Goal: Task Accomplishment & Management: Manage account settings

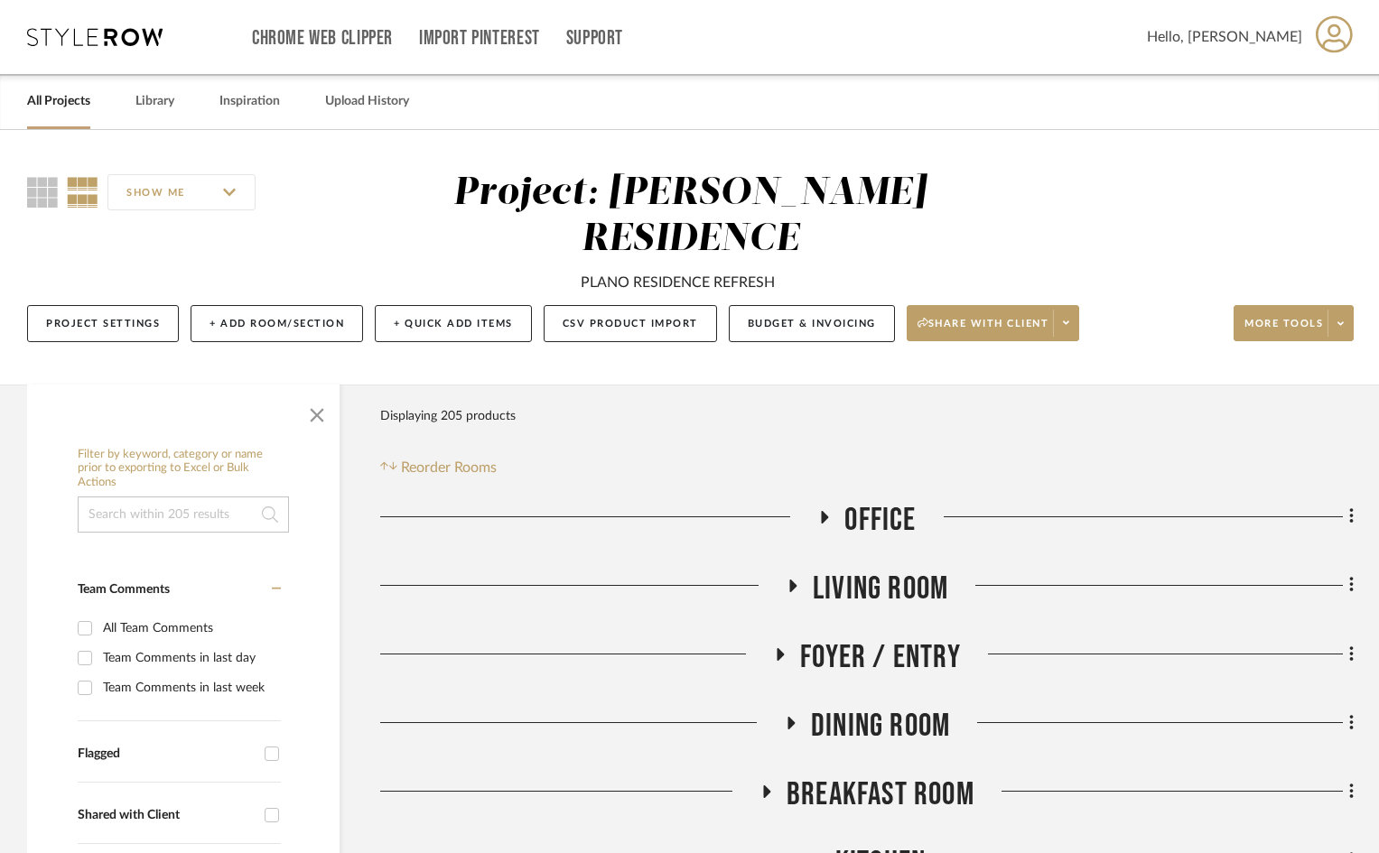
click at [52, 100] on link "All Projects" at bounding box center [58, 101] width 63 height 24
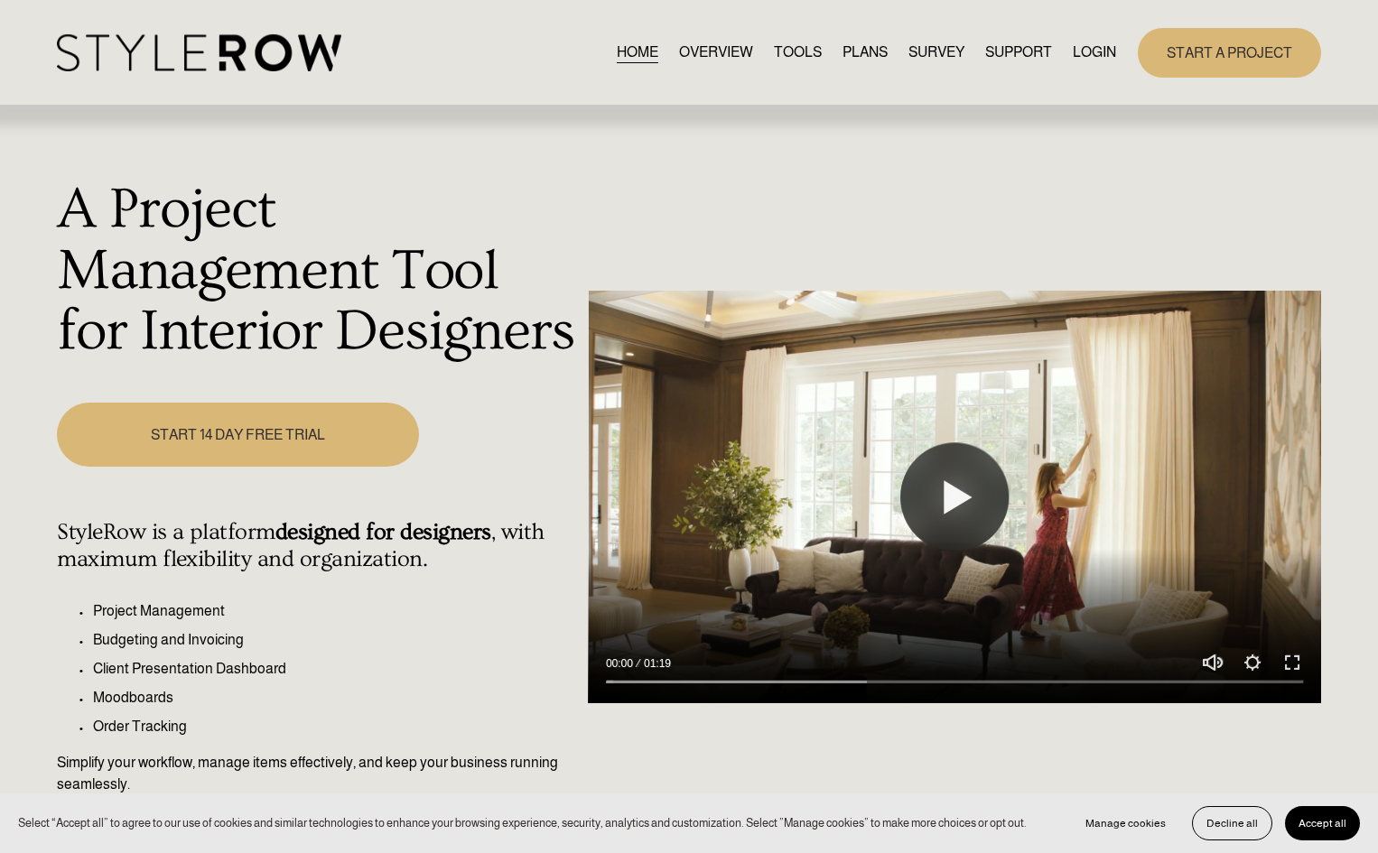
click at [1091, 51] on link "LOGIN" at bounding box center [1094, 53] width 43 height 24
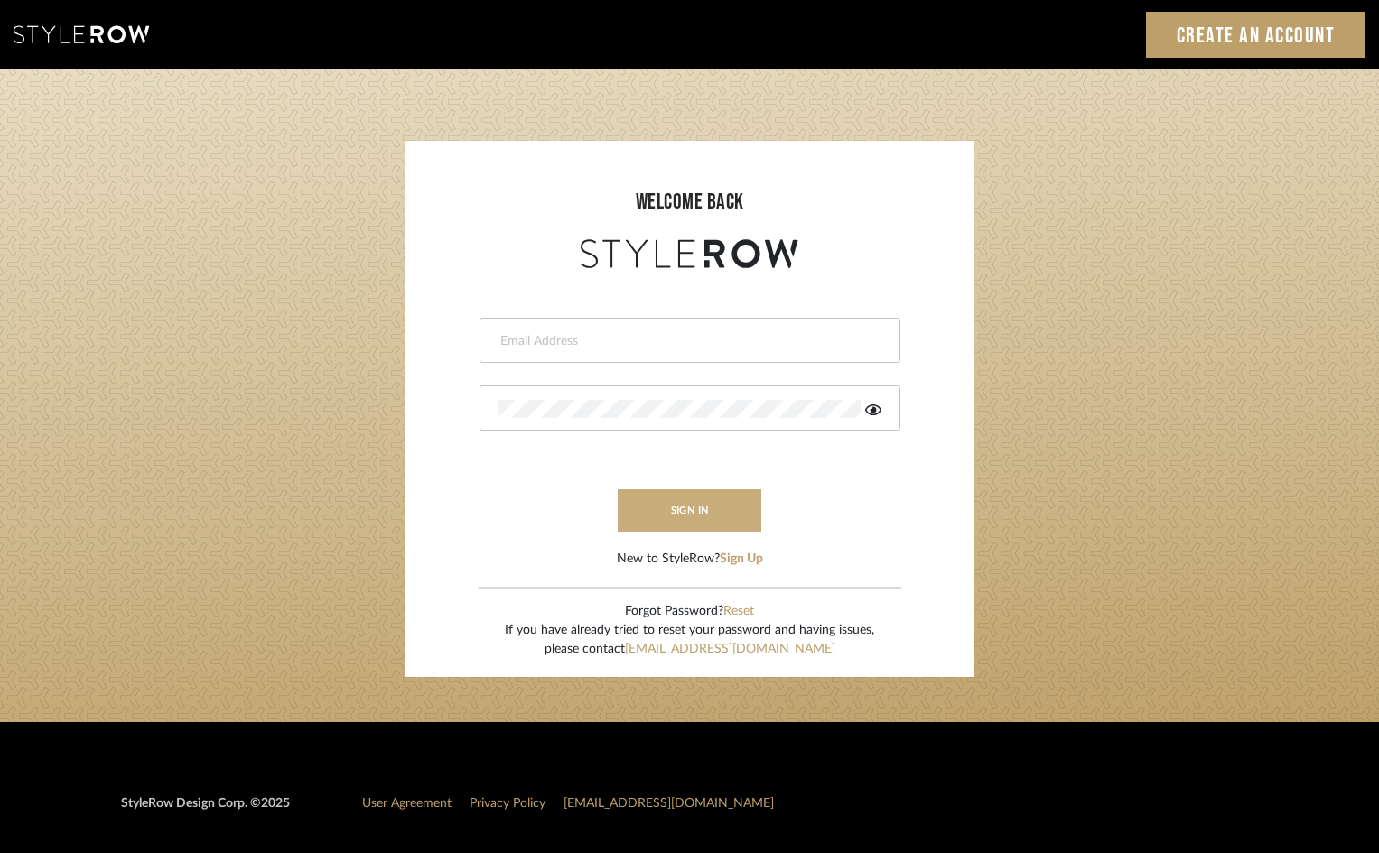
type input "[PERSON_NAME][EMAIL_ADDRESS][DOMAIN_NAME]"
click at [712, 520] on button "sign in" at bounding box center [690, 510] width 144 height 42
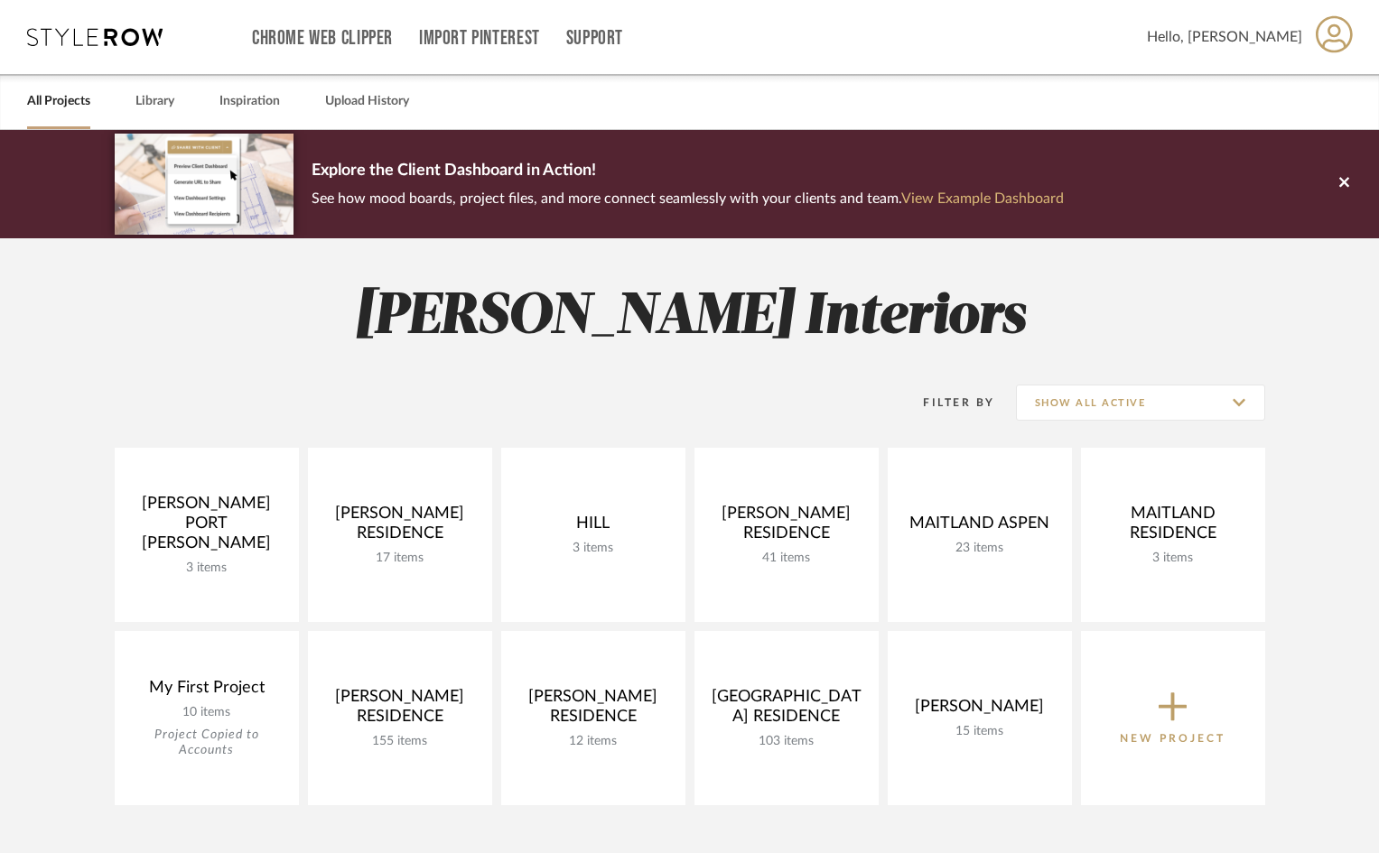
click at [1011, 197] on link "View Example Dashboard" at bounding box center [982, 198] width 163 height 14
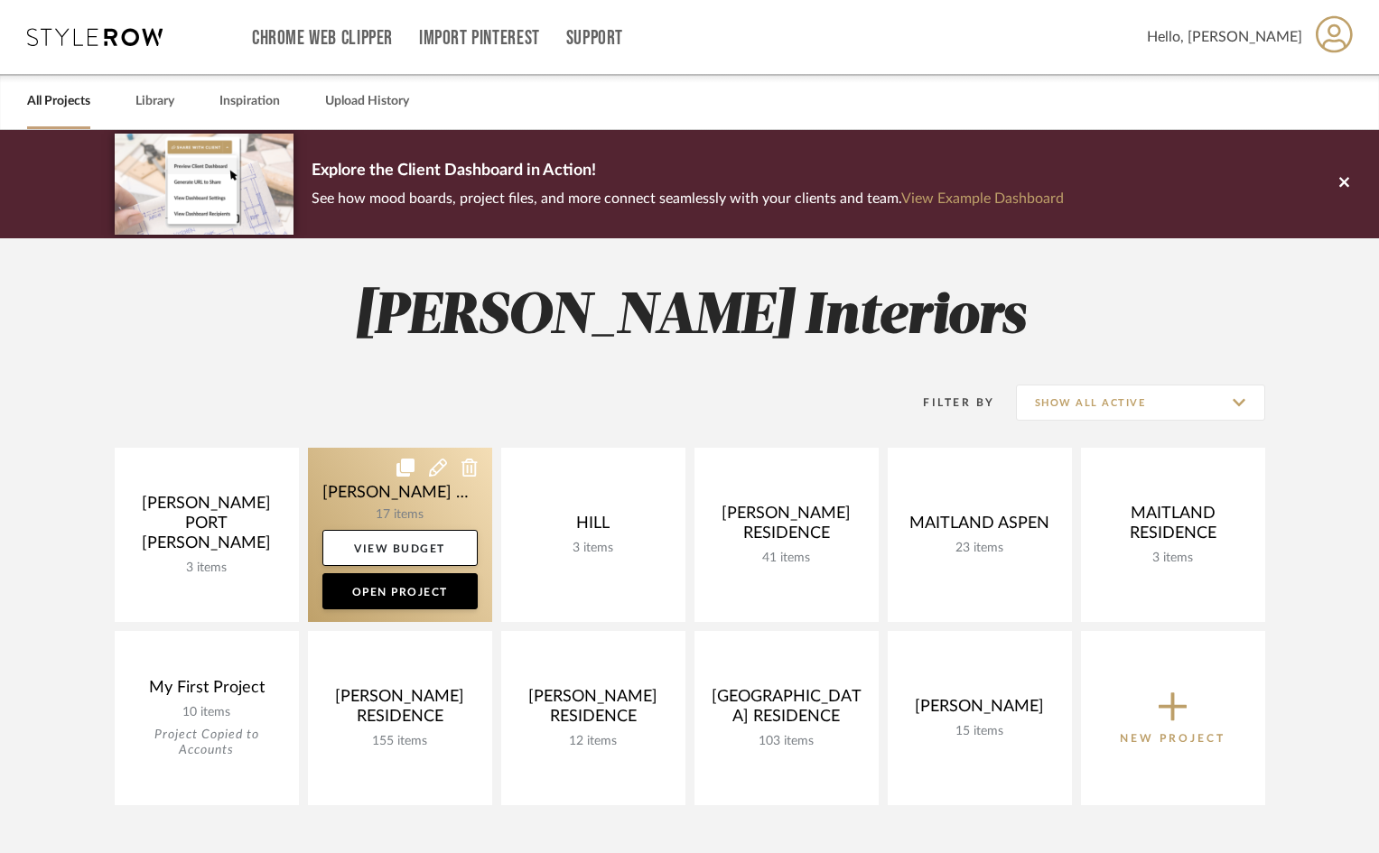
click at [468, 502] on link at bounding box center [400, 535] width 184 height 174
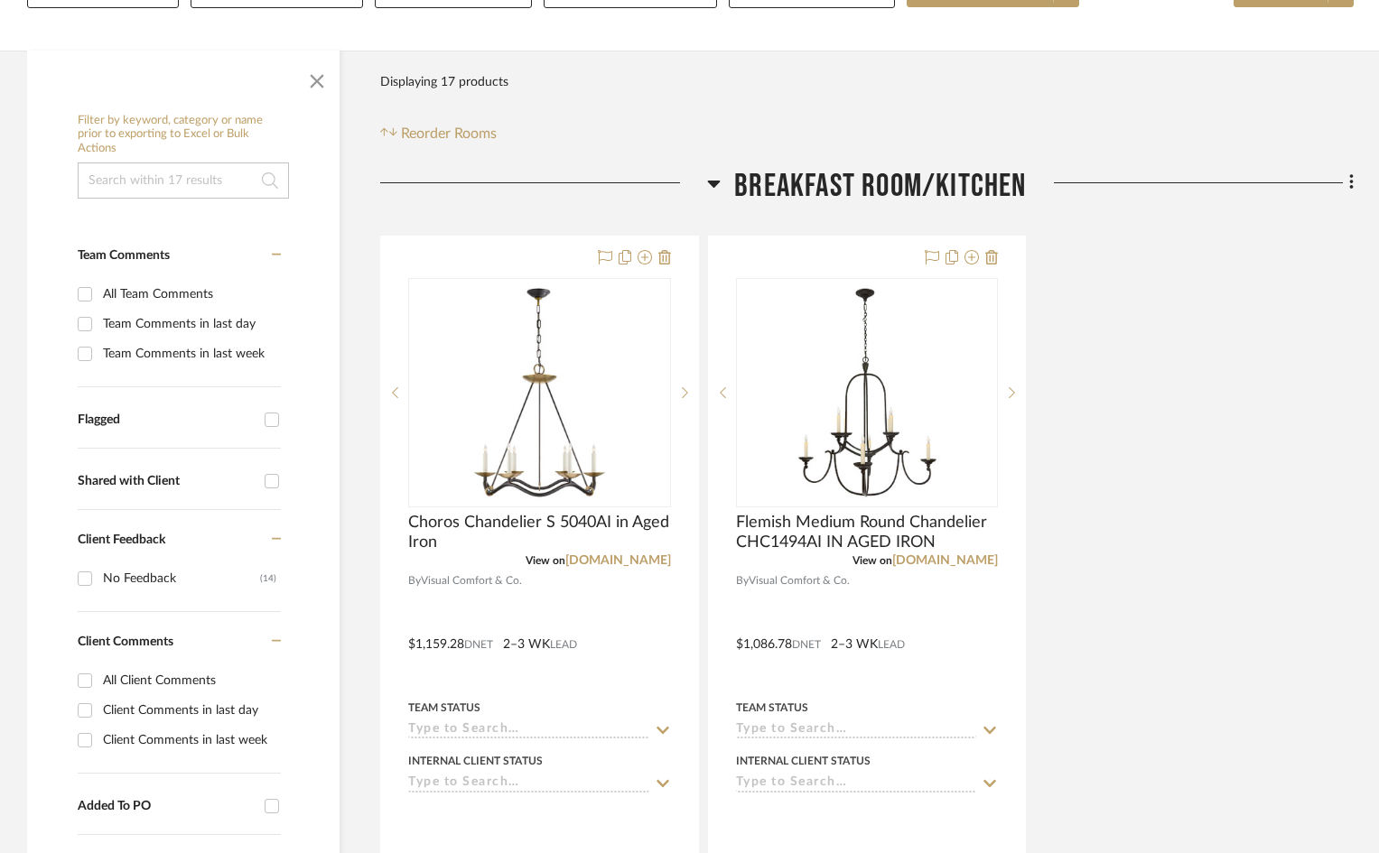
scroll to position [361, 0]
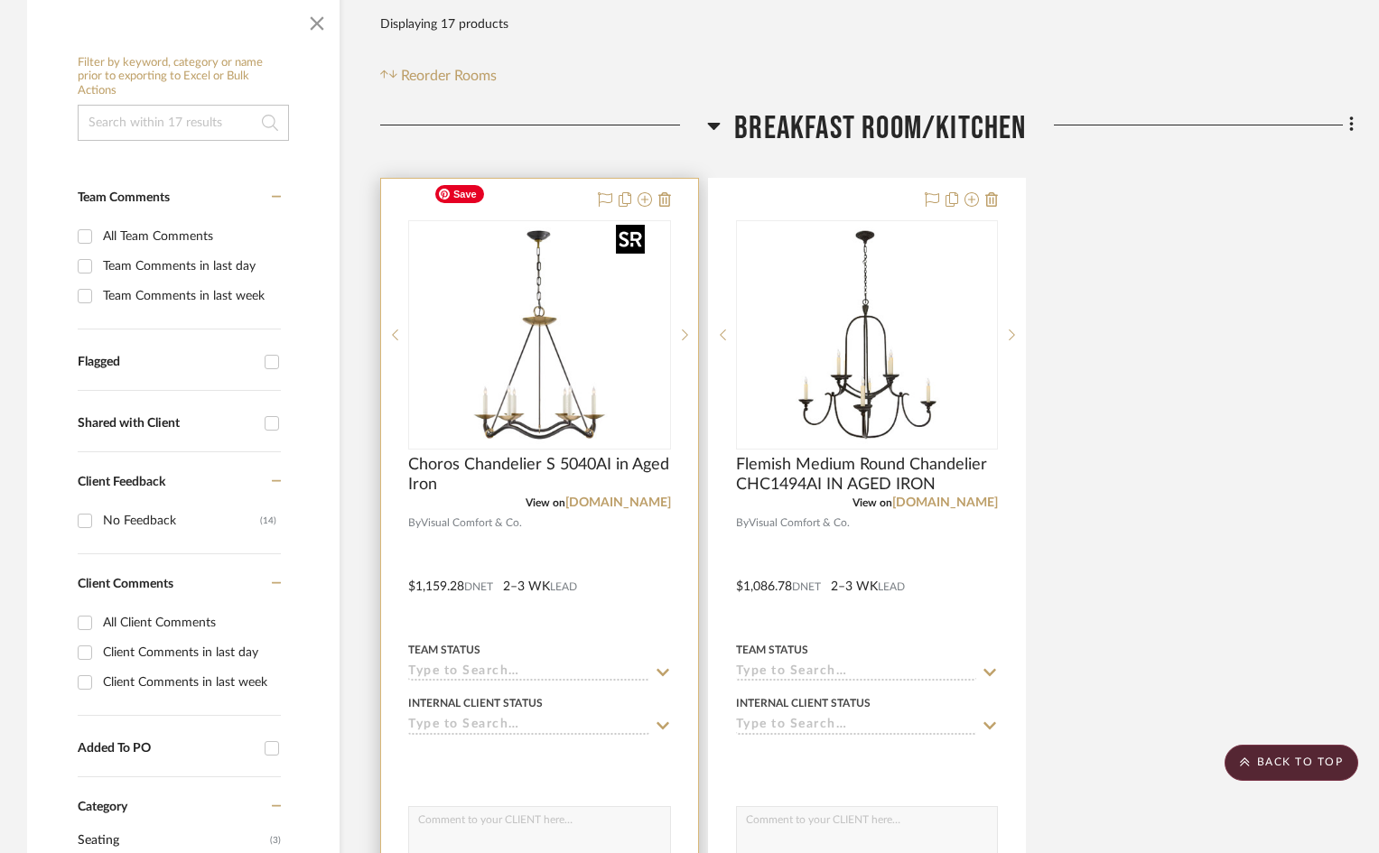
click at [633, 222] on img "0" at bounding box center [539, 335] width 226 height 226
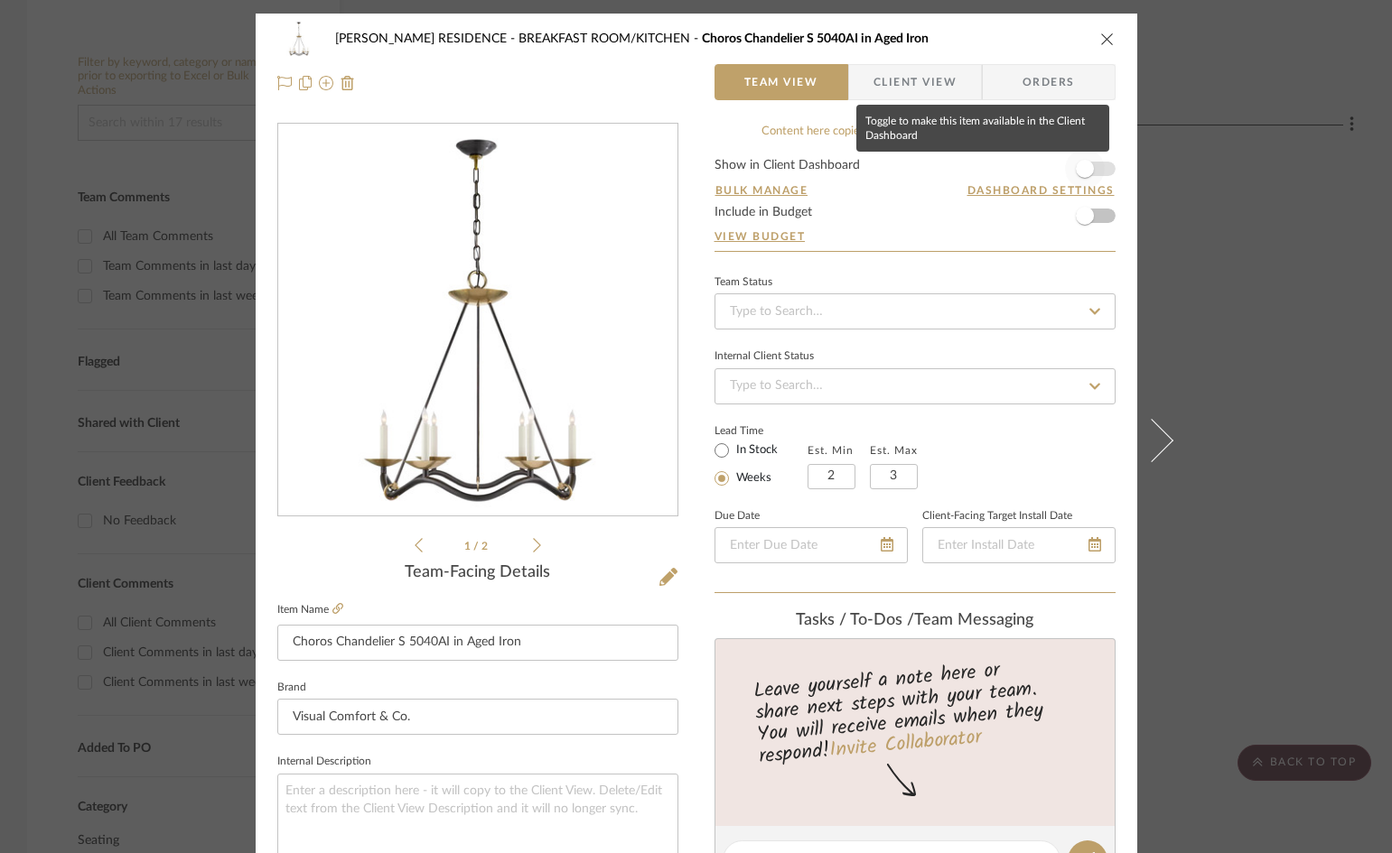
click at [1082, 171] on span "button" at bounding box center [1085, 169] width 18 height 18
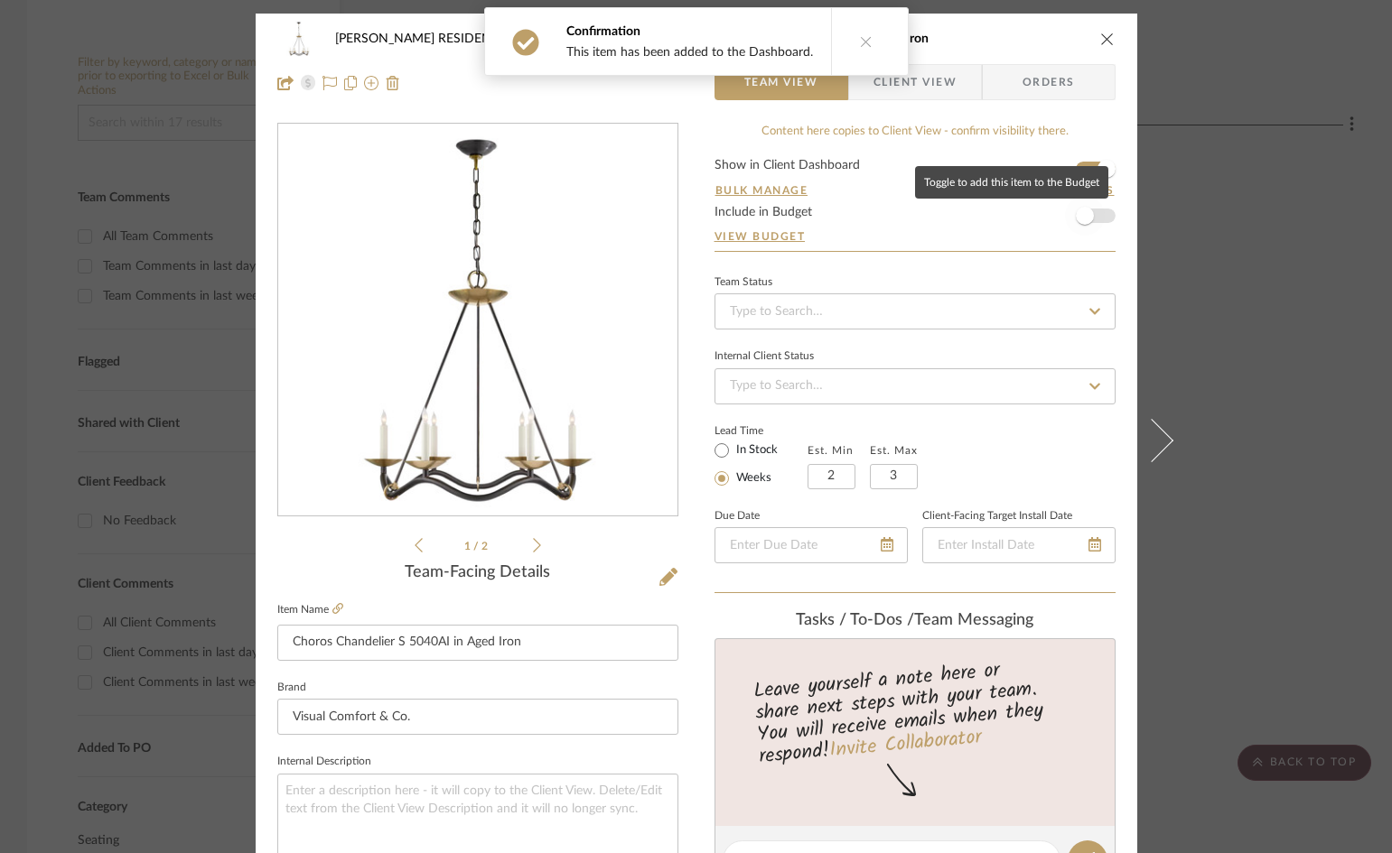
click at [1084, 216] on span "button" at bounding box center [1085, 216] width 18 height 18
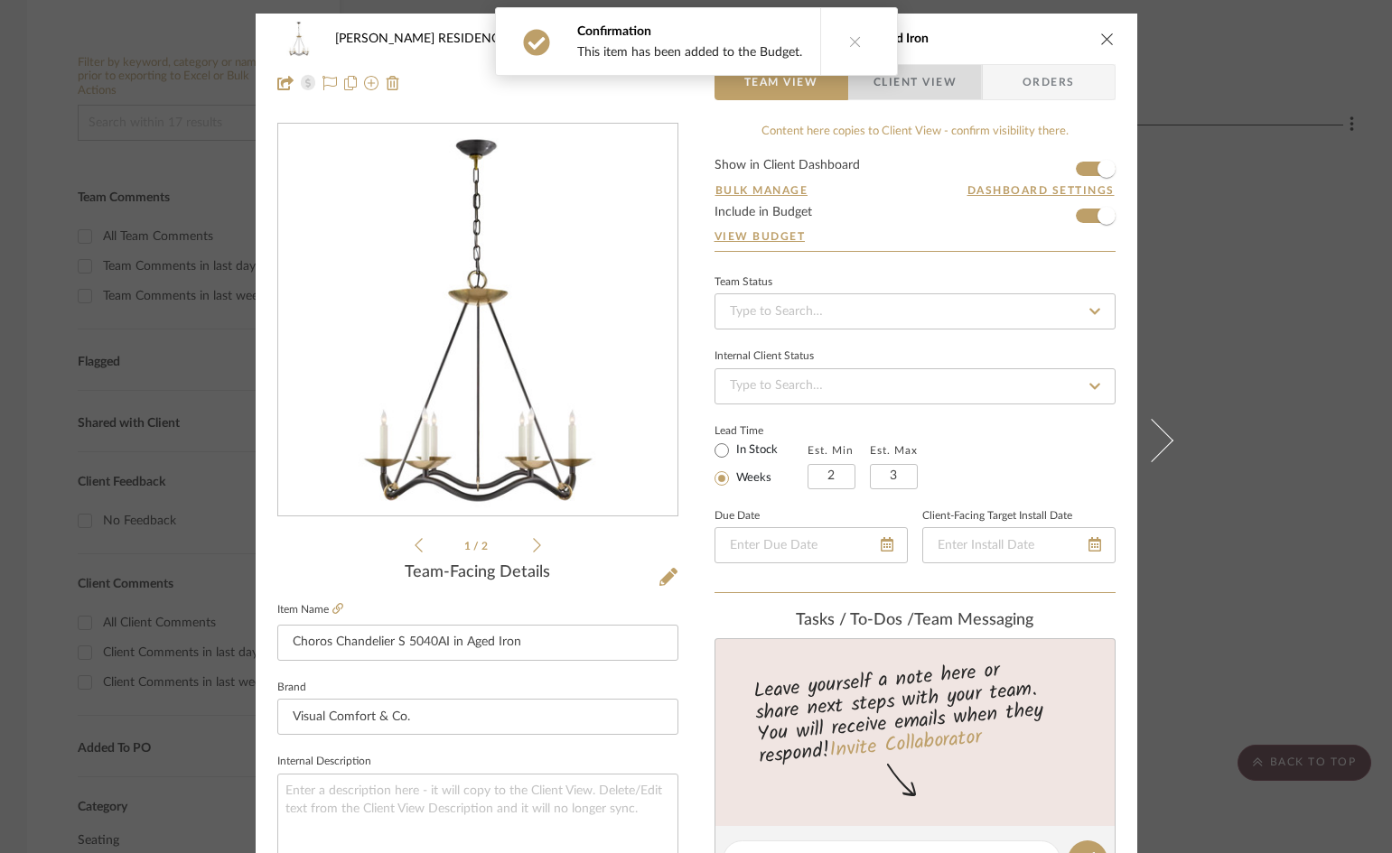
click at [934, 88] on span "Client View" at bounding box center [914, 82] width 83 height 36
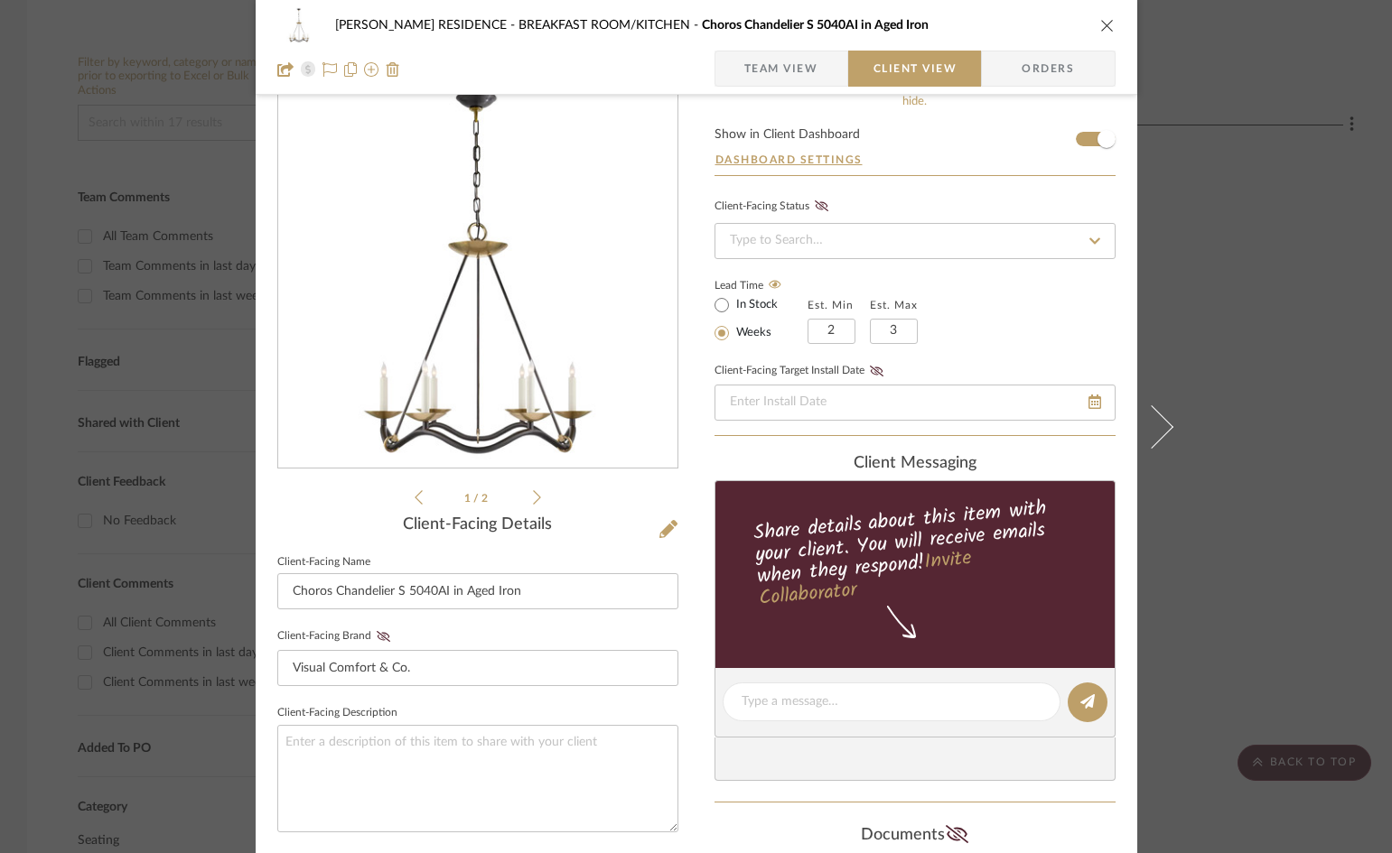
scroll to position [32, 0]
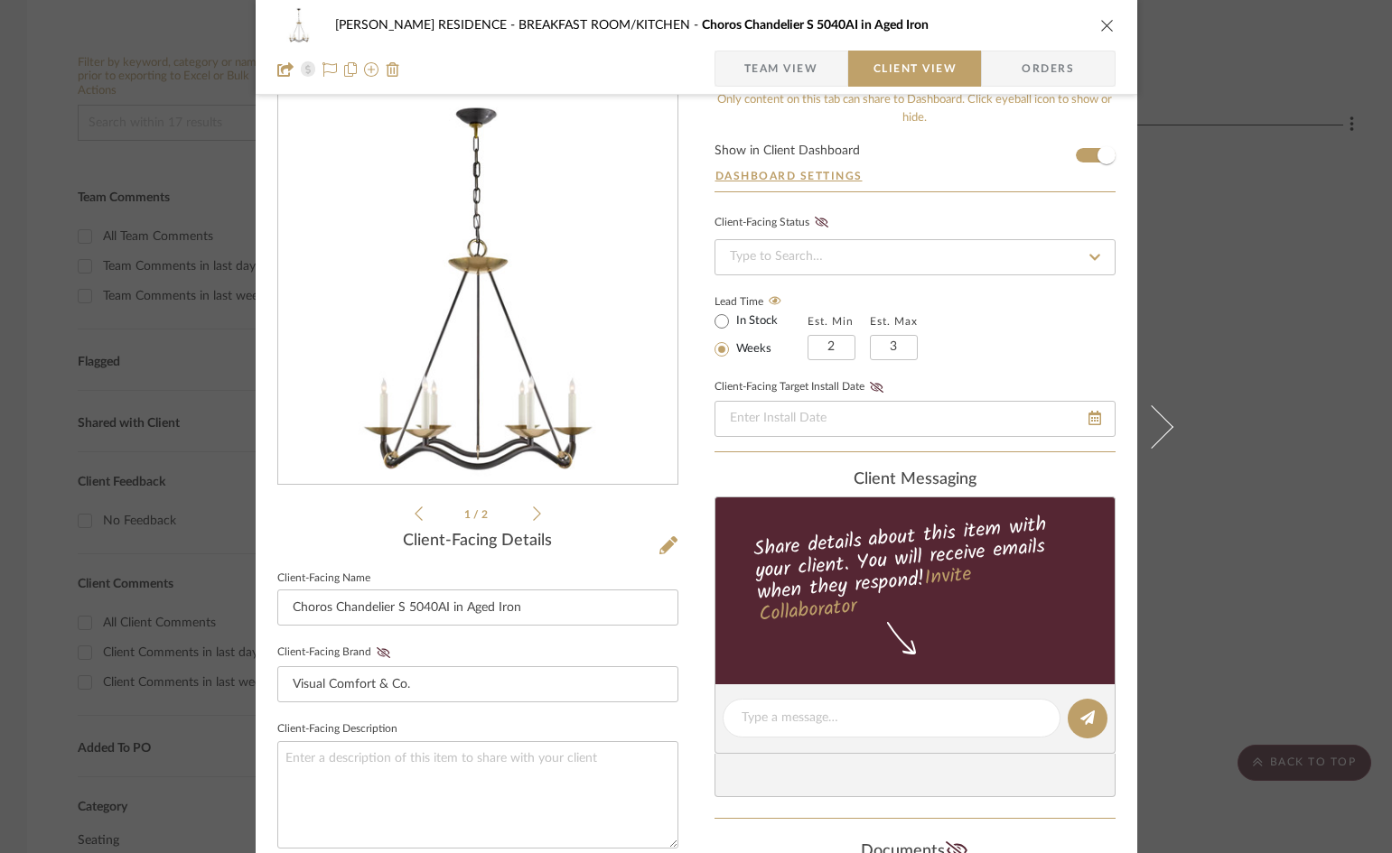
click at [533, 512] on icon at bounding box center [537, 514] width 8 height 16
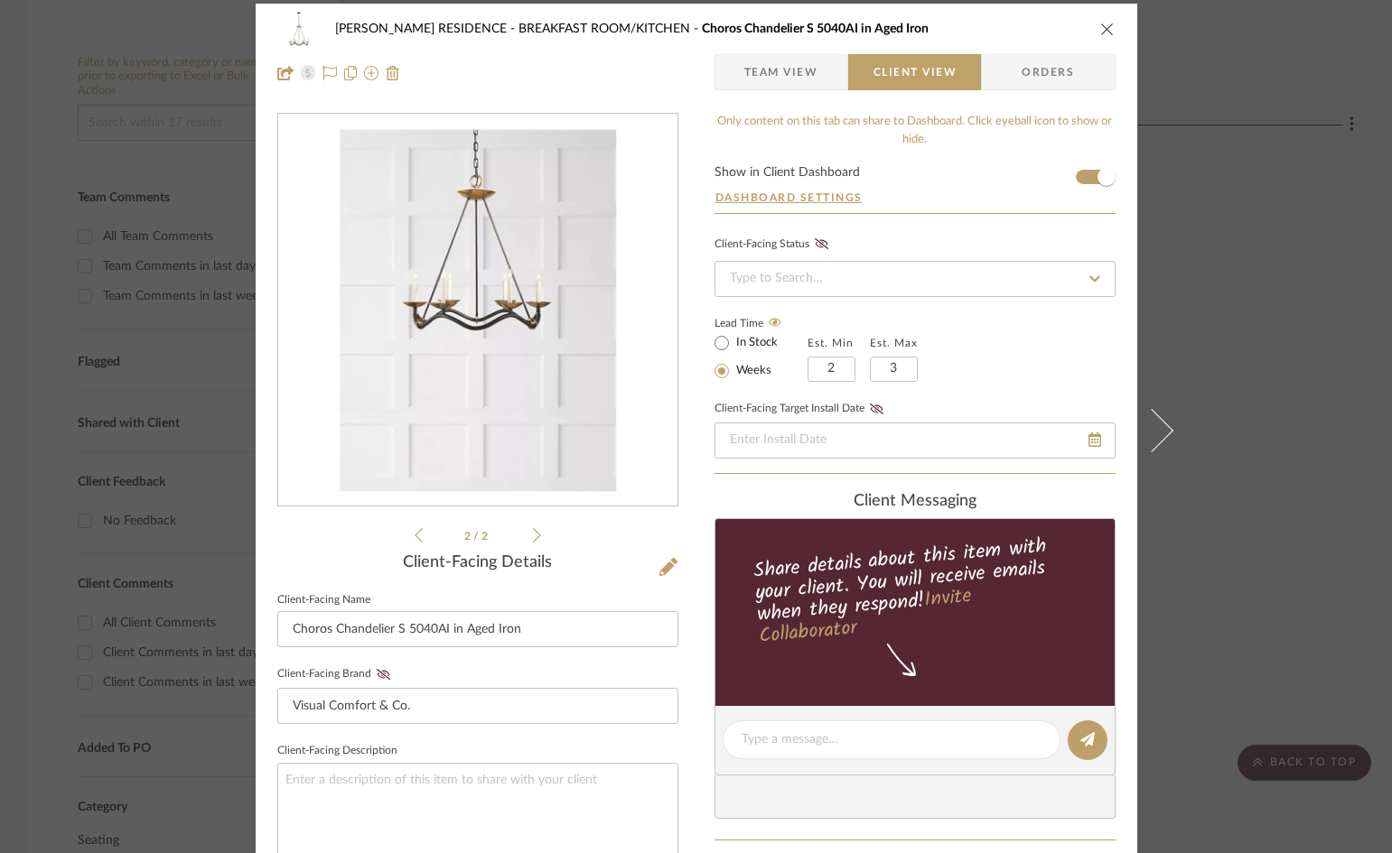
scroll to position [0, 0]
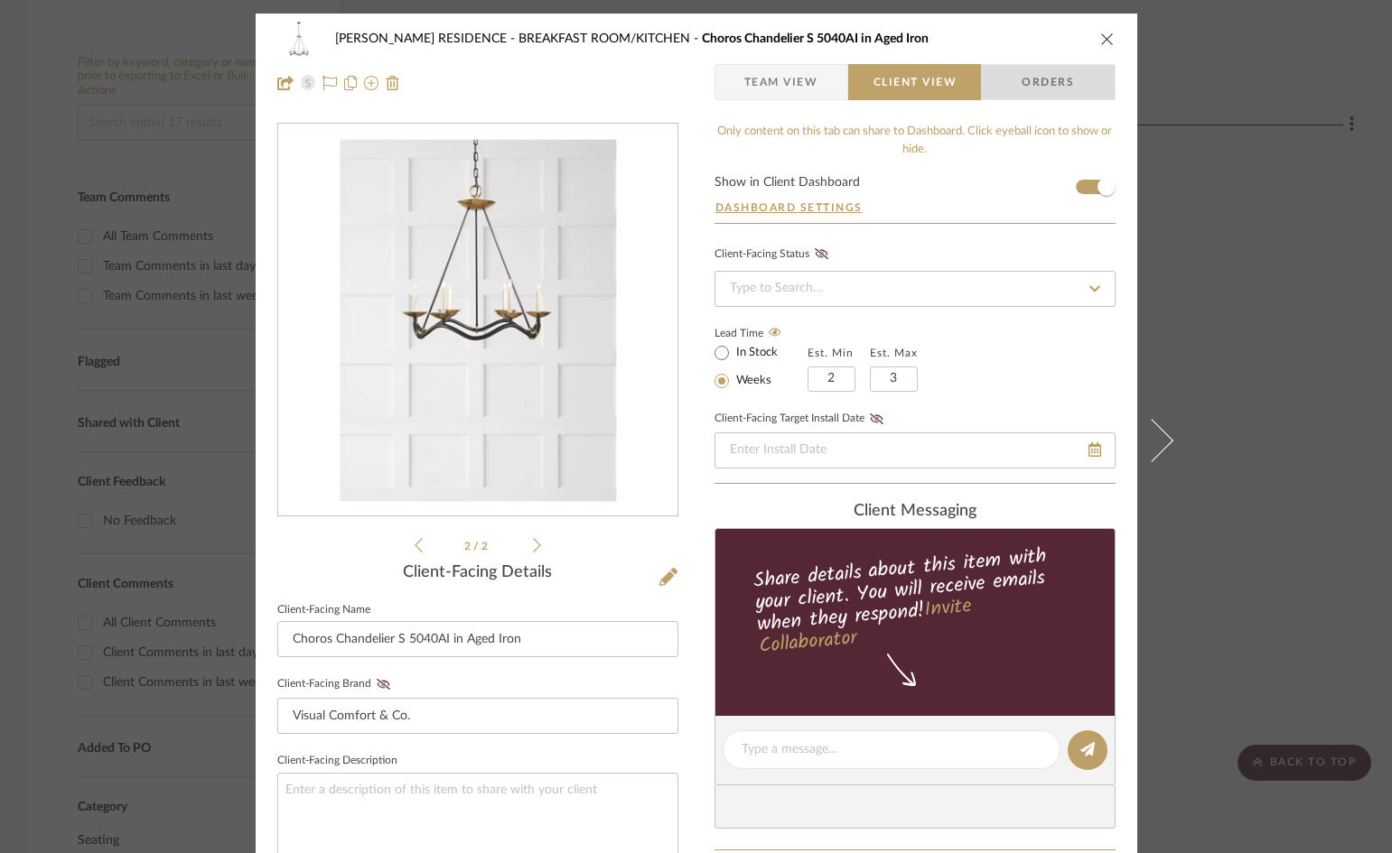
click at [1073, 88] on span "Orders" at bounding box center [1047, 82] width 92 height 36
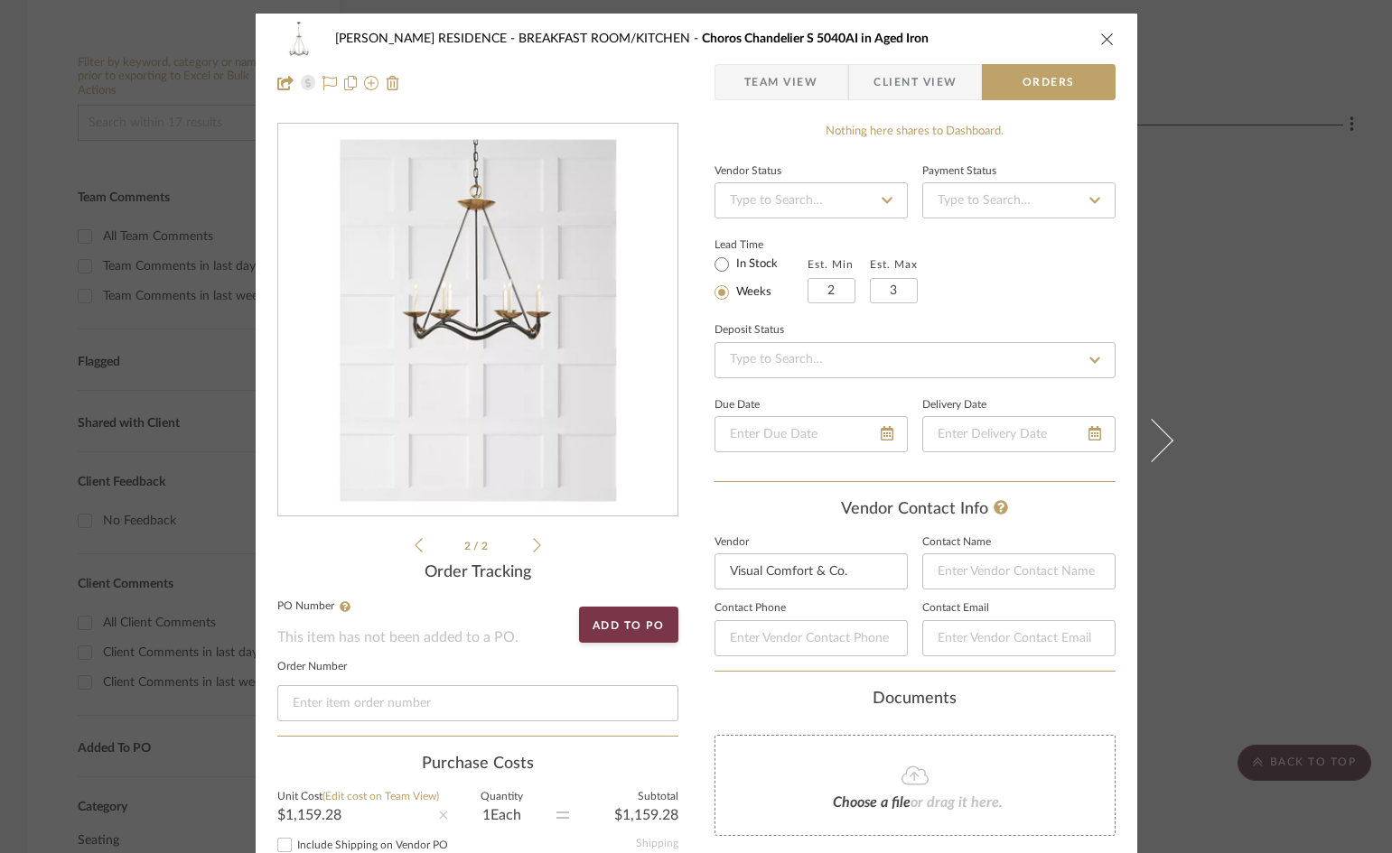
click at [1102, 38] on icon "close" at bounding box center [1107, 39] width 14 height 14
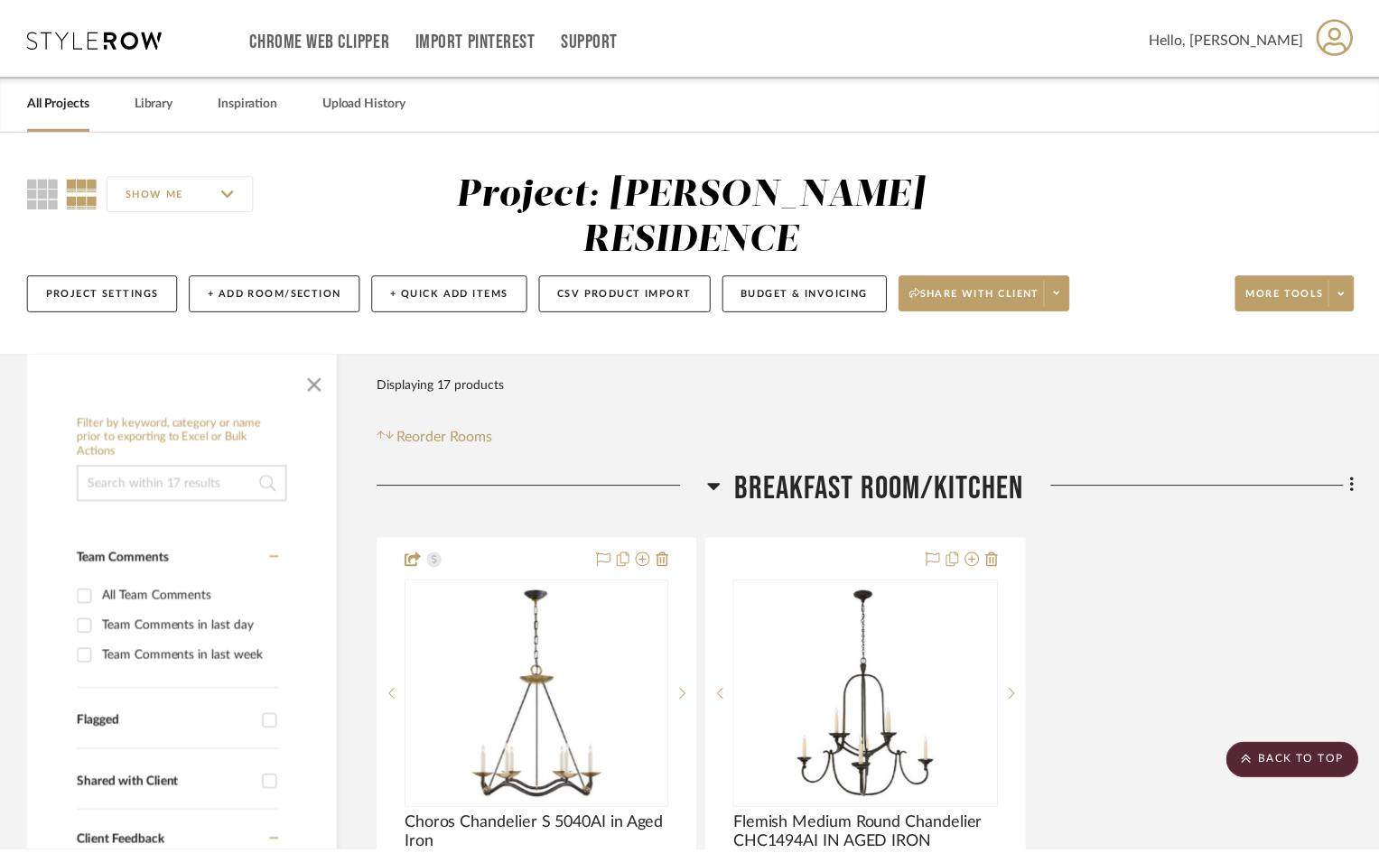
scroll to position [361, 0]
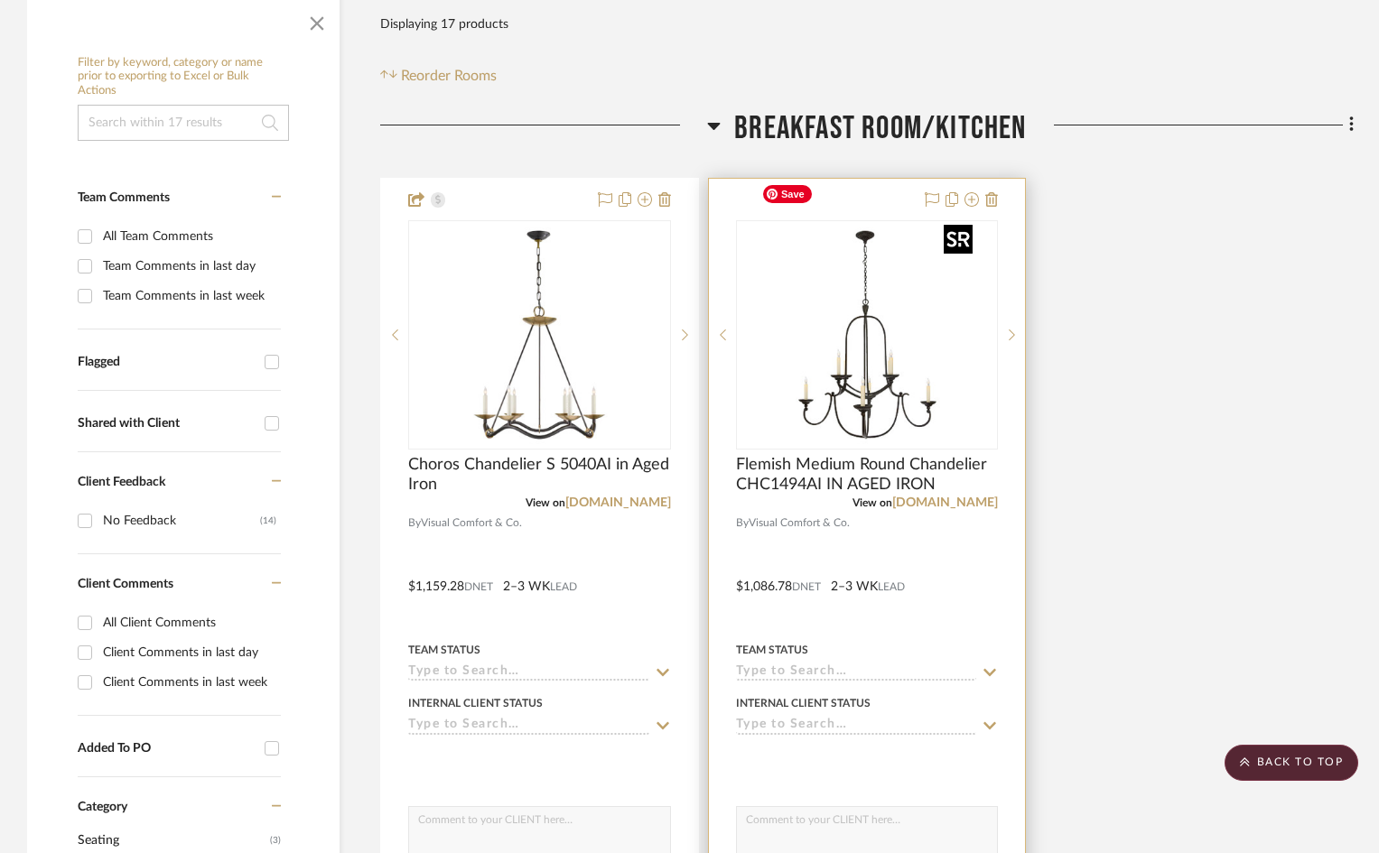
click at [934, 303] on img "0" at bounding box center [867, 335] width 226 height 226
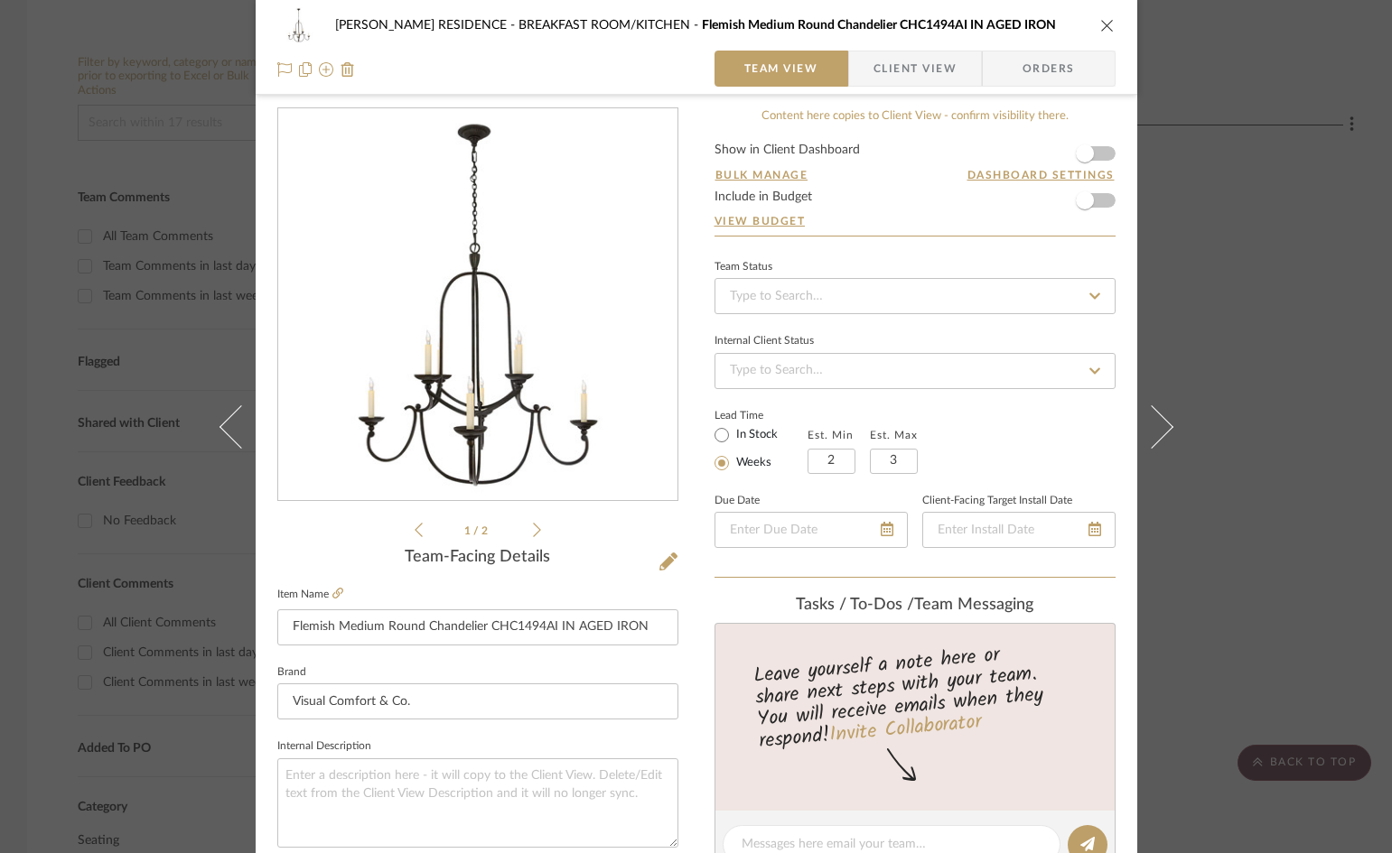
scroll to position [0, 0]
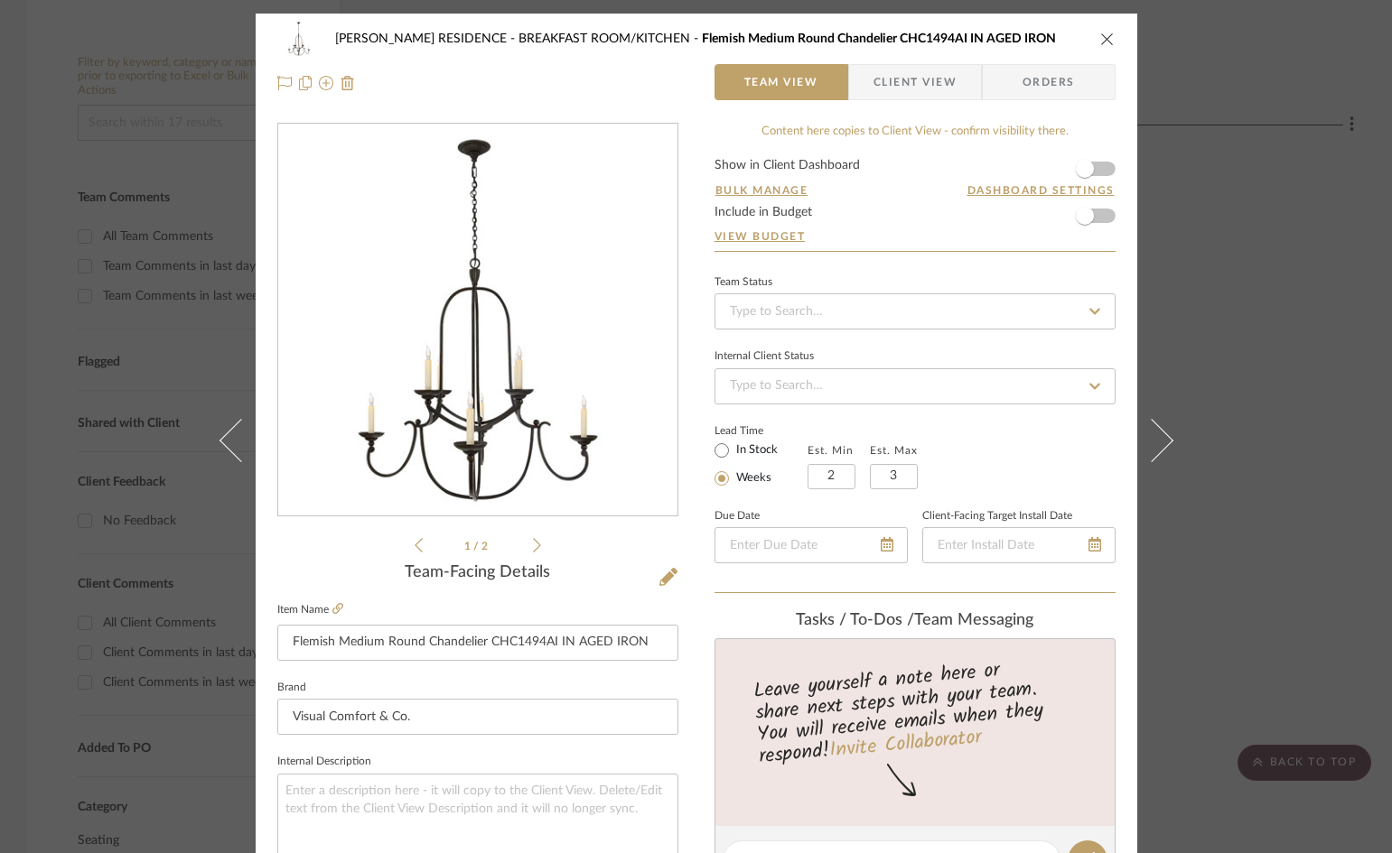
click at [533, 548] on icon at bounding box center [537, 545] width 8 height 16
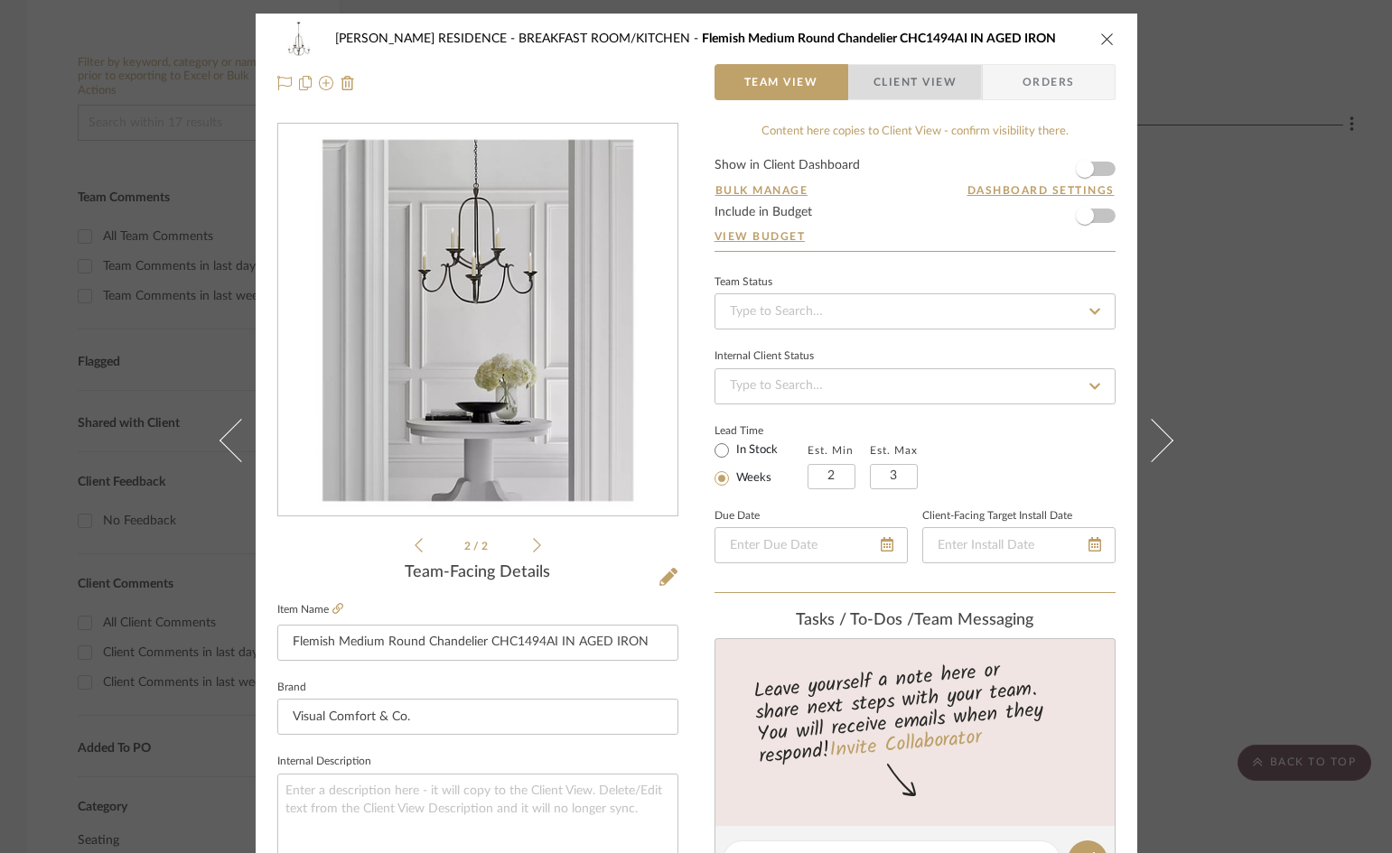
click at [896, 80] on span "Client View" at bounding box center [914, 82] width 83 height 36
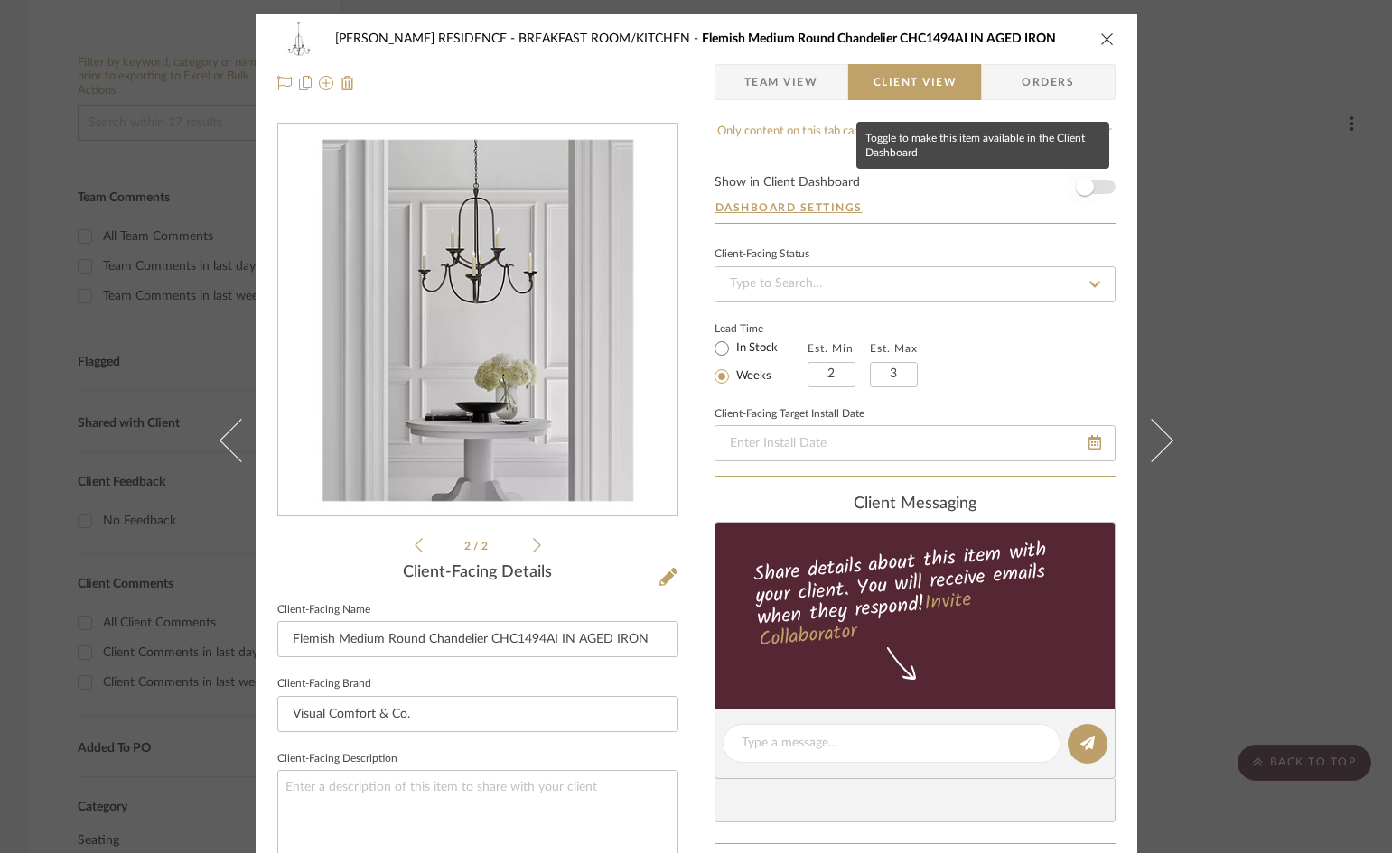
click at [1076, 183] on span "button" at bounding box center [1085, 187] width 18 height 18
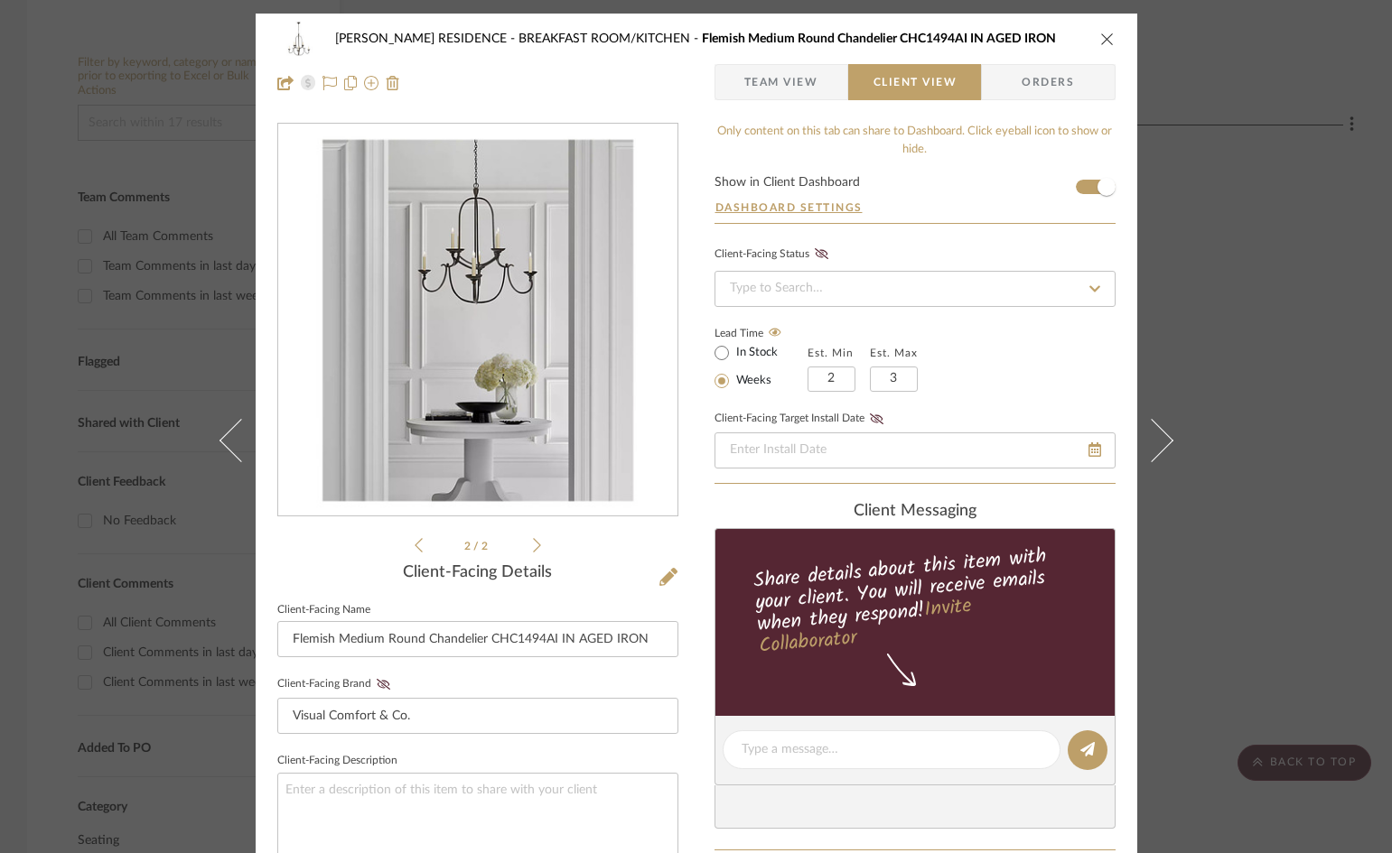
click at [779, 86] on span "Team View" at bounding box center [781, 82] width 74 height 36
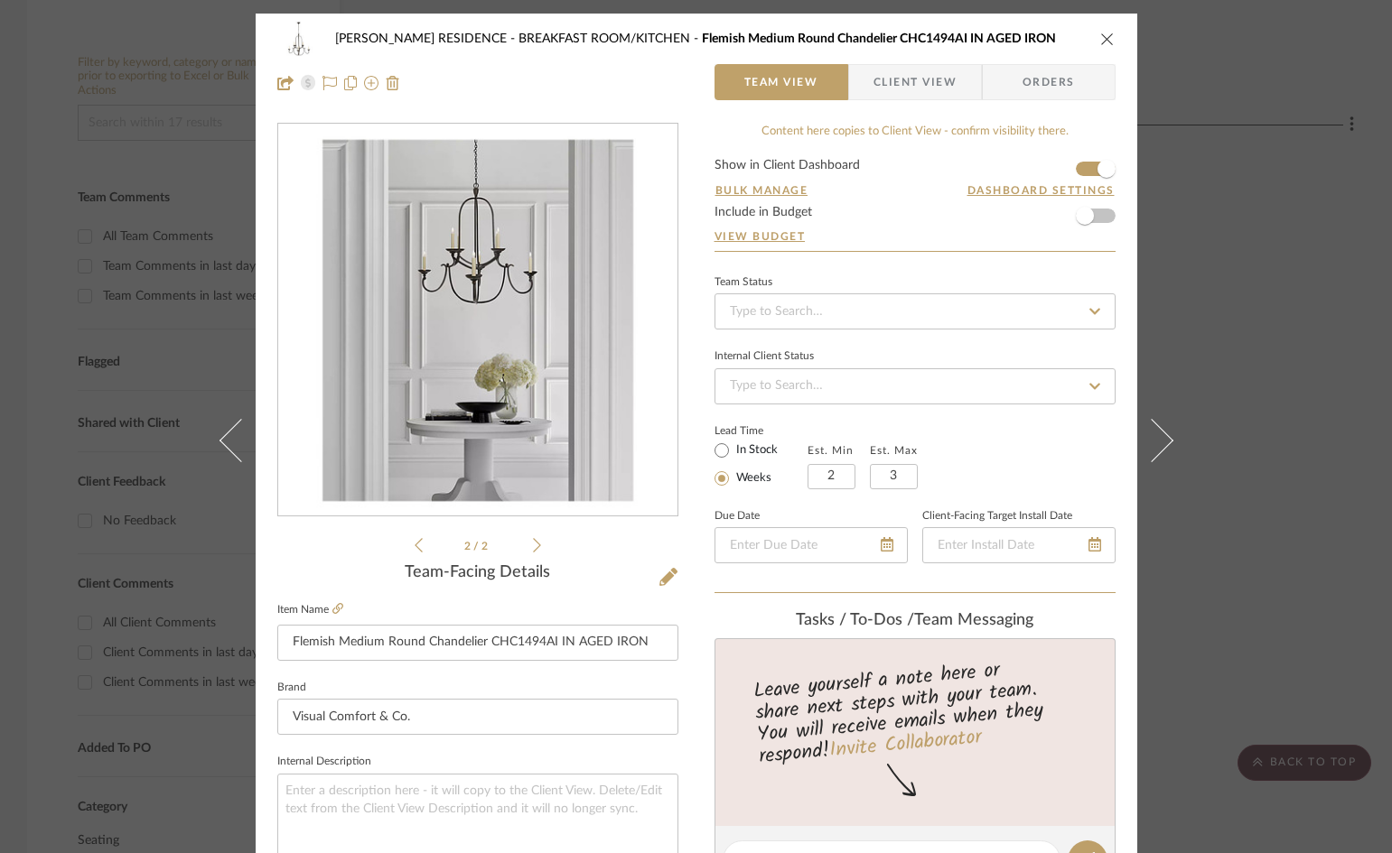
click at [778, 86] on span "Team View" at bounding box center [781, 82] width 74 height 36
click at [1076, 216] on span "button" at bounding box center [1085, 216] width 18 height 18
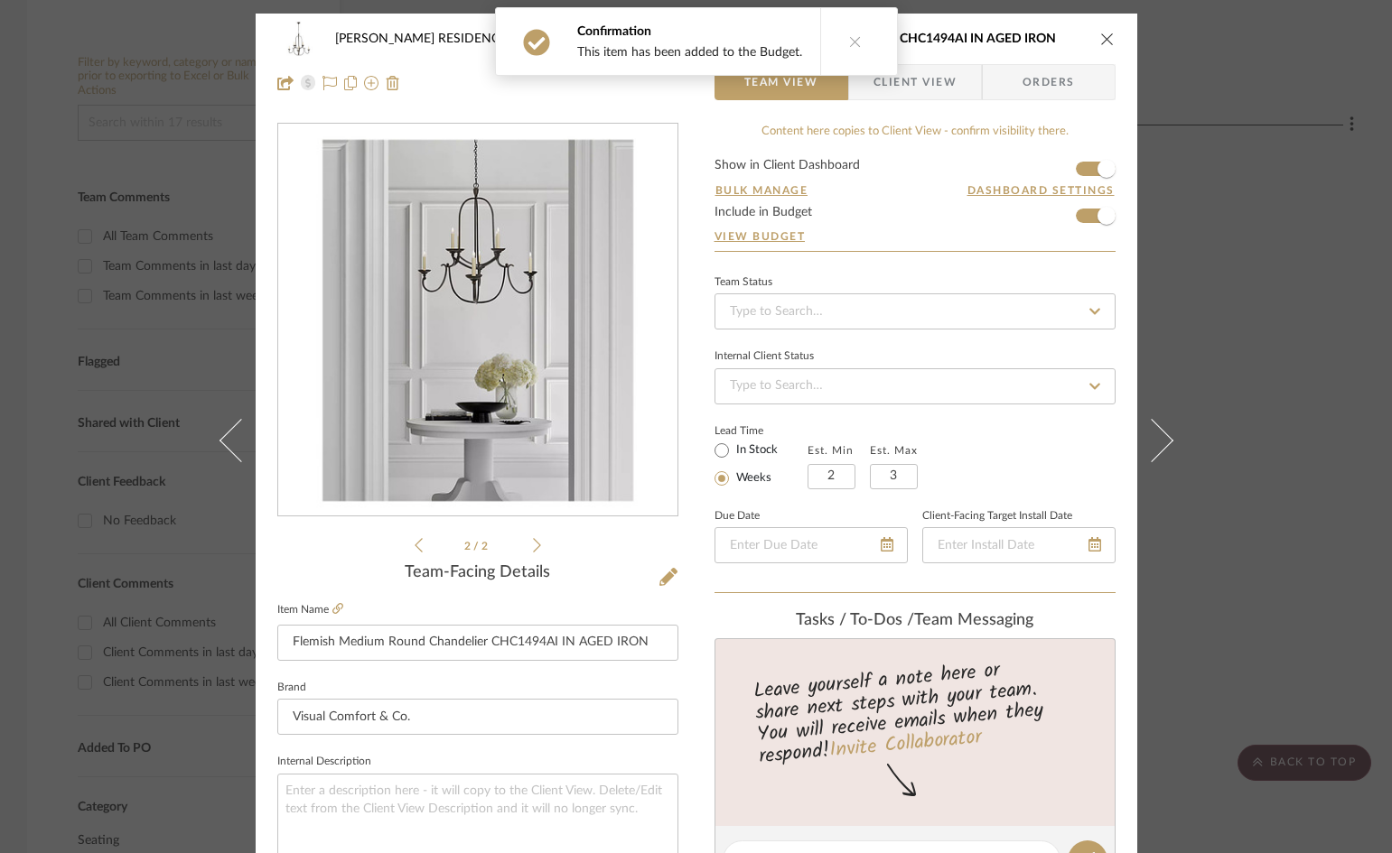
click at [918, 79] on span "Client View" at bounding box center [914, 82] width 83 height 36
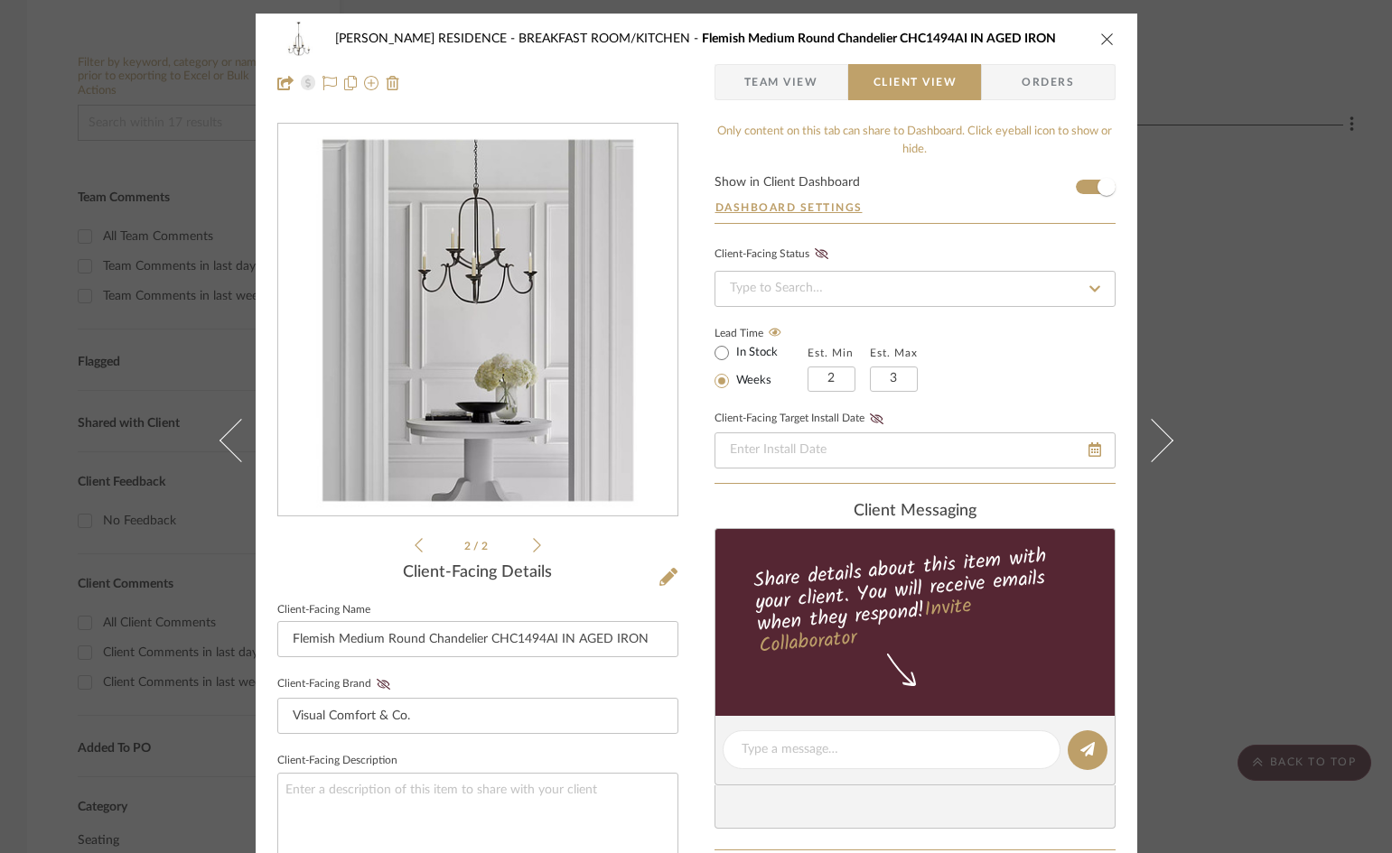
click at [1100, 39] on icon "close" at bounding box center [1107, 39] width 14 height 14
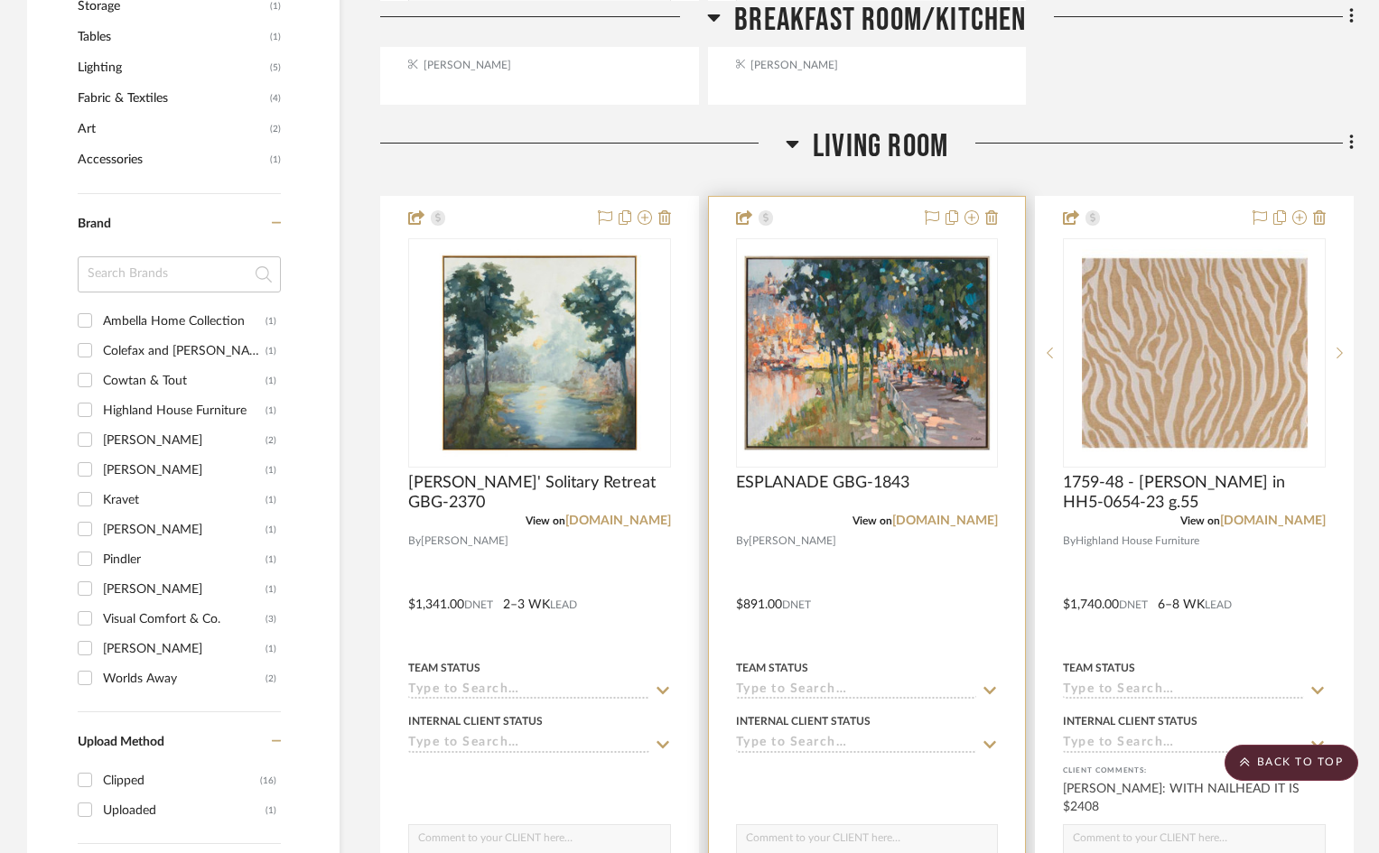
scroll to position [1264, 0]
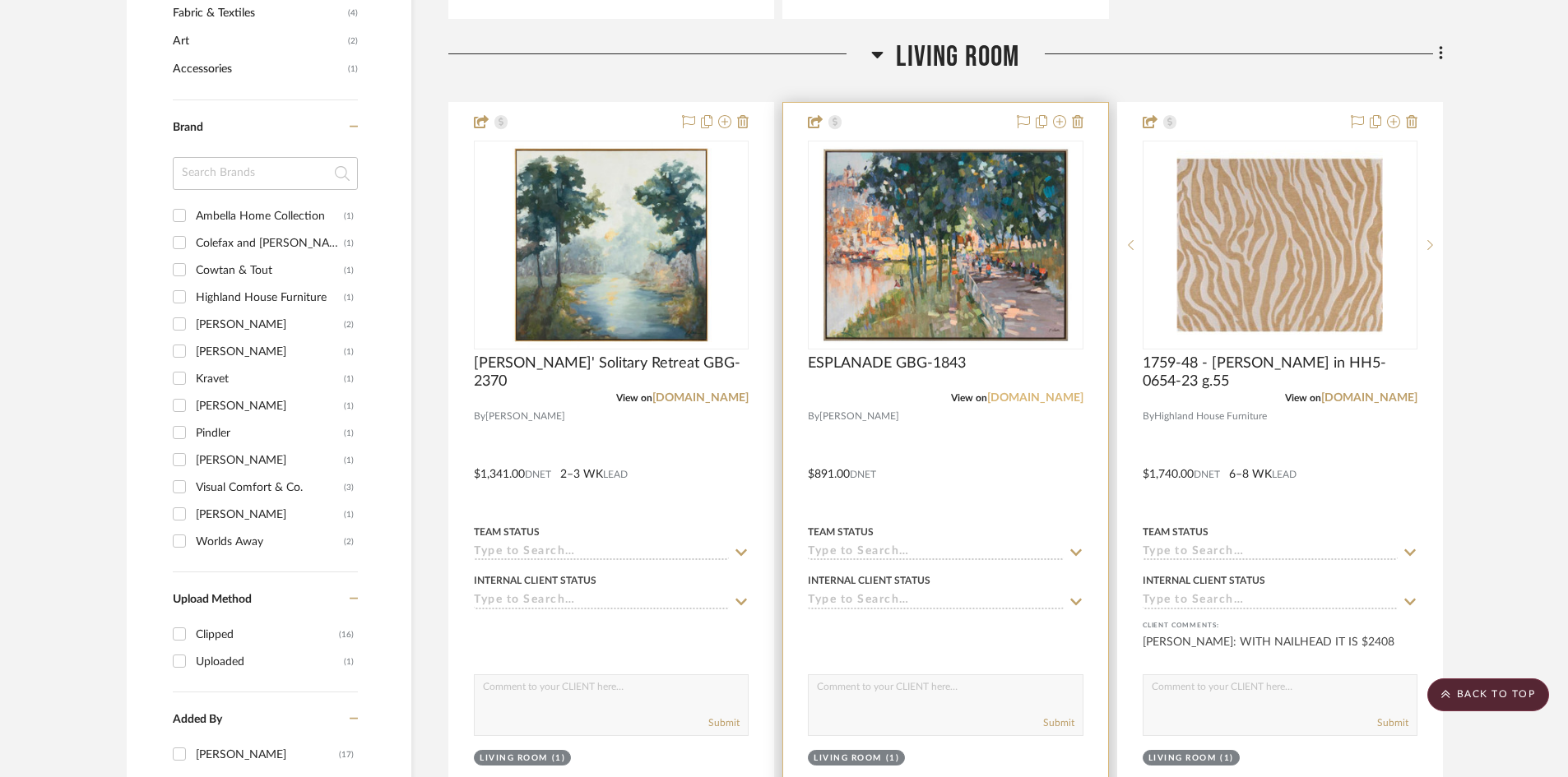
click at [1037, 401] on link "johnrichard.com" at bounding box center [1036, 398] width 97 height 12
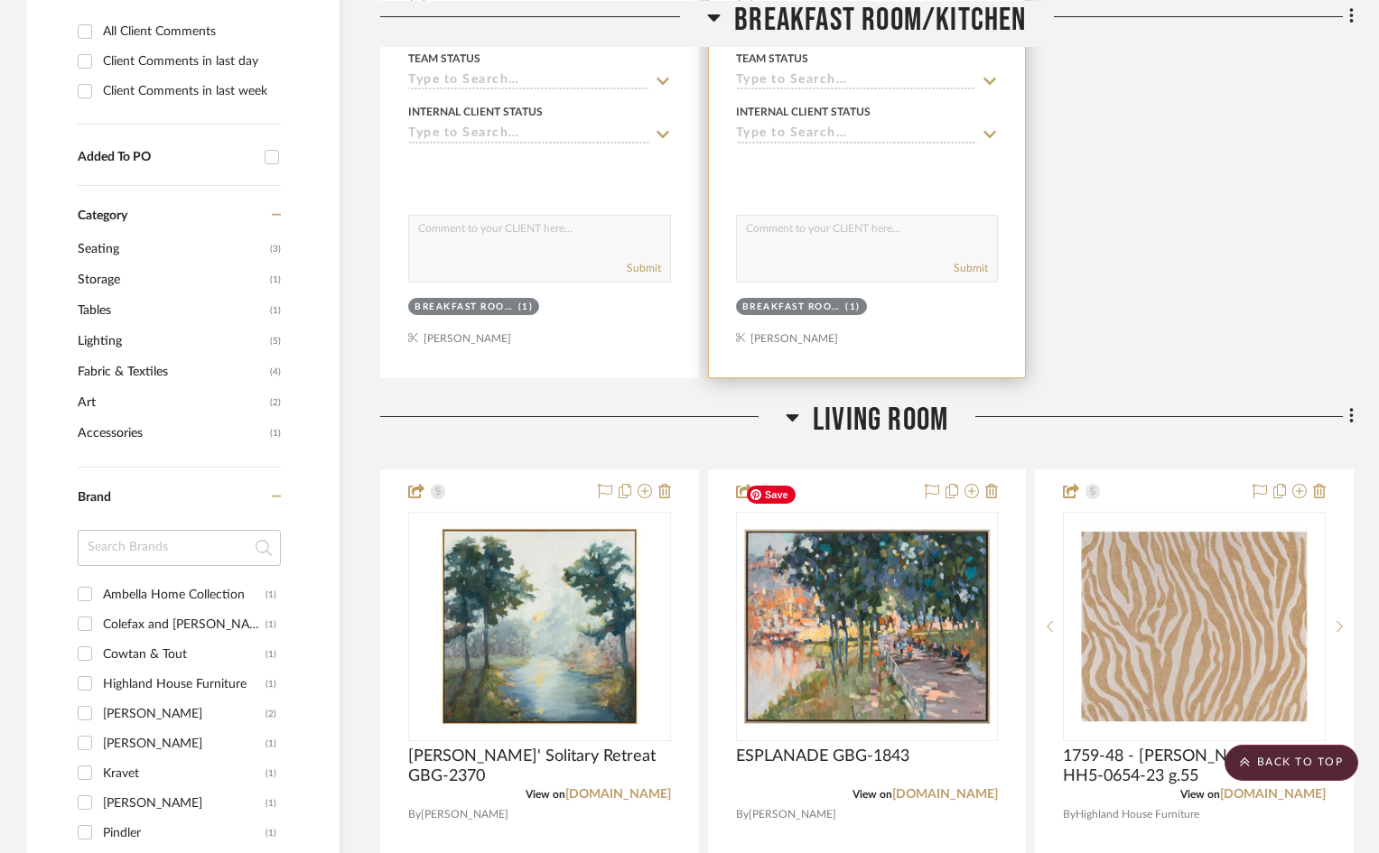
scroll to position [722, 0]
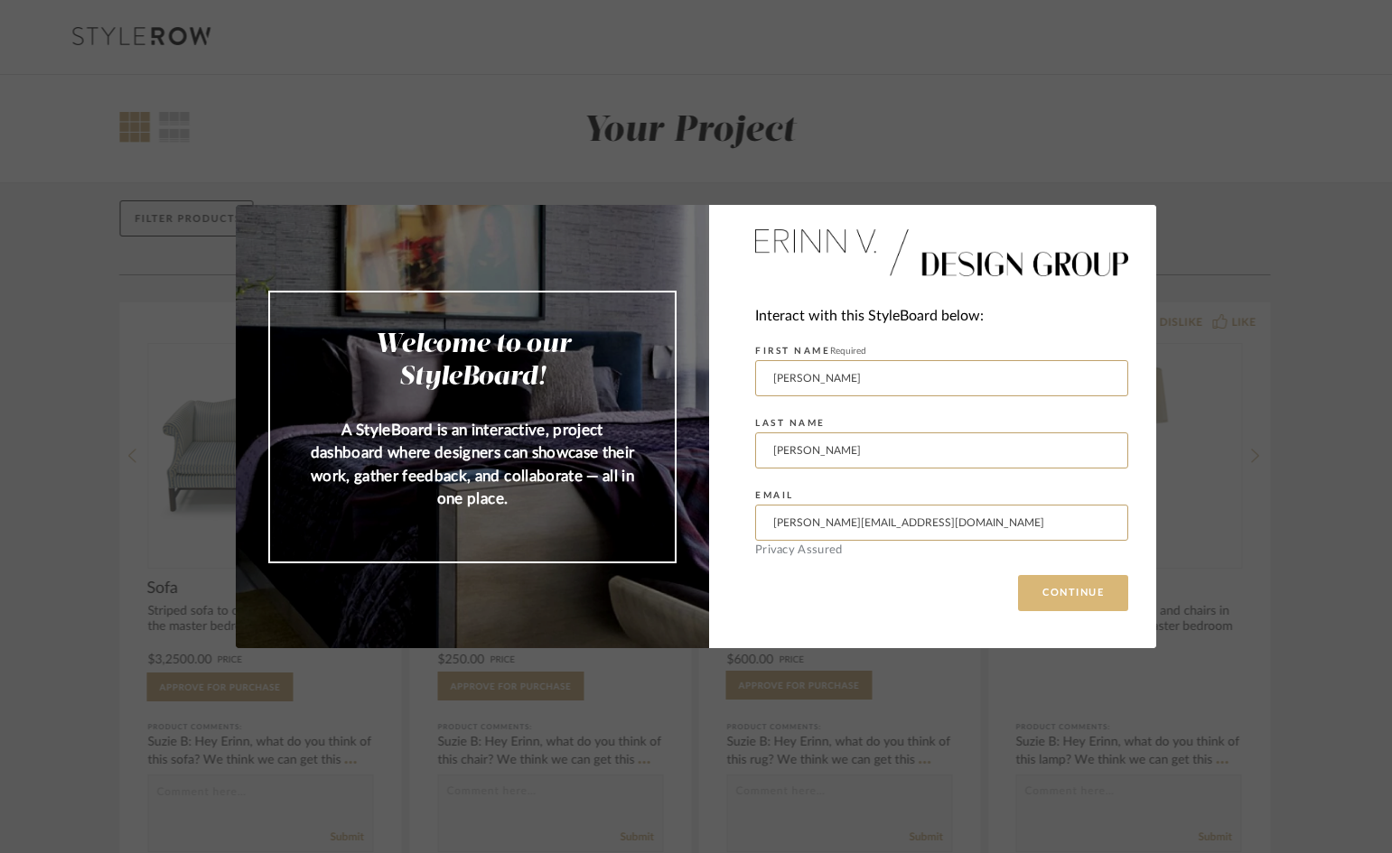
click at [1066, 599] on button "CONTINUE" at bounding box center [1073, 593] width 110 height 36
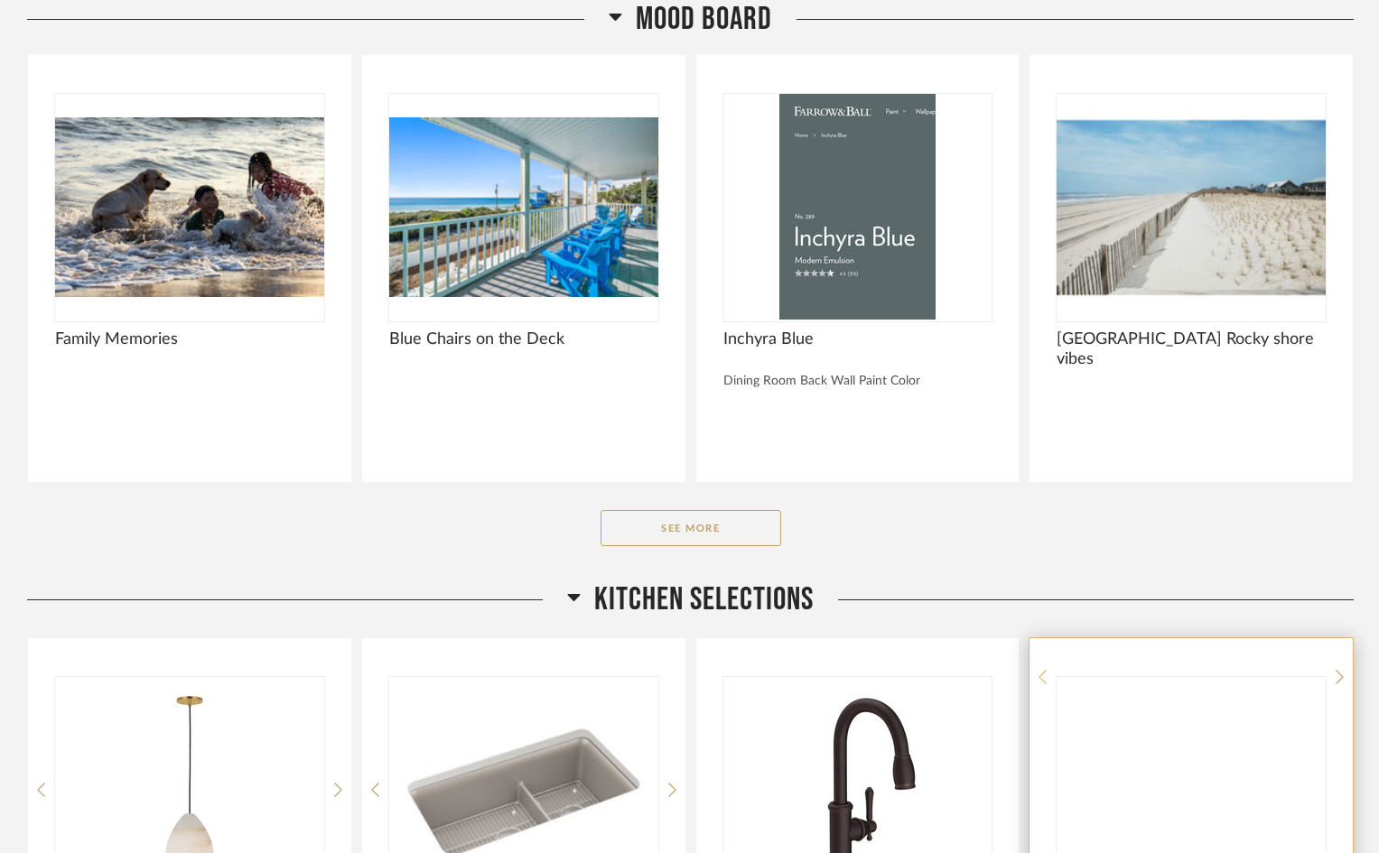
scroll to position [271, 0]
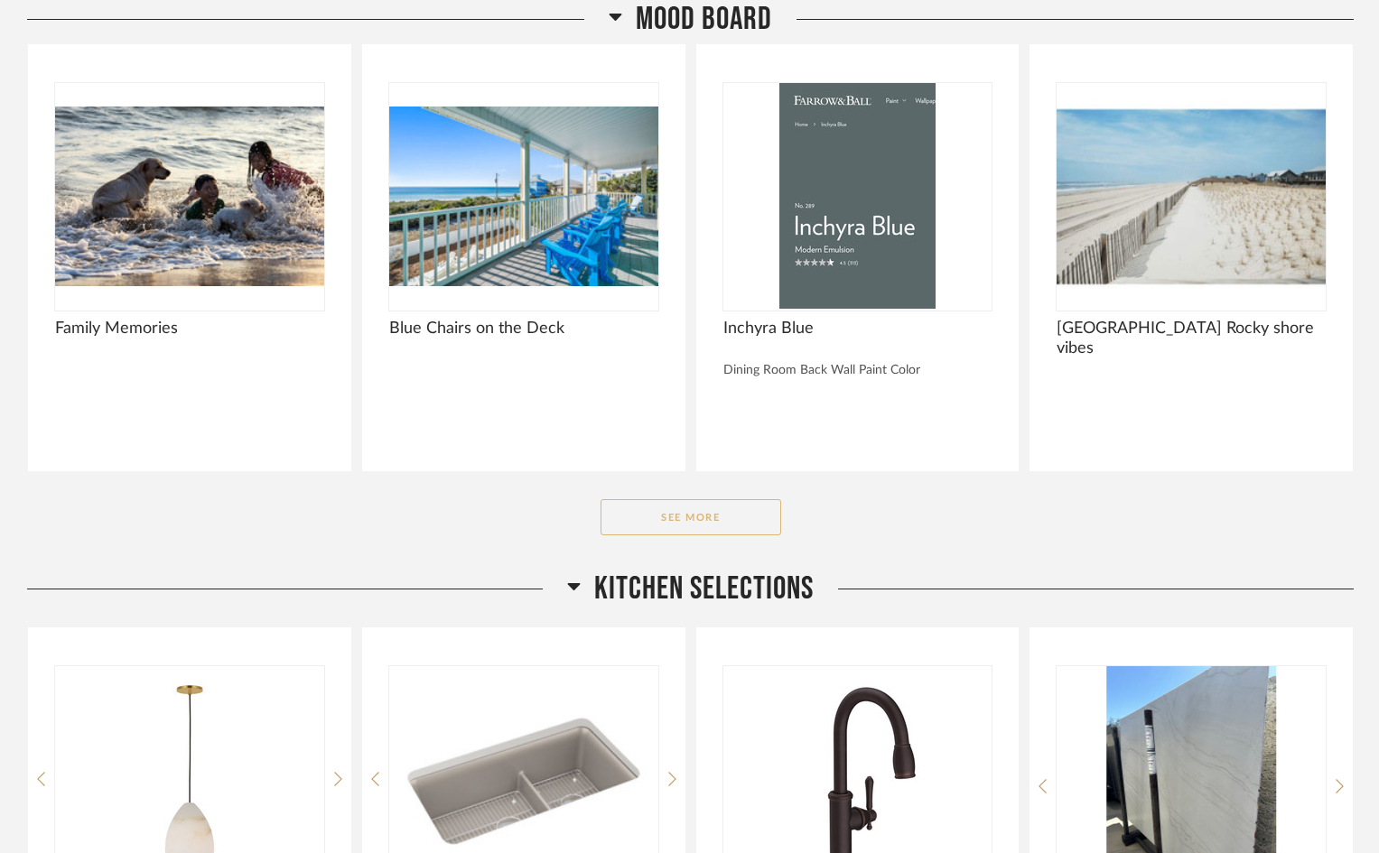
click at [703, 526] on button "See More" at bounding box center [691, 517] width 181 height 36
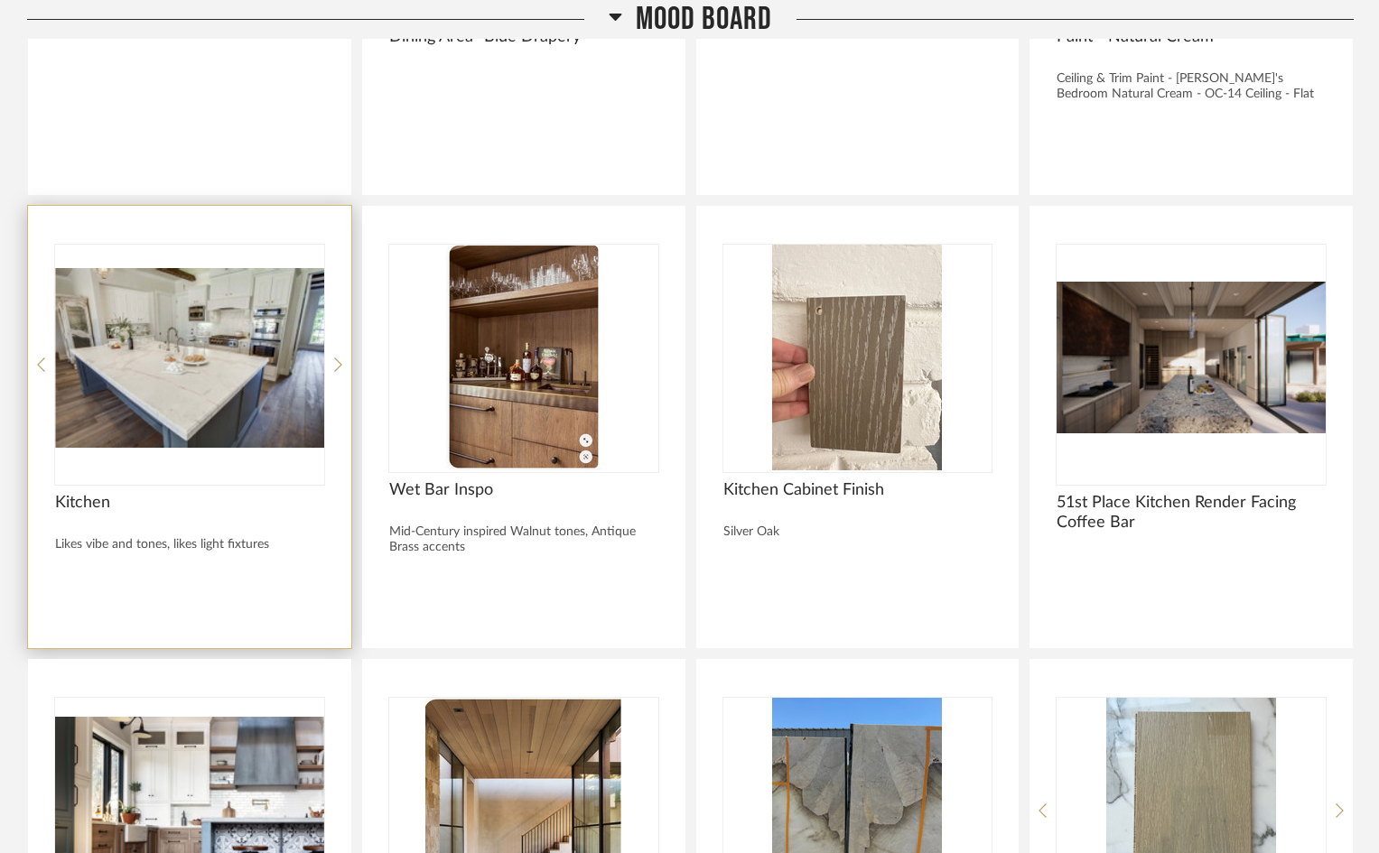
scroll to position [1084, 0]
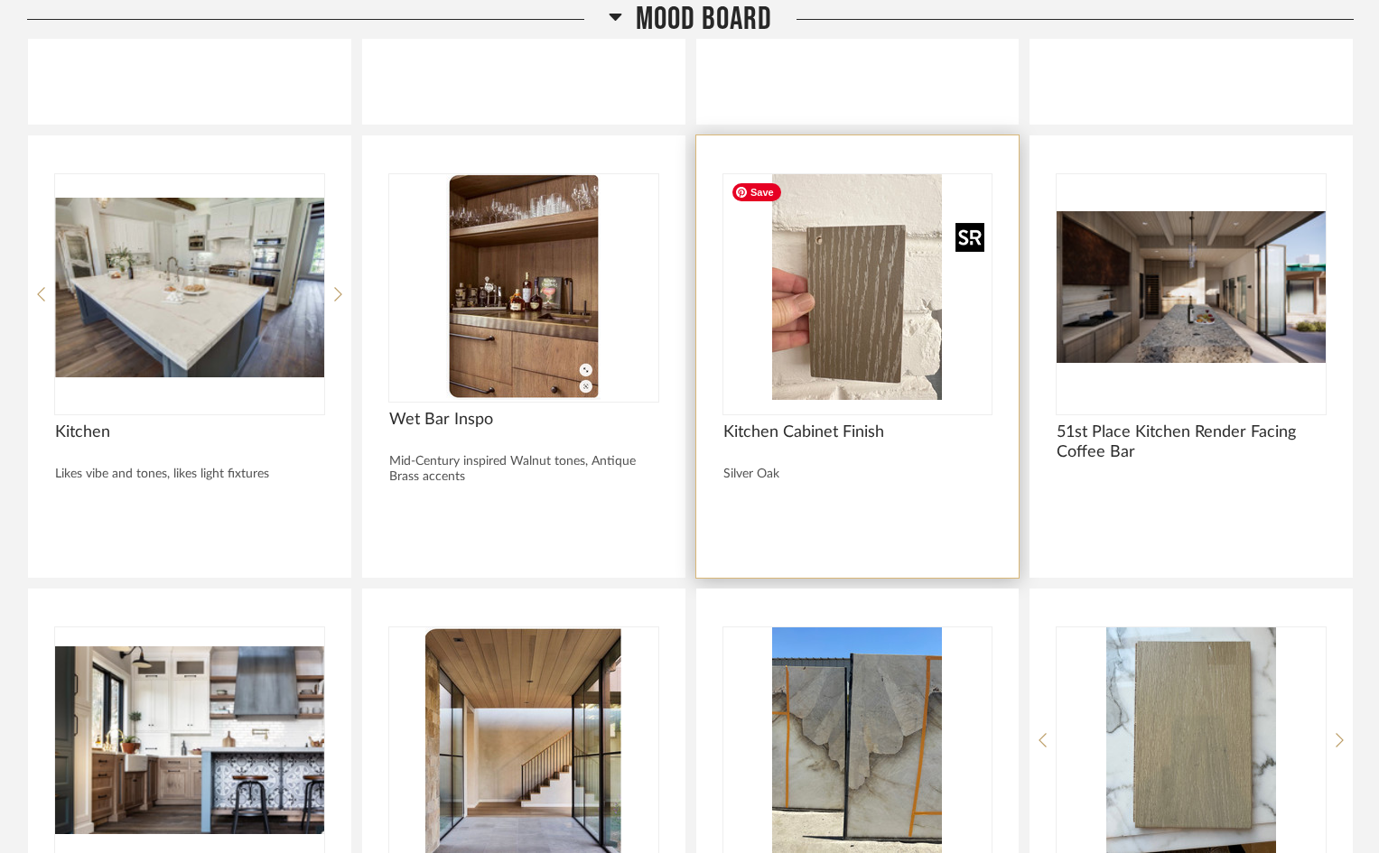
click at [851, 341] on img "0" at bounding box center [857, 287] width 269 height 226
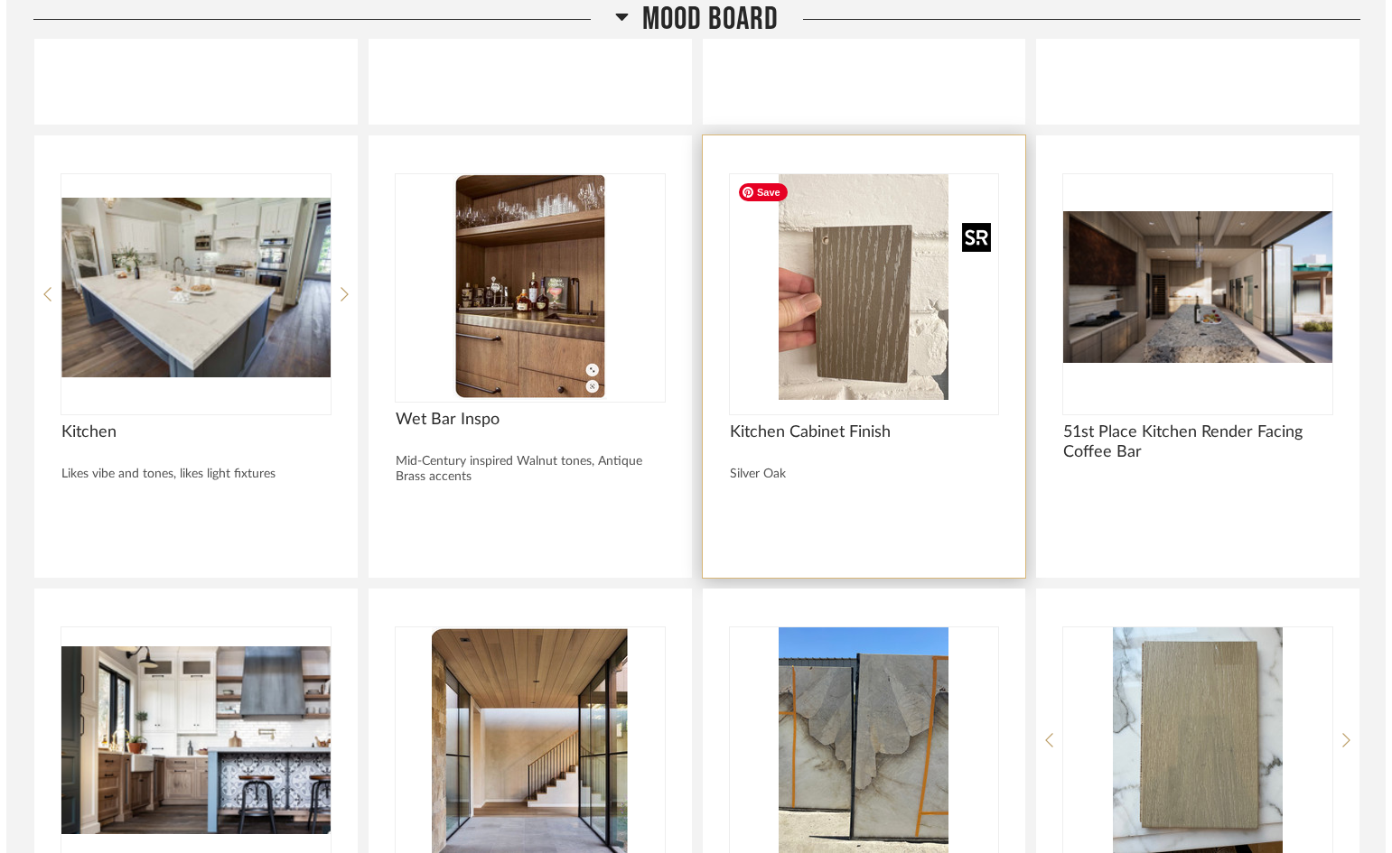
scroll to position [0, 0]
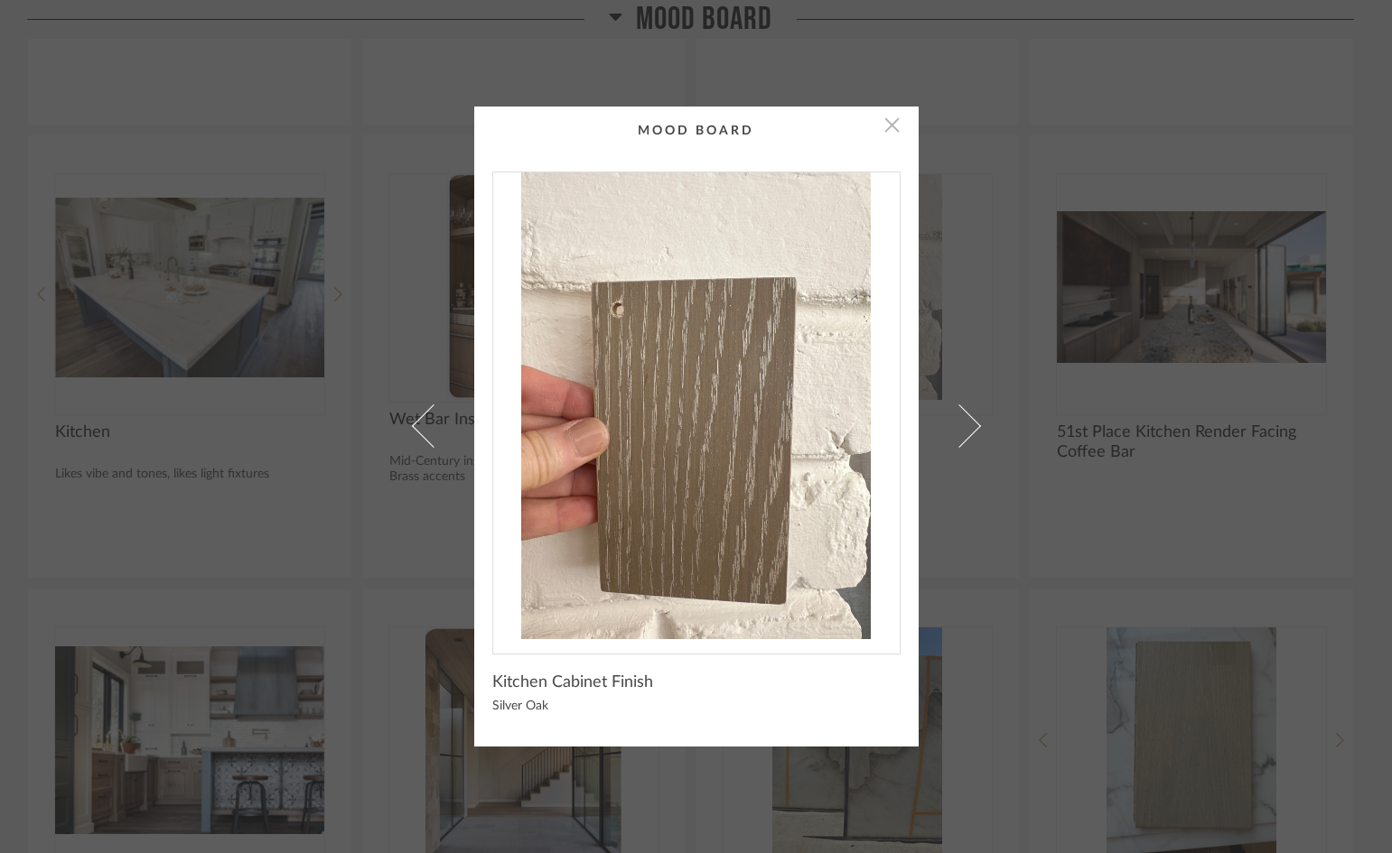
click at [889, 126] on span "button" at bounding box center [892, 125] width 36 height 36
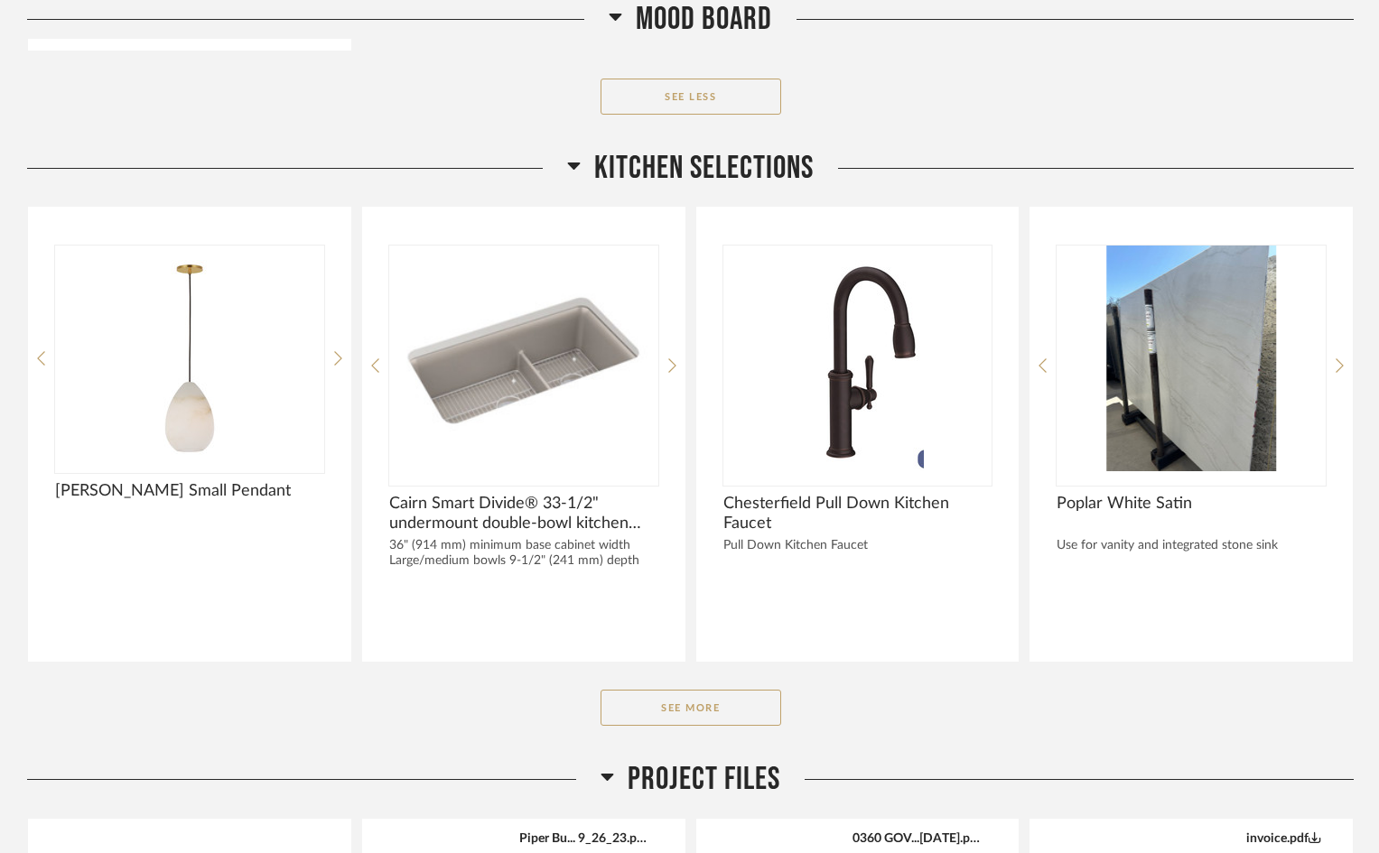
scroll to position [2619, 0]
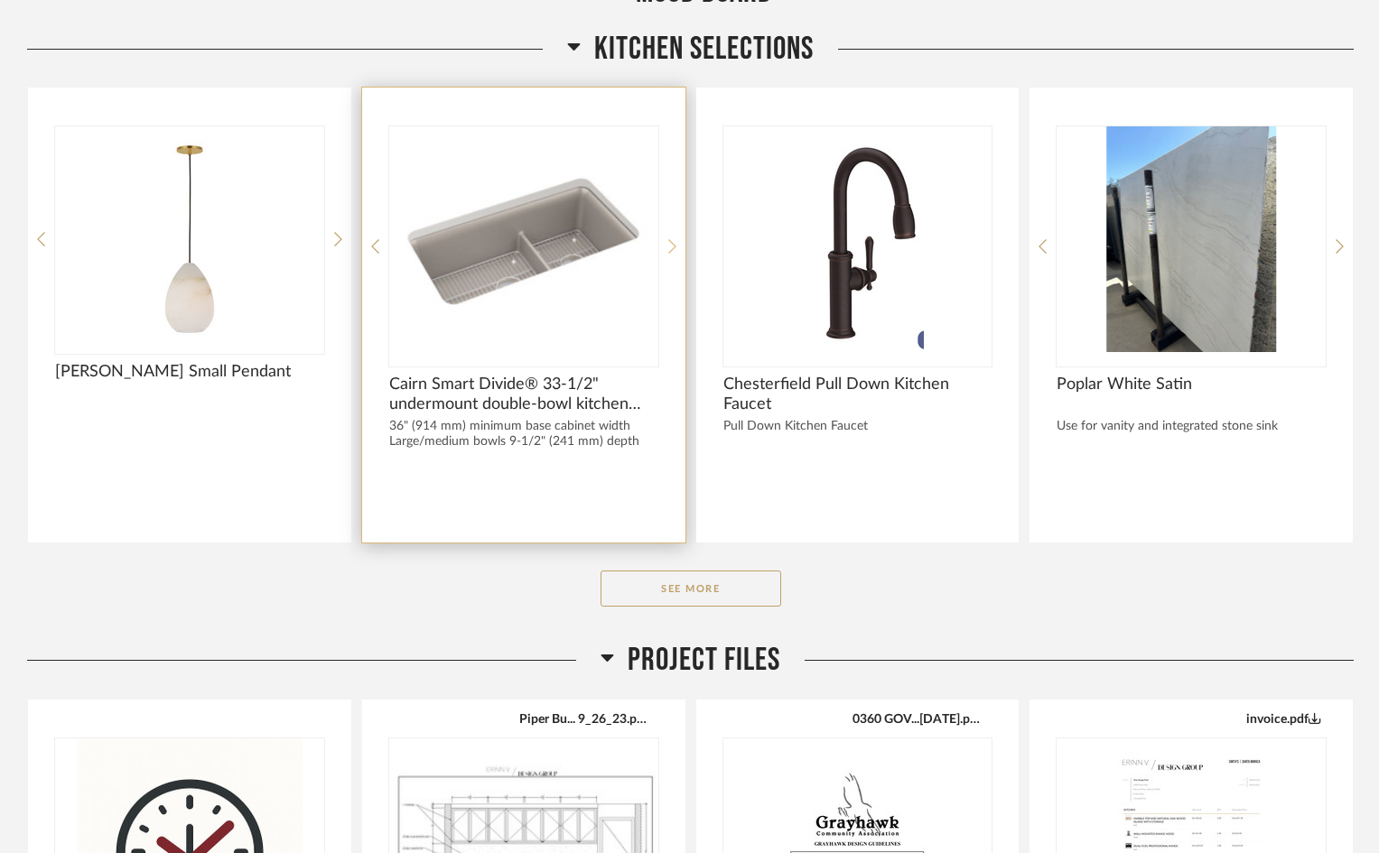
click at [671, 246] on icon at bounding box center [672, 246] width 8 height 16
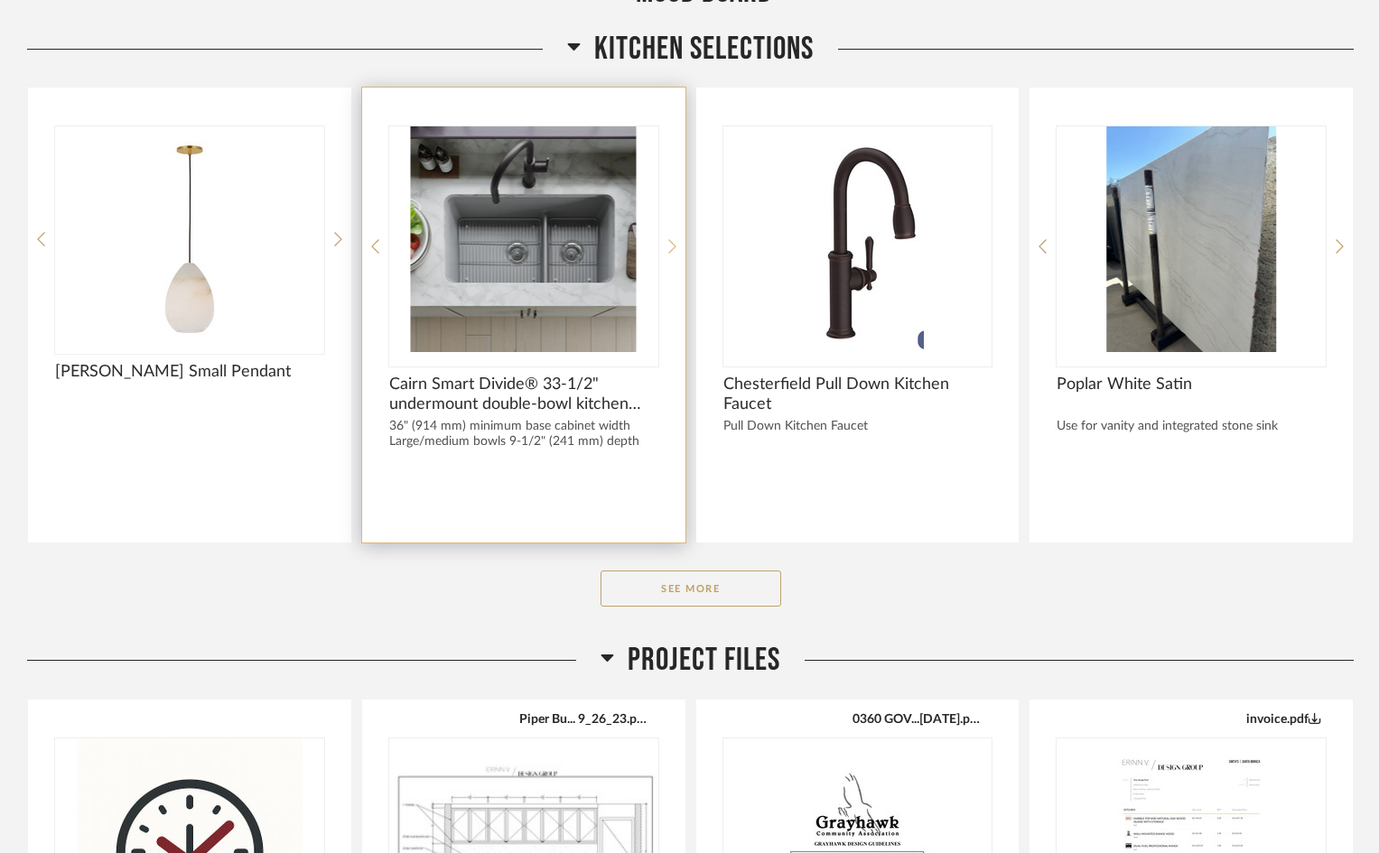
click at [671, 247] on icon at bounding box center [672, 246] width 8 height 16
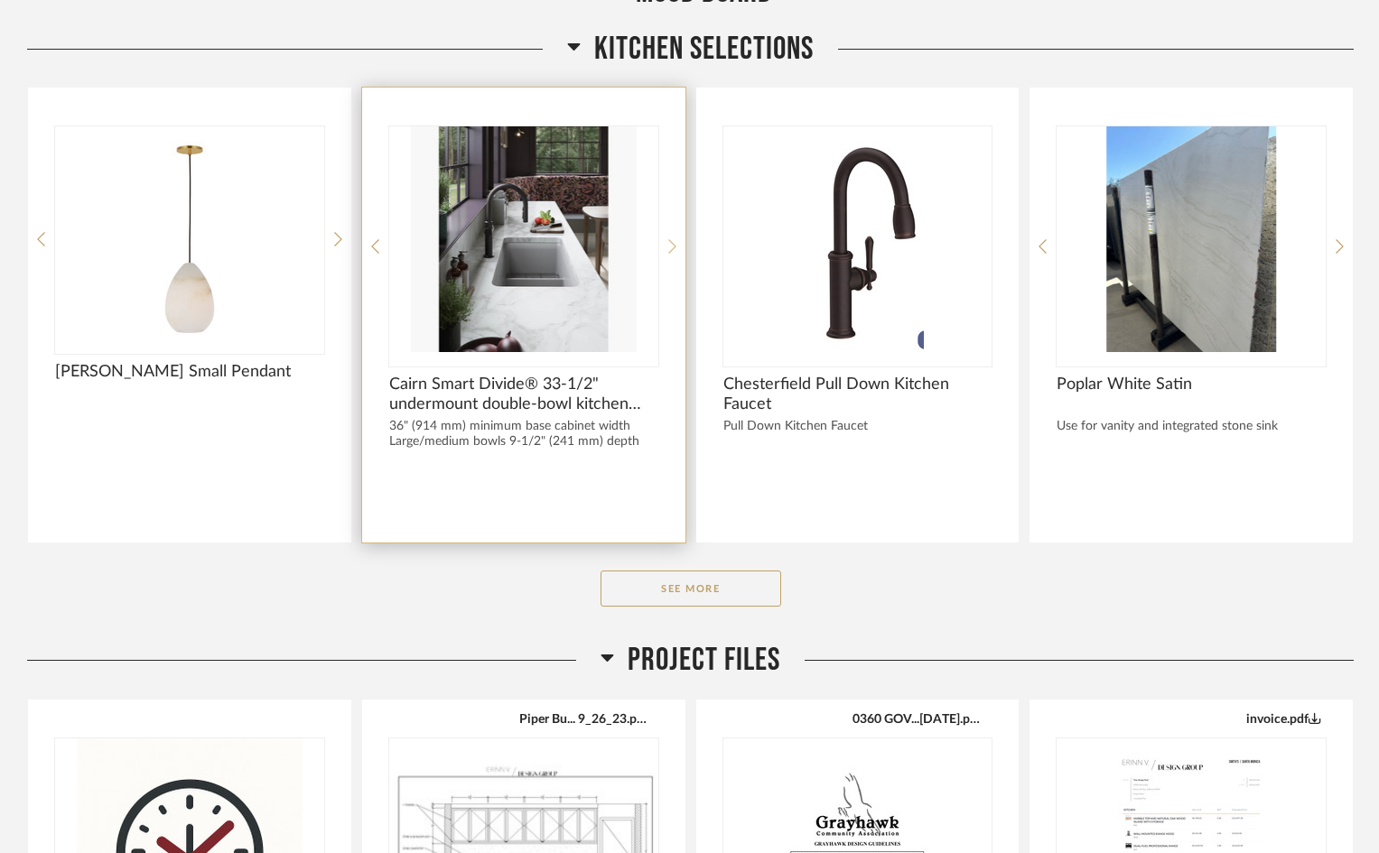
click at [671, 247] on icon at bounding box center [672, 246] width 8 height 16
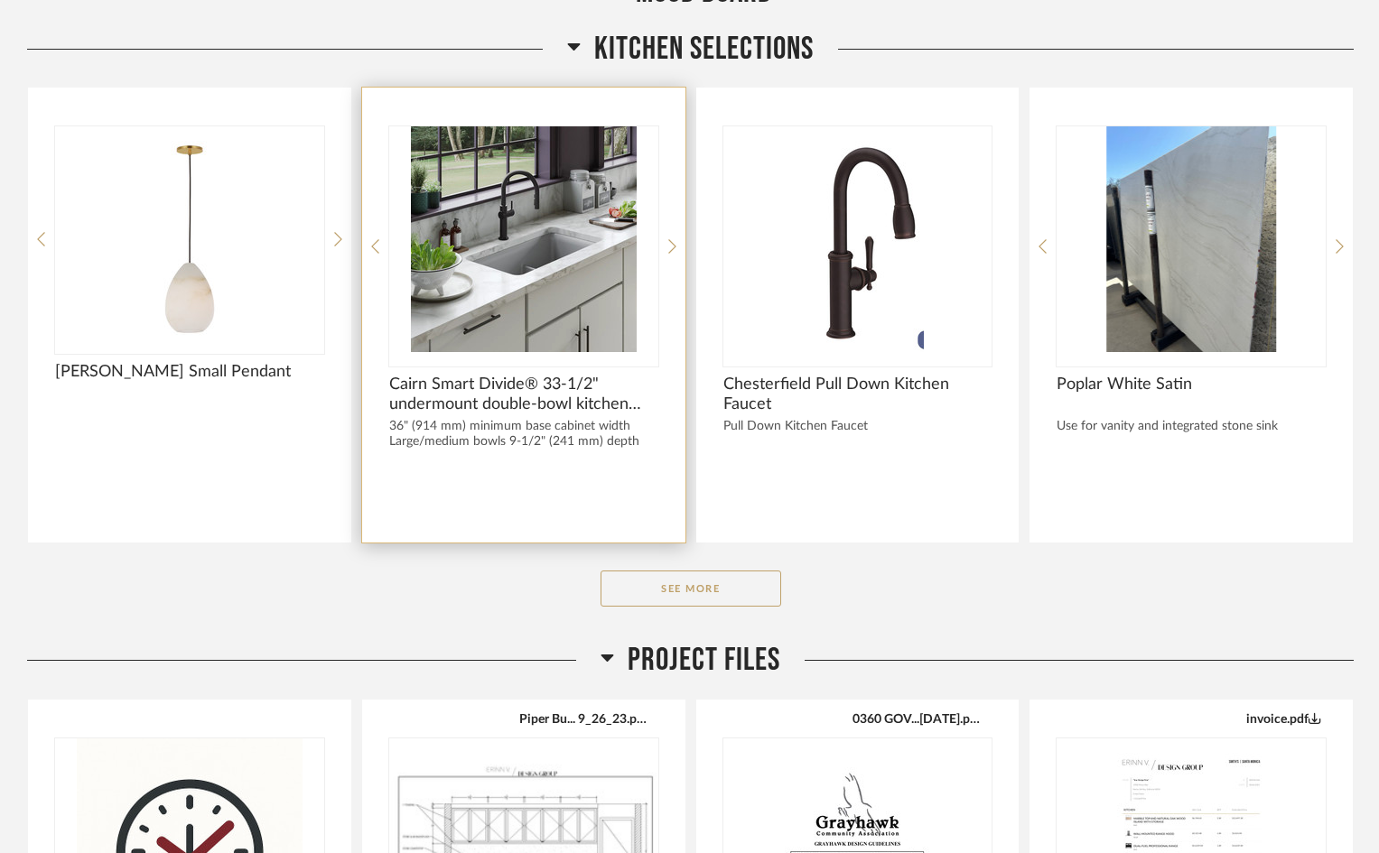
click at [681, 249] on div "Cairn Smart Divide® 33-1/2" undermount double-bowl kitchen sink 36" (914 mm) mi…" at bounding box center [523, 315] width 323 height 455
click at [675, 247] on icon at bounding box center [672, 246] width 8 height 16
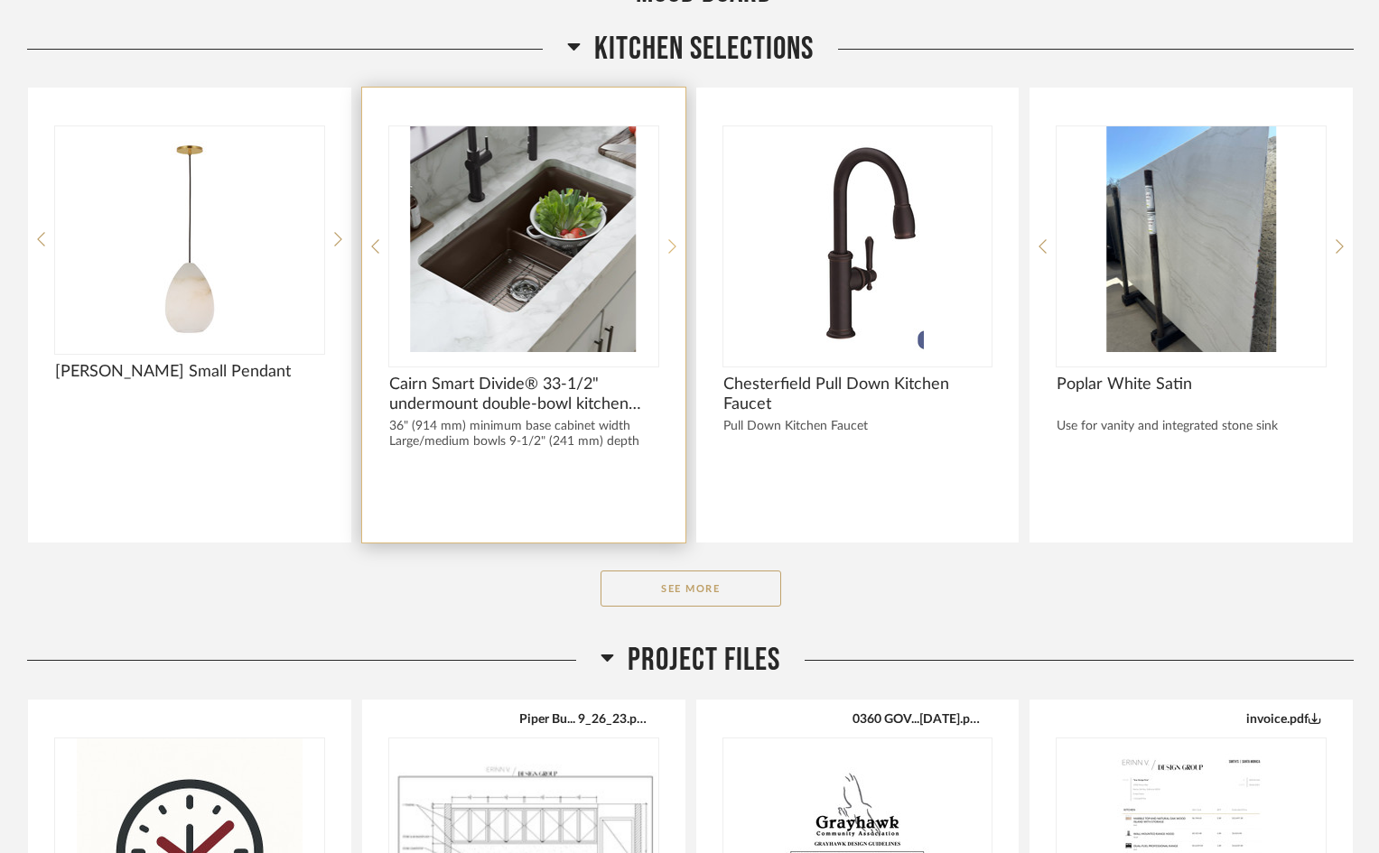
click at [668, 247] on icon at bounding box center [672, 246] width 8 height 16
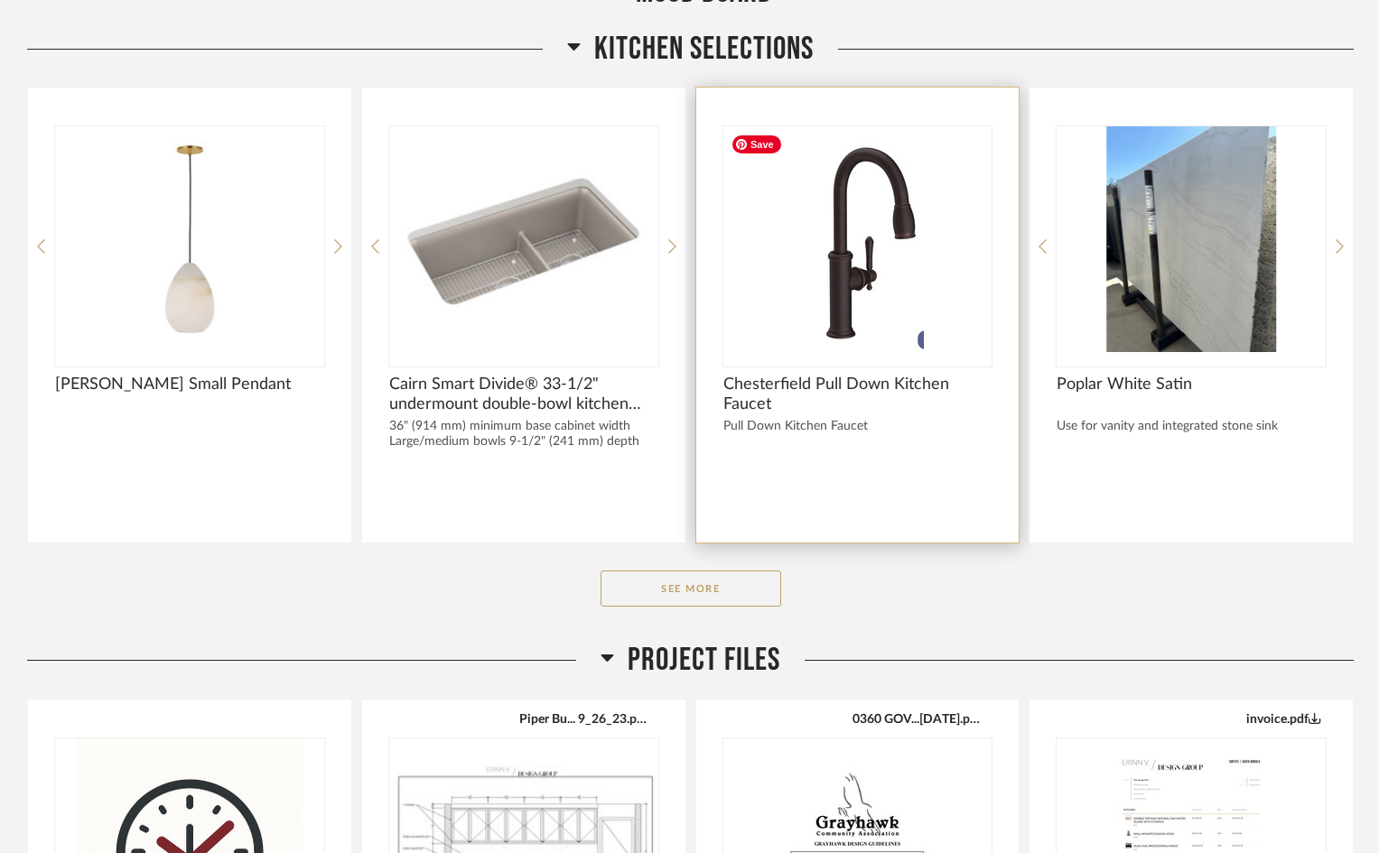
click at [949, 250] on img "0" at bounding box center [857, 239] width 269 height 226
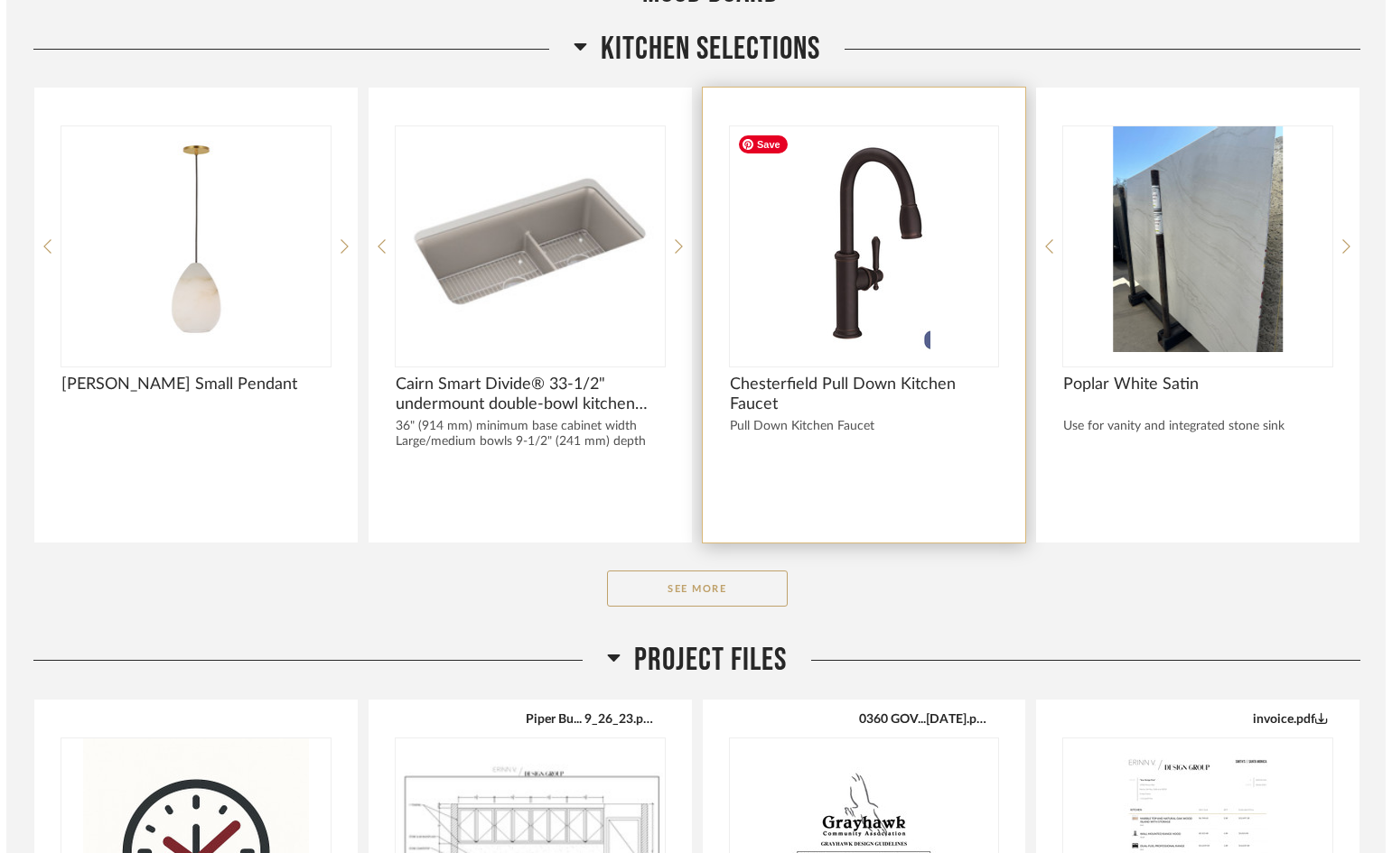
scroll to position [0, 0]
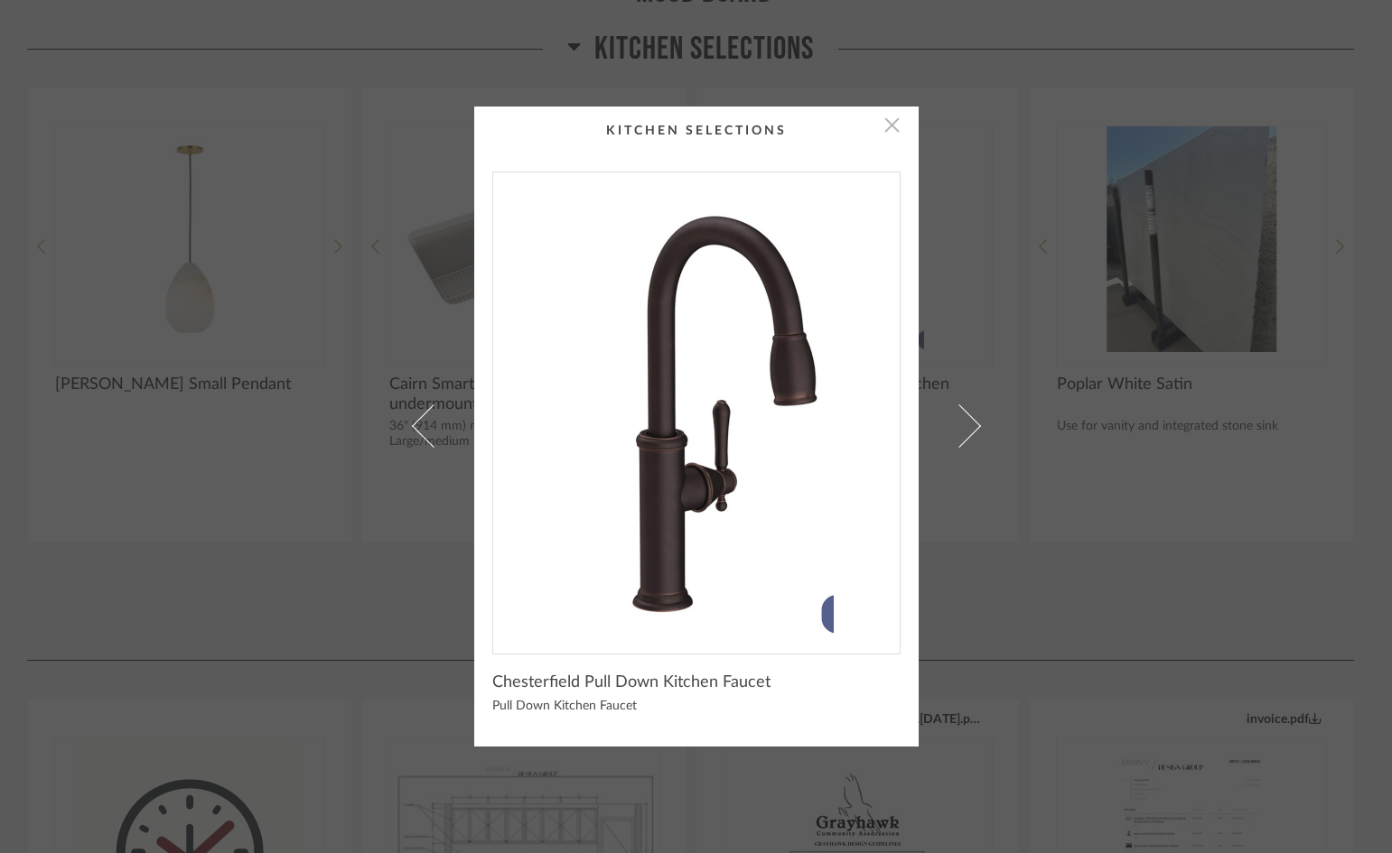
click at [885, 121] on span "button" at bounding box center [892, 125] width 36 height 36
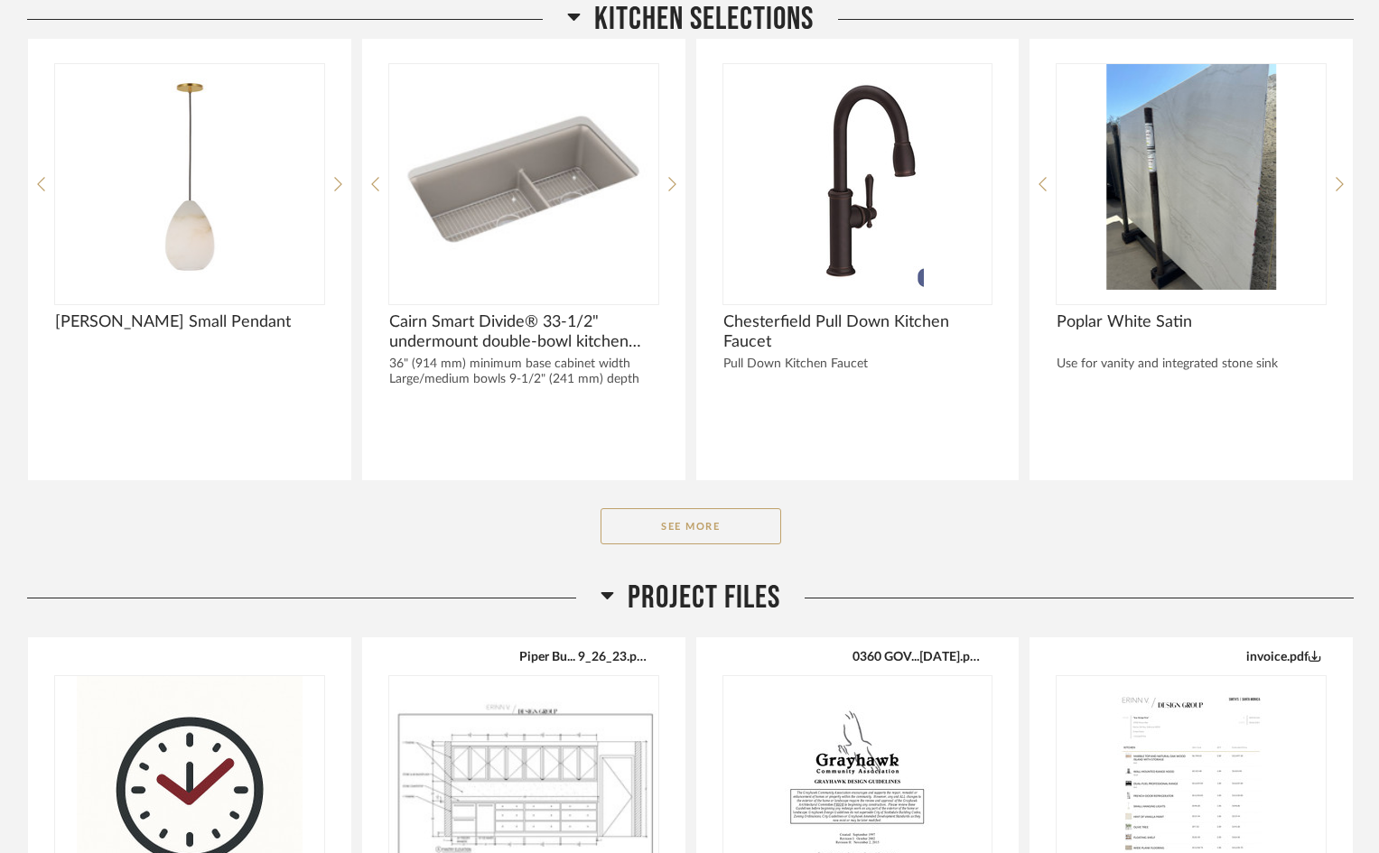
scroll to position [2709, 0]
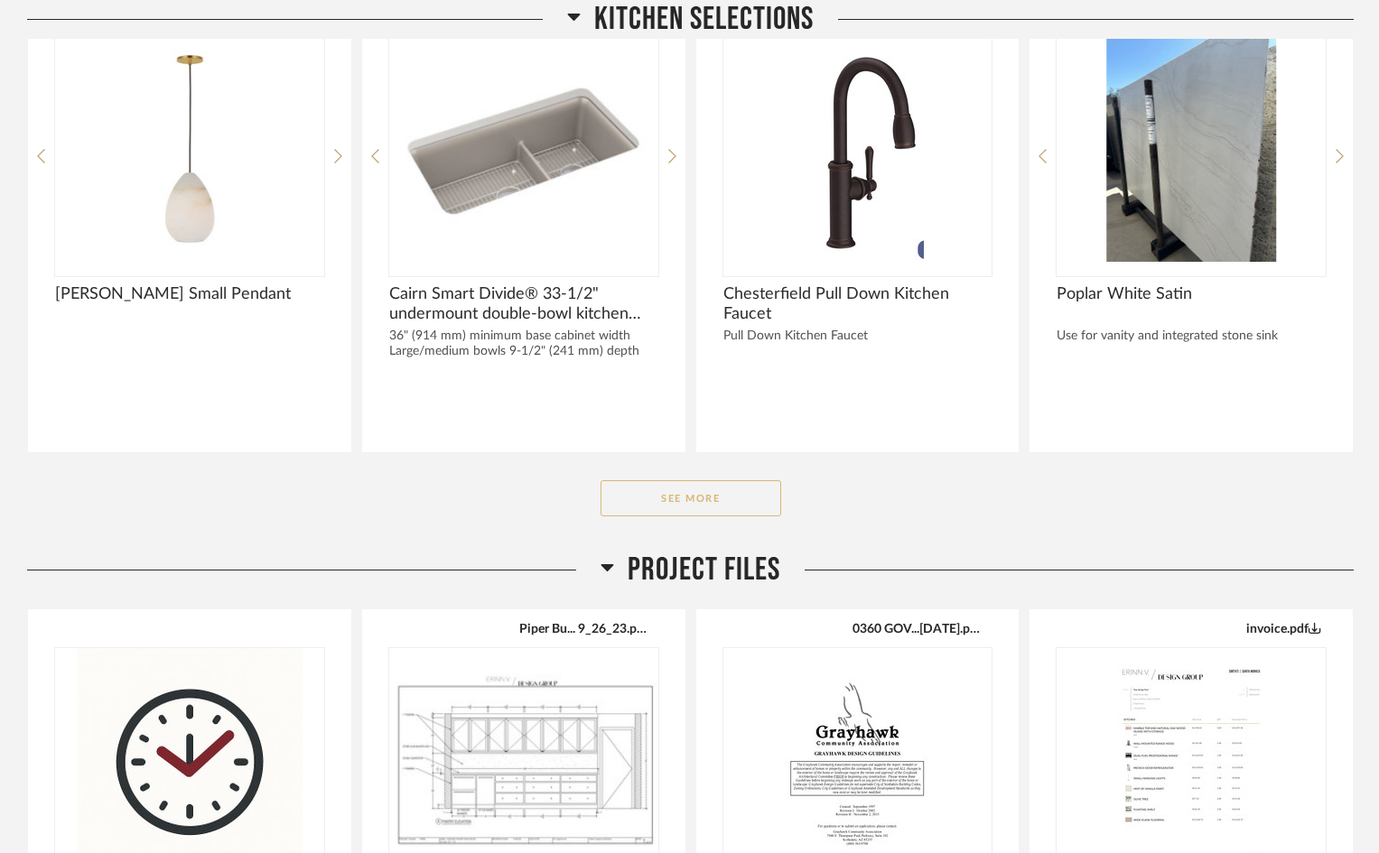
click at [740, 503] on button "See More" at bounding box center [691, 498] width 181 height 36
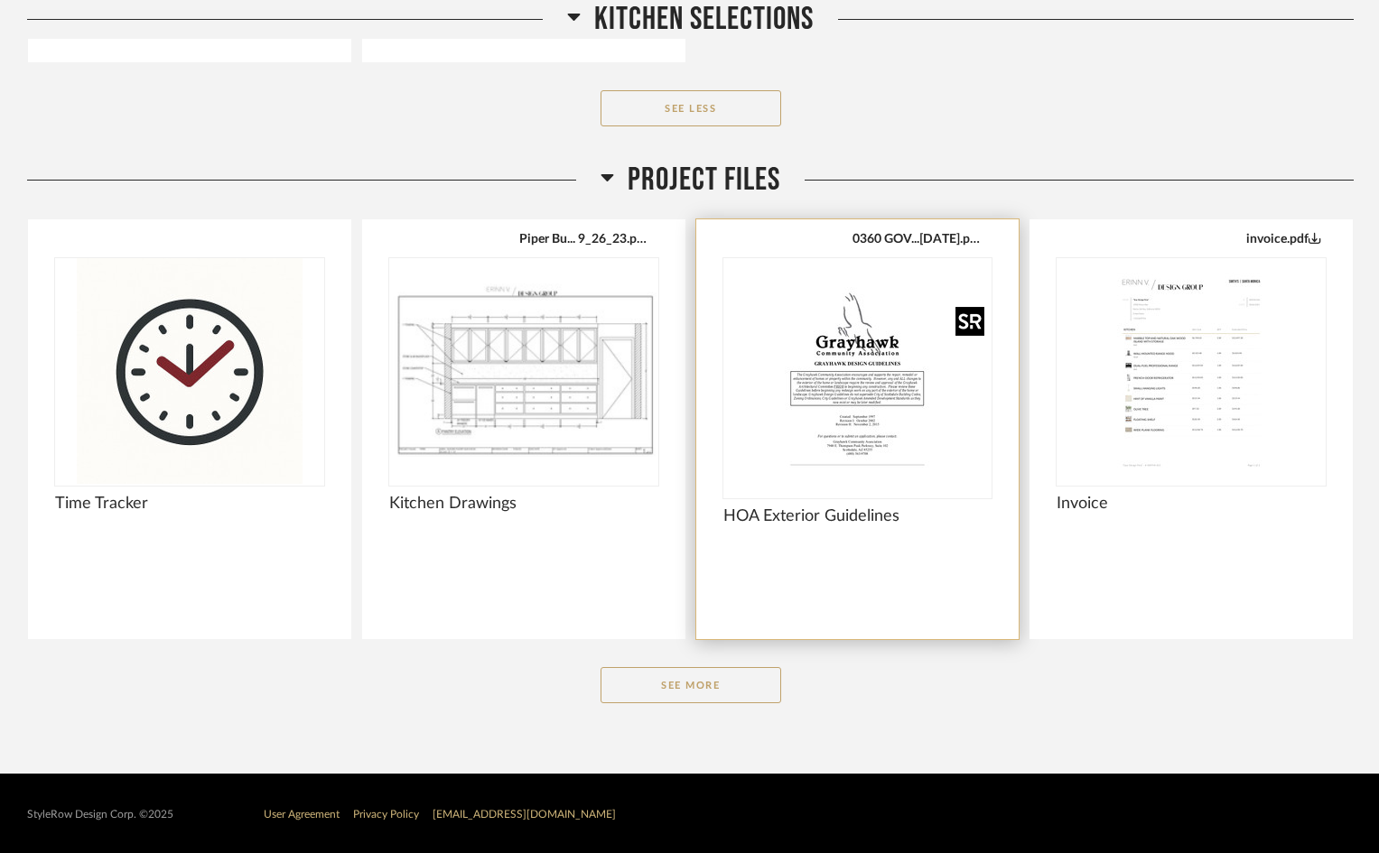
scroll to position [3553, 0]
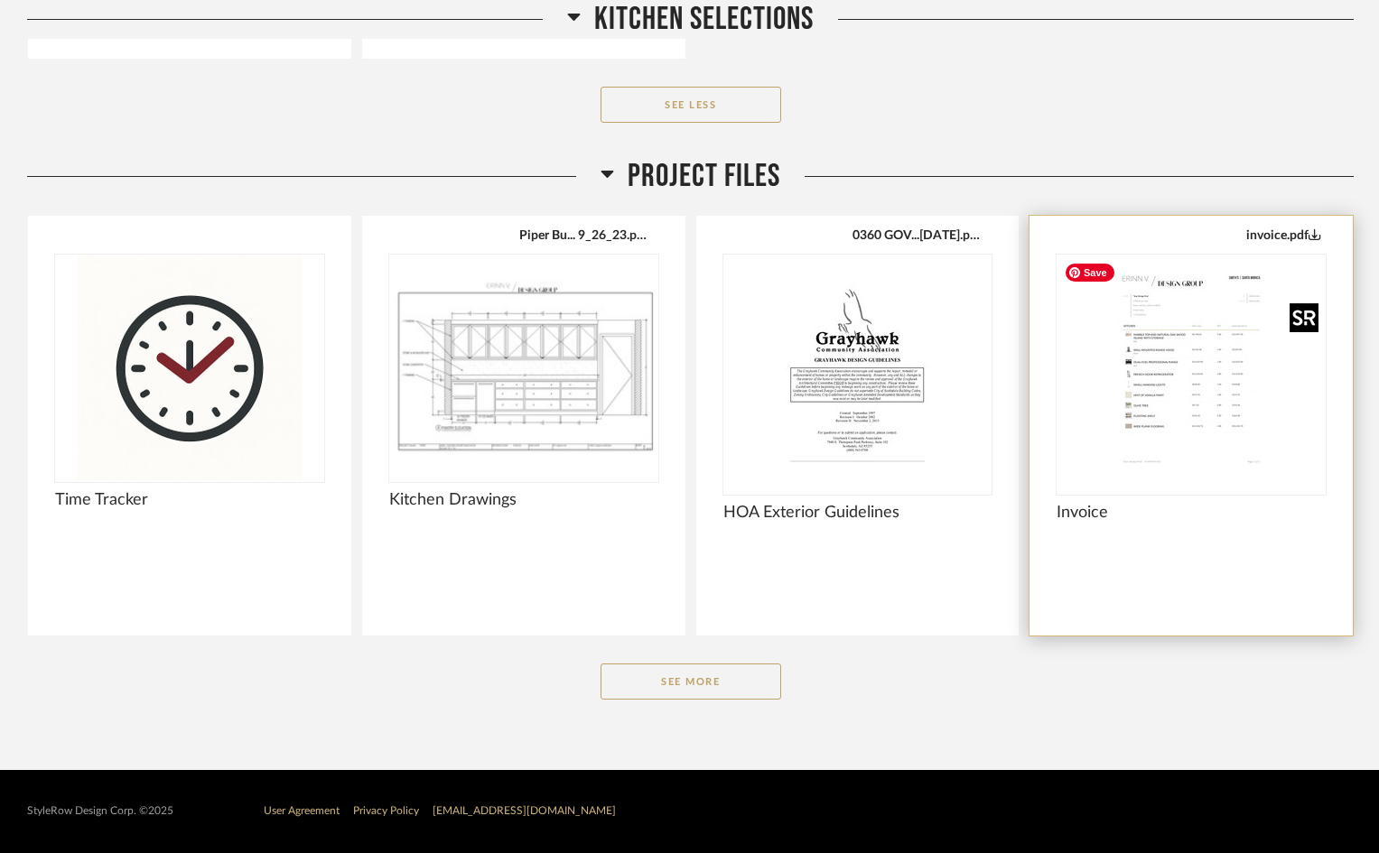
click at [1205, 332] on img "0" at bounding box center [1191, 368] width 269 height 226
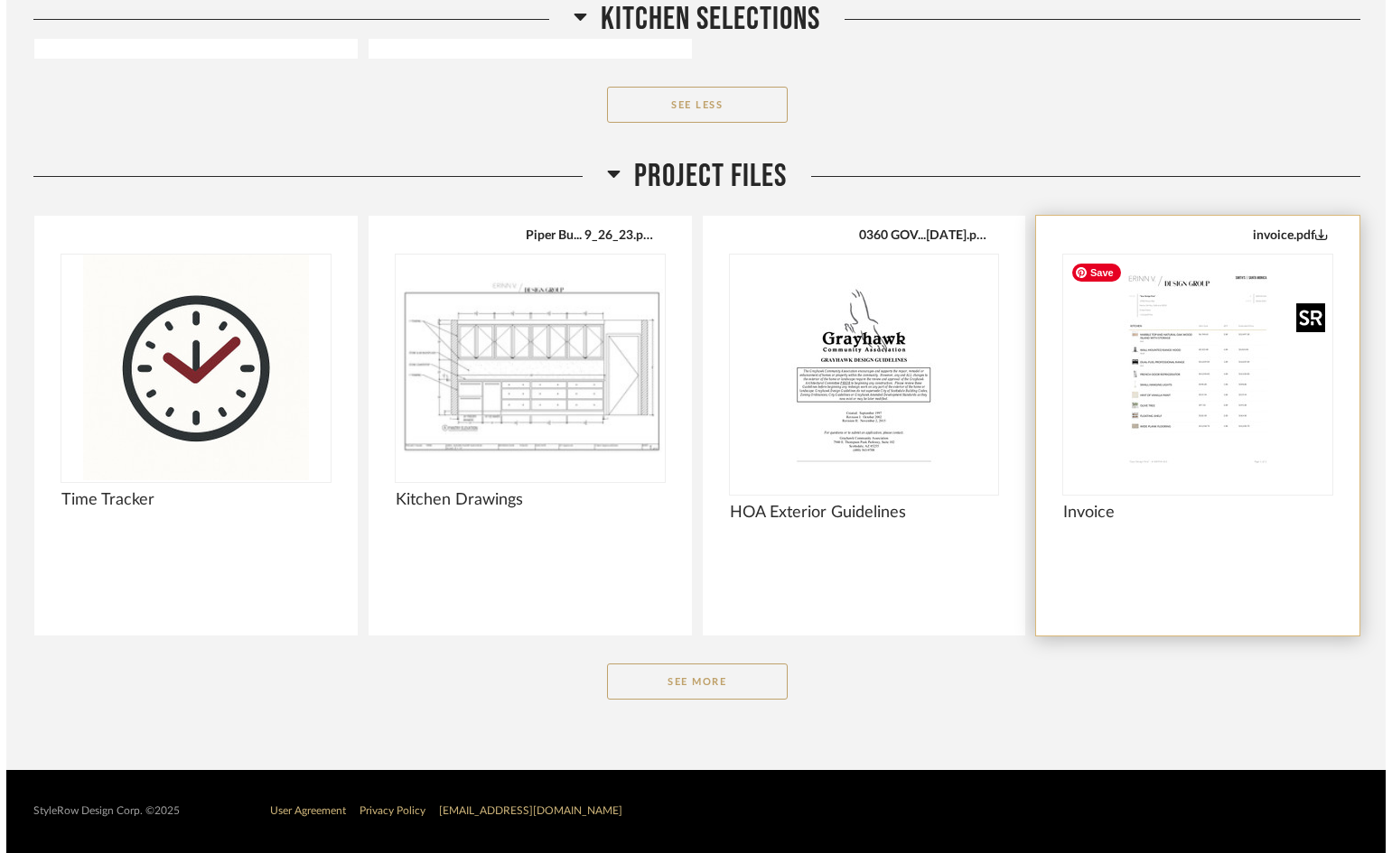
scroll to position [0, 0]
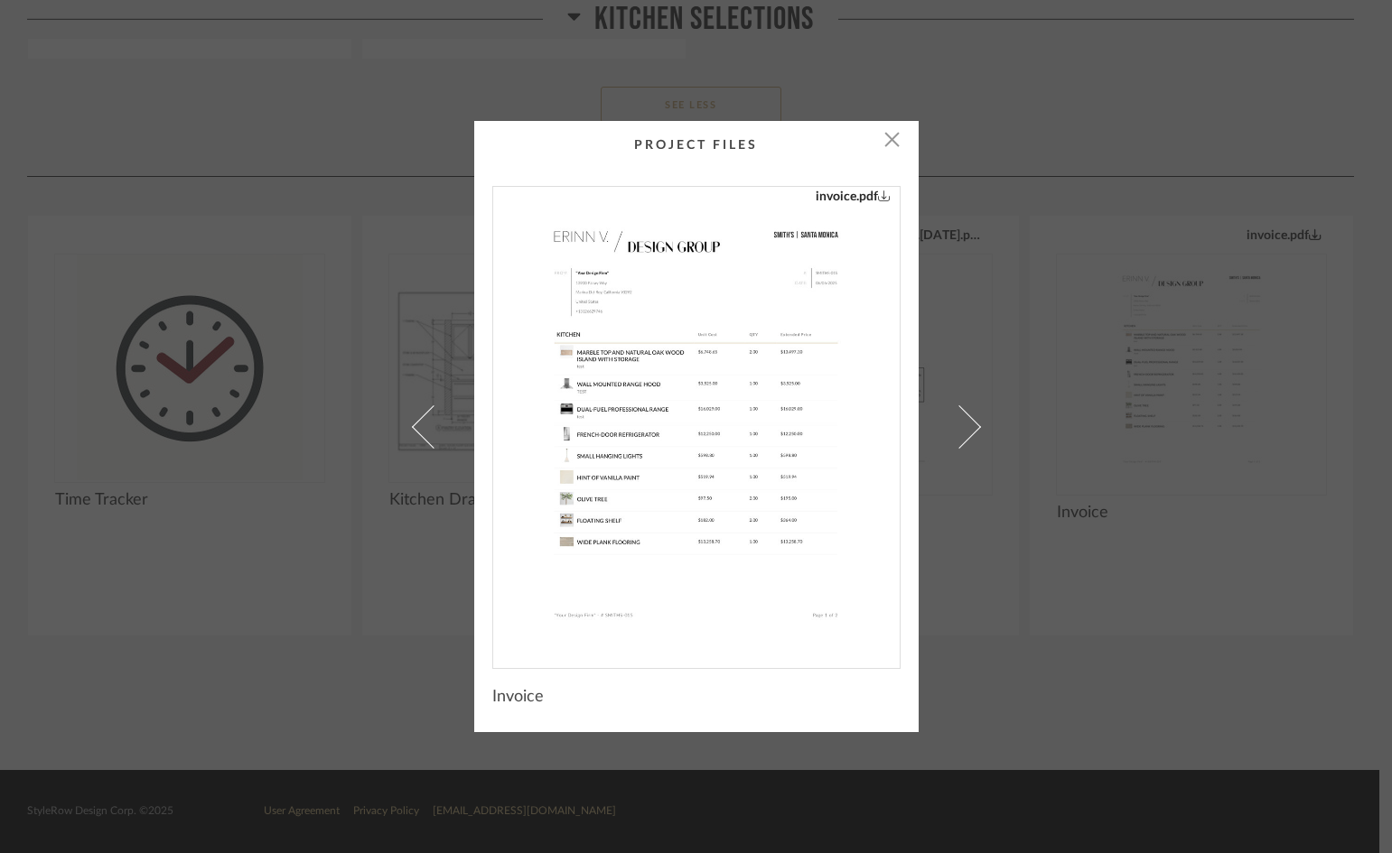
click at [727, 478] on img "0" at bounding box center [696, 420] width 367 height 467
click at [880, 141] on span "button" at bounding box center [892, 139] width 36 height 36
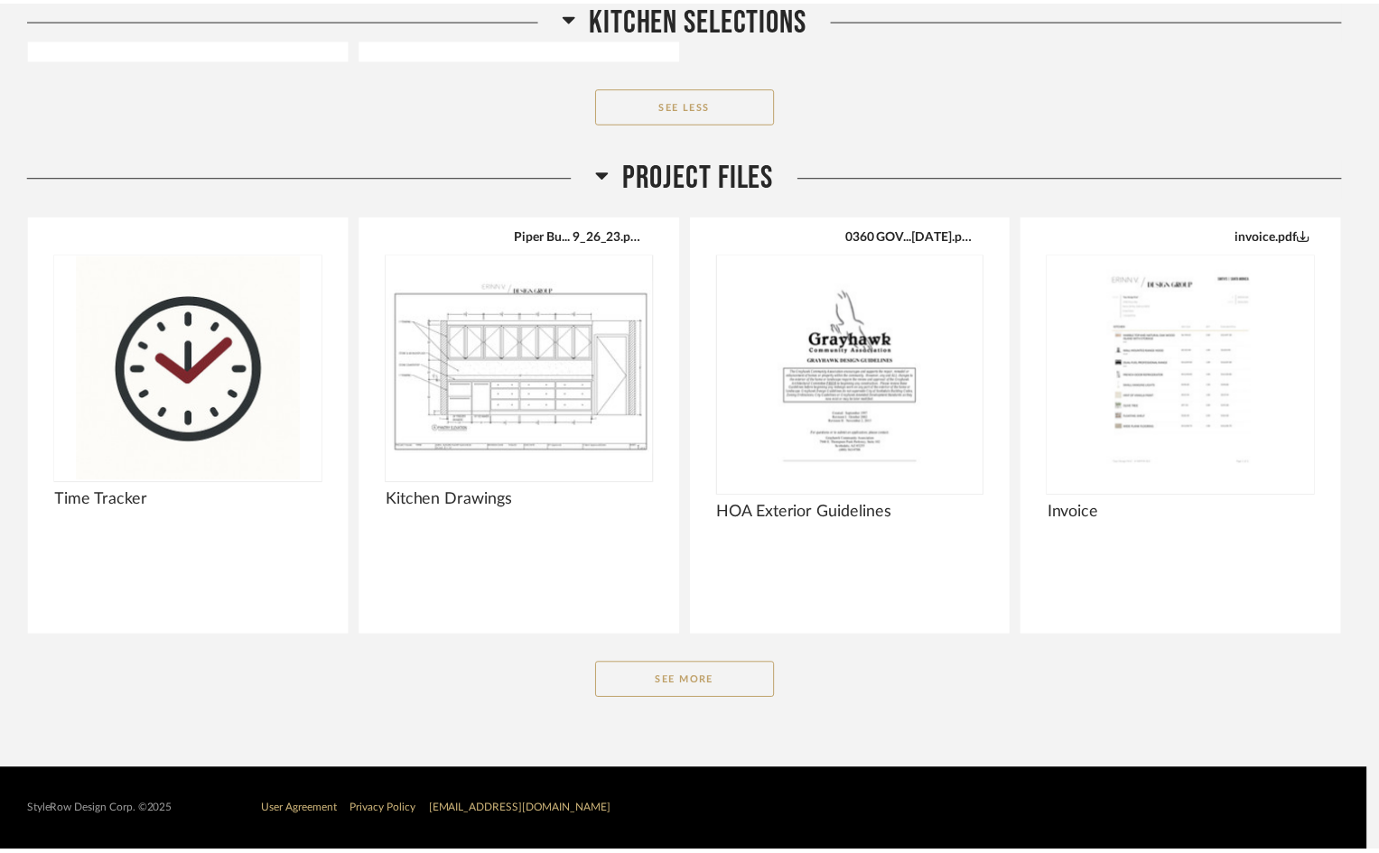
scroll to position [3553, 0]
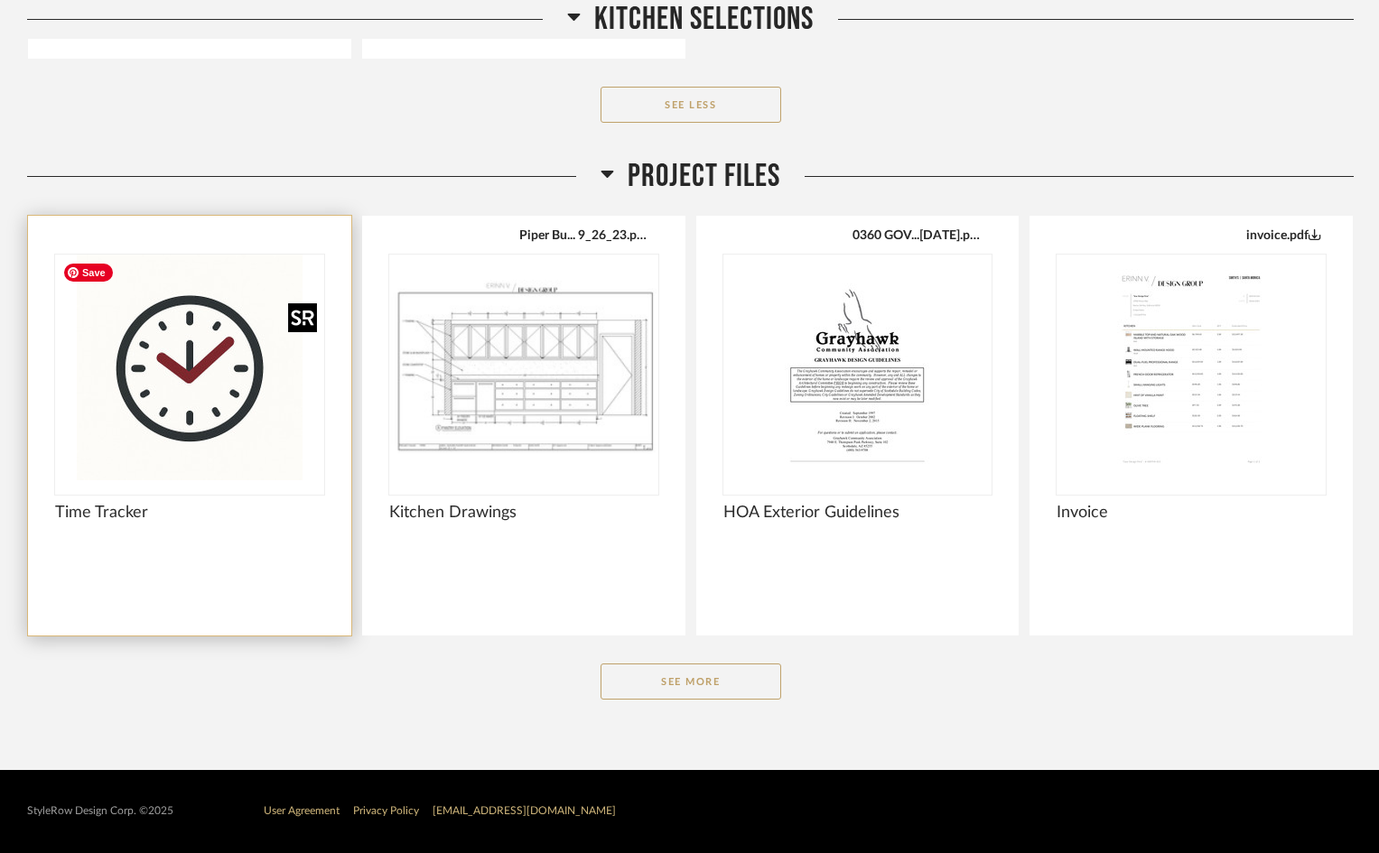
click at [158, 368] on img "0" at bounding box center [189, 368] width 269 height 226
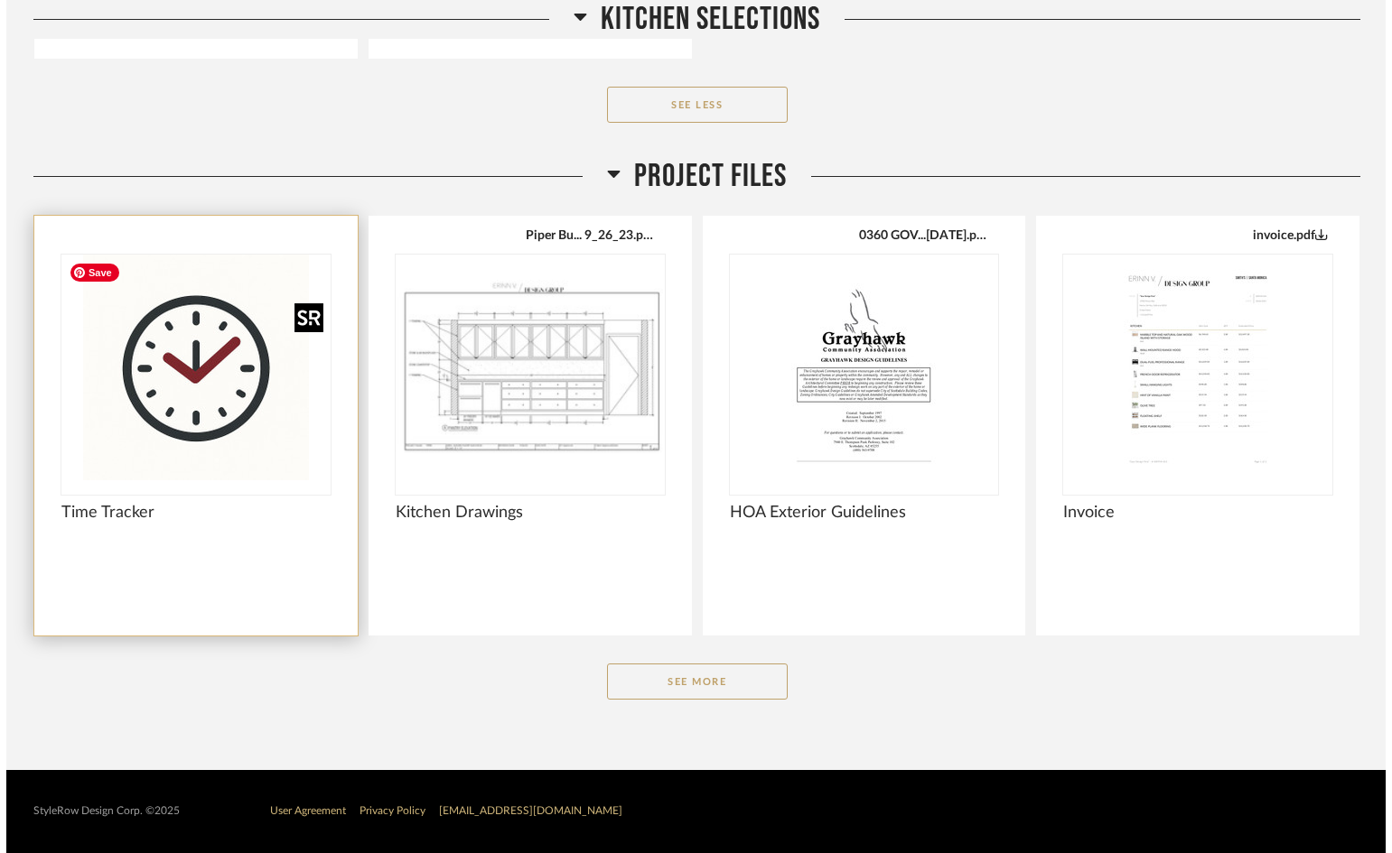
scroll to position [0, 0]
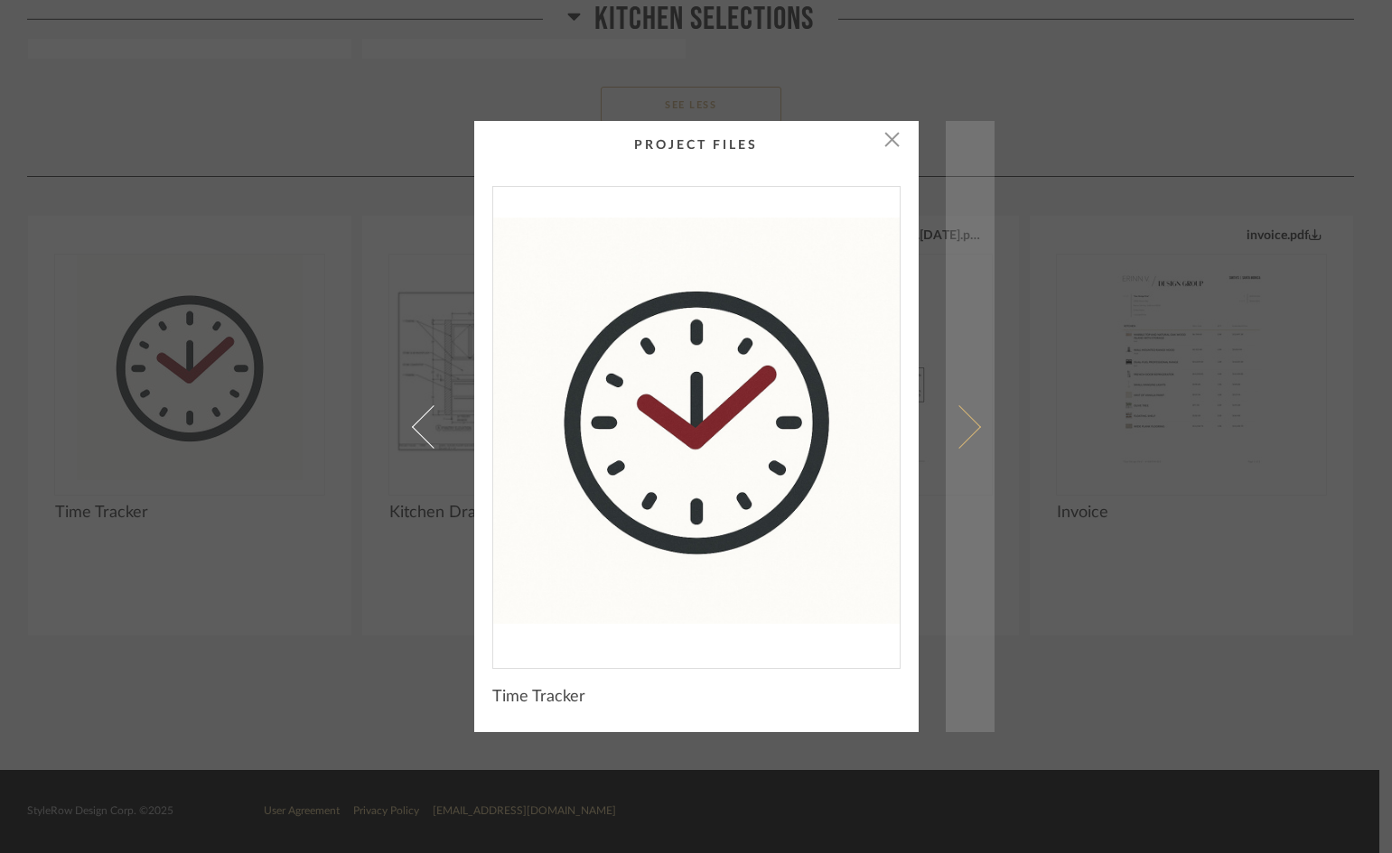
click at [962, 421] on span at bounding box center [957, 426] width 43 height 43
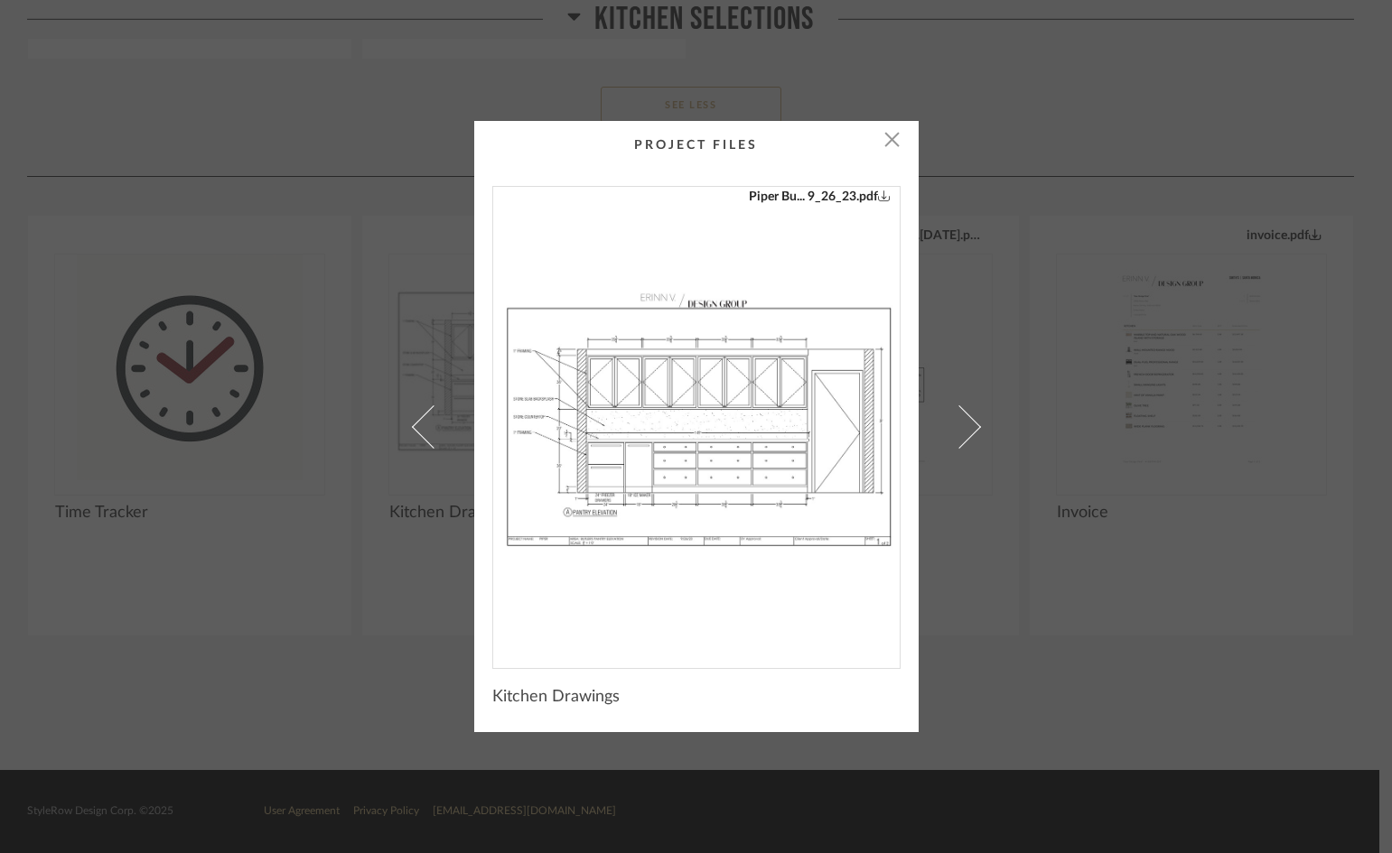
click at [897, 140] on cpp-summary-thumbnail "Piper Bu... 9_26_23.pdf" at bounding box center [696, 395] width 444 height 548
click at [883, 141] on span "button" at bounding box center [892, 139] width 36 height 36
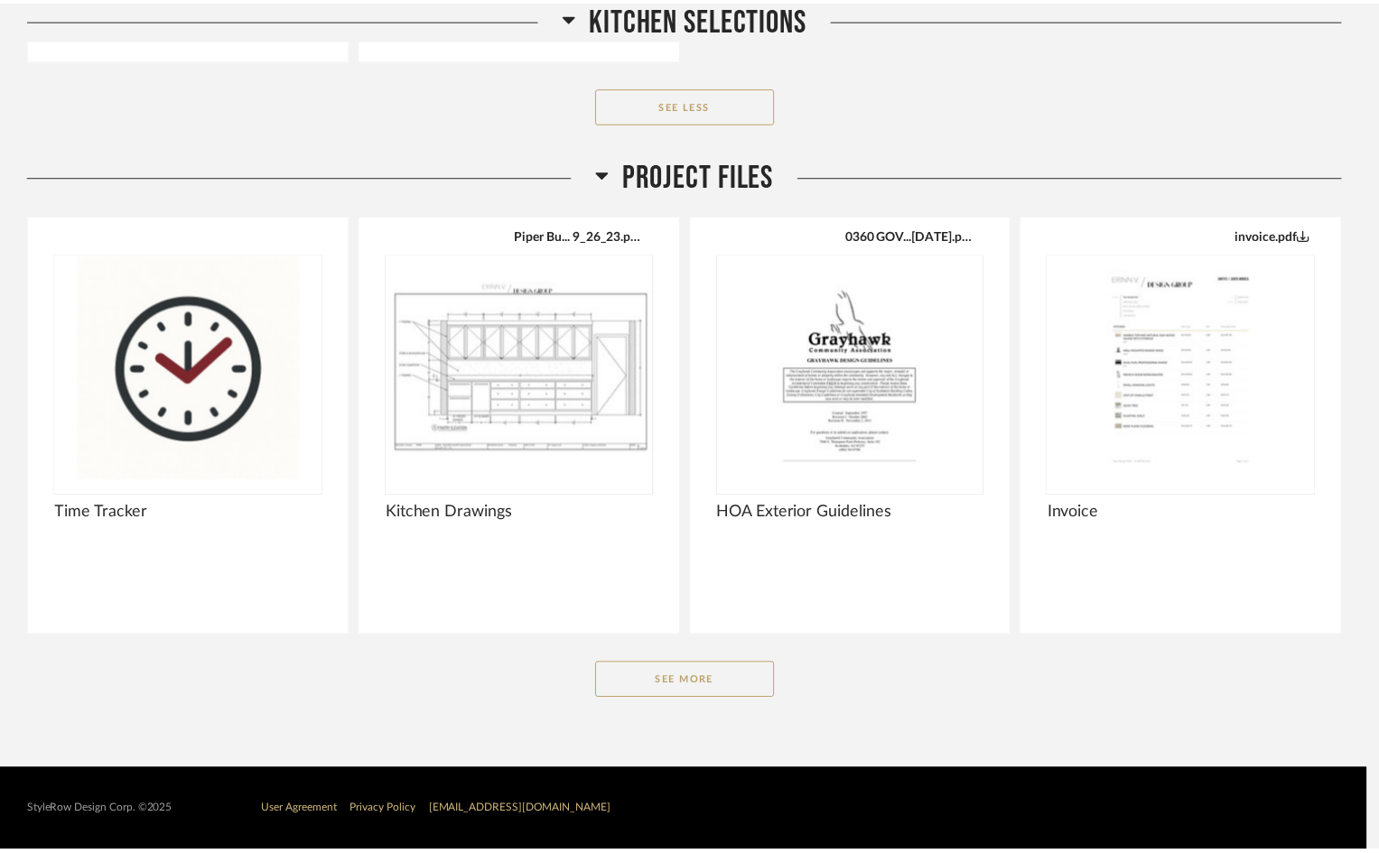
scroll to position [3553, 0]
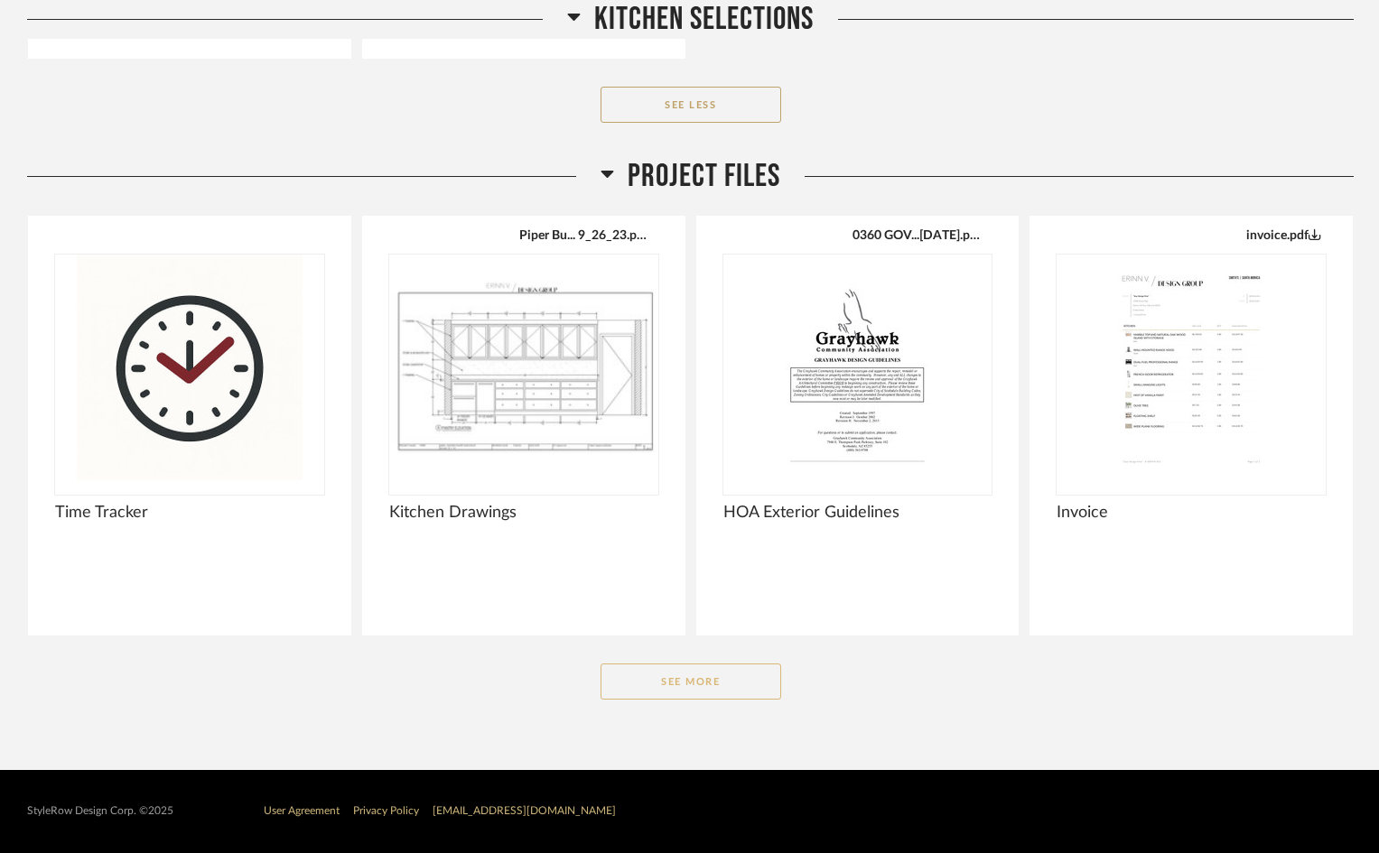
click at [668, 684] on button "See More" at bounding box center [691, 682] width 181 height 36
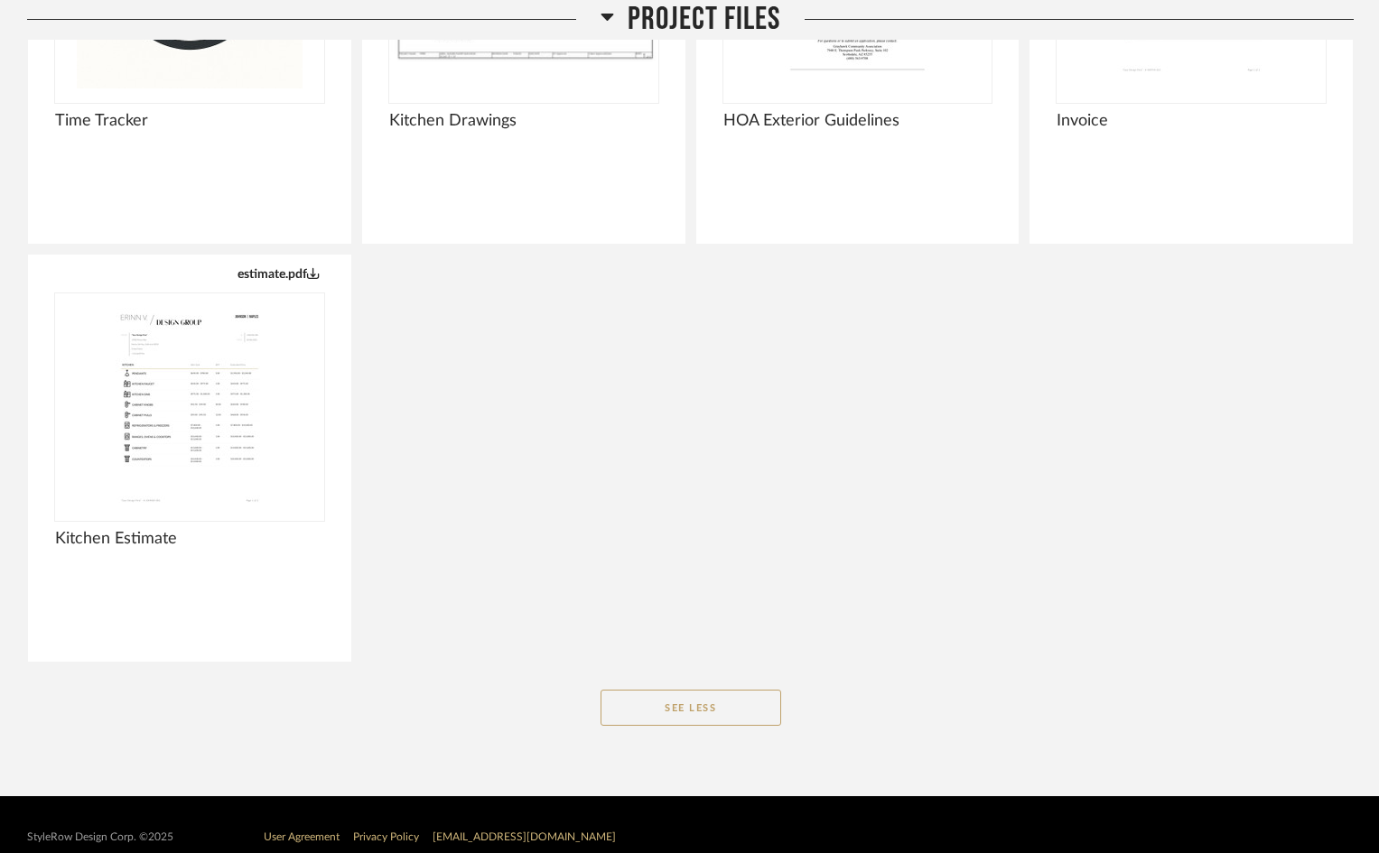
scroll to position [3972, 0]
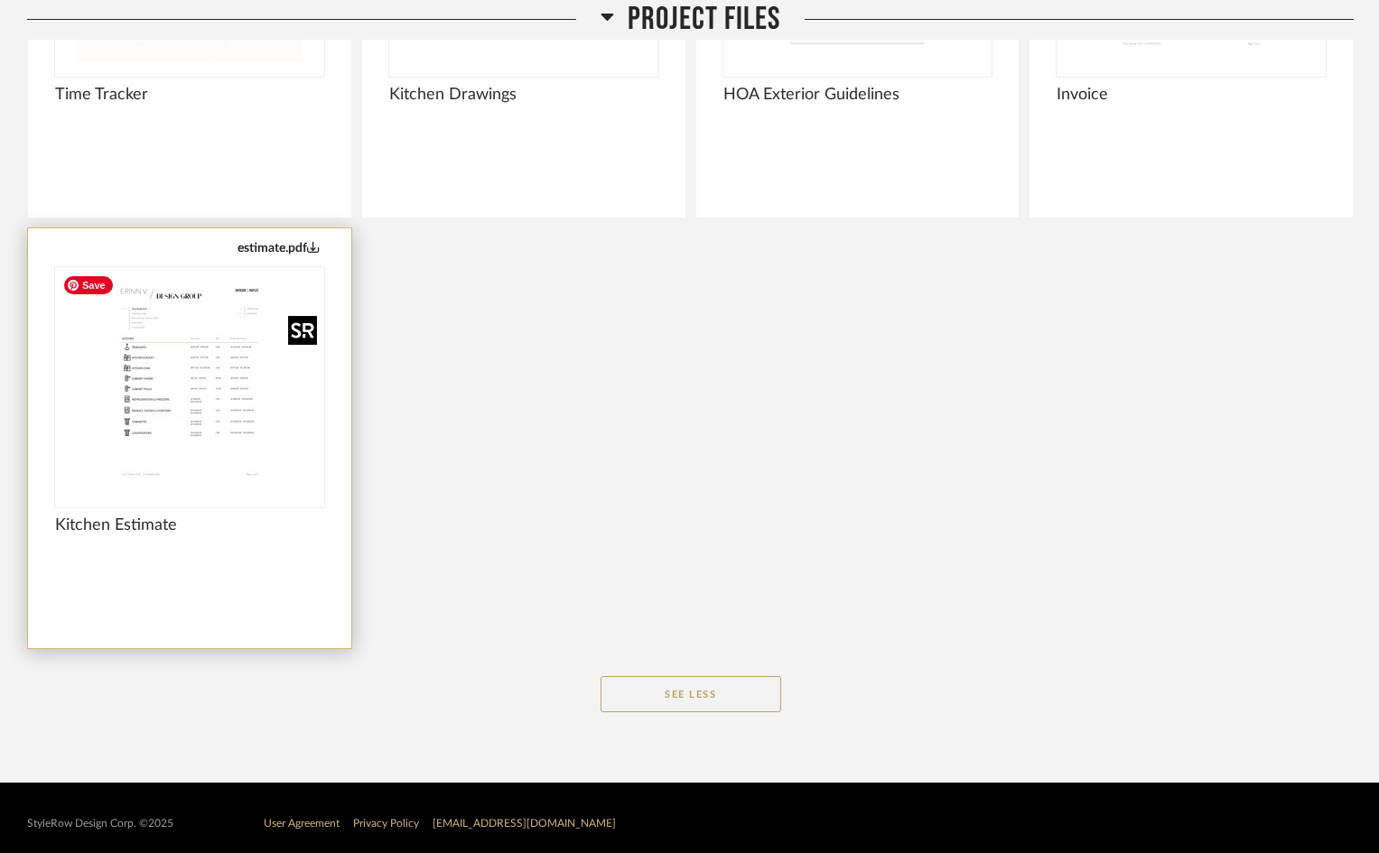
click at [0, 0] on img at bounding box center [0, 0] width 0 height 0
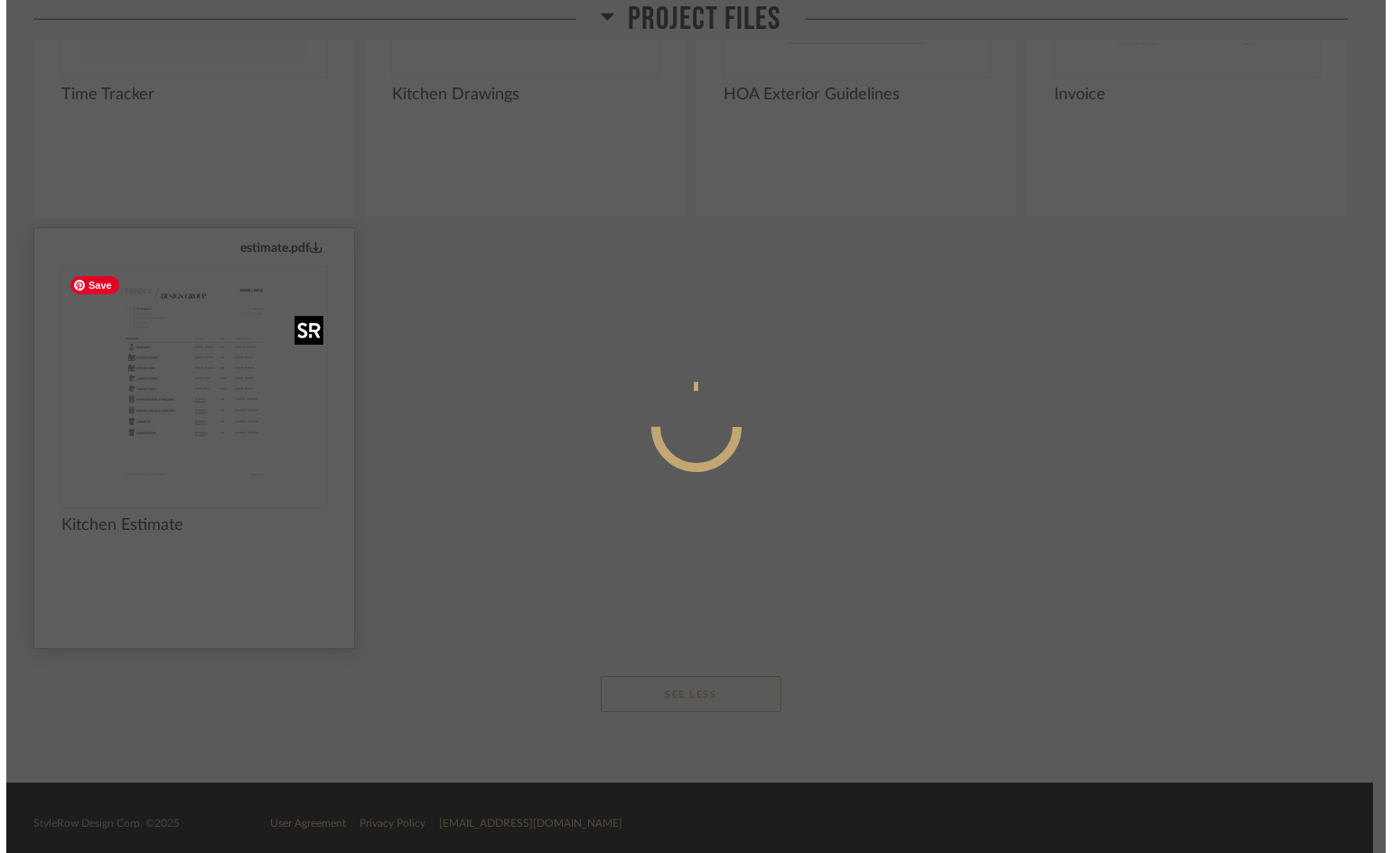
scroll to position [0, 0]
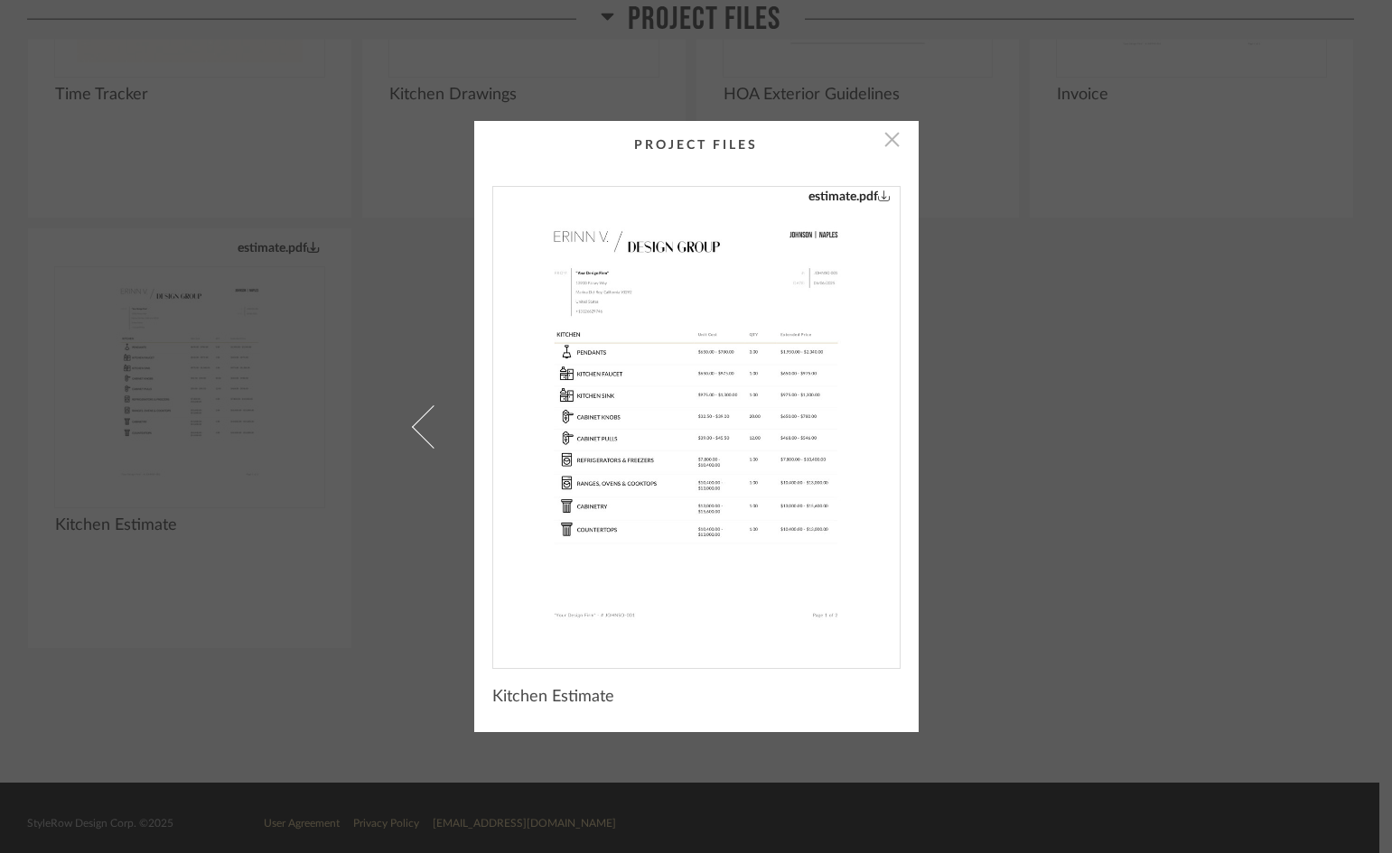
click at [887, 137] on span "button" at bounding box center [892, 139] width 36 height 36
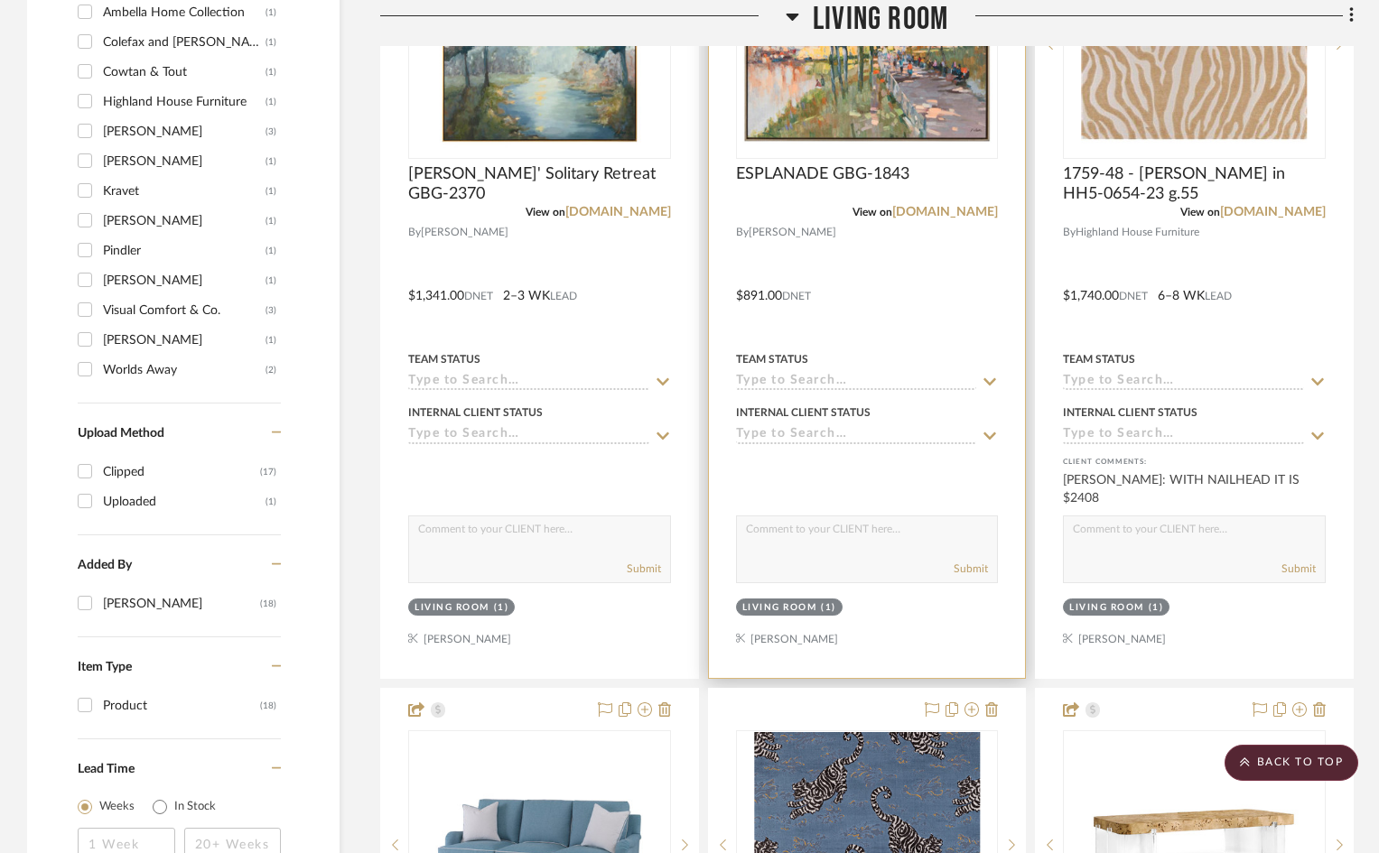
scroll to position [1084, 0]
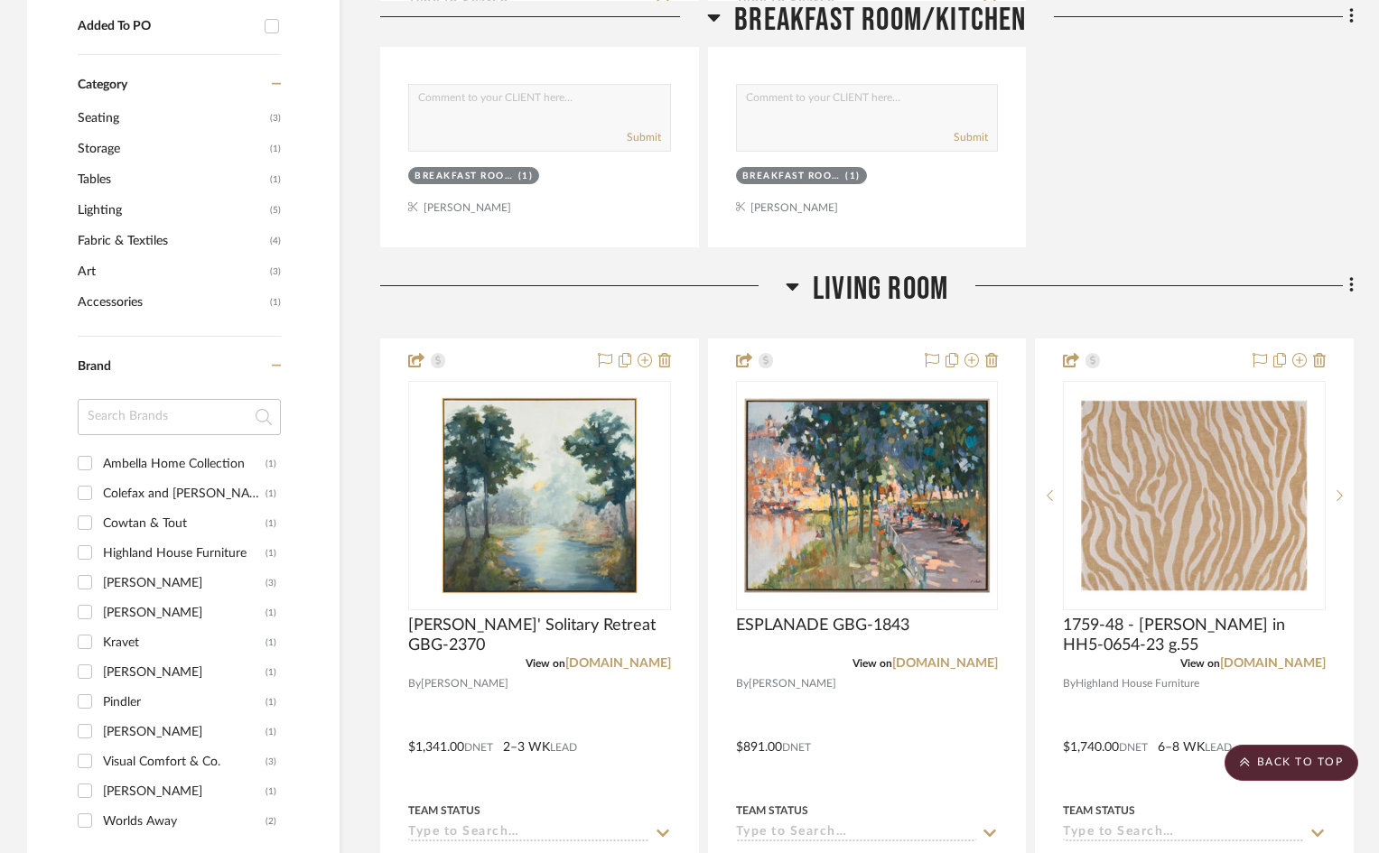
click at [796, 275] on icon at bounding box center [793, 286] width 14 height 22
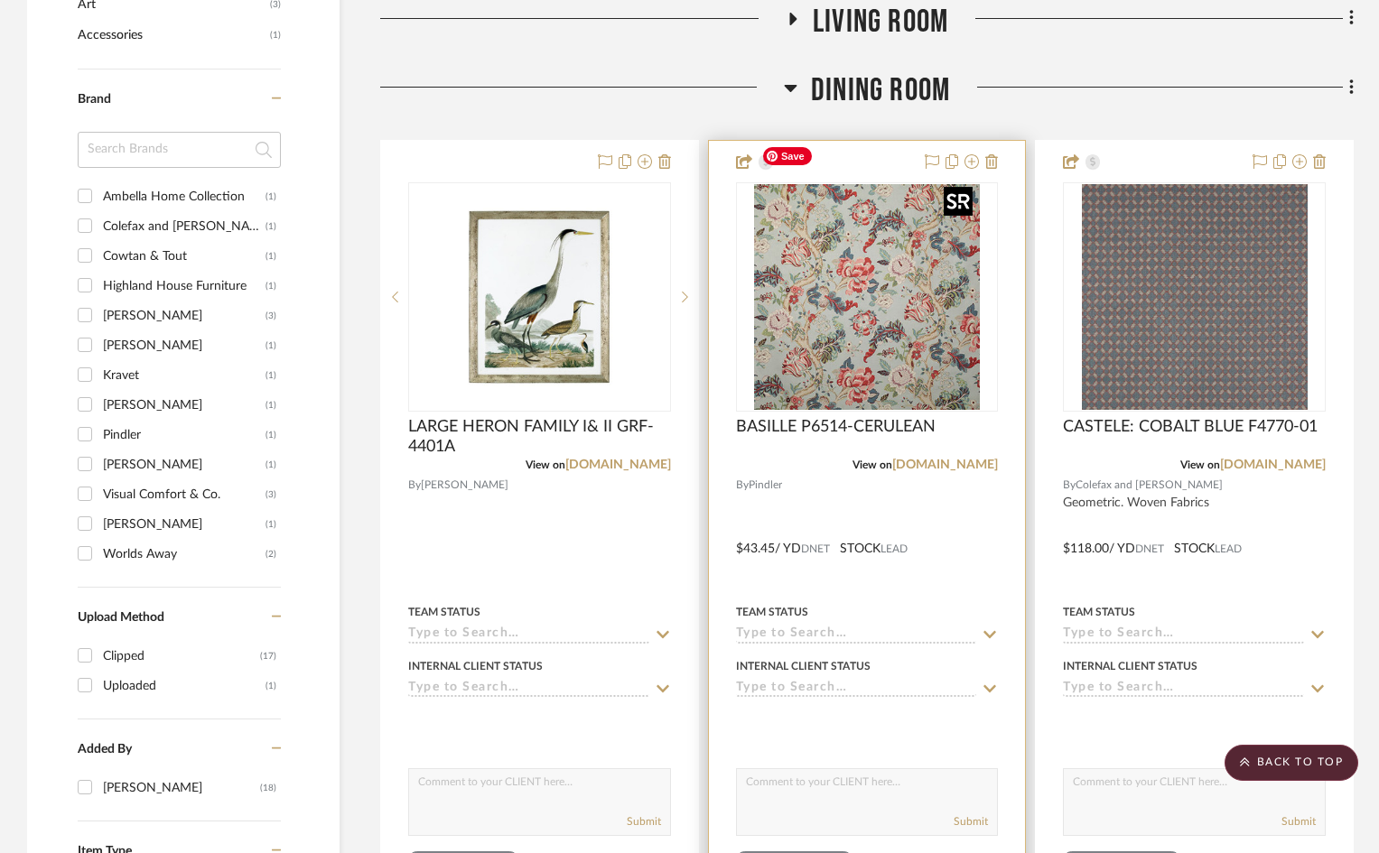
scroll to position [1355, 0]
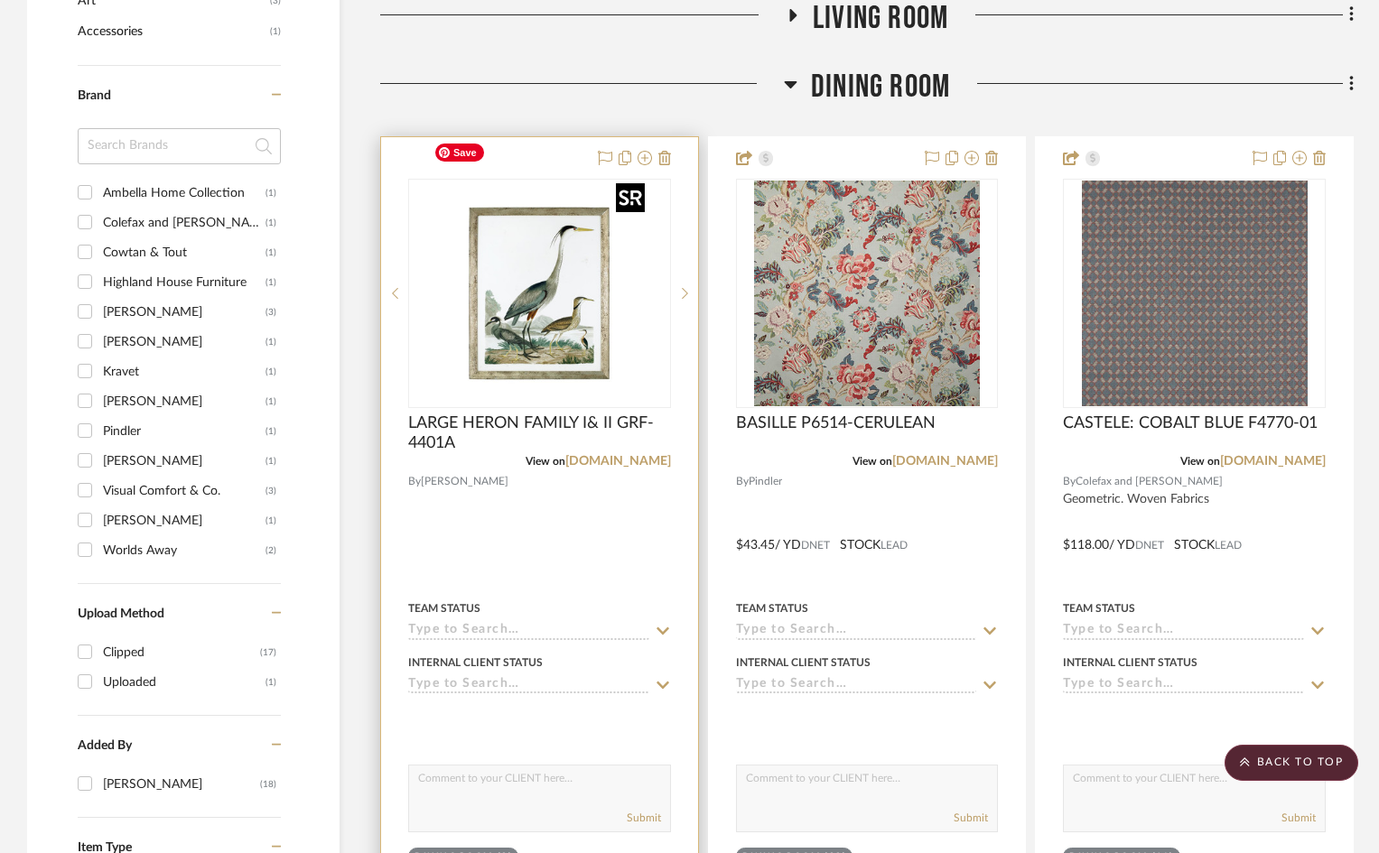
click at [548, 265] on div at bounding box center [539, 293] width 263 height 229
click at [639, 252] on img "0" at bounding box center [539, 294] width 226 height 226
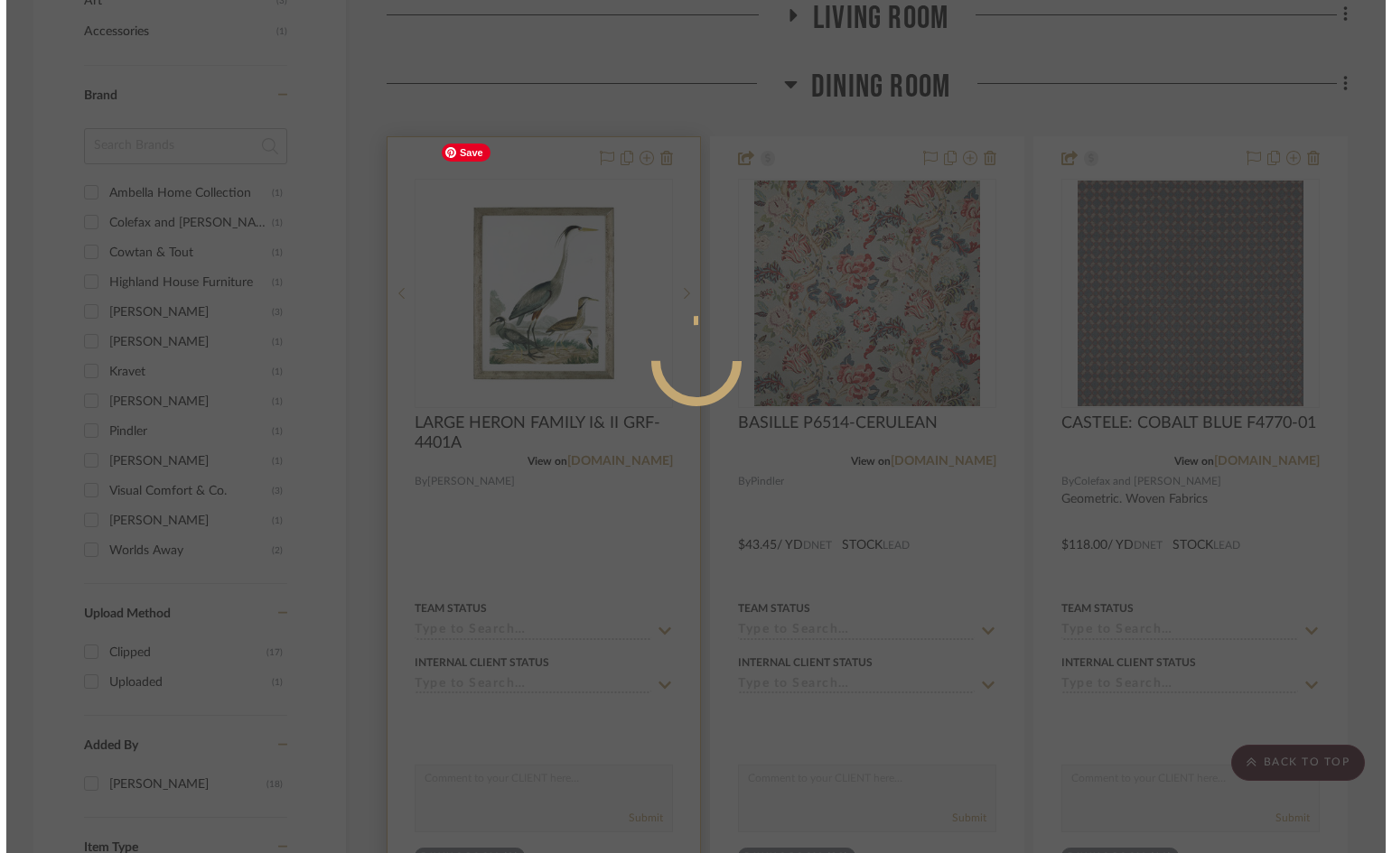
scroll to position [0, 0]
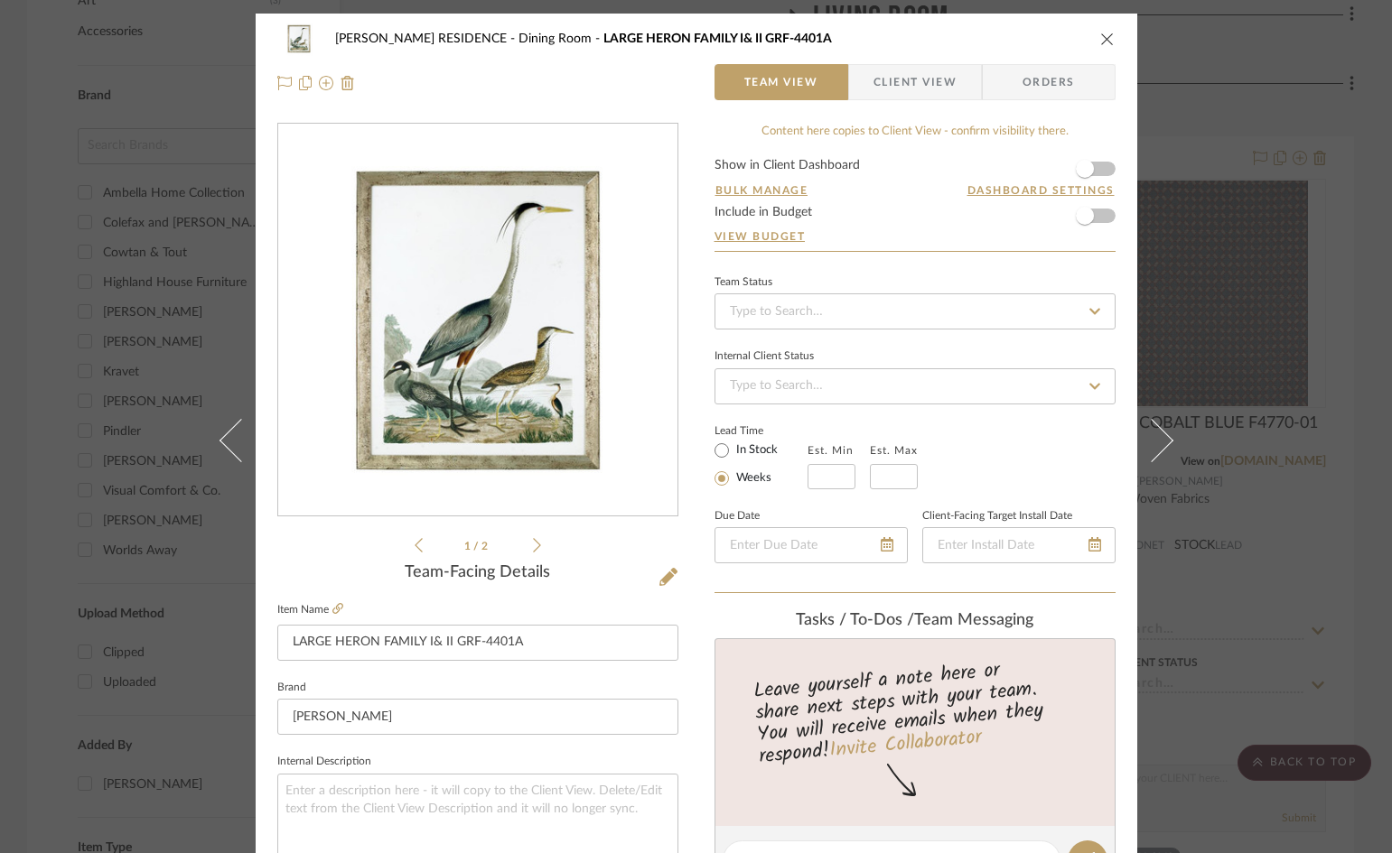
click at [533, 545] on icon at bounding box center [537, 545] width 8 height 16
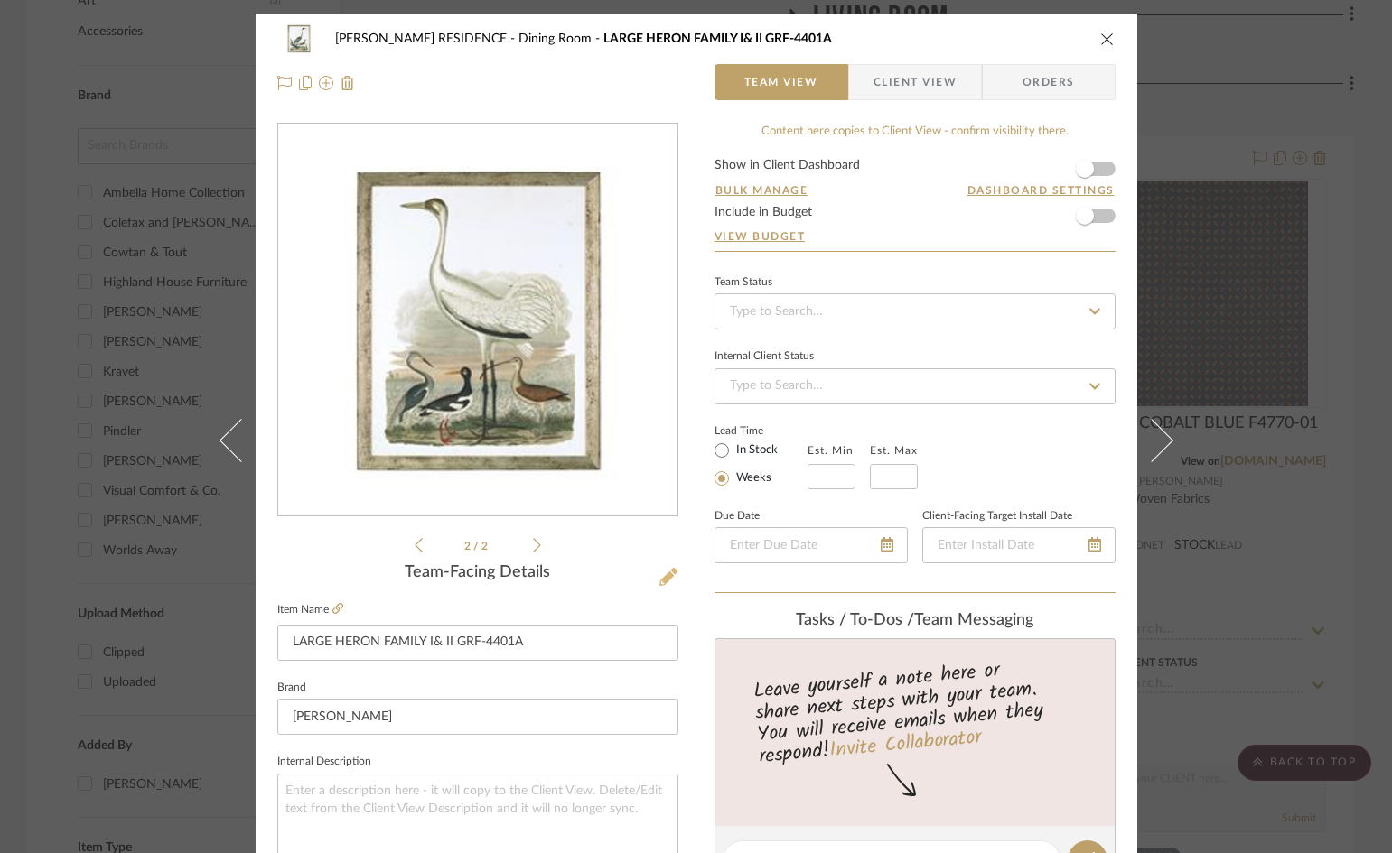
click at [659, 577] on icon at bounding box center [668, 577] width 18 height 18
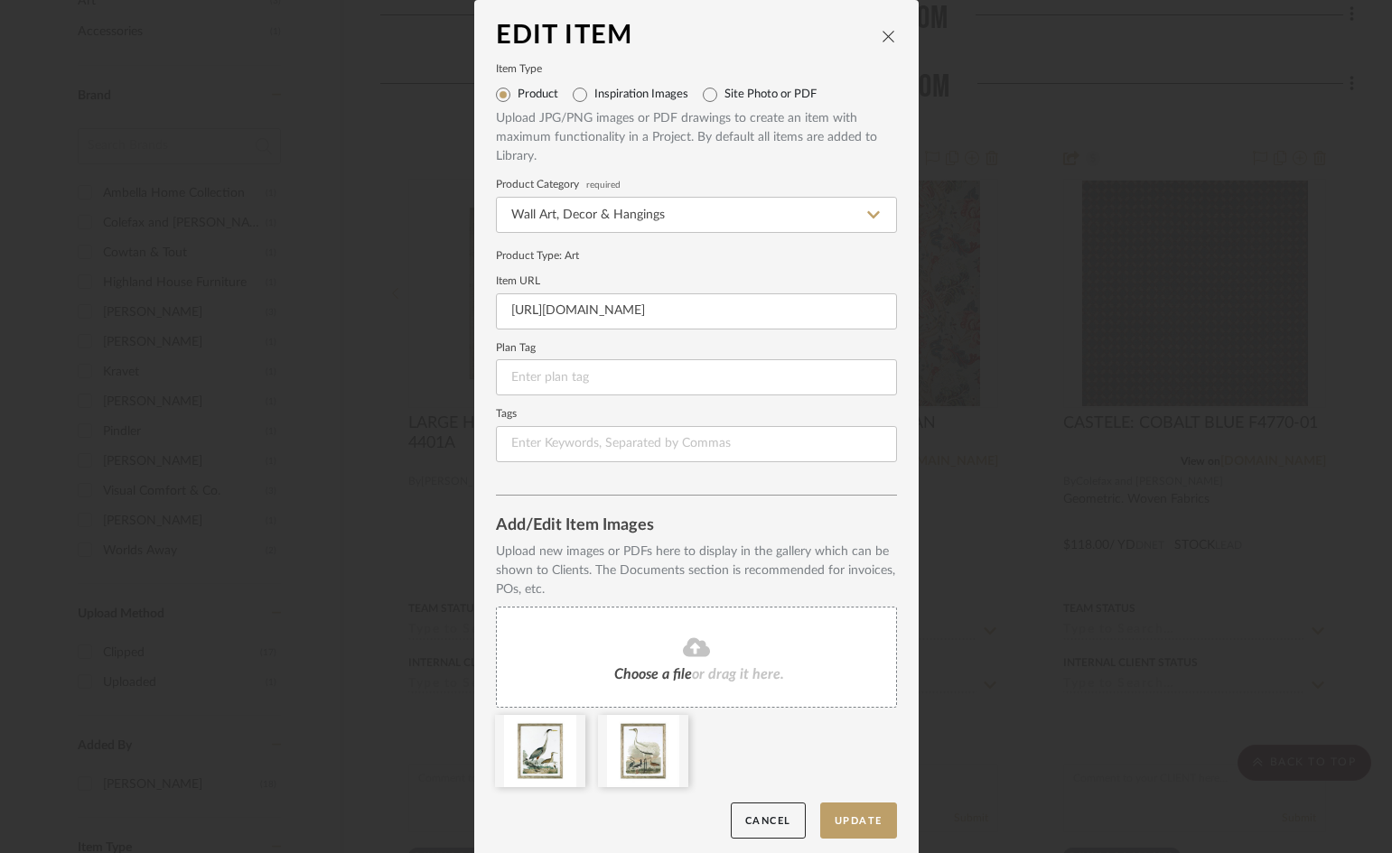
click at [710, 650] on fa-icon at bounding box center [696, 648] width 164 height 23
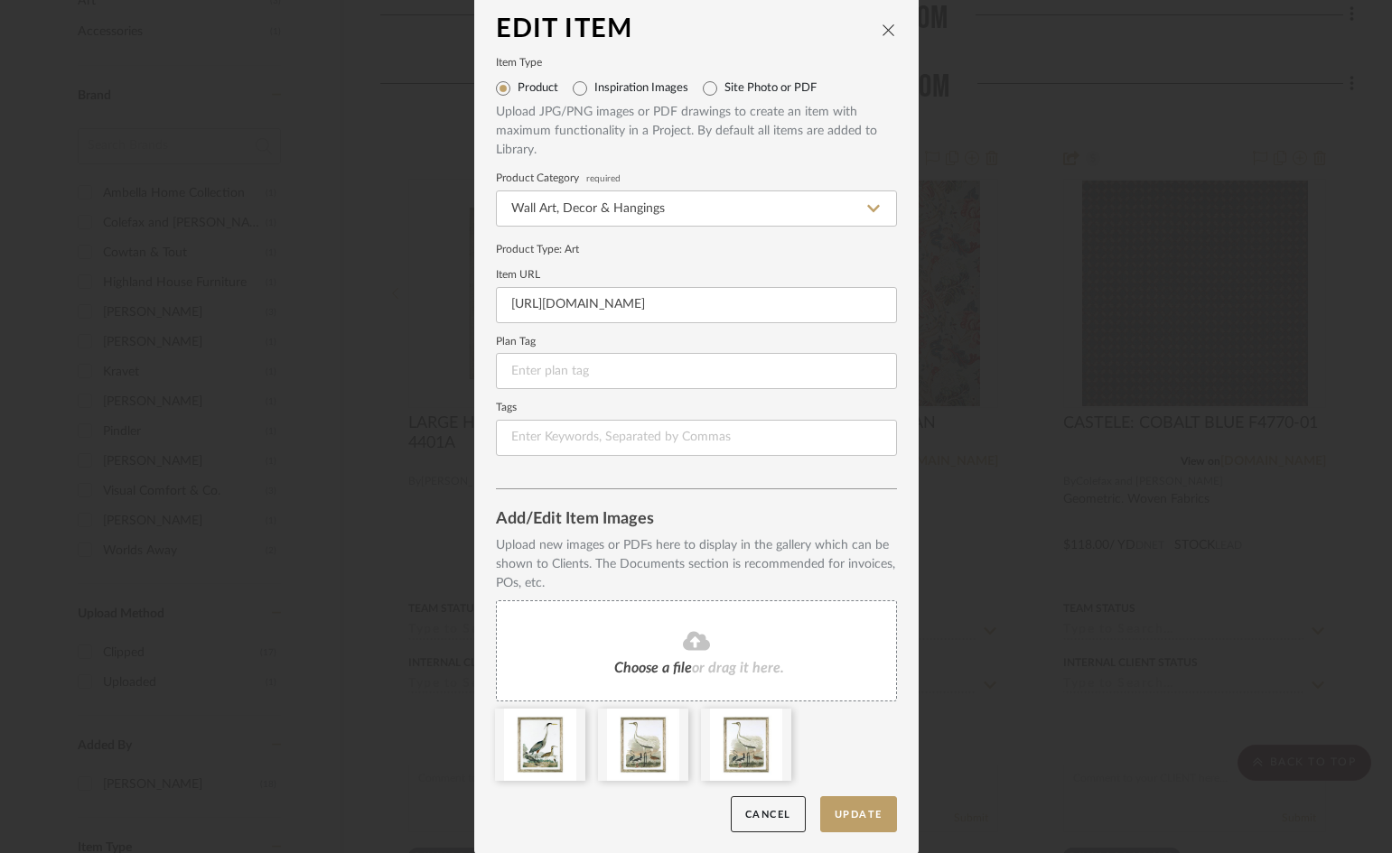
scroll to position [7, 0]
click at [836, 813] on button "Update" at bounding box center [858, 814] width 77 height 37
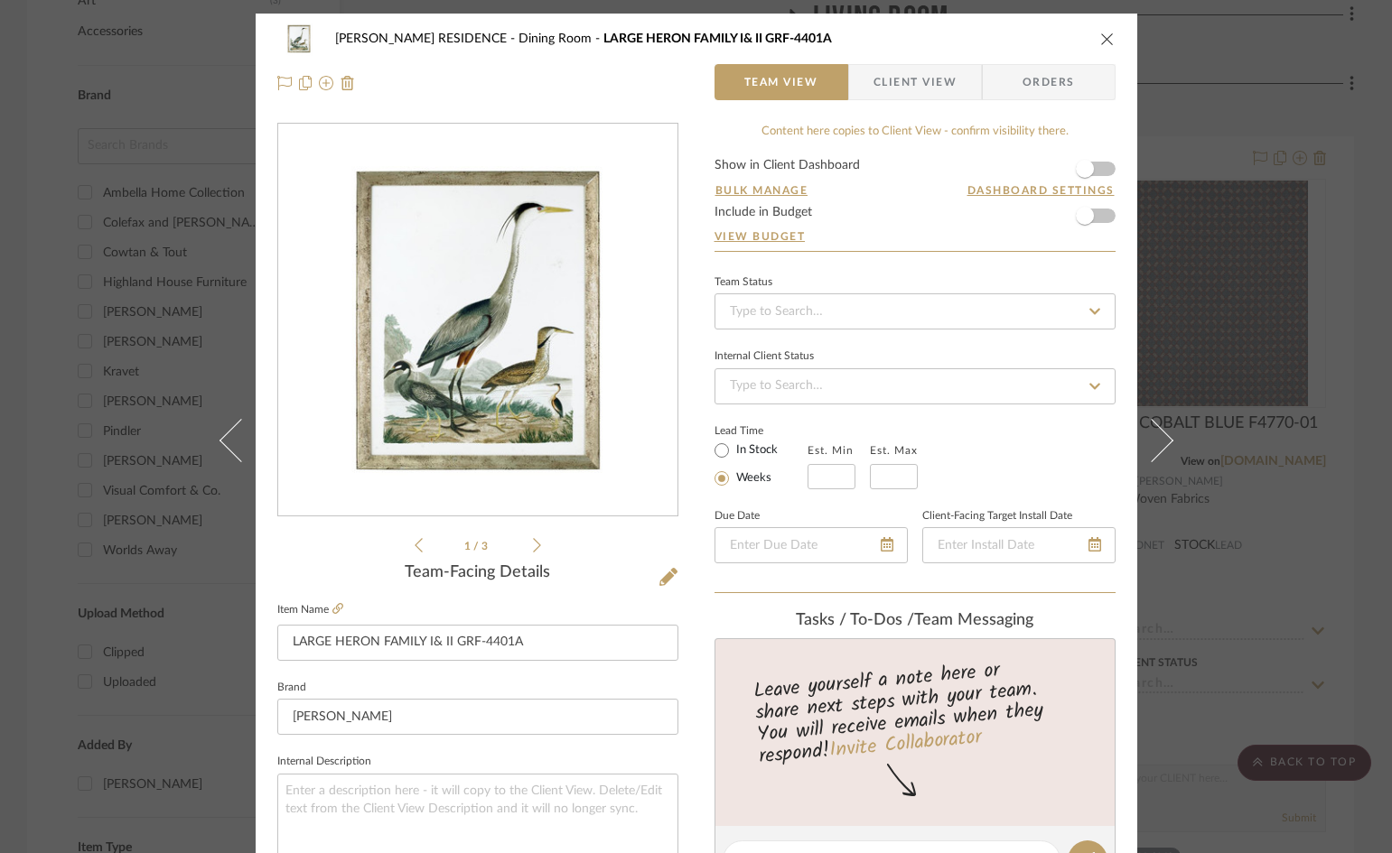
click at [533, 547] on icon at bounding box center [537, 545] width 8 height 16
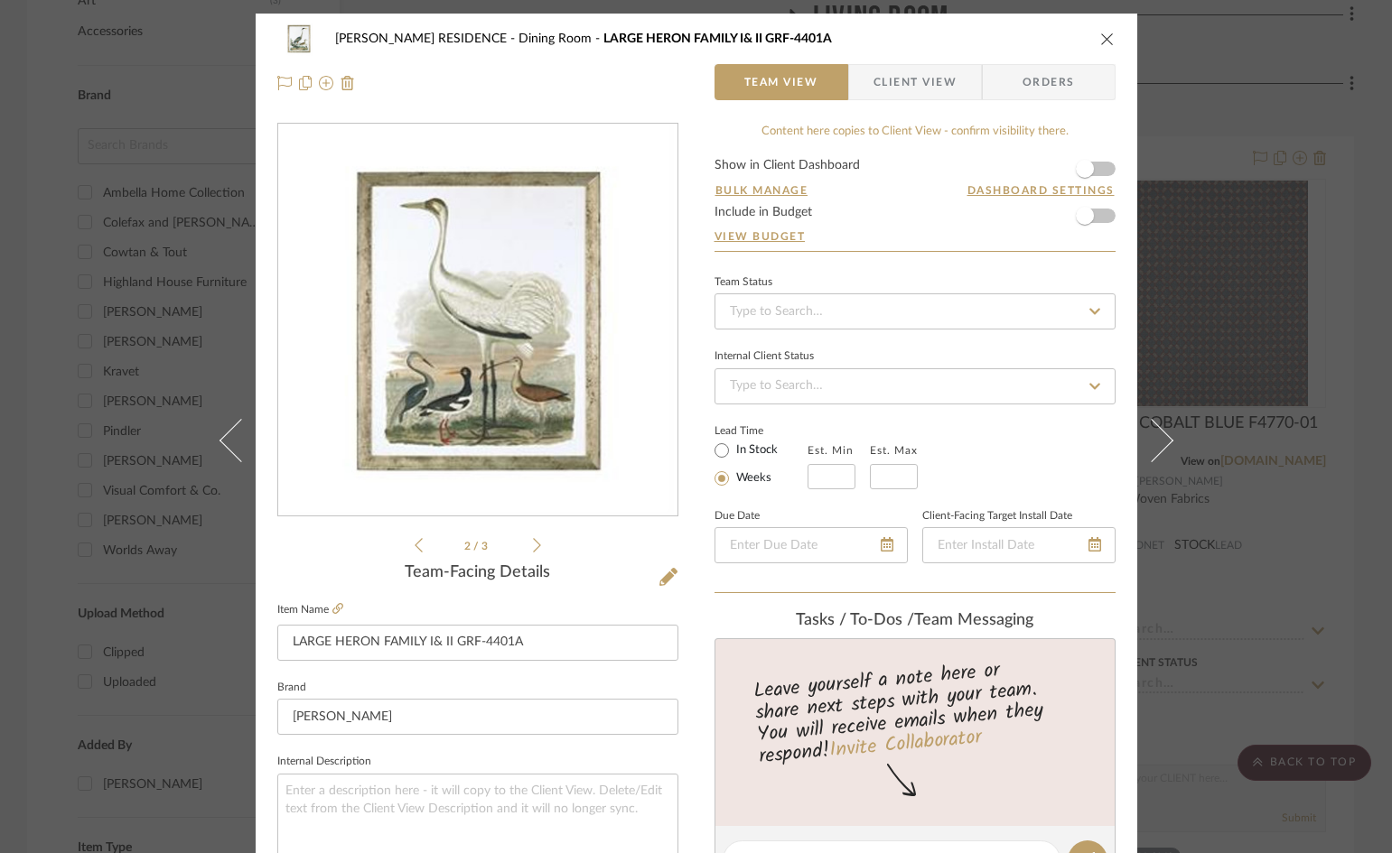
click at [533, 547] on icon at bounding box center [537, 545] width 8 height 16
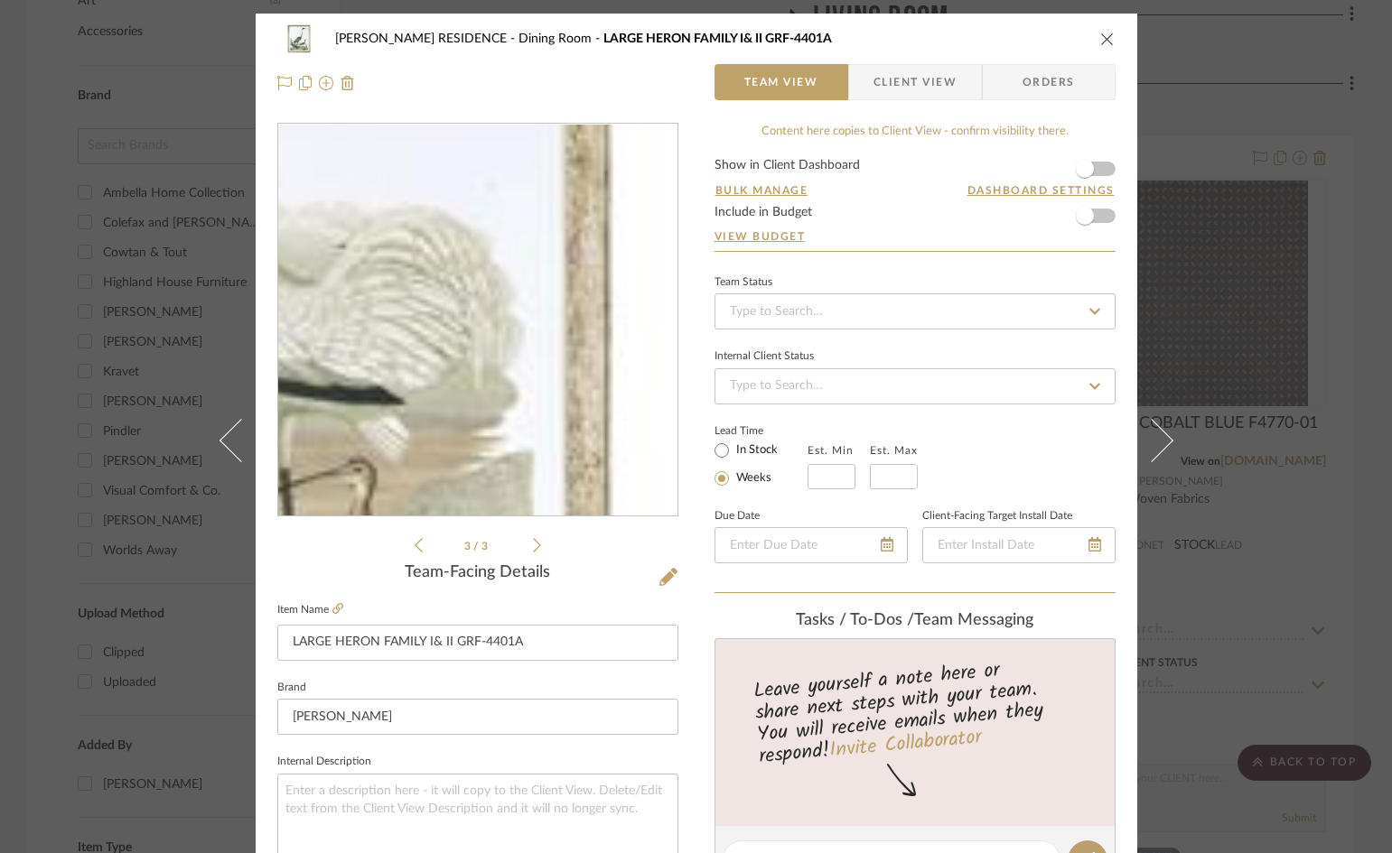
click at [549, 311] on img "2" at bounding box center [478, 321] width 392 height 392
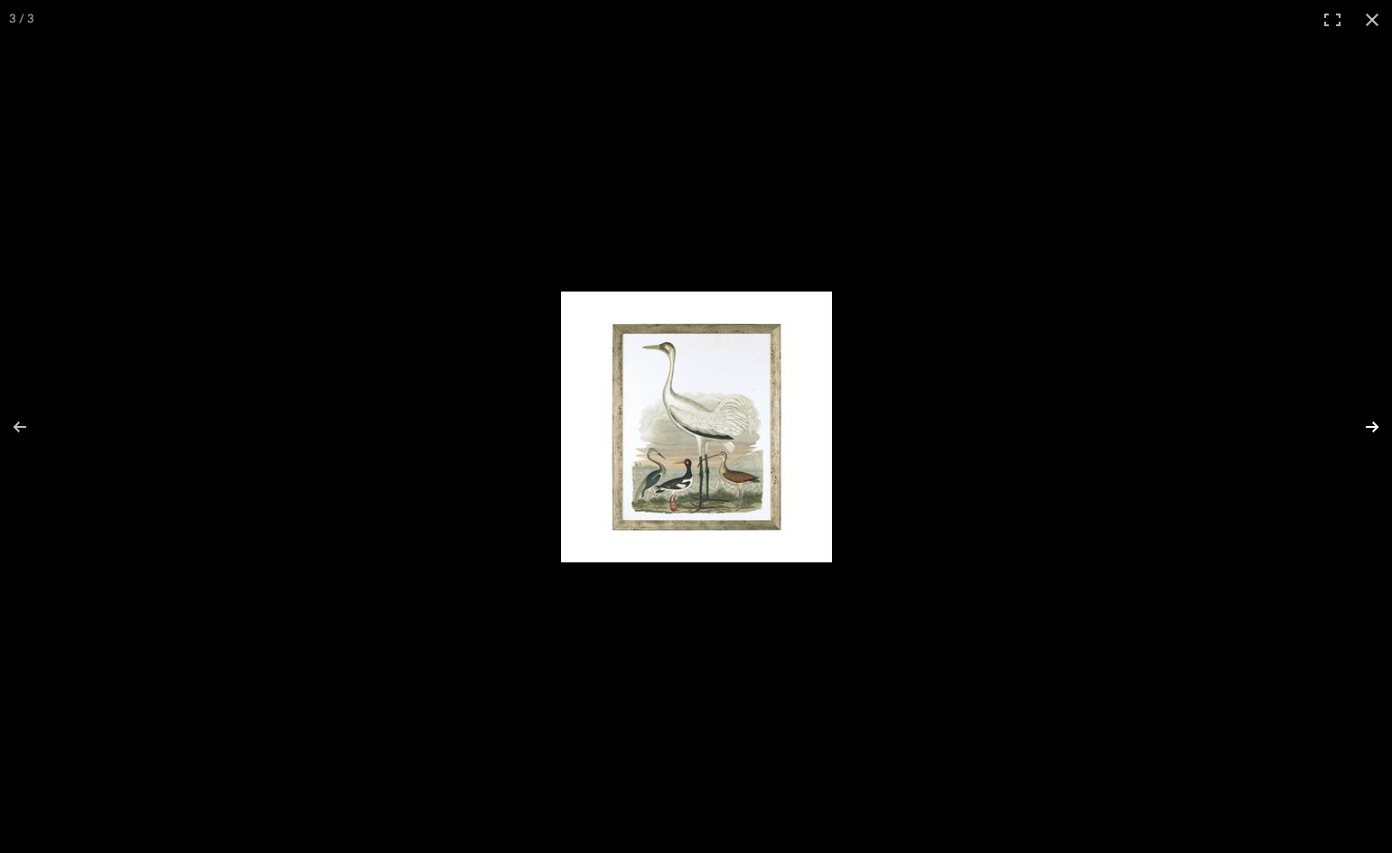
click at [1371, 429] on button at bounding box center [1359, 427] width 63 height 90
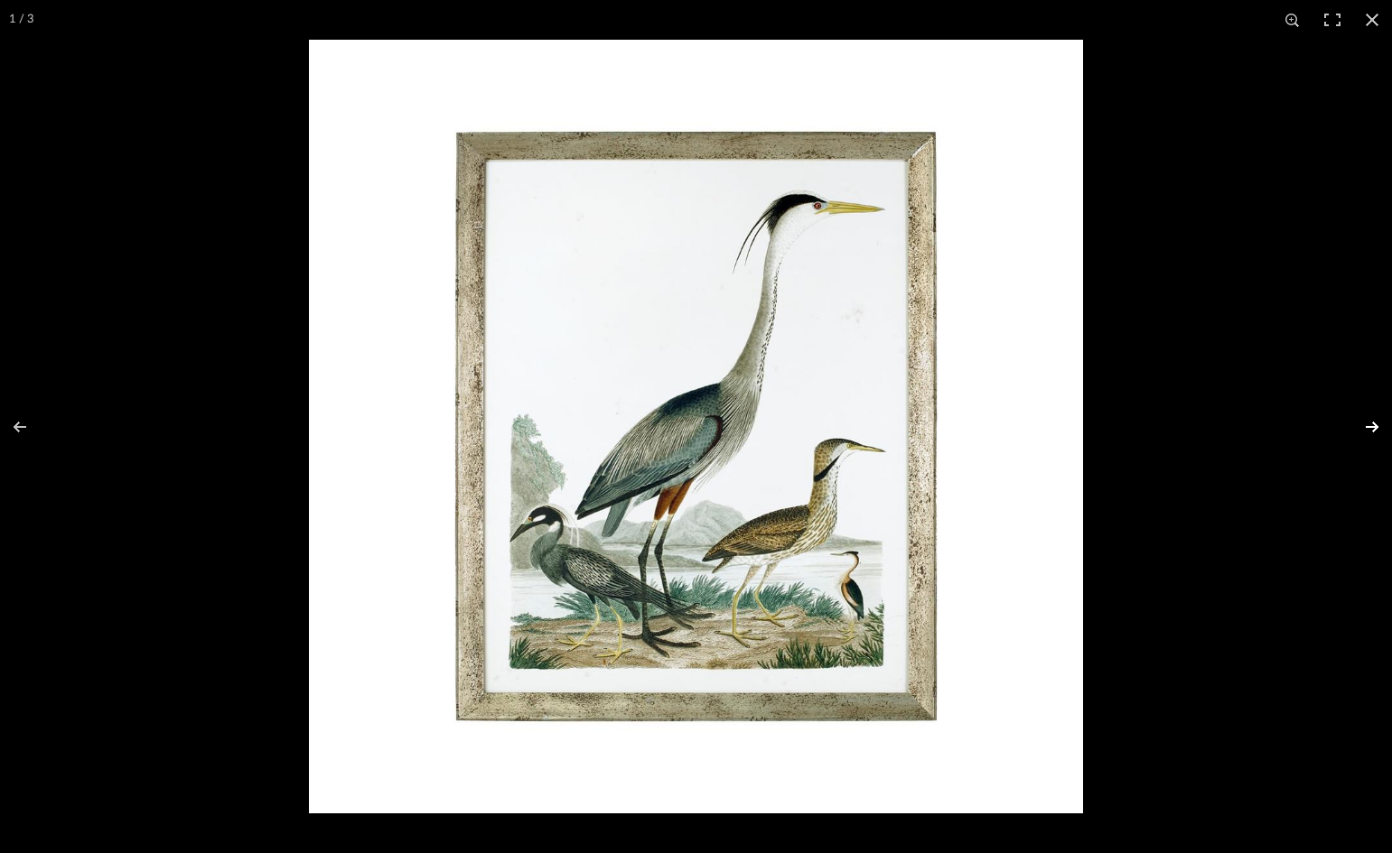
click at [1371, 429] on button at bounding box center [1359, 427] width 63 height 90
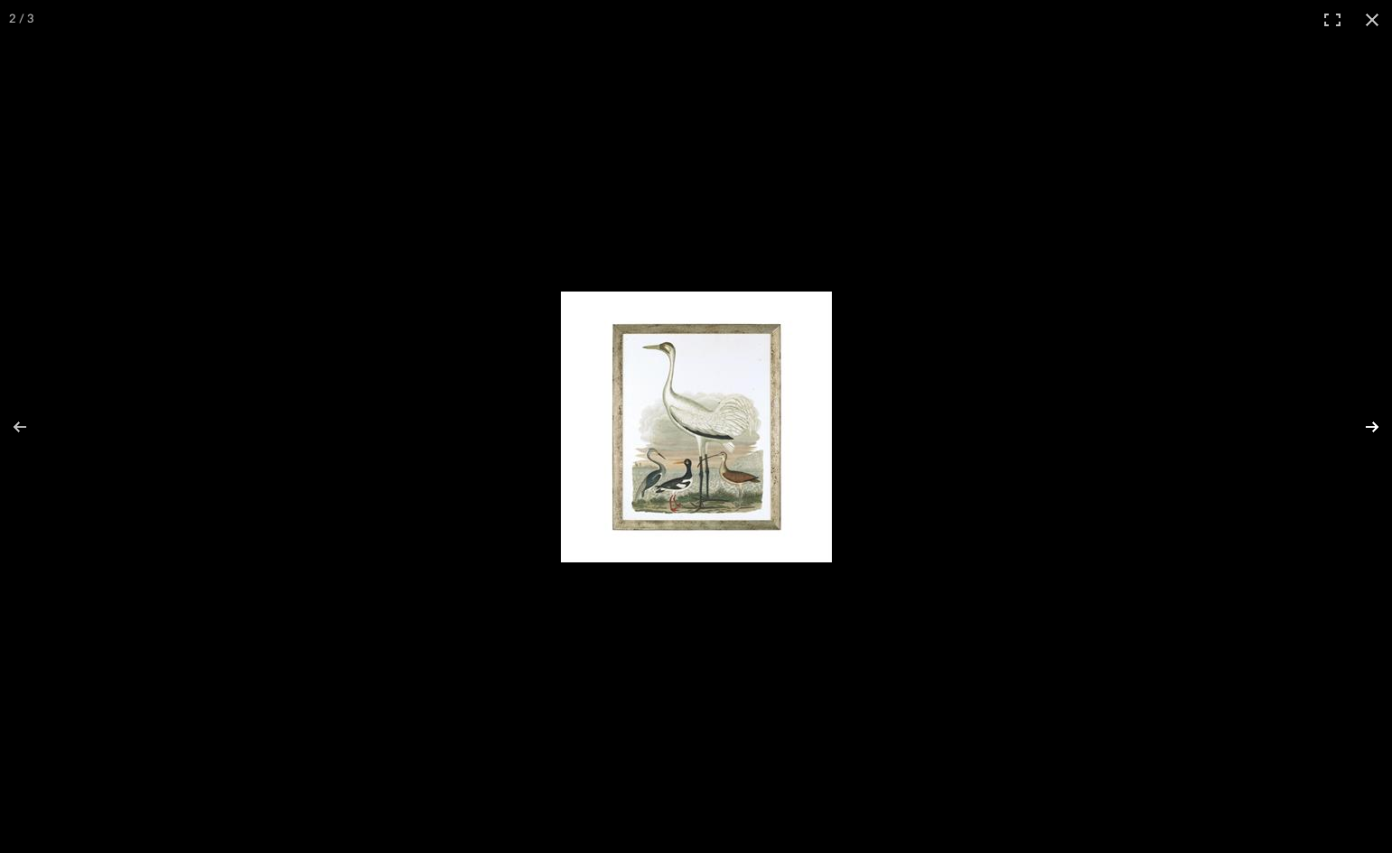
click at [1371, 429] on button at bounding box center [1359, 427] width 63 height 90
click at [1372, 425] on button at bounding box center [1359, 427] width 63 height 90
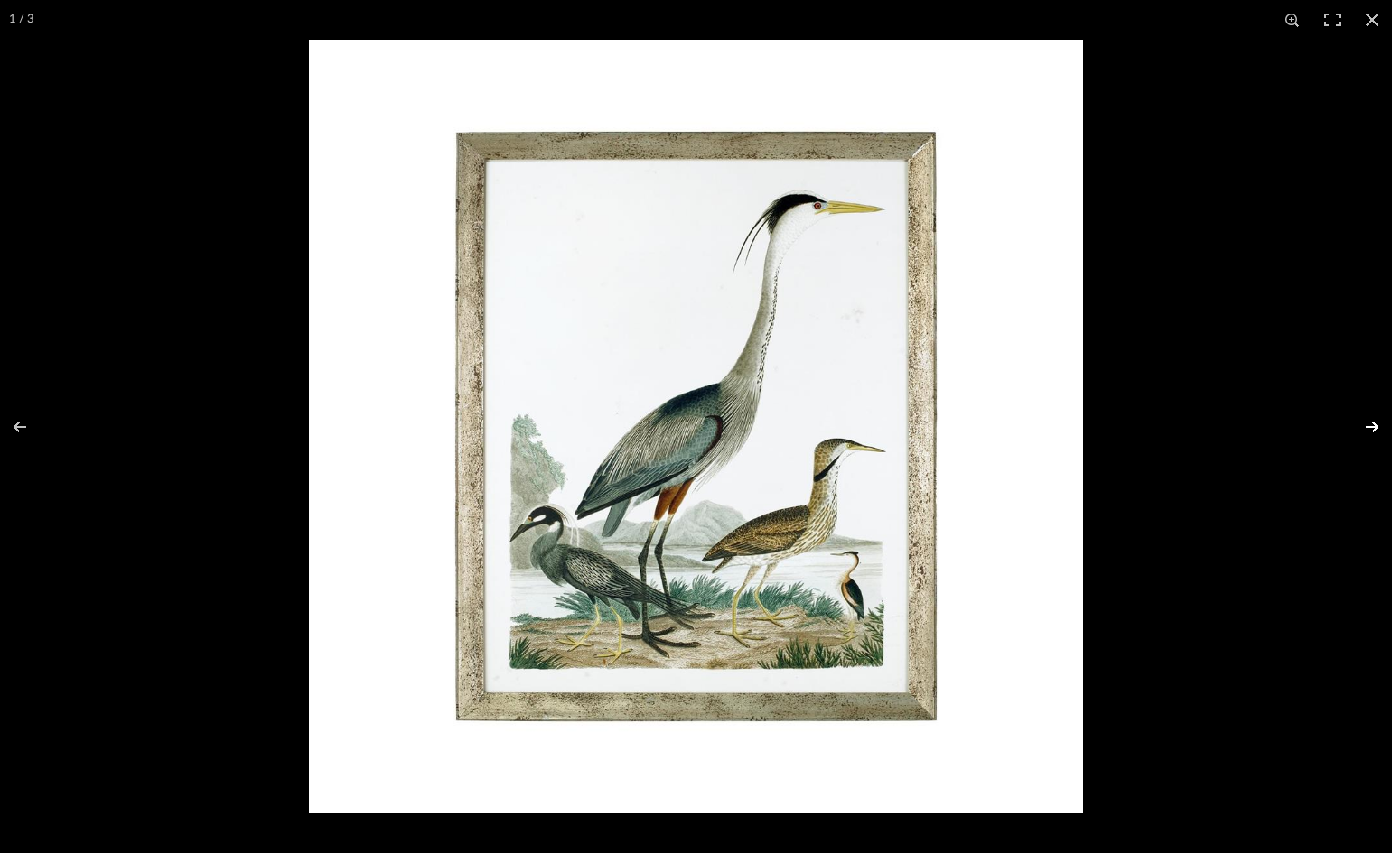
click at [1372, 425] on button at bounding box center [1359, 427] width 63 height 90
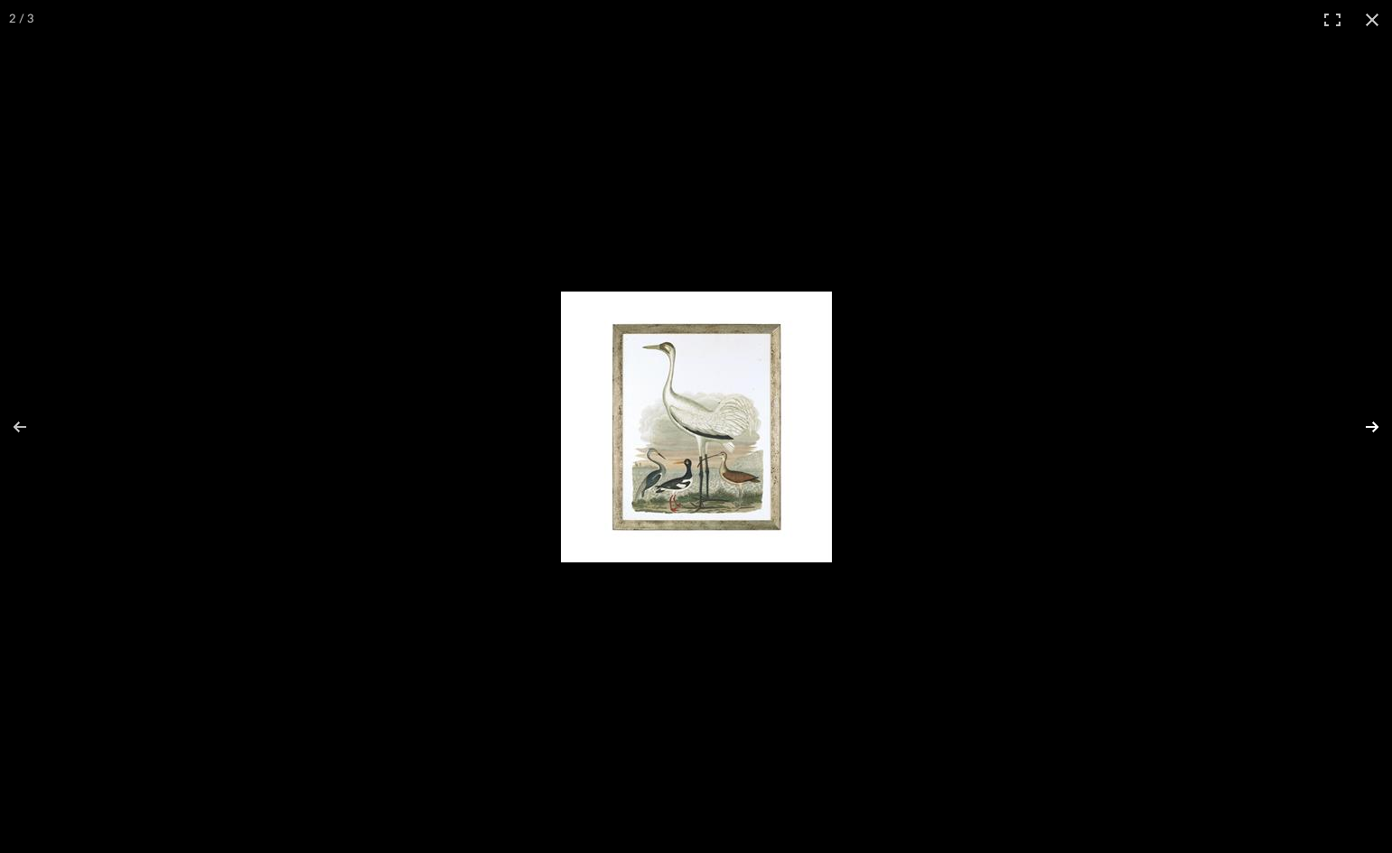
click at [1372, 425] on button at bounding box center [1359, 427] width 63 height 90
click at [1372, 424] on button at bounding box center [1359, 427] width 63 height 90
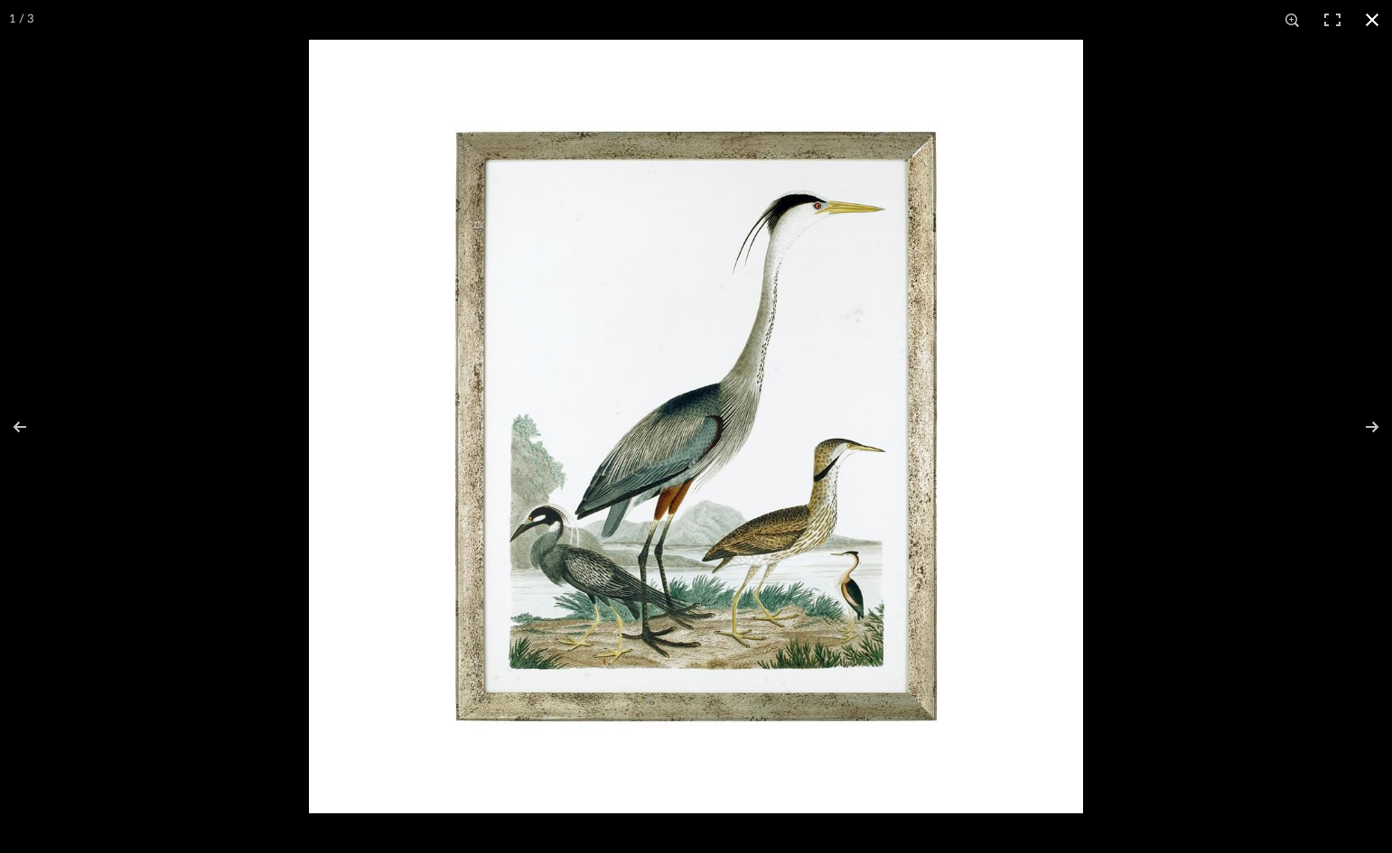
click at [1368, 17] on button at bounding box center [1372, 20] width 40 height 40
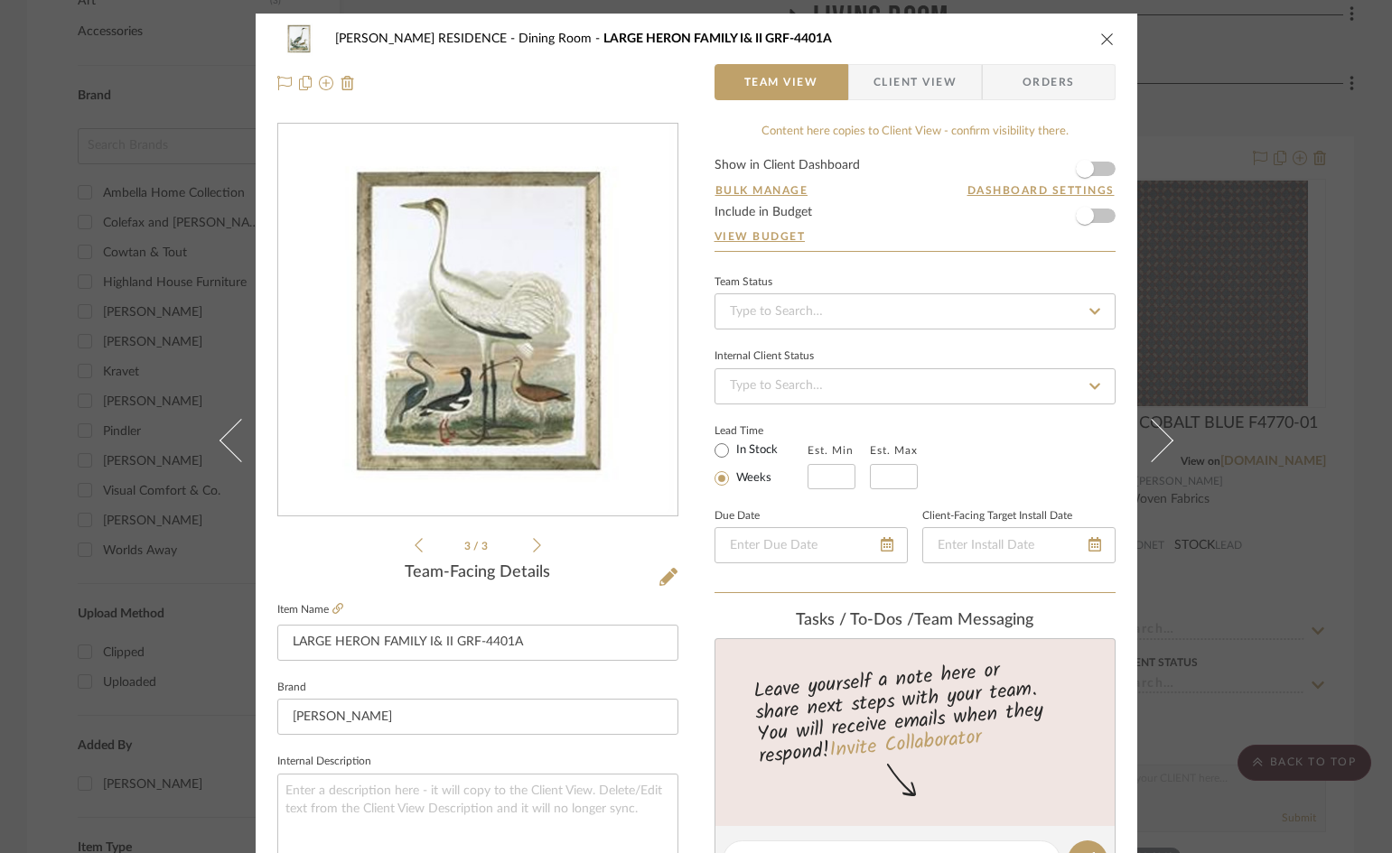
click at [533, 545] on icon at bounding box center [537, 545] width 8 height 16
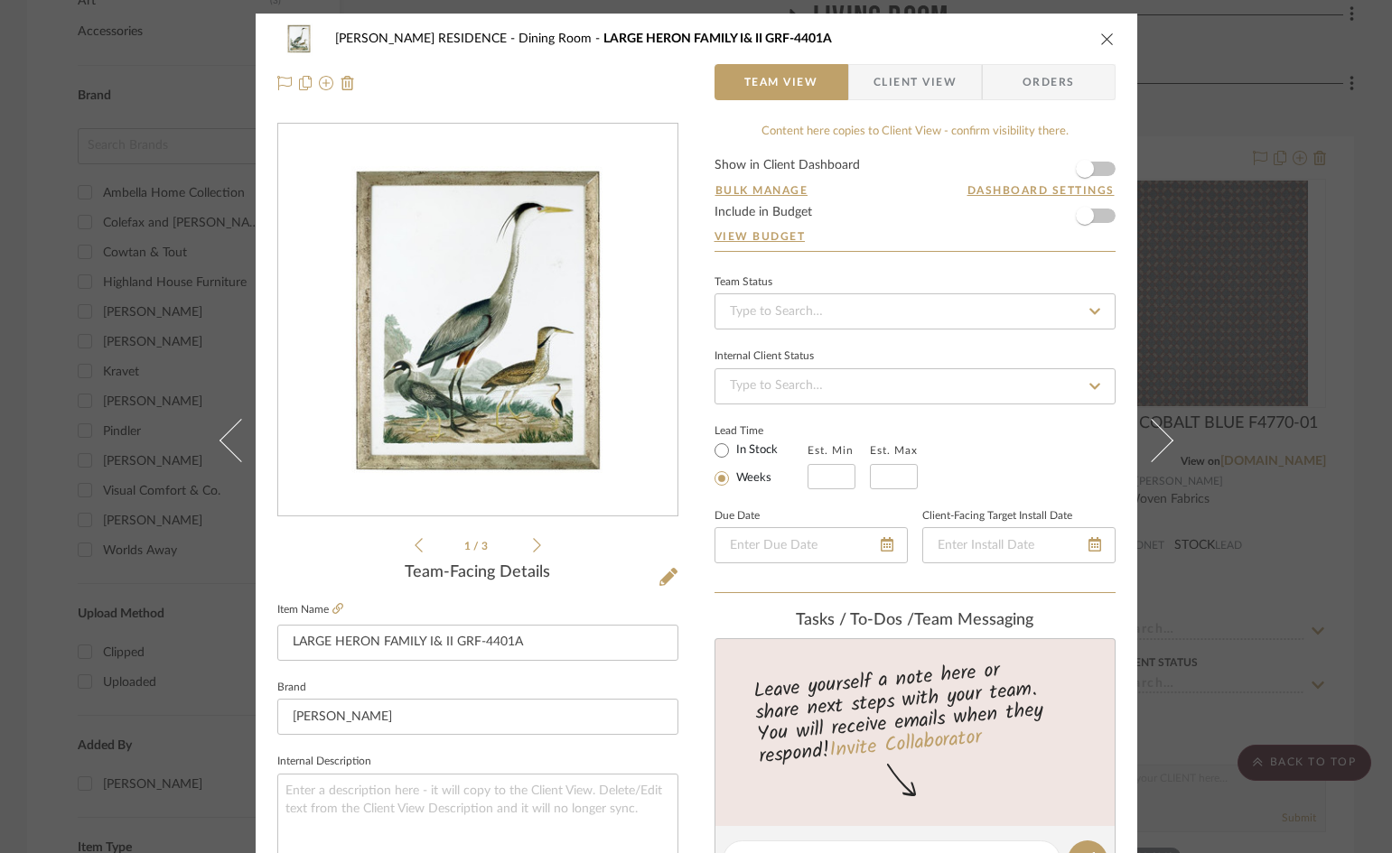
click at [533, 545] on icon at bounding box center [537, 545] width 8 height 16
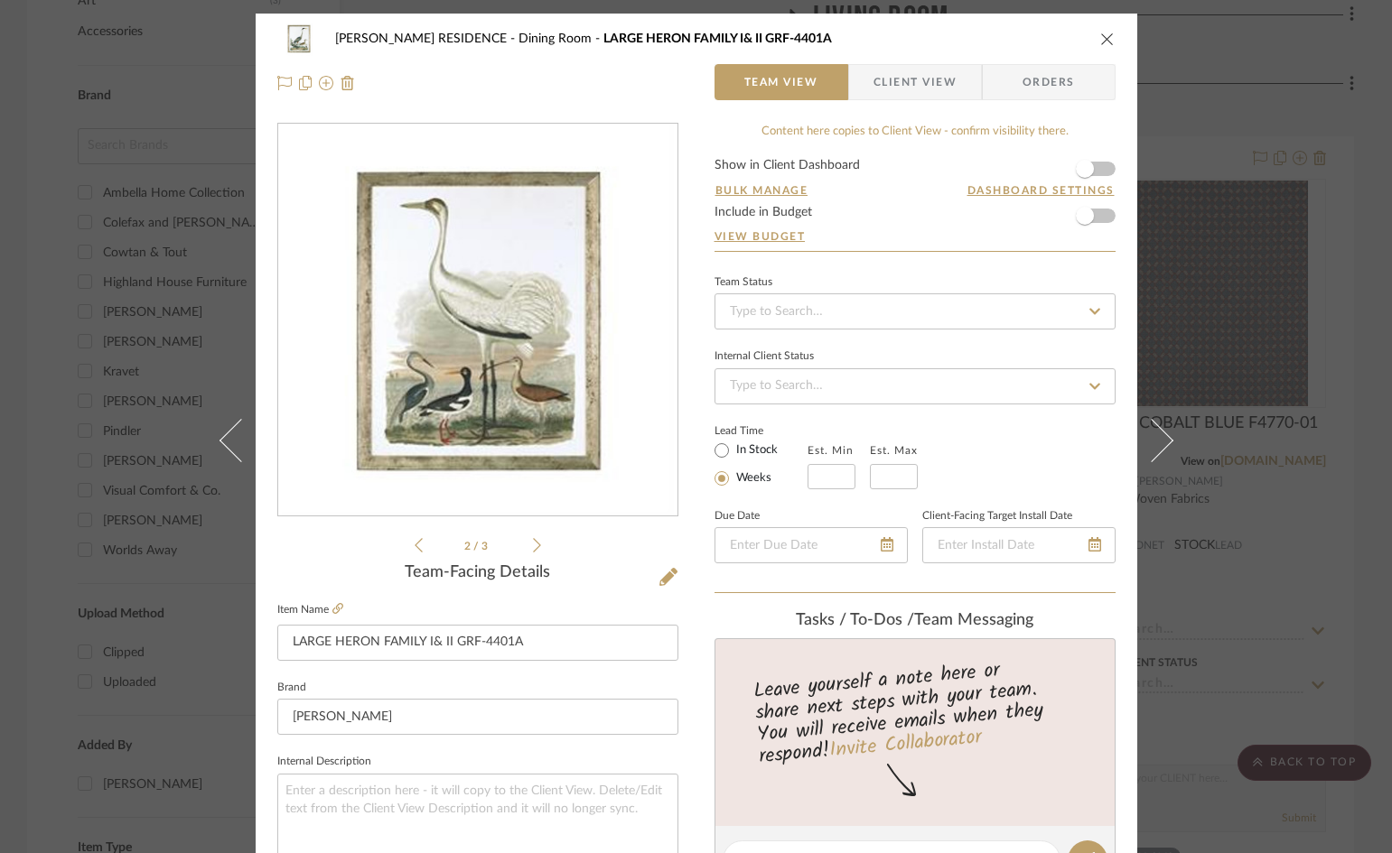
click at [533, 545] on icon at bounding box center [537, 545] width 8 height 16
click at [1100, 39] on icon "close" at bounding box center [1107, 39] width 14 height 14
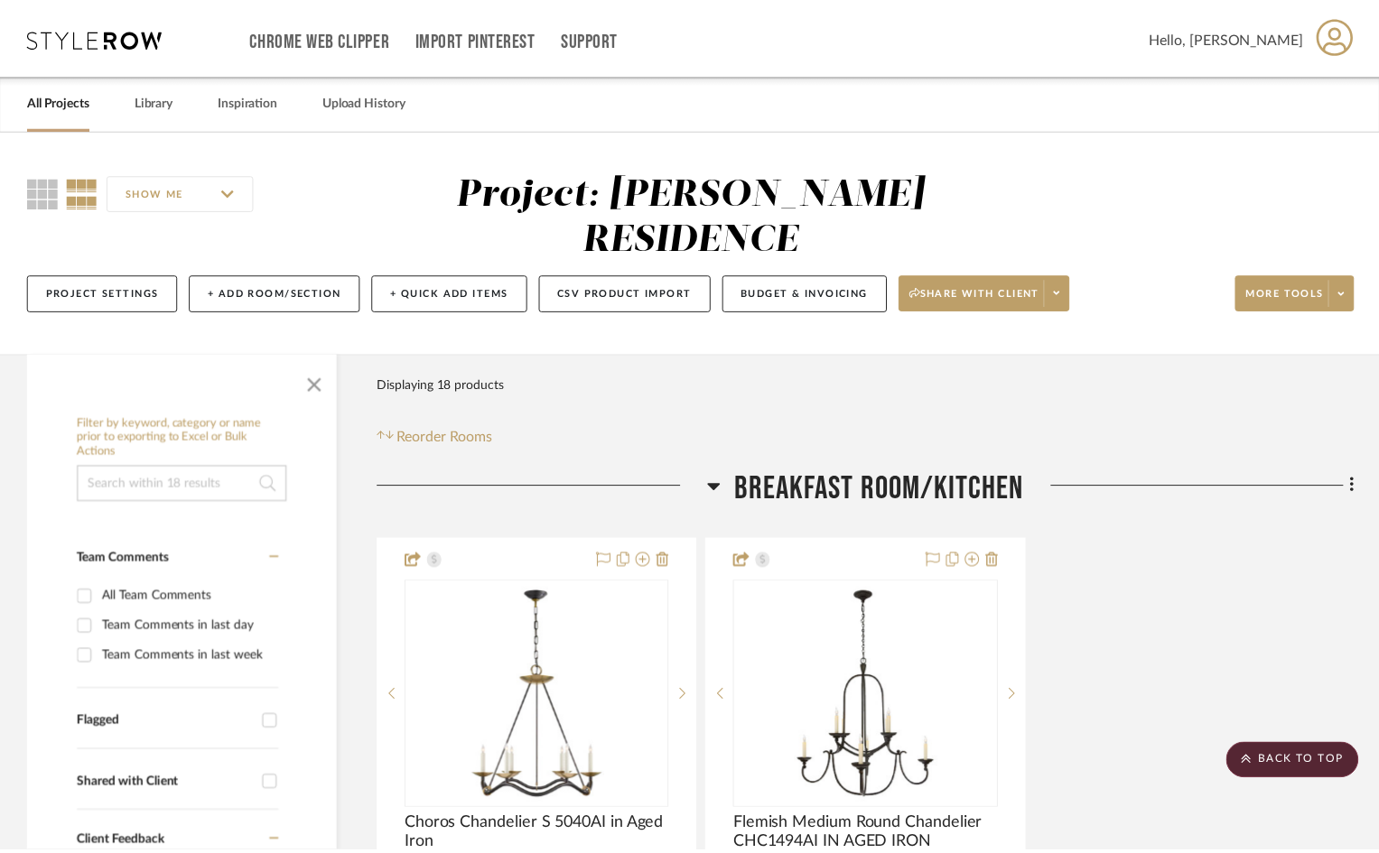
scroll to position [1355, 0]
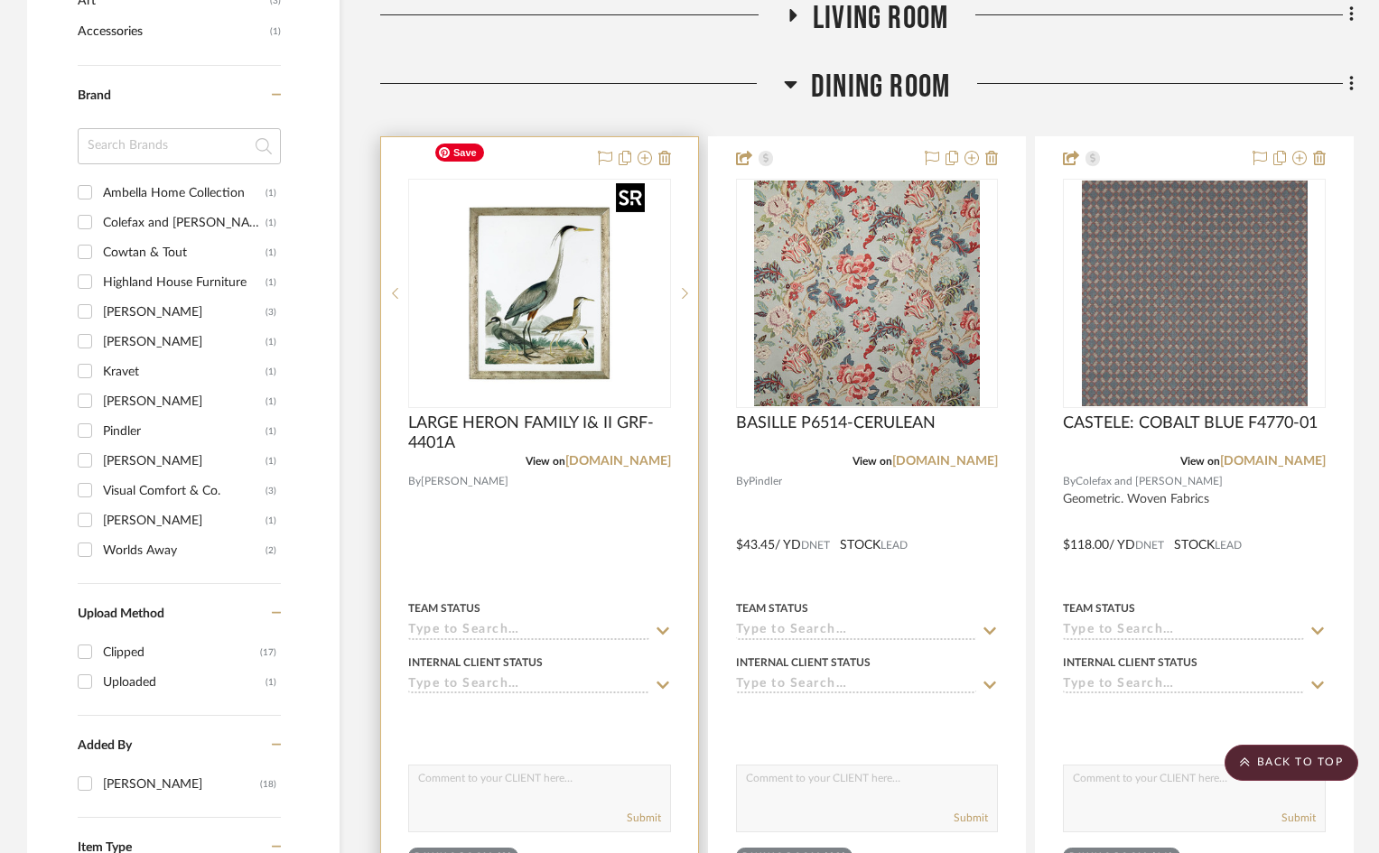
click at [623, 181] on img "0" at bounding box center [539, 294] width 226 height 226
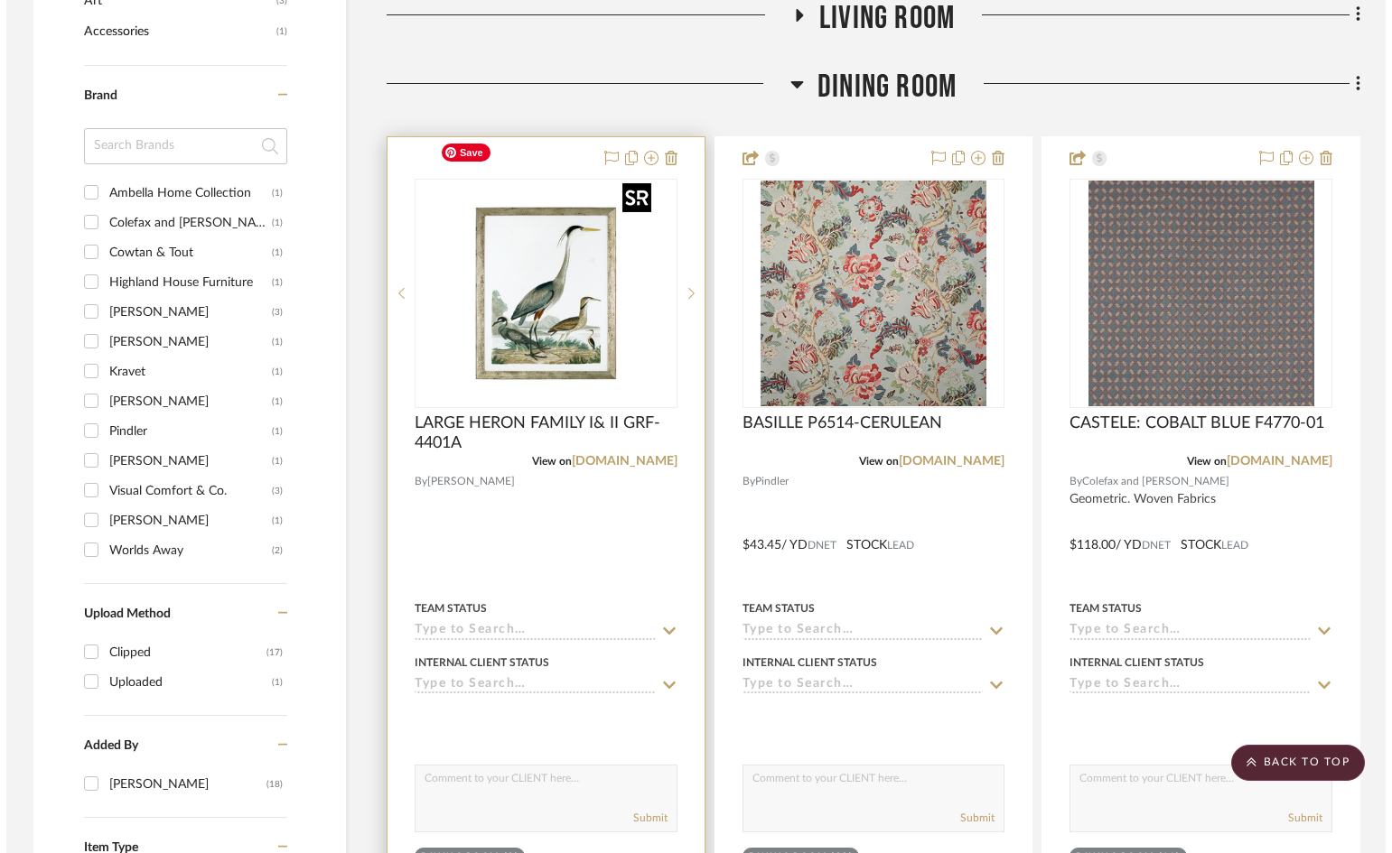
scroll to position [0, 0]
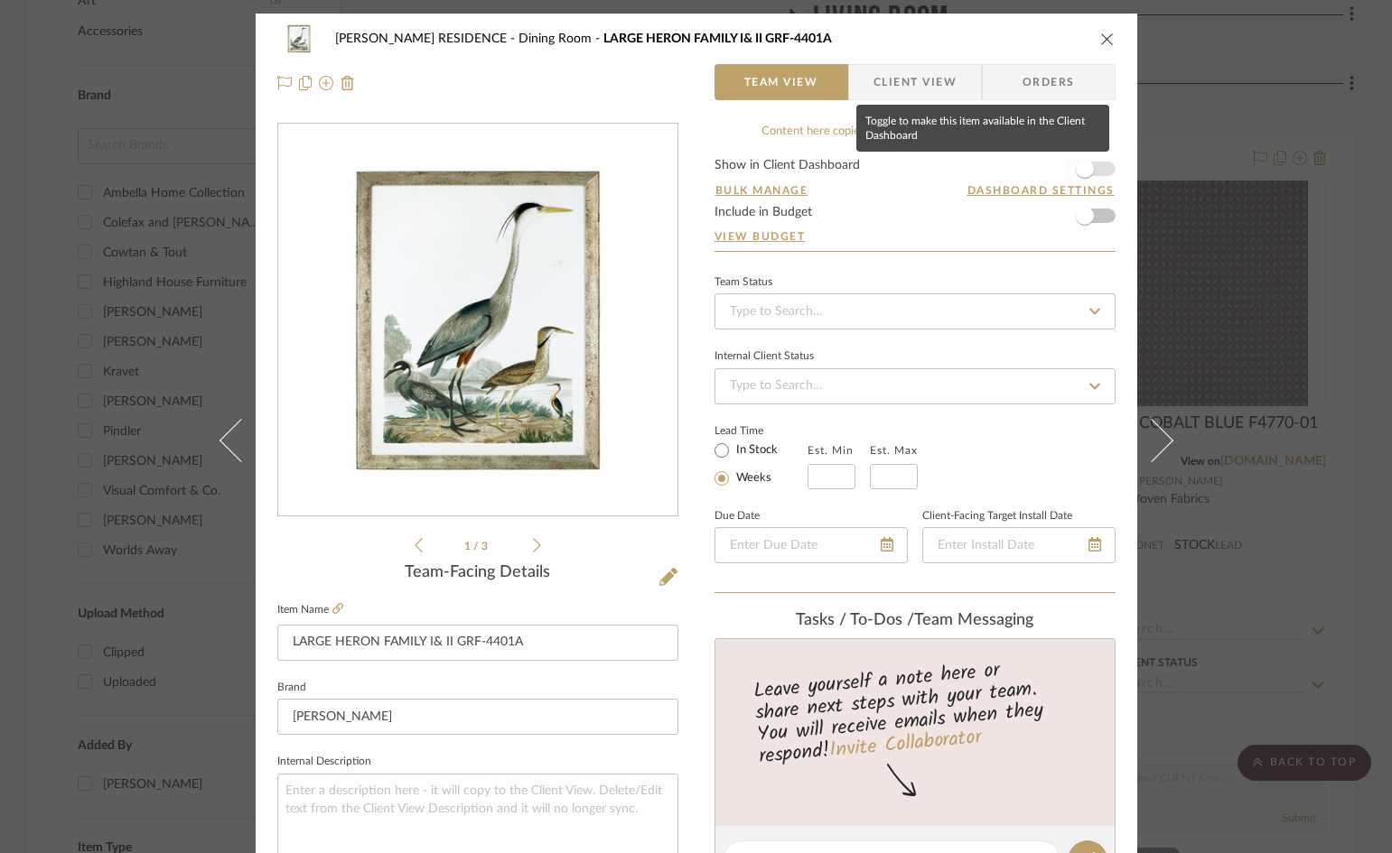
click at [1084, 169] on span "button" at bounding box center [1085, 169] width 18 height 18
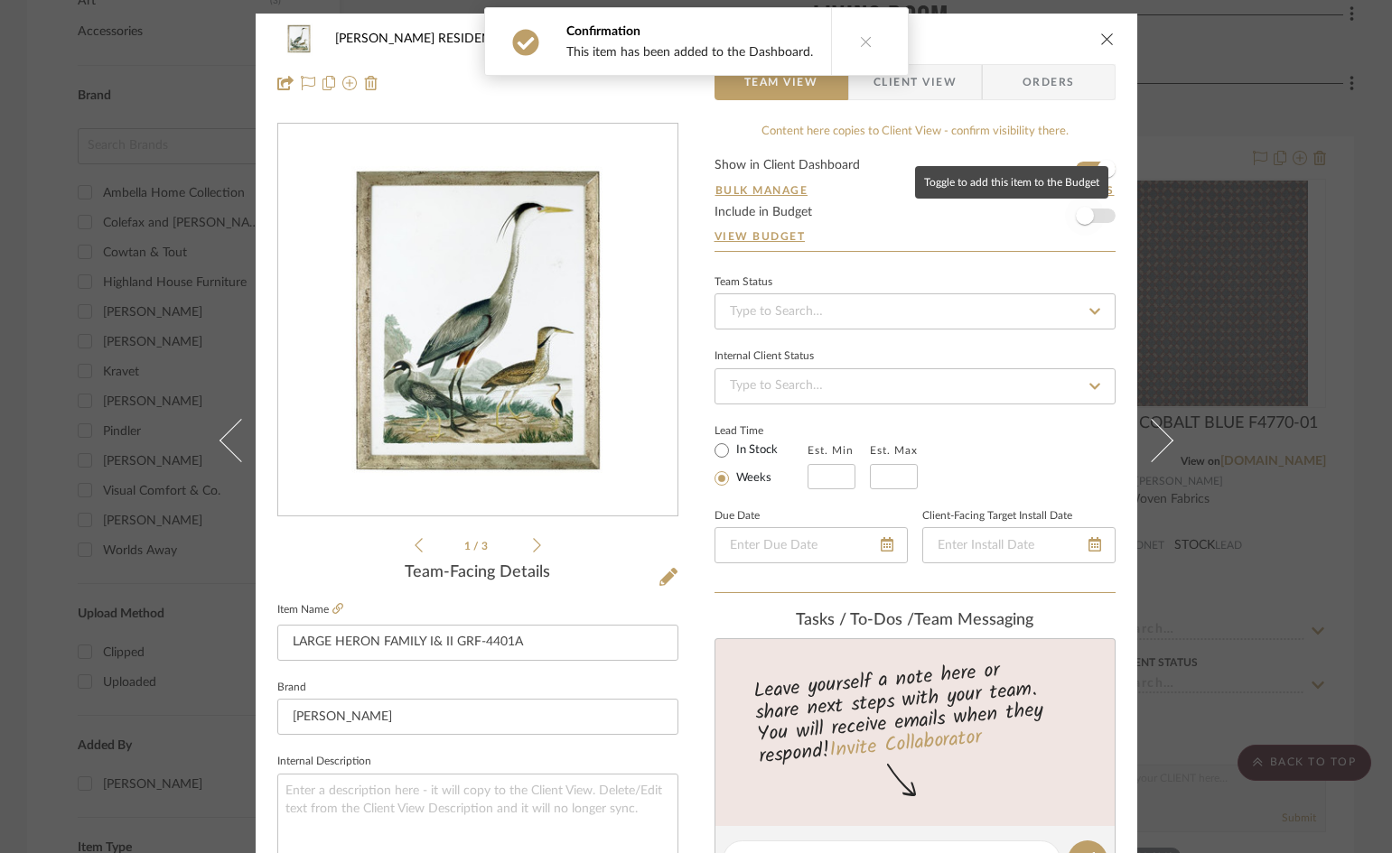
click at [1083, 214] on span "button" at bounding box center [1085, 216] width 18 height 18
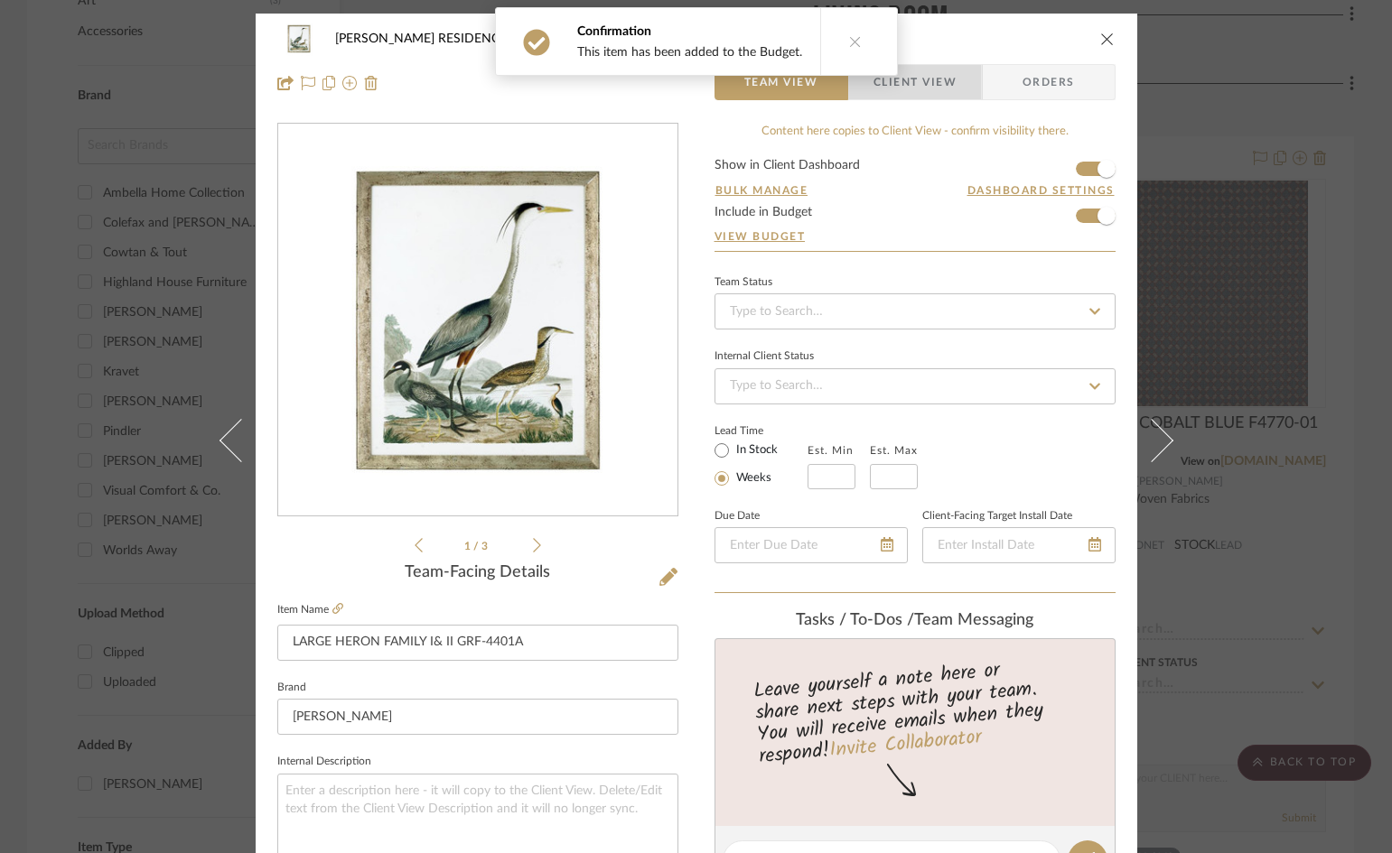
click at [945, 89] on span "Client View" at bounding box center [914, 82] width 83 height 36
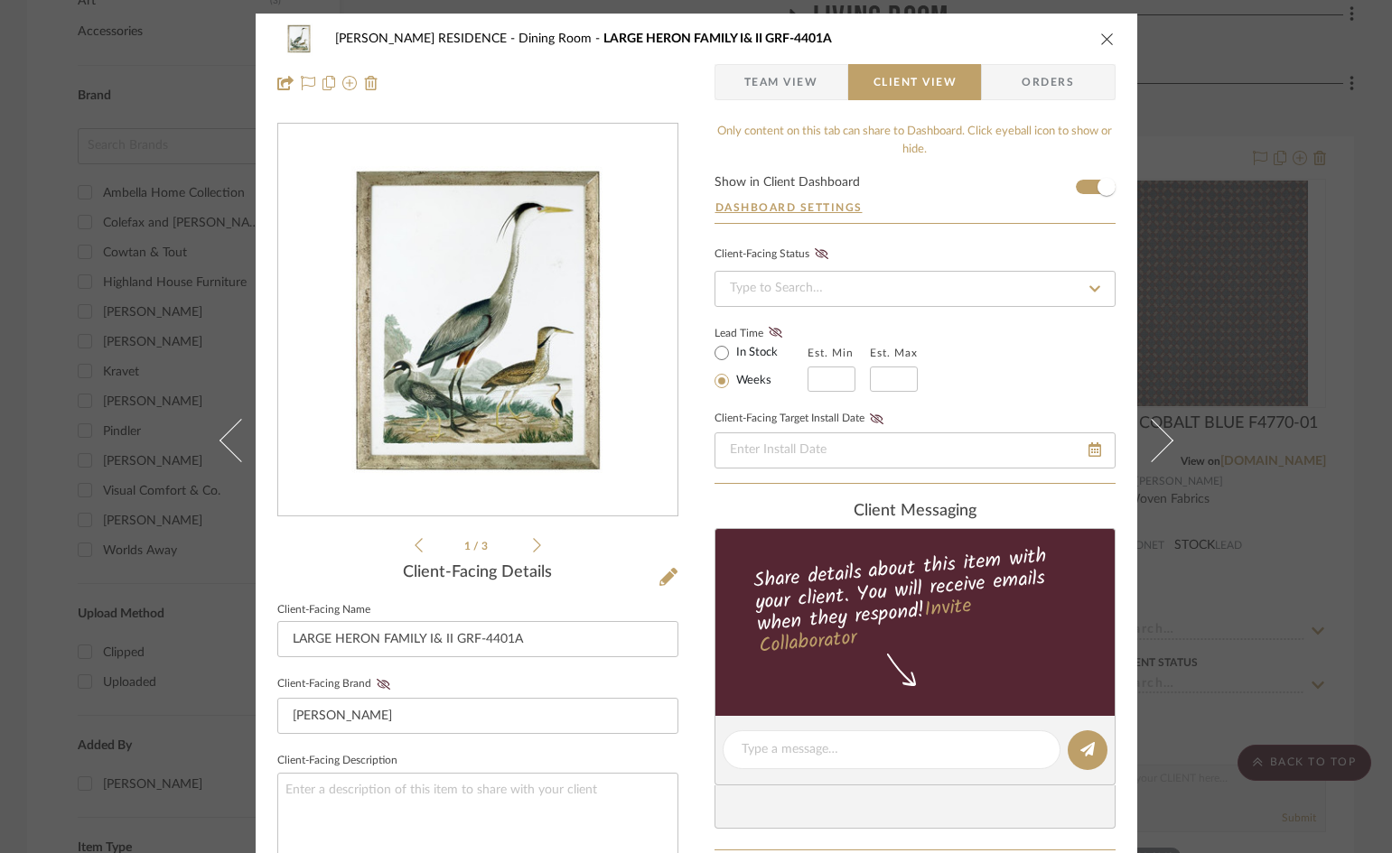
click at [1107, 41] on icon "close" at bounding box center [1107, 39] width 14 height 14
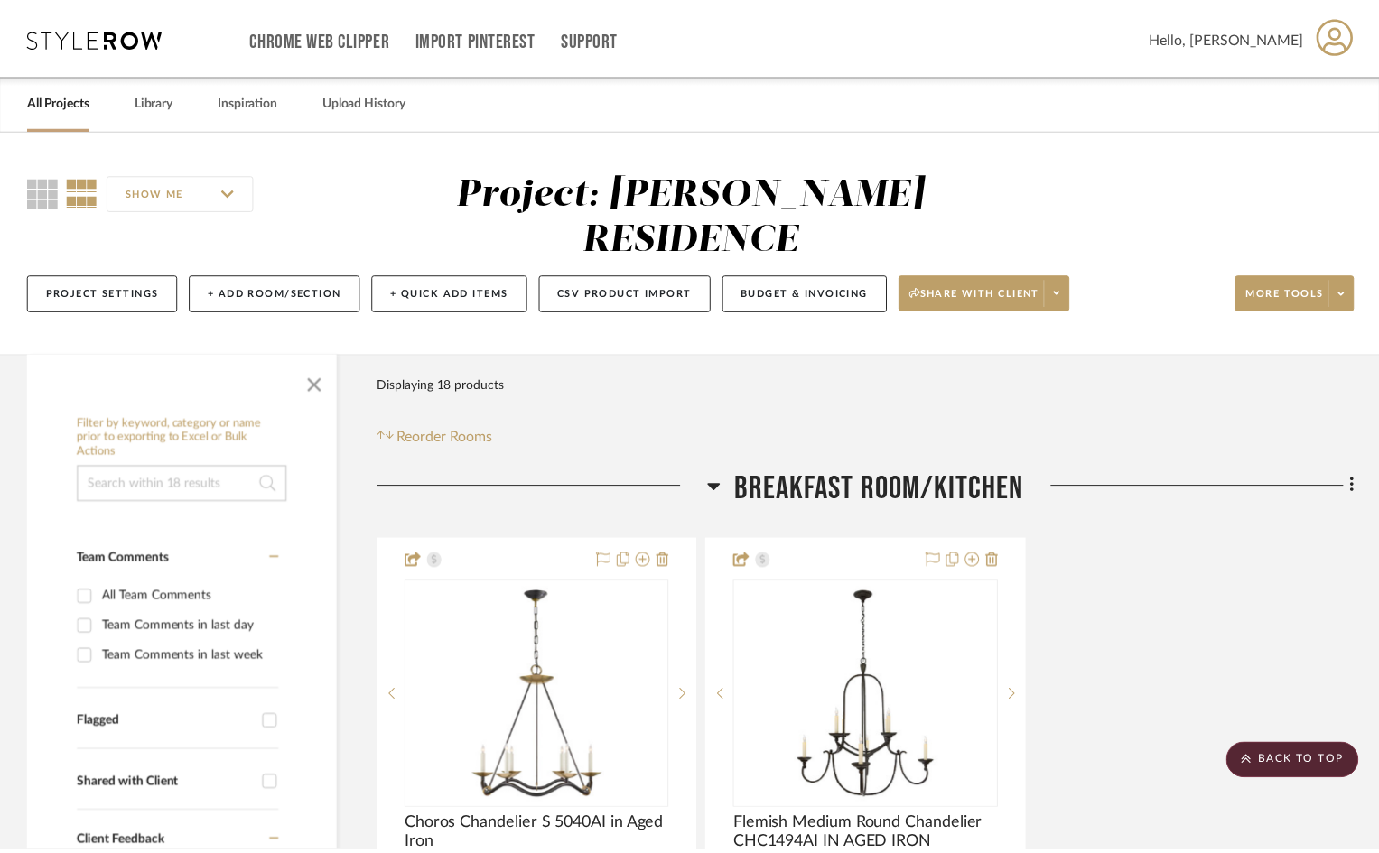
scroll to position [1355, 0]
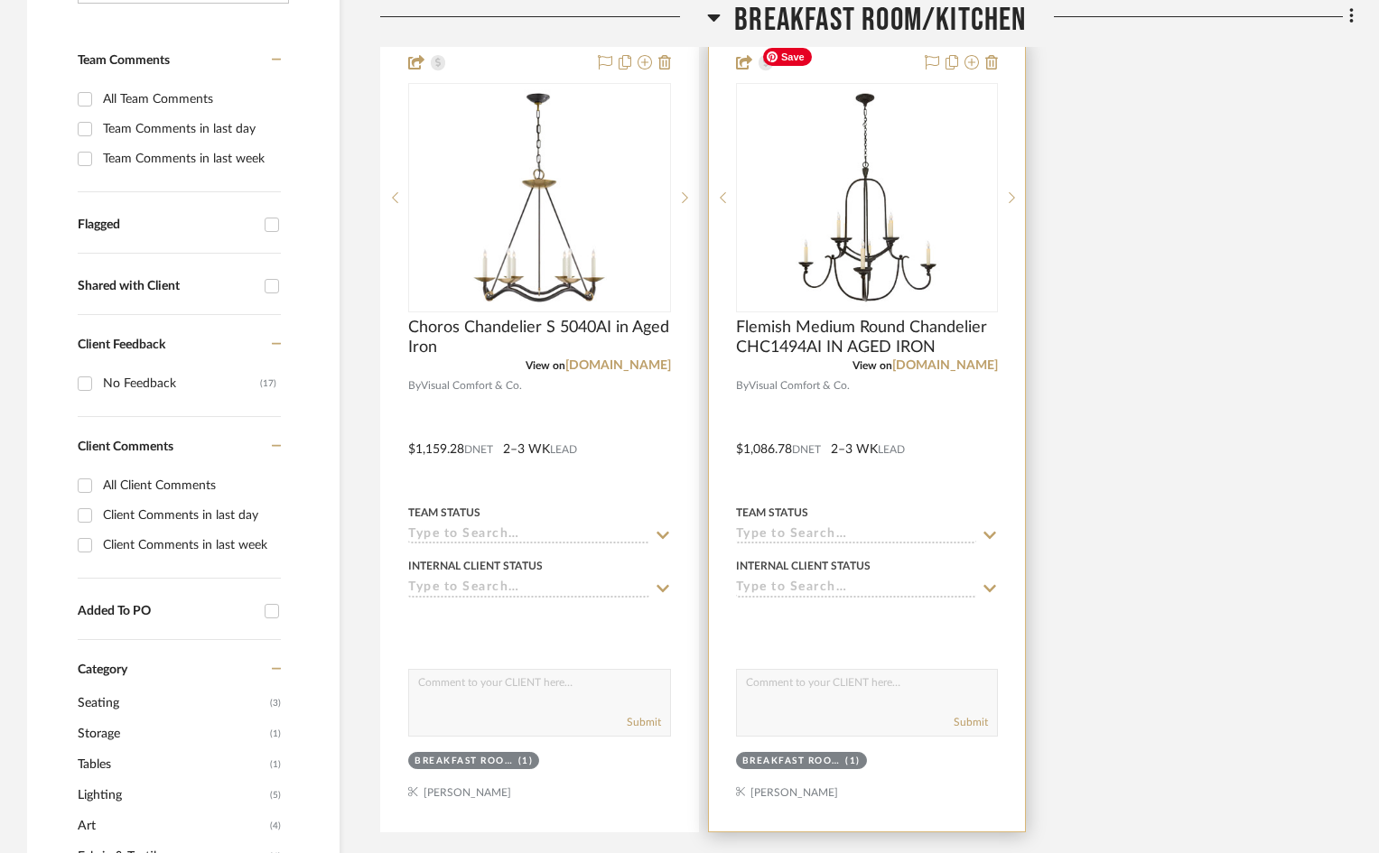
scroll to position [542, 0]
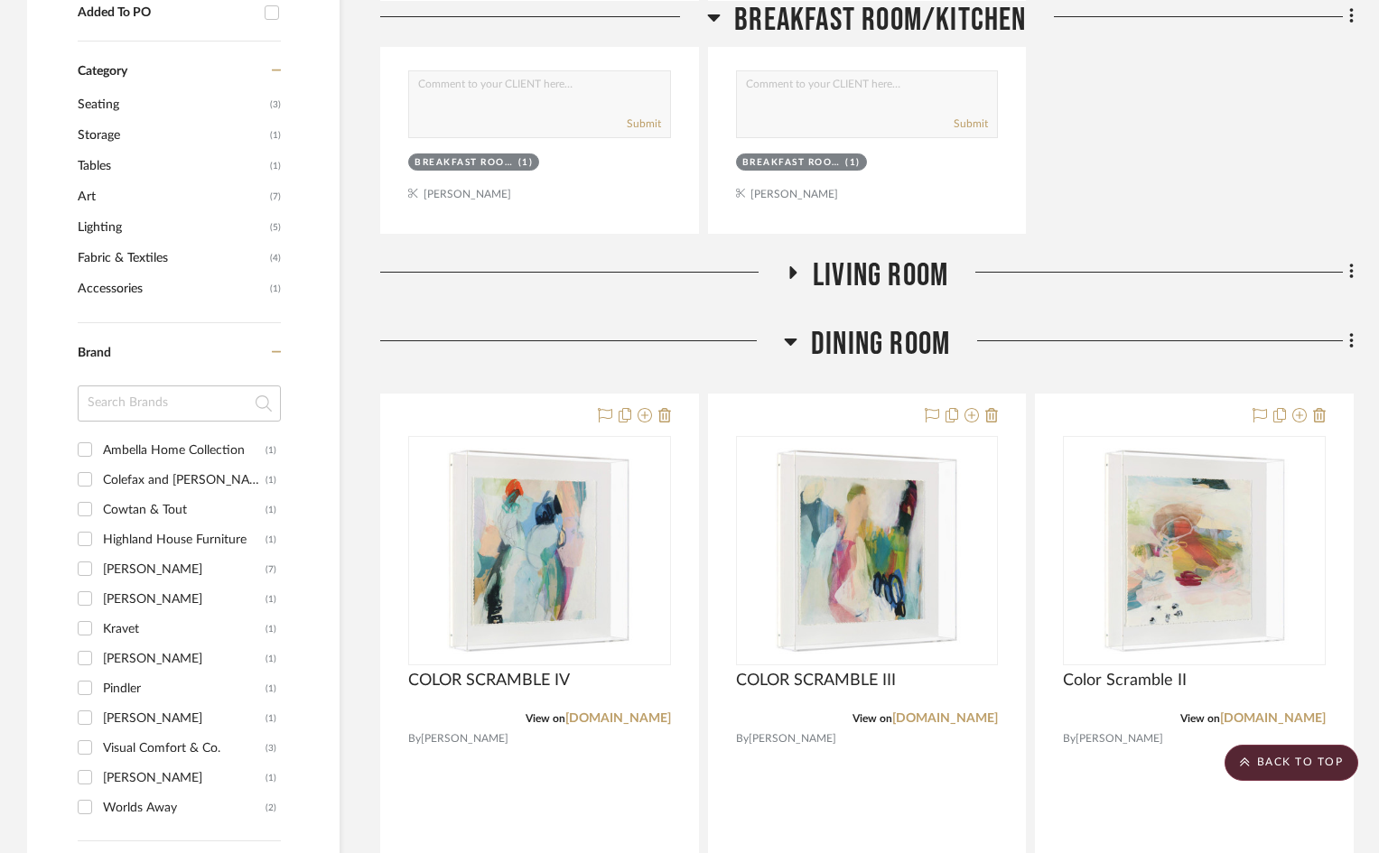
scroll to position [1084, 0]
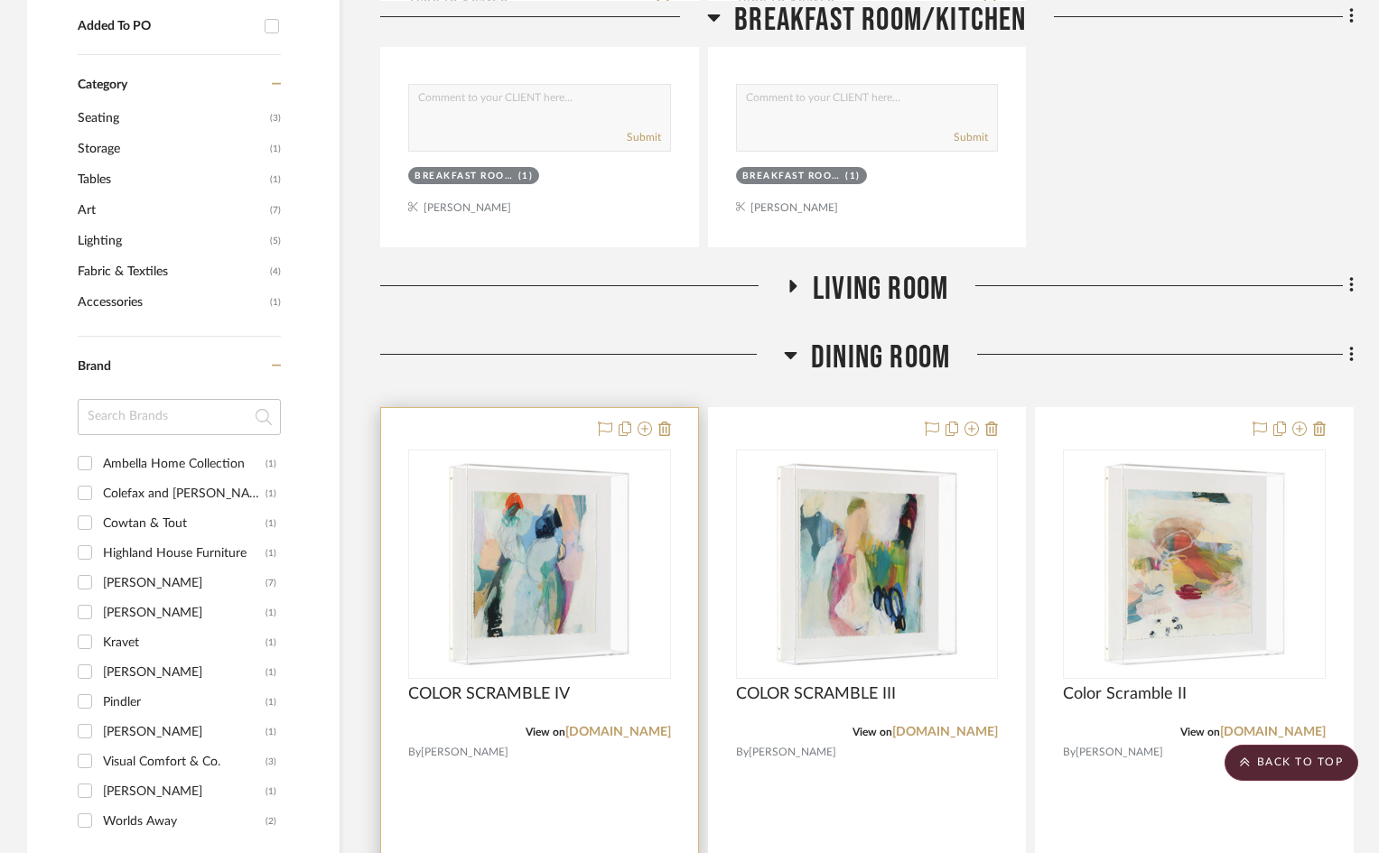
click at [552, 408] on div at bounding box center [539, 803] width 317 height 790
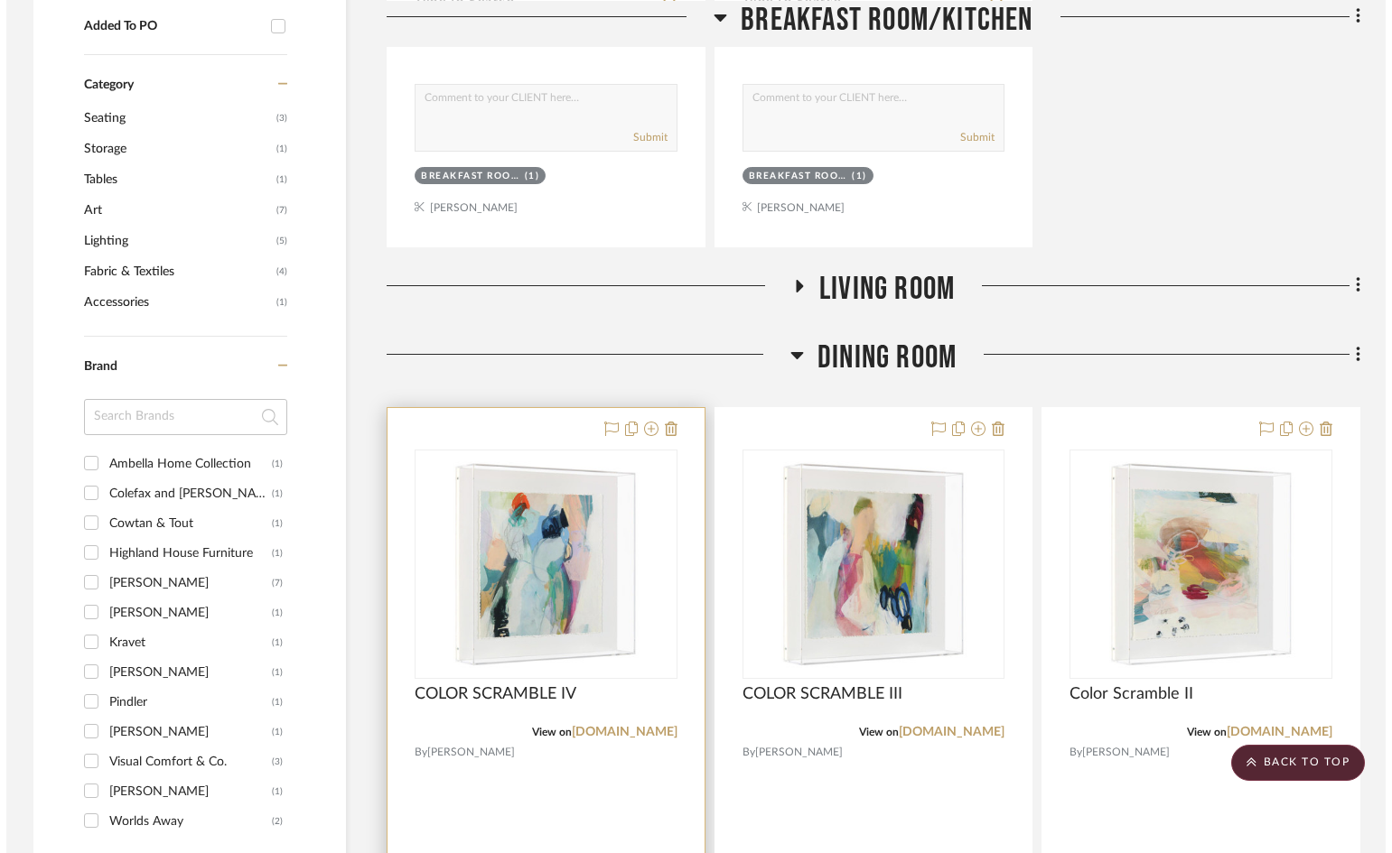
scroll to position [0, 0]
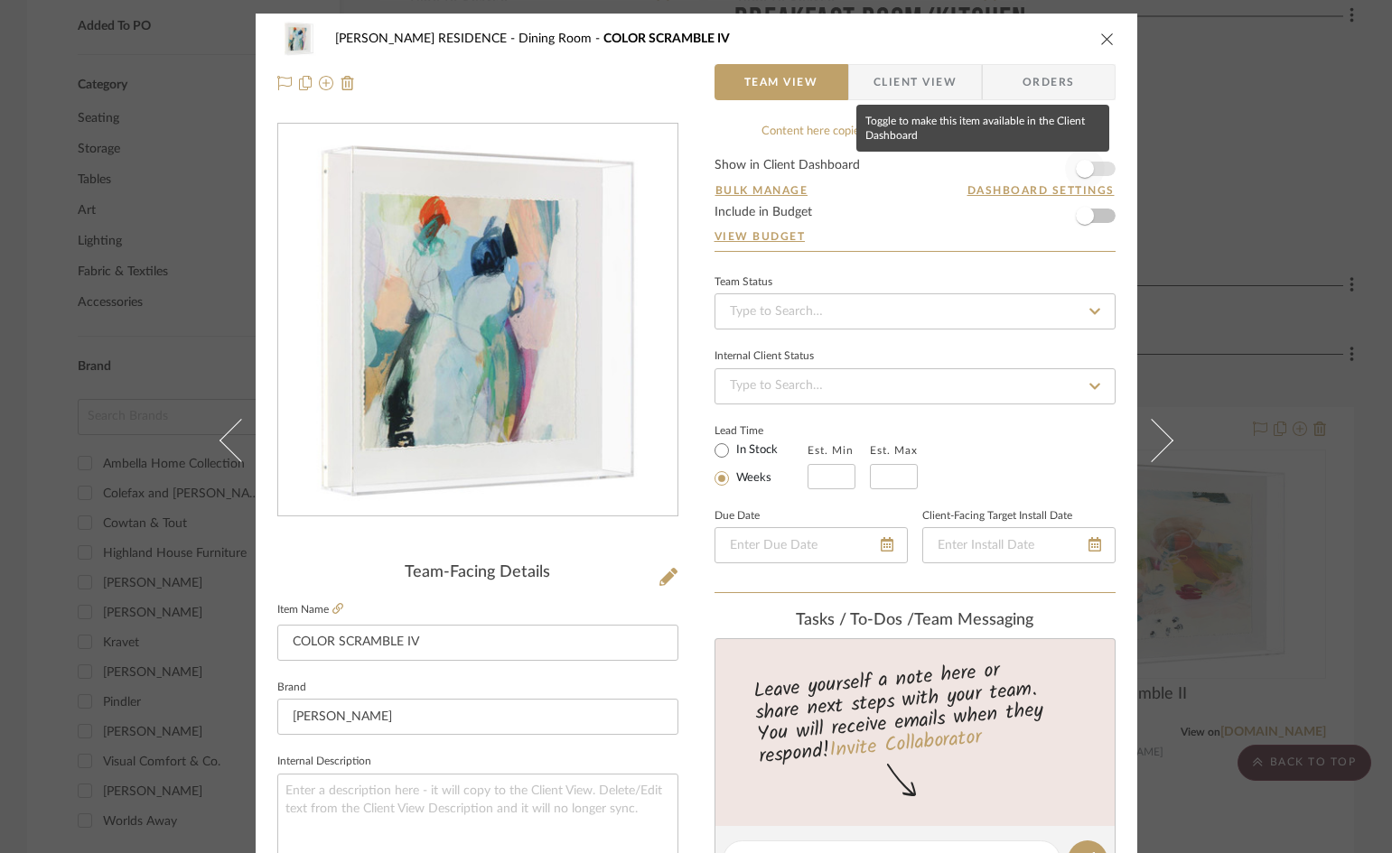
click at [1079, 169] on span "button" at bounding box center [1085, 169] width 18 height 18
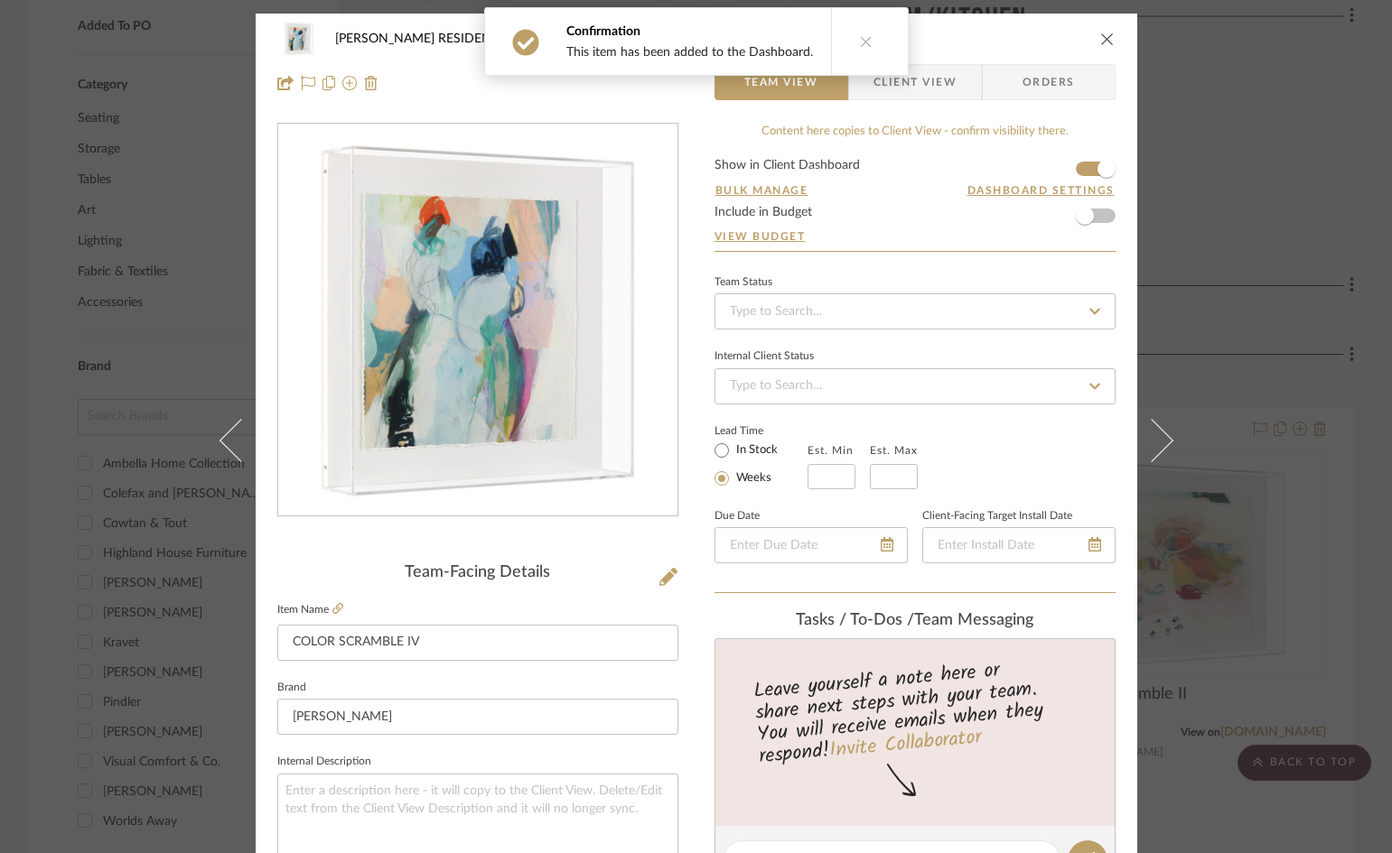
click at [1104, 38] on icon "close" at bounding box center [1107, 39] width 14 height 14
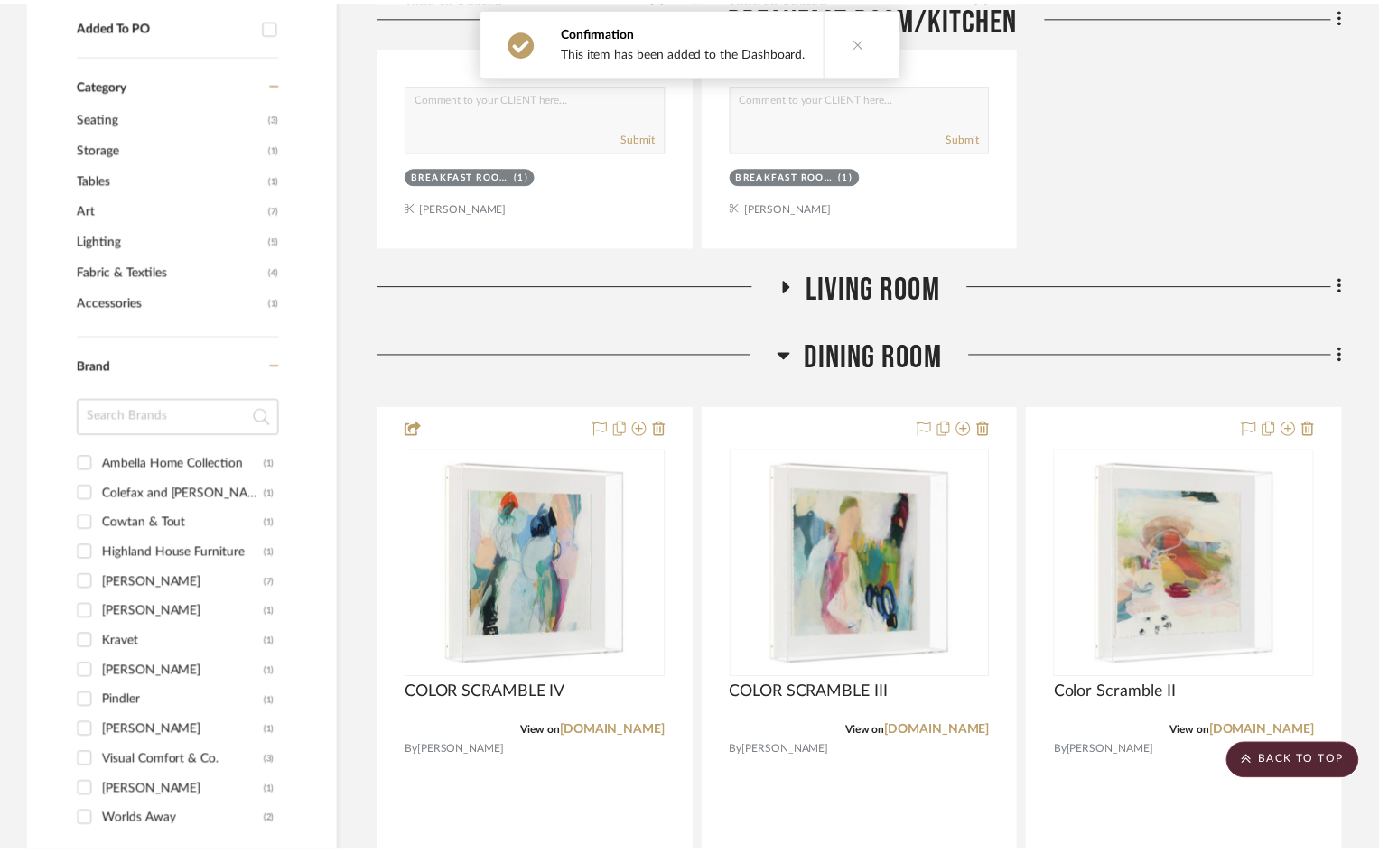
scroll to position [1084, 0]
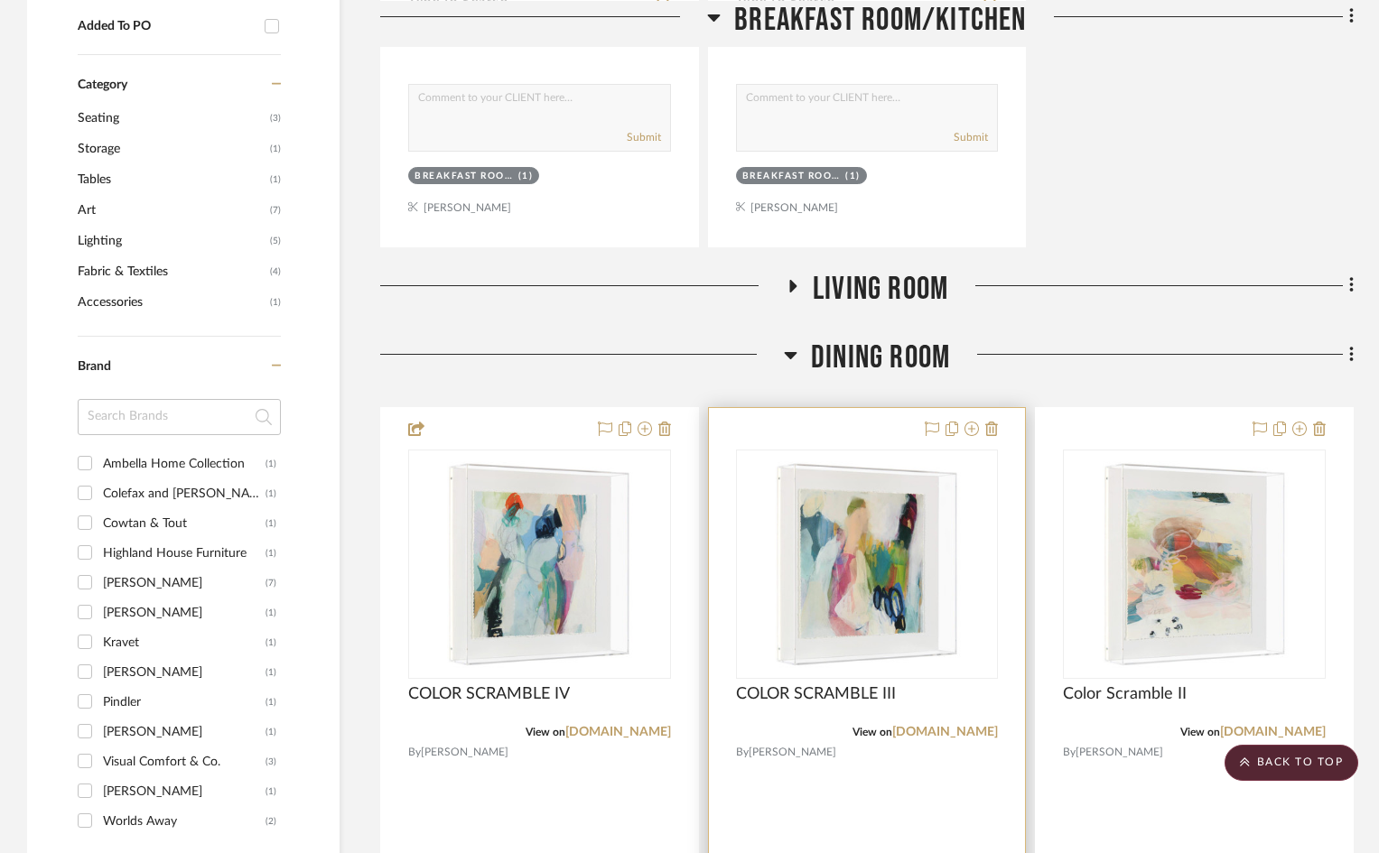
click at [889, 408] on div at bounding box center [867, 803] width 317 height 790
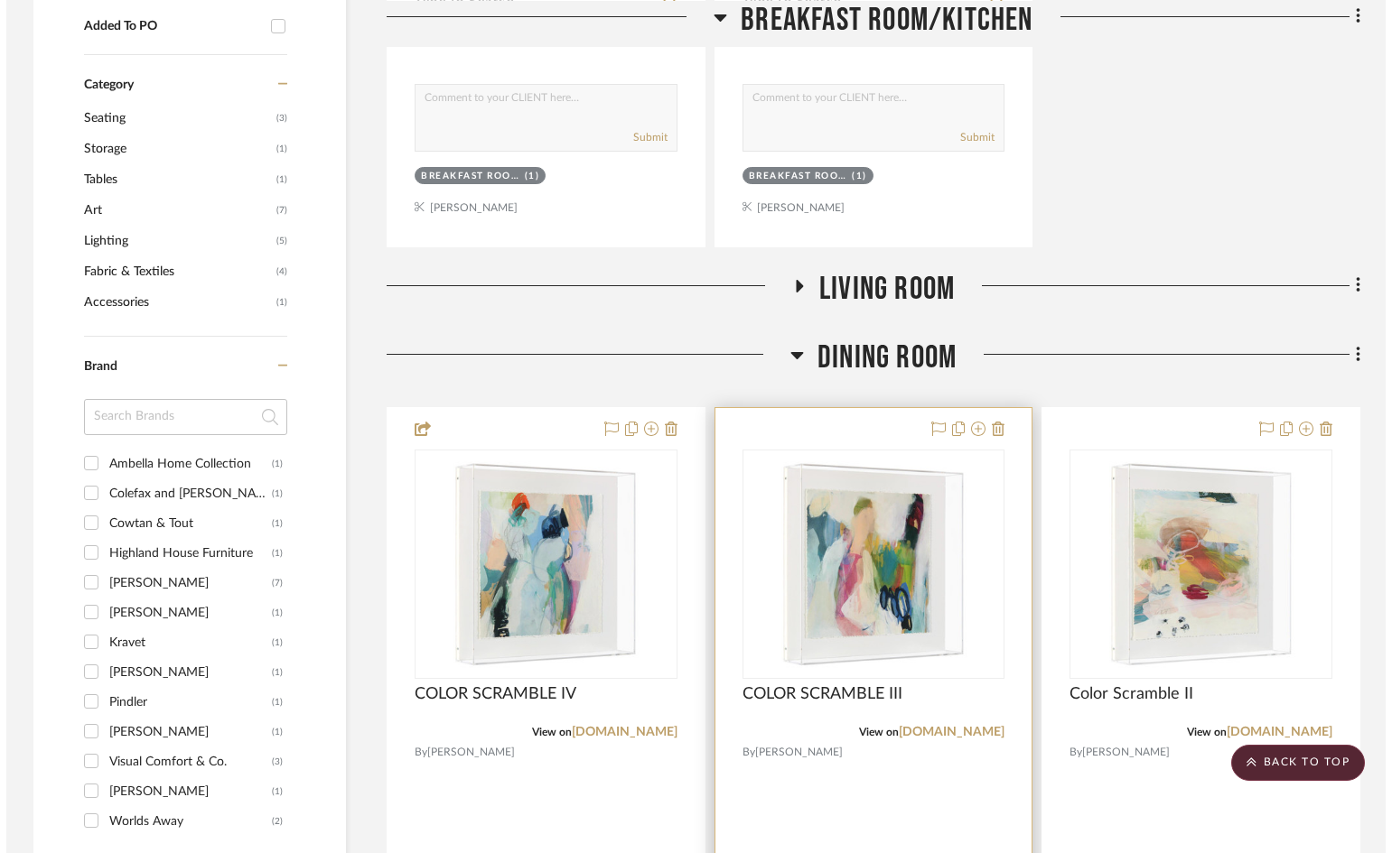
scroll to position [0, 0]
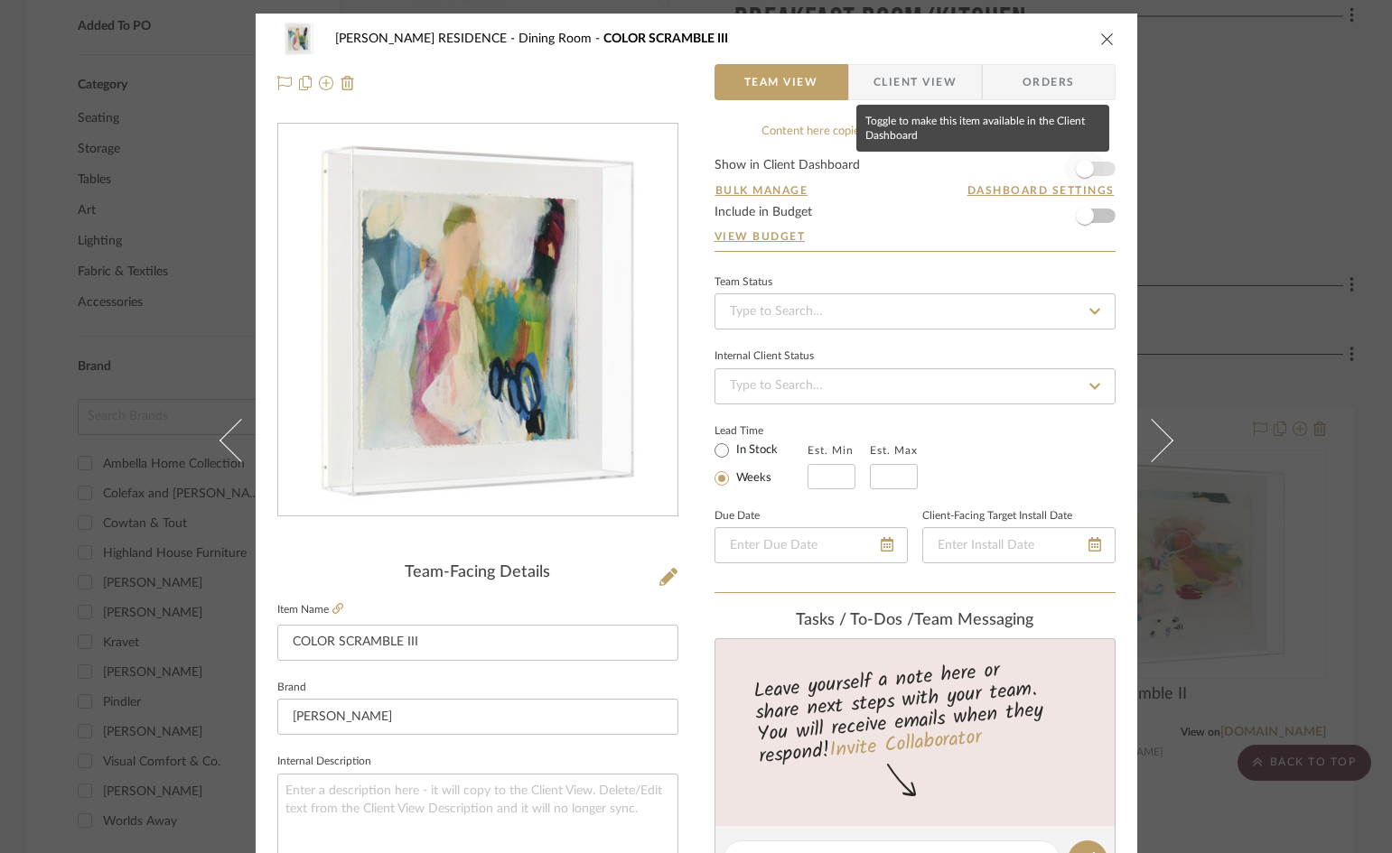
click at [1082, 170] on span "button" at bounding box center [1085, 169] width 18 height 18
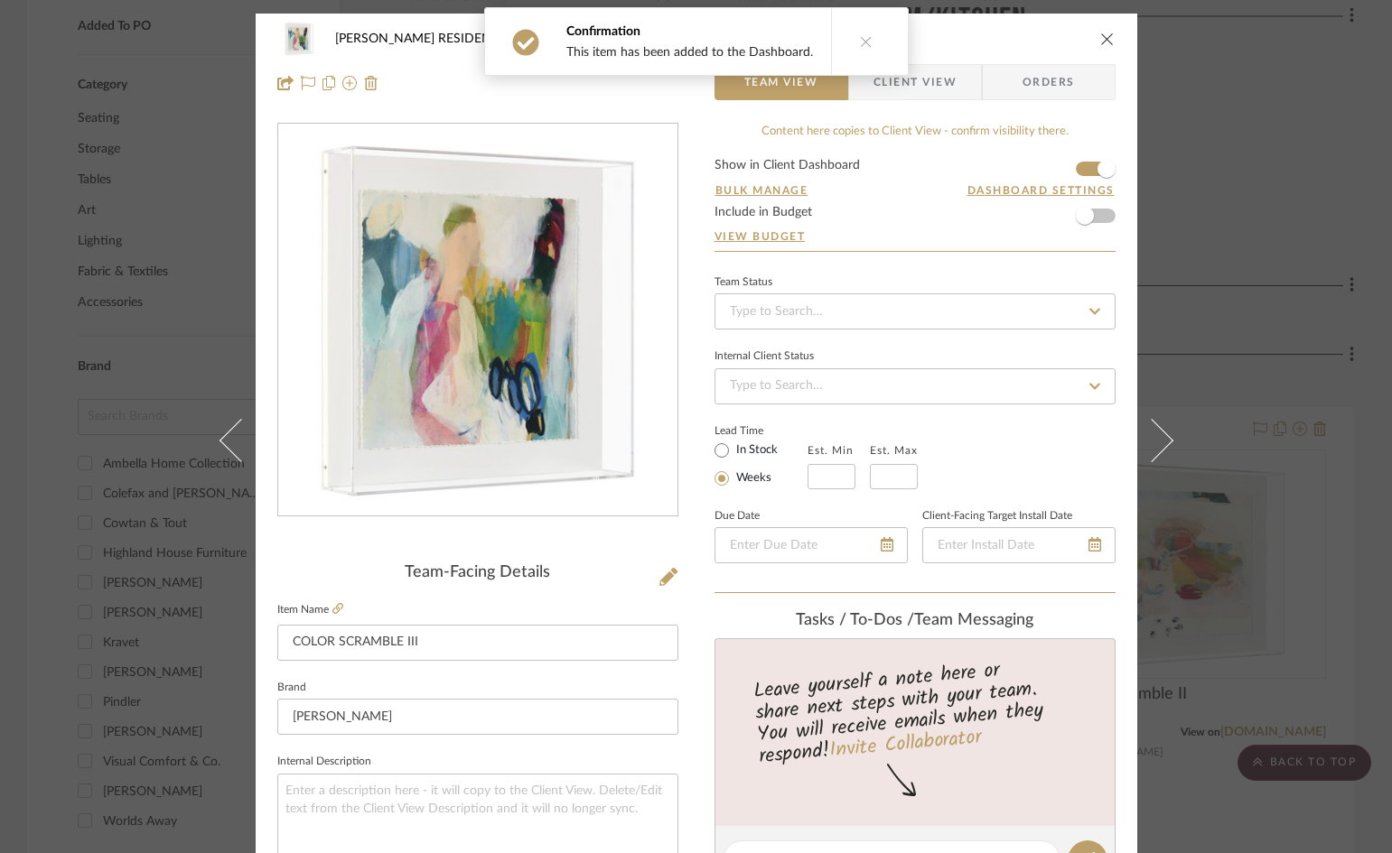
click at [1103, 36] on icon "close" at bounding box center [1107, 39] width 14 height 14
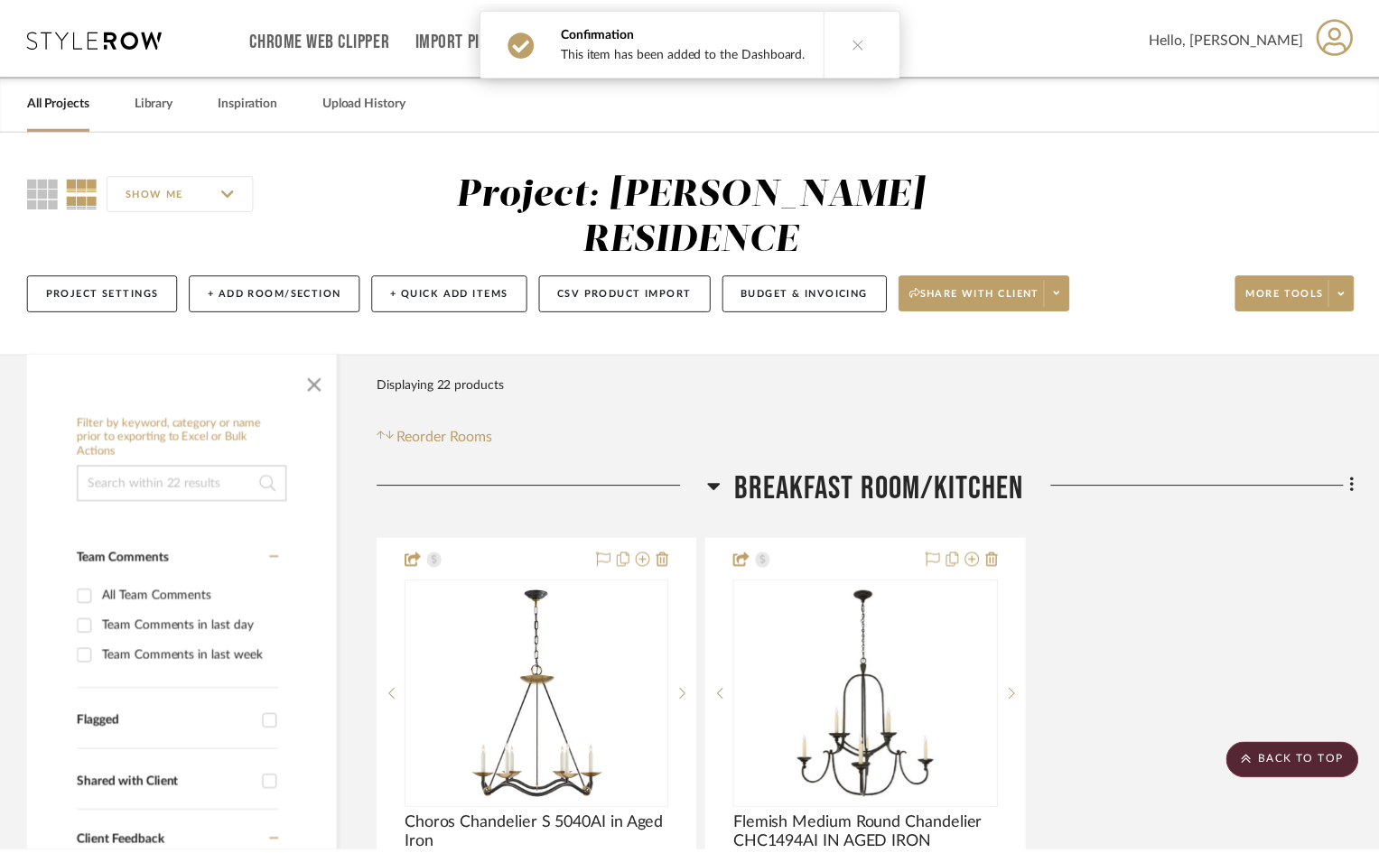
scroll to position [1084, 0]
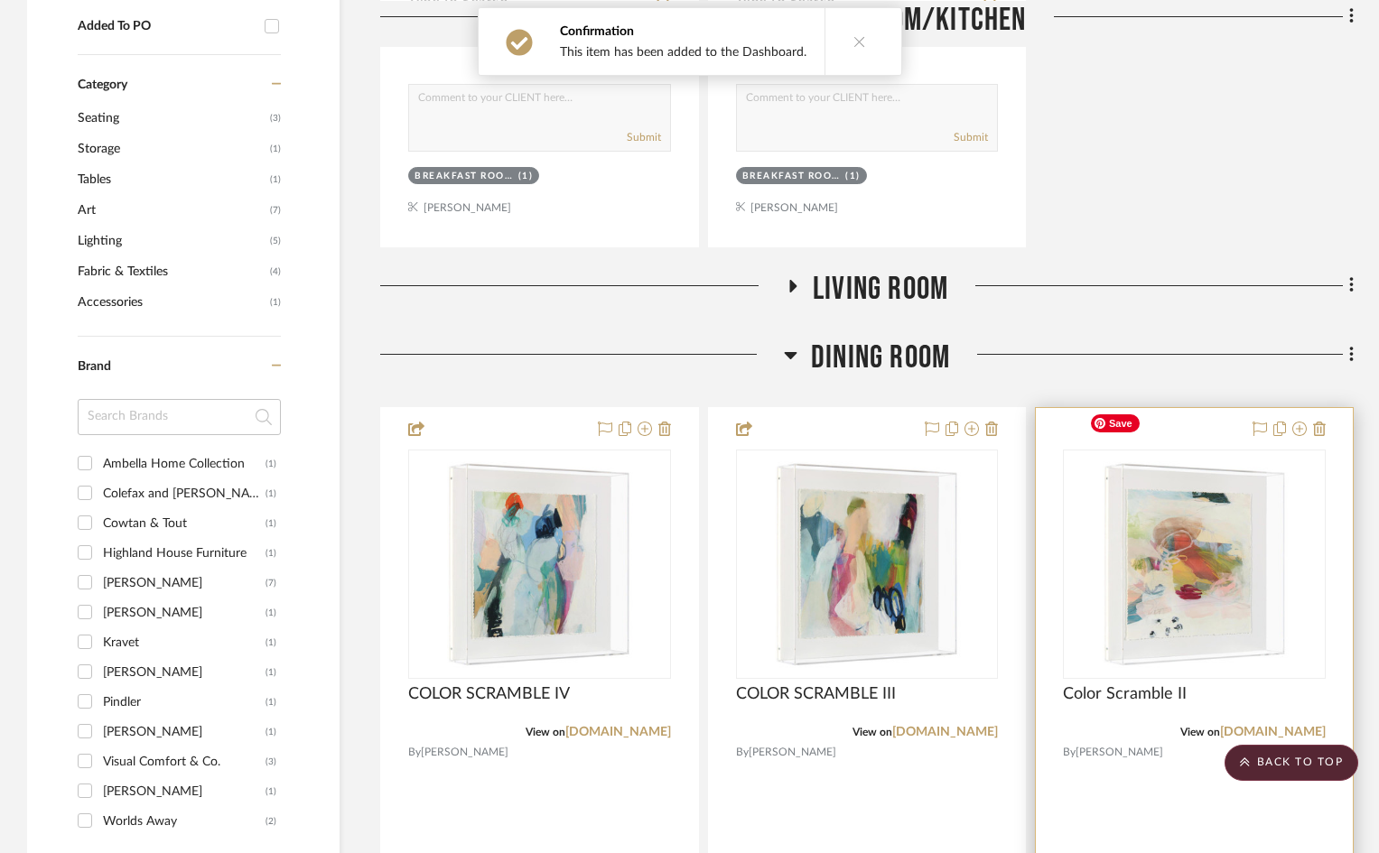
click at [1221, 408] on div at bounding box center [1194, 803] width 317 height 790
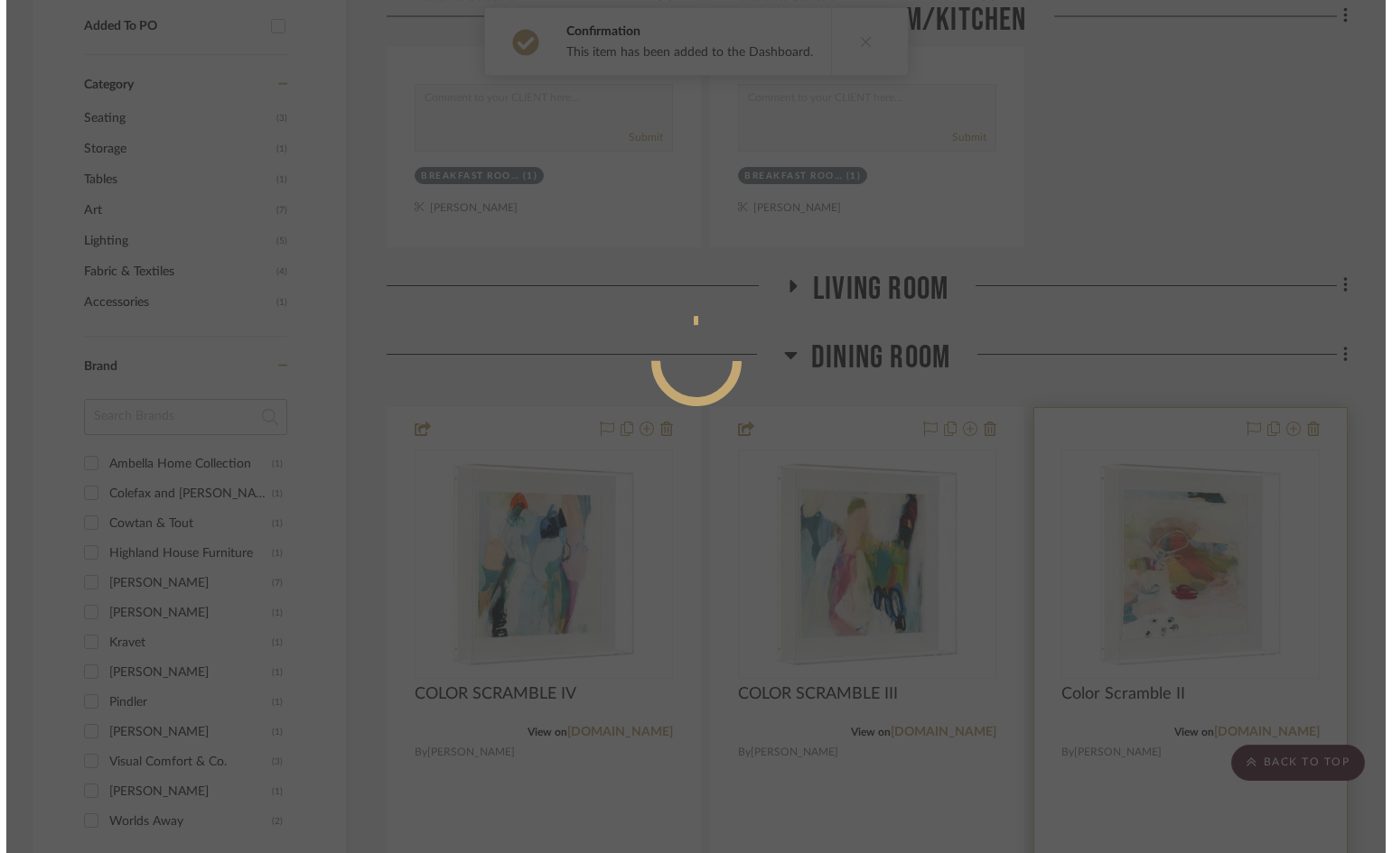
scroll to position [0, 0]
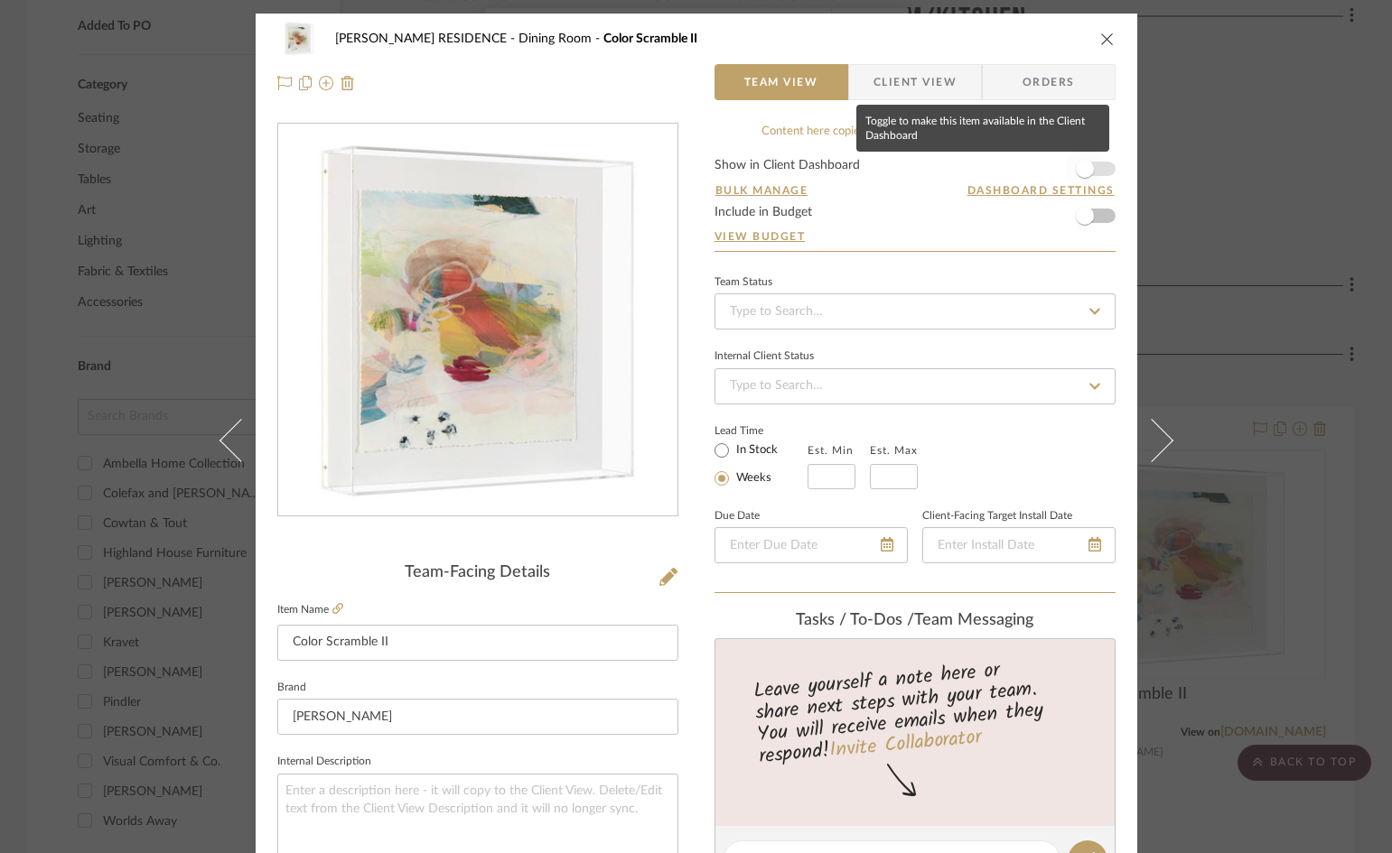
click at [1081, 171] on span "button" at bounding box center [1085, 169] width 18 height 18
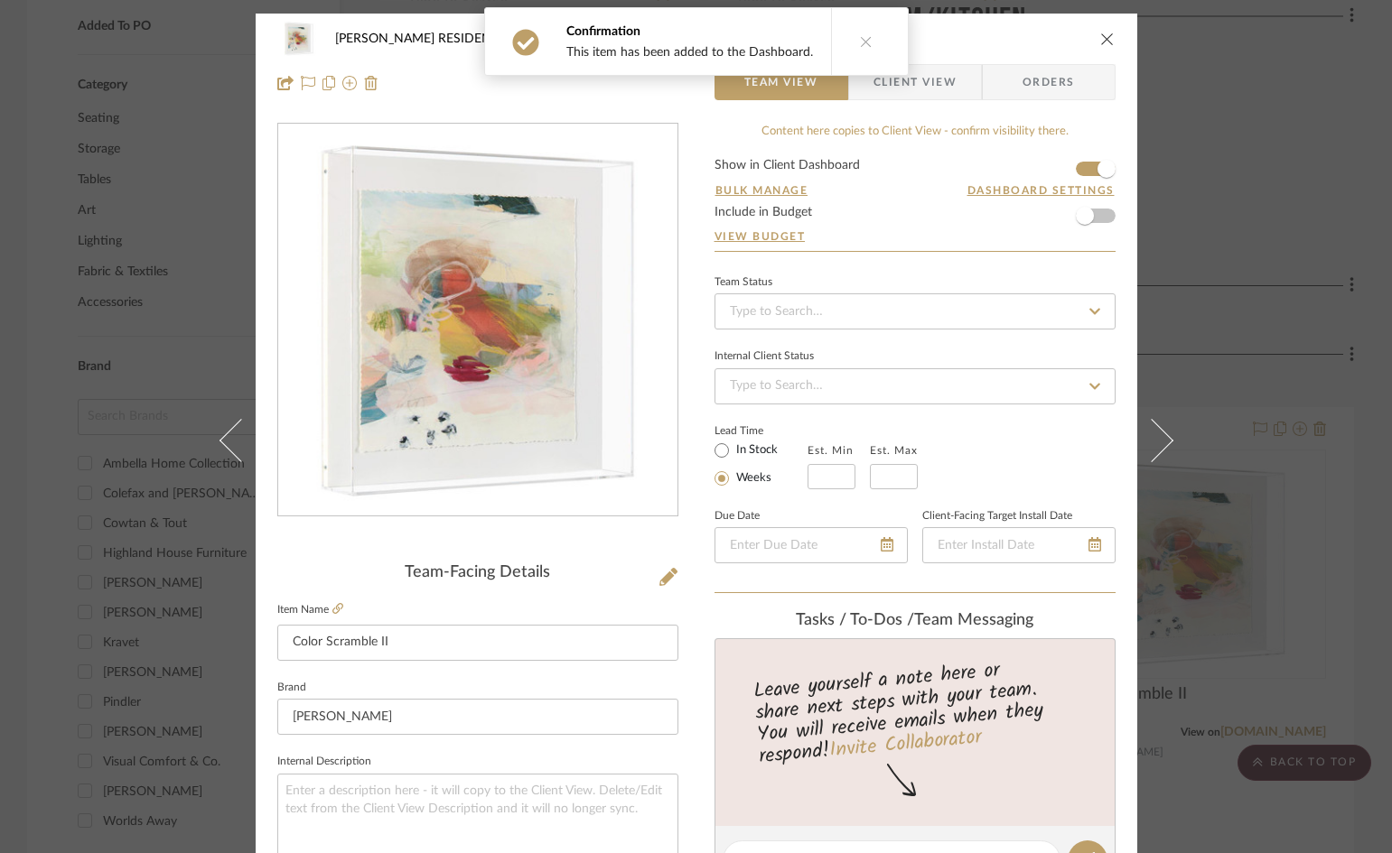
click at [1100, 37] on icon "close" at bounding box center [1107, 39] width 14 height 14
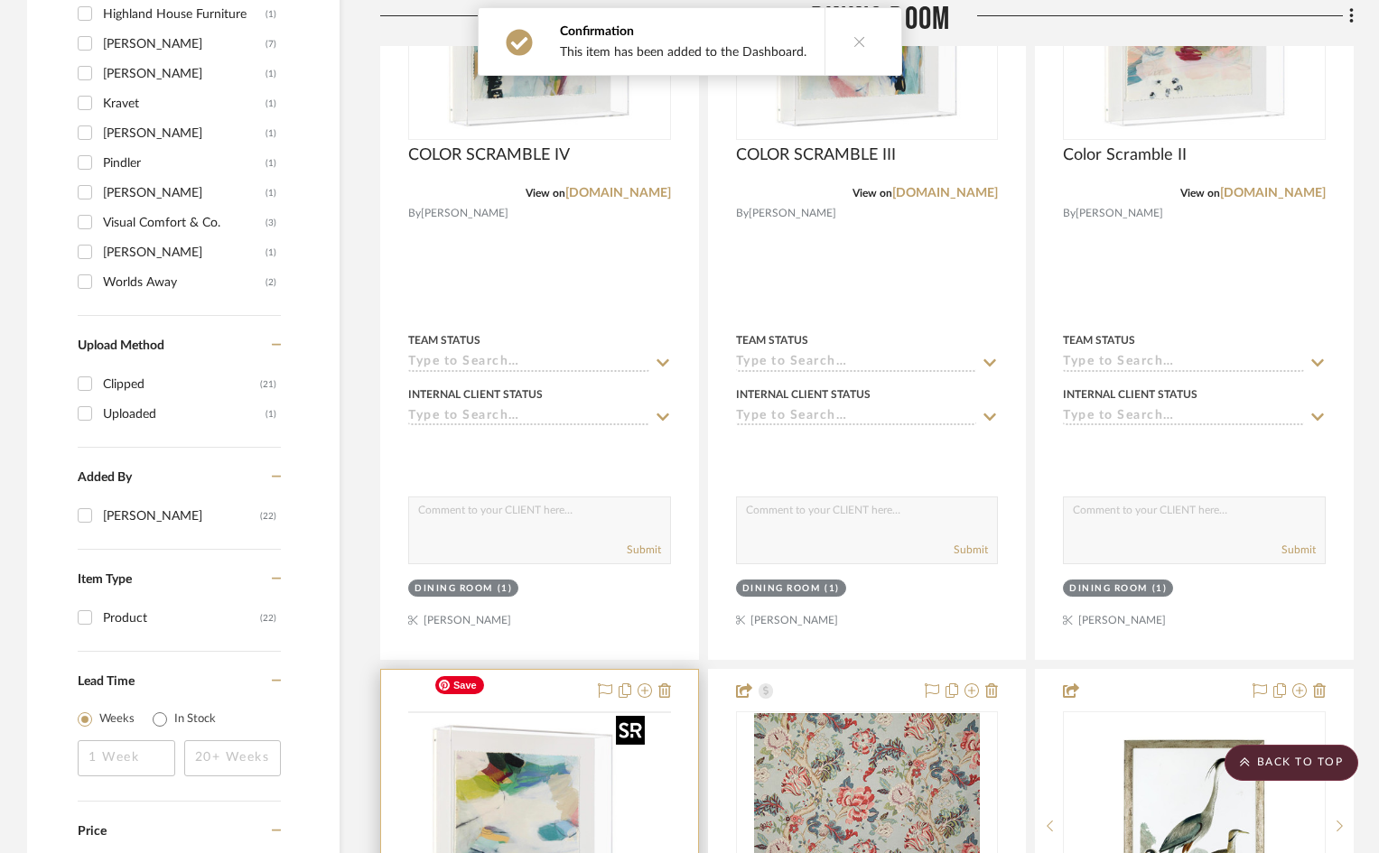
scroll to position [1625, 0]
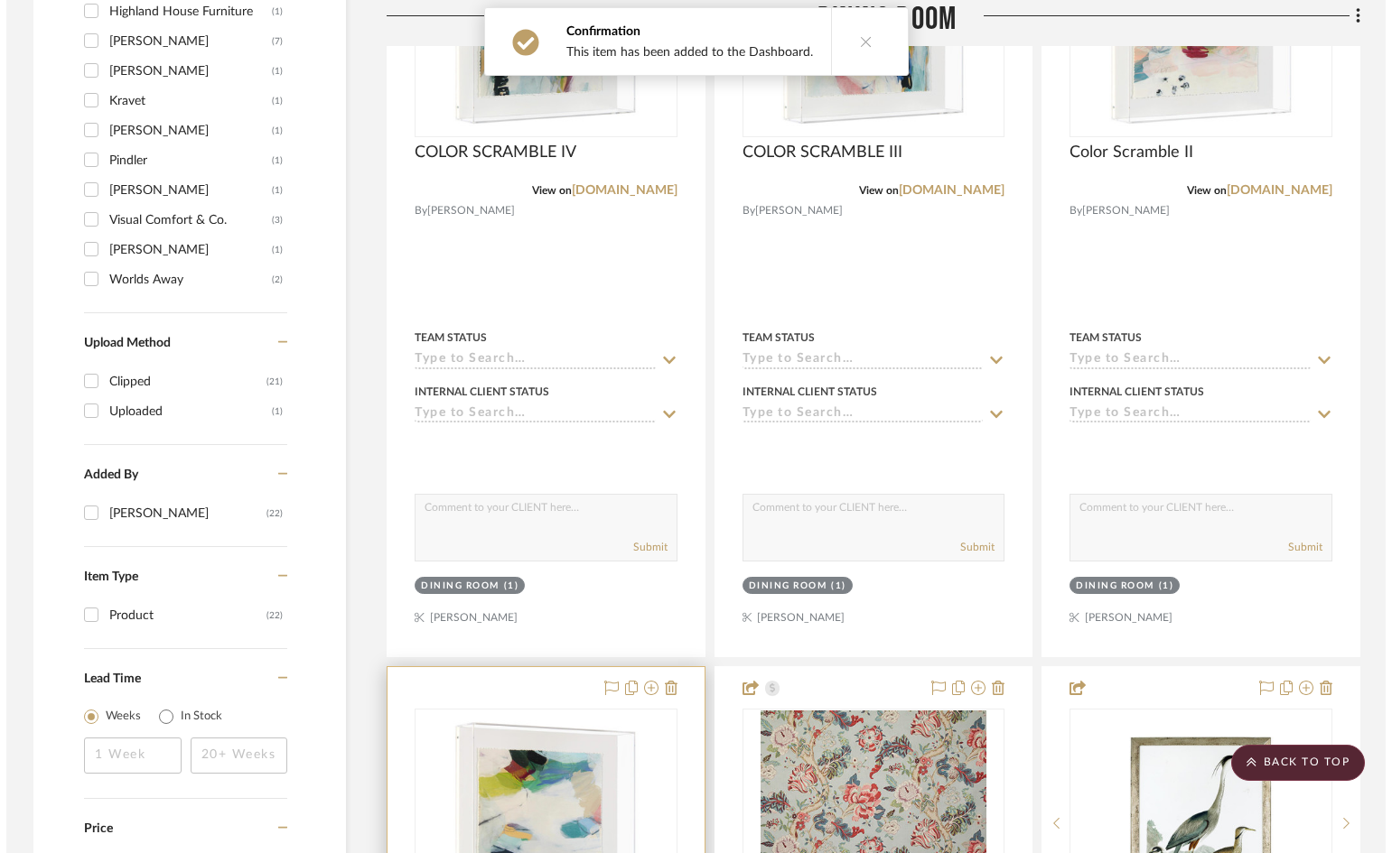
scroll to position [0, 0]
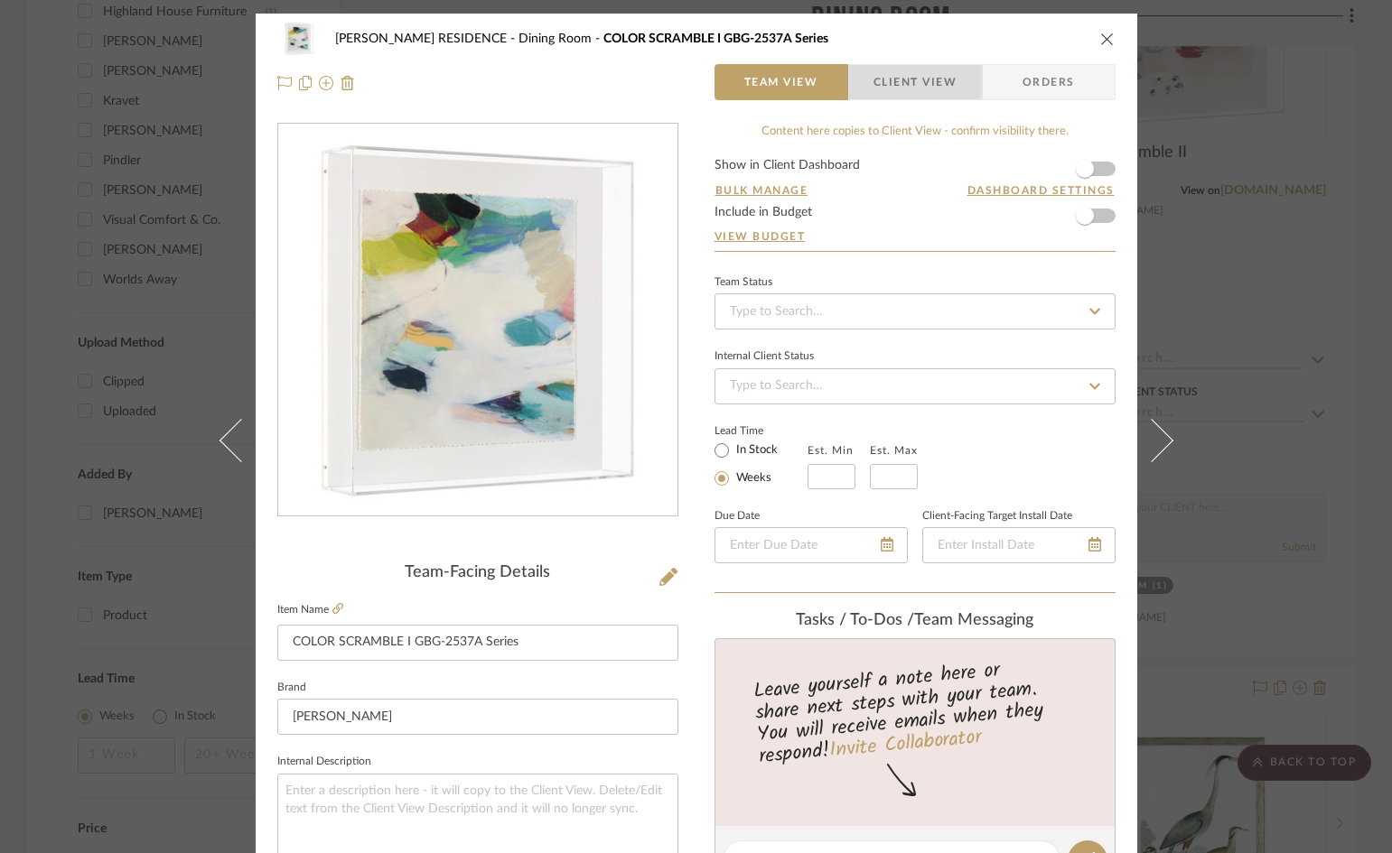
click at [880, 75] on span "Client View" at bounding box center [914, 82] width 83 height 36
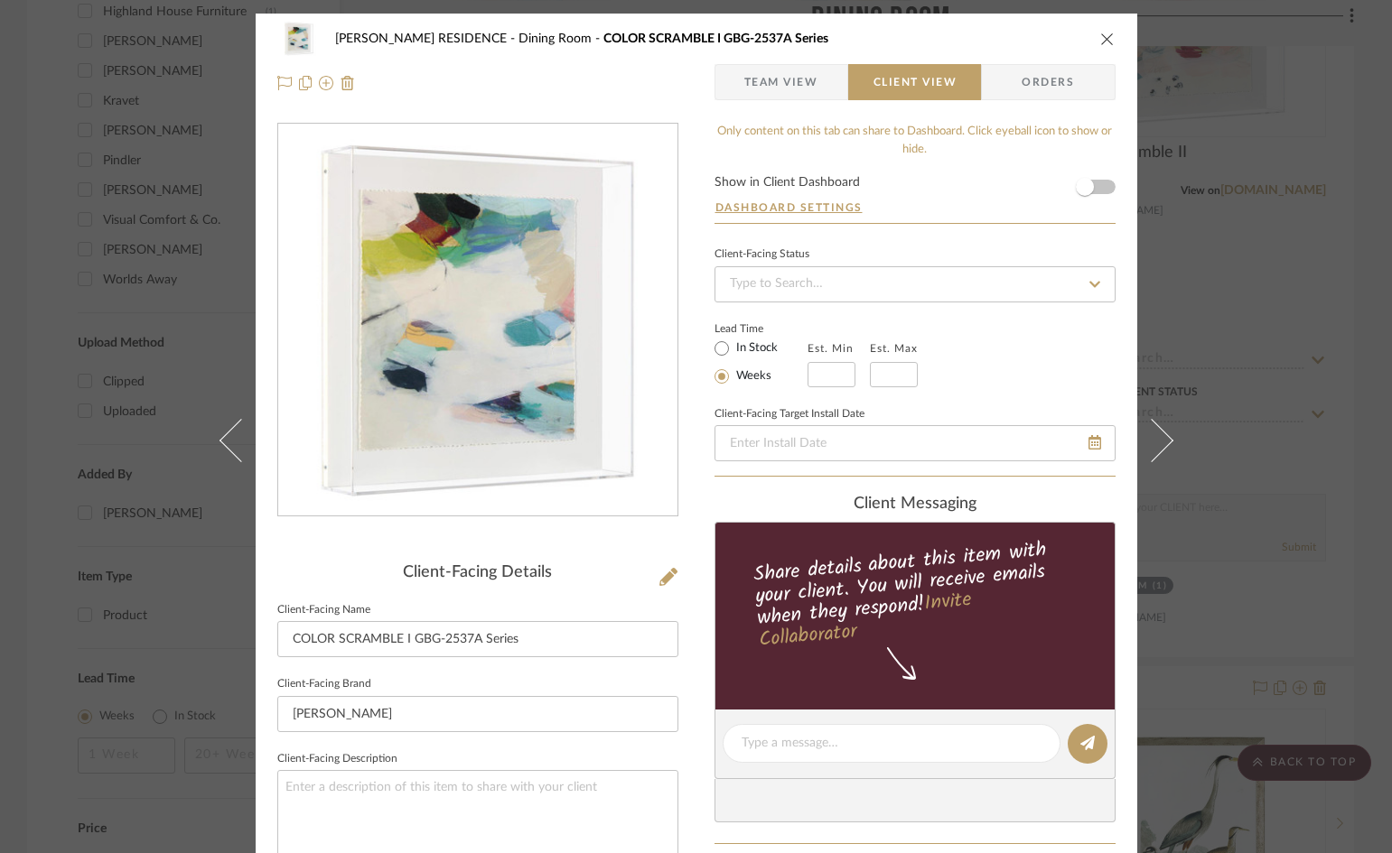
click at [1100, 39] on icon "close" at bounding box center [1107, 39] width 14 height 14
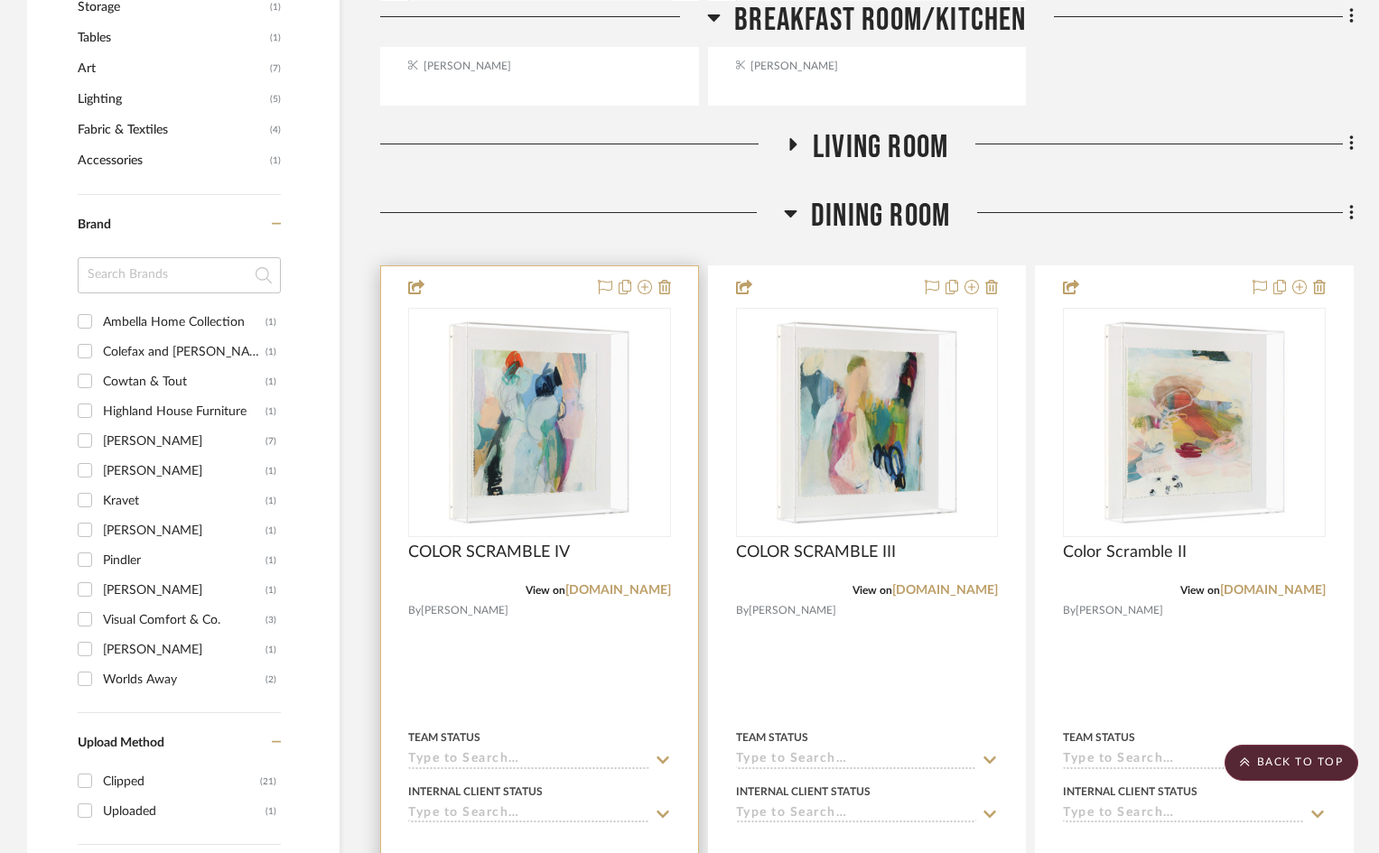
scroll to position [1174, 0]
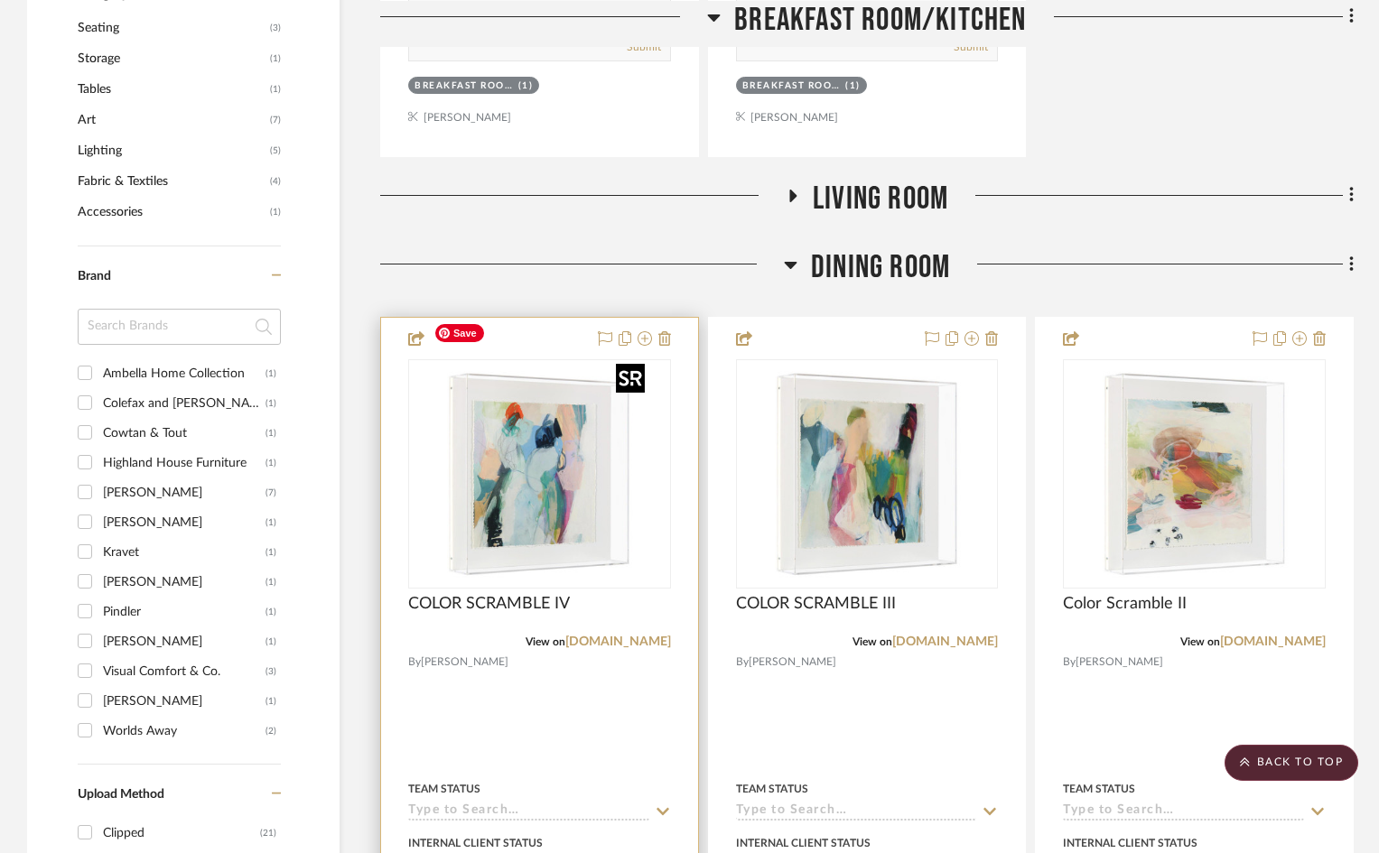
click at [504, 408] on img "0" at bounding box center [539, 474] width 226 height 226
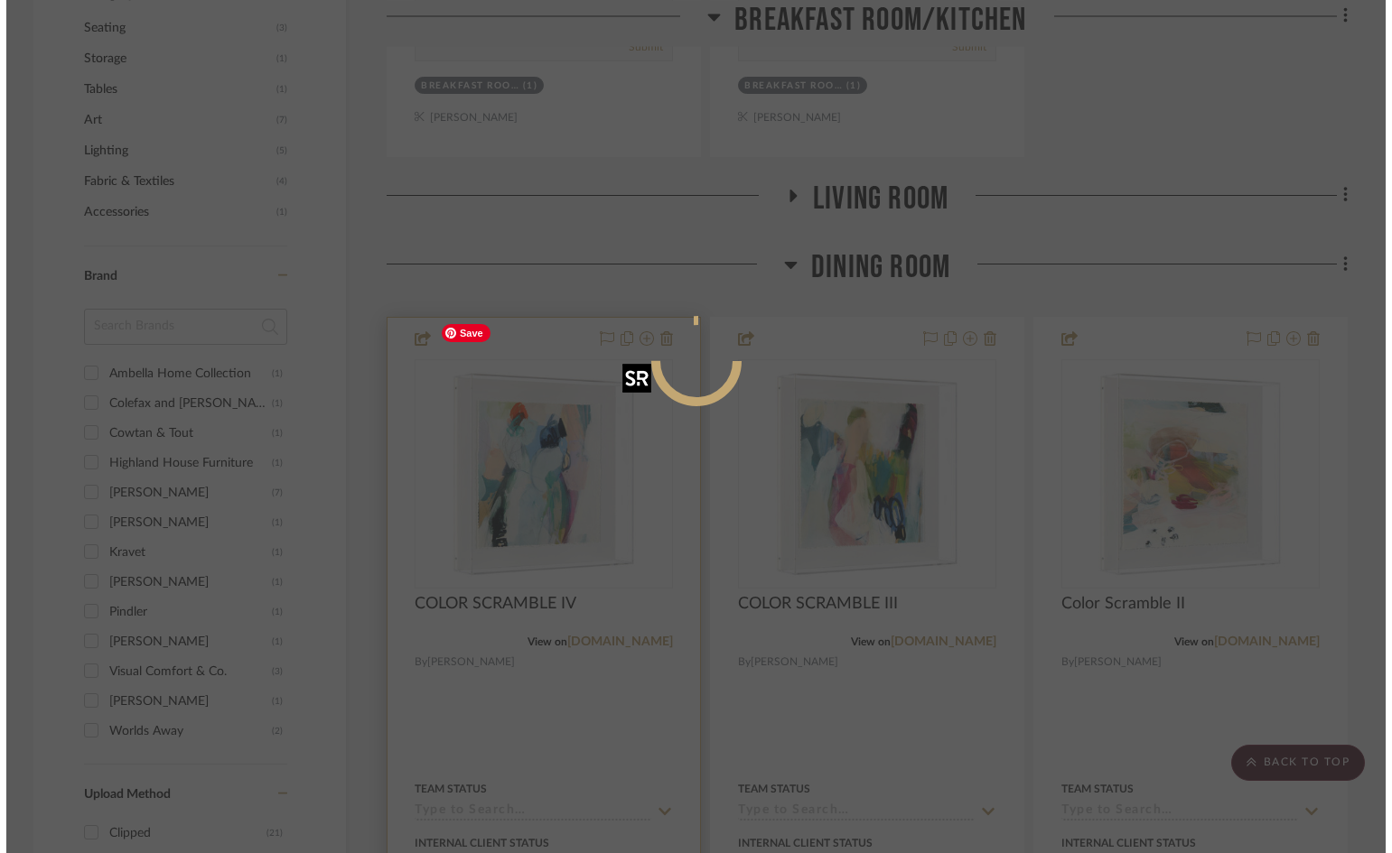
scroll to position [0, 0]
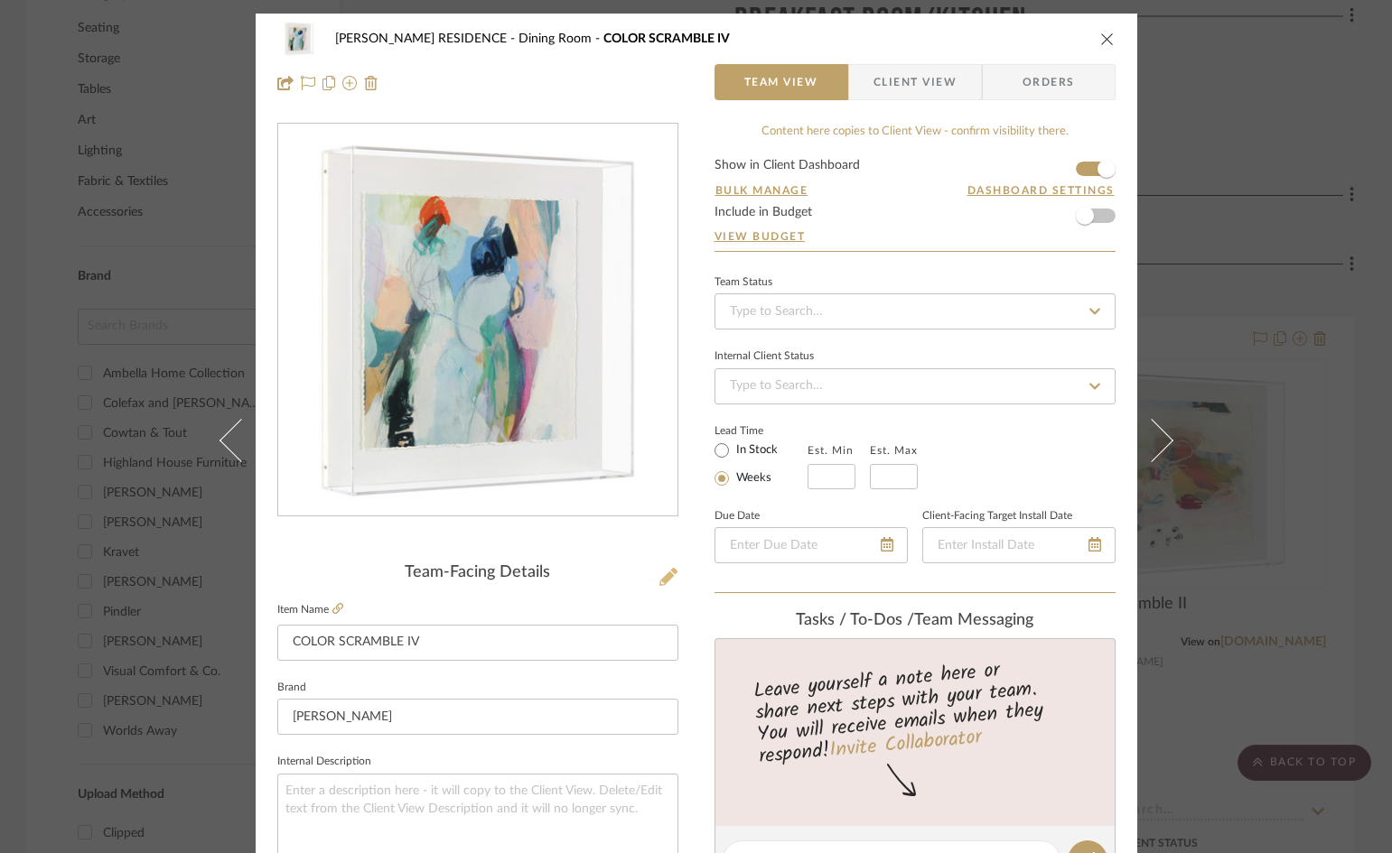
click at [661, 577] on icon at bounding box center [668, 577] width 18 height 18
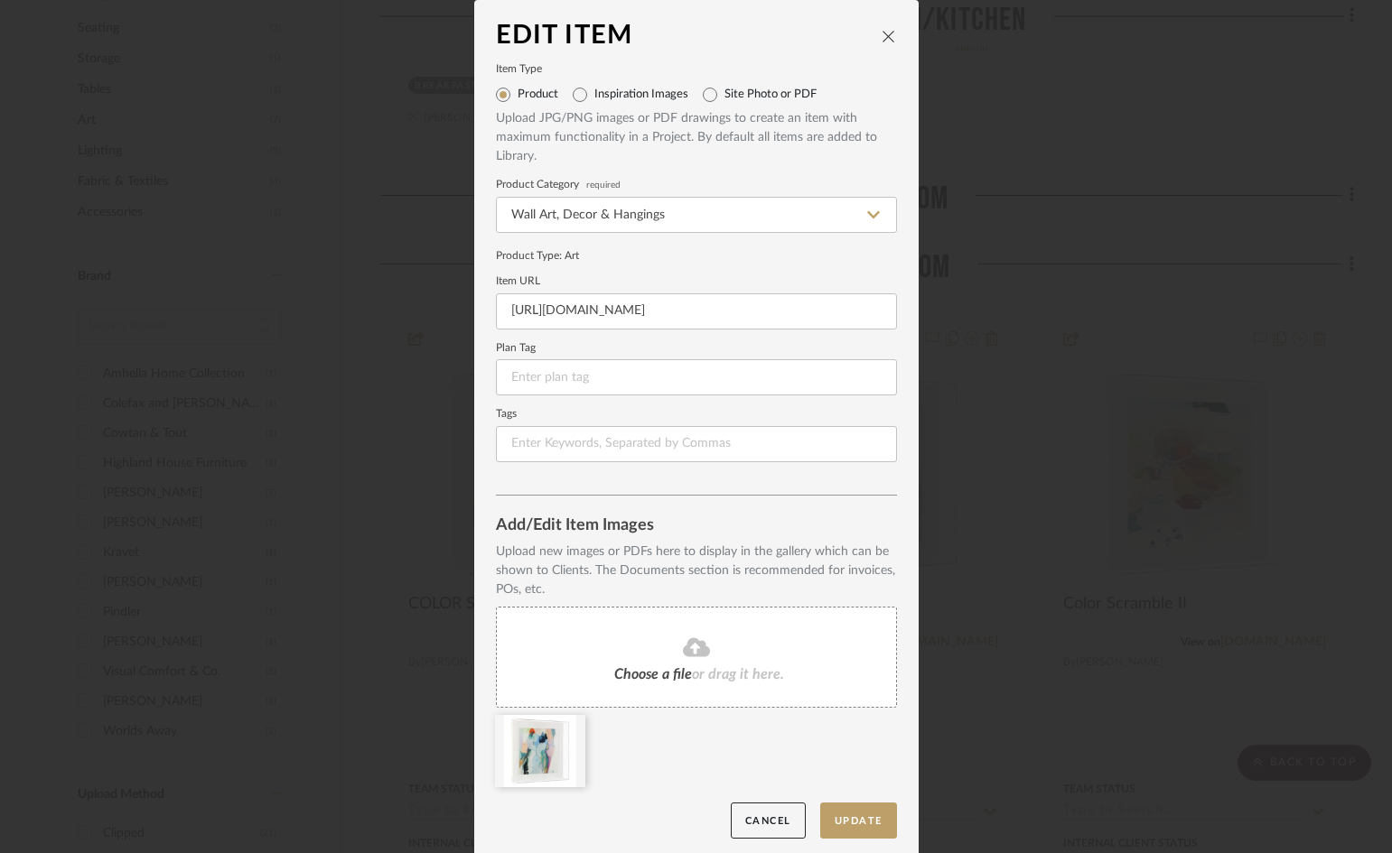
click at [683, 656] on icon at bounding box center [696, 647] width 27 height 19
click at [875, 731] on icon at bounding box center [880, 727] width 13 height 14
click at [771, 729] on icon at bounding box center [777, 727] width 13 height 14
click at [670, 730] on icon at bounding box center [674, 727] width 13 height 14
click at [647, 656] on fa-icon at bounding box center [696, 648] width 164 height 23
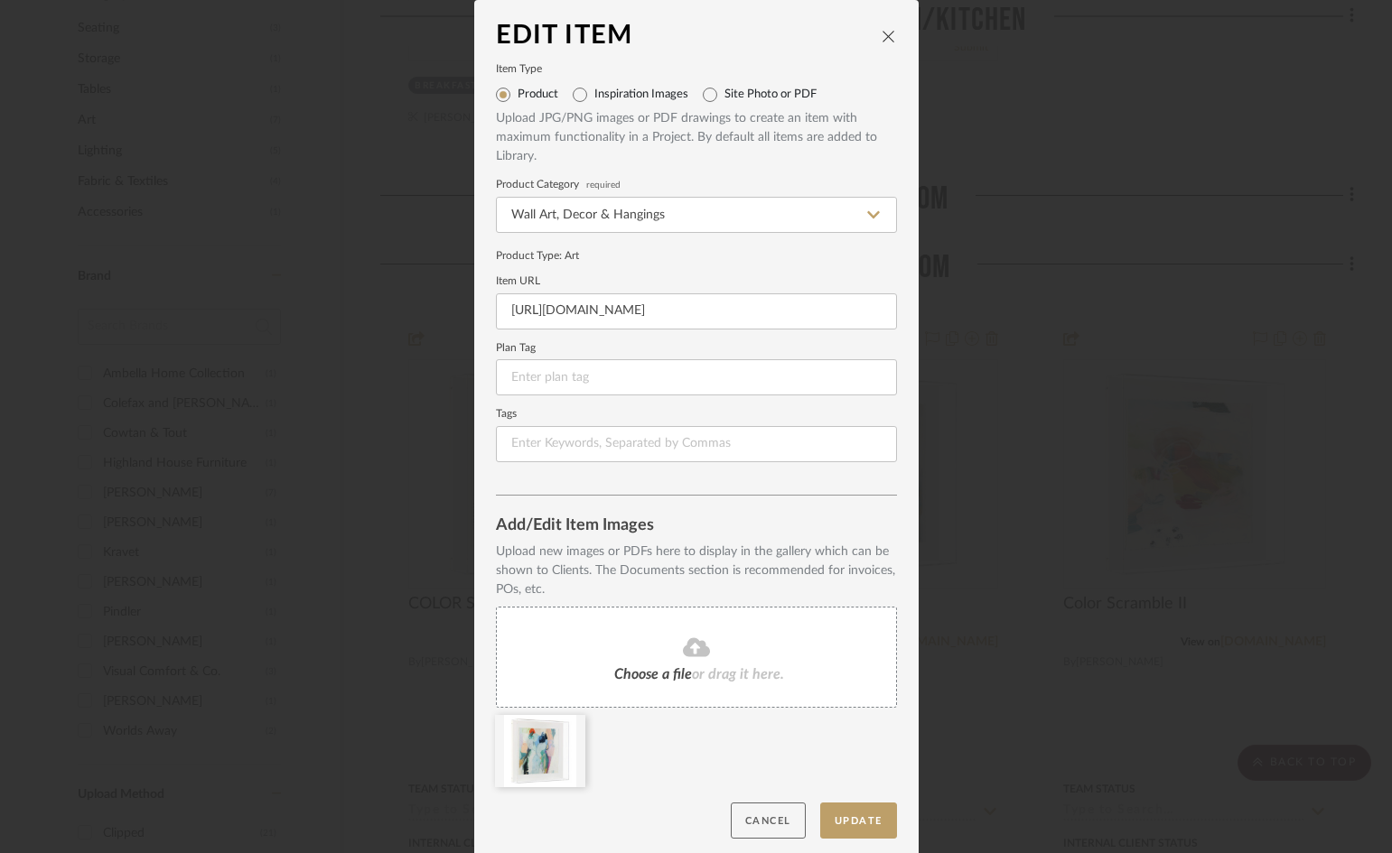
click at [778, 821] on button "Cancel" at bounding box center [768, 821] width 75 height 37
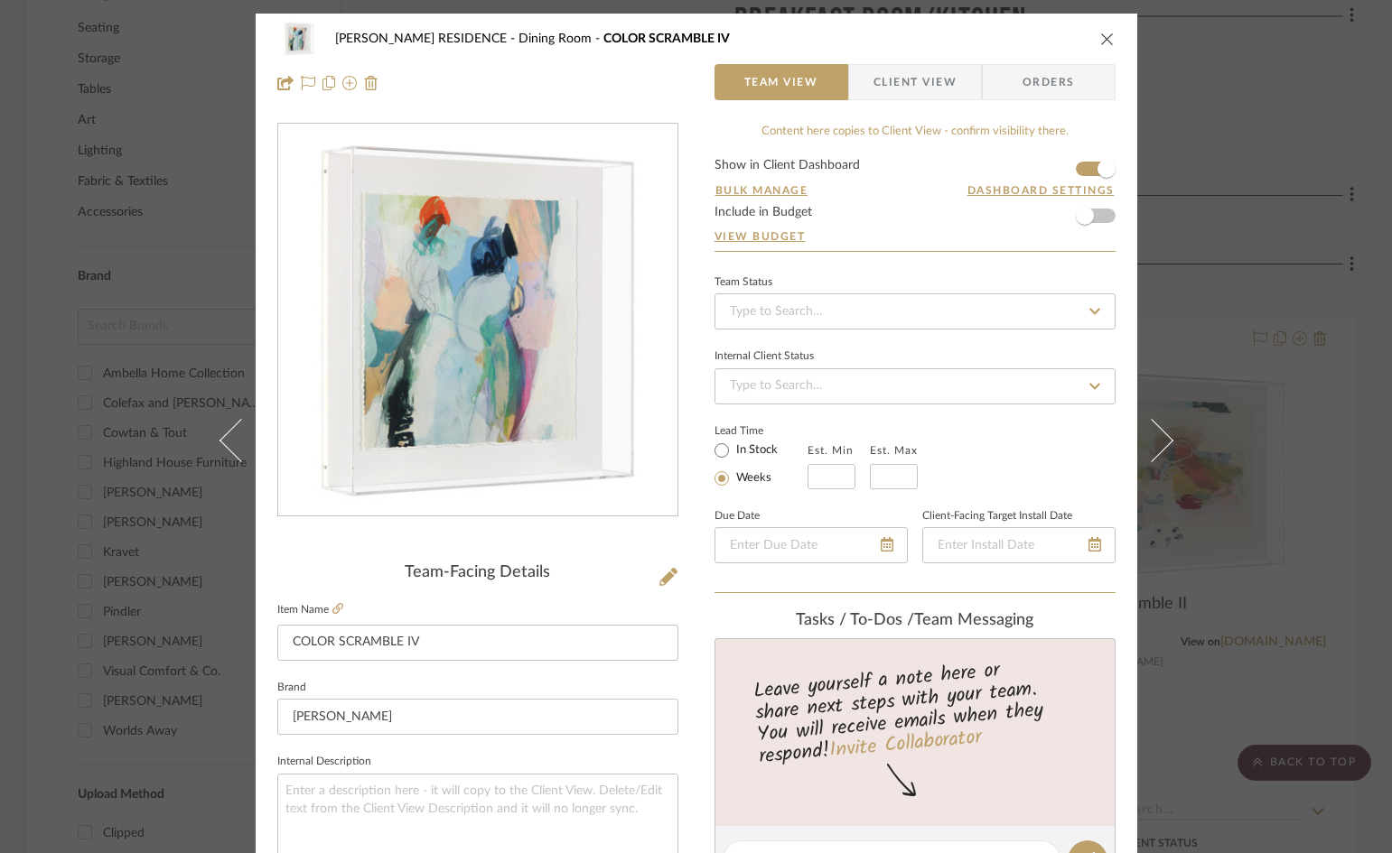
click at [1100, 38] on icon "close" at bounding box center [1107, 39] width 14 height 14
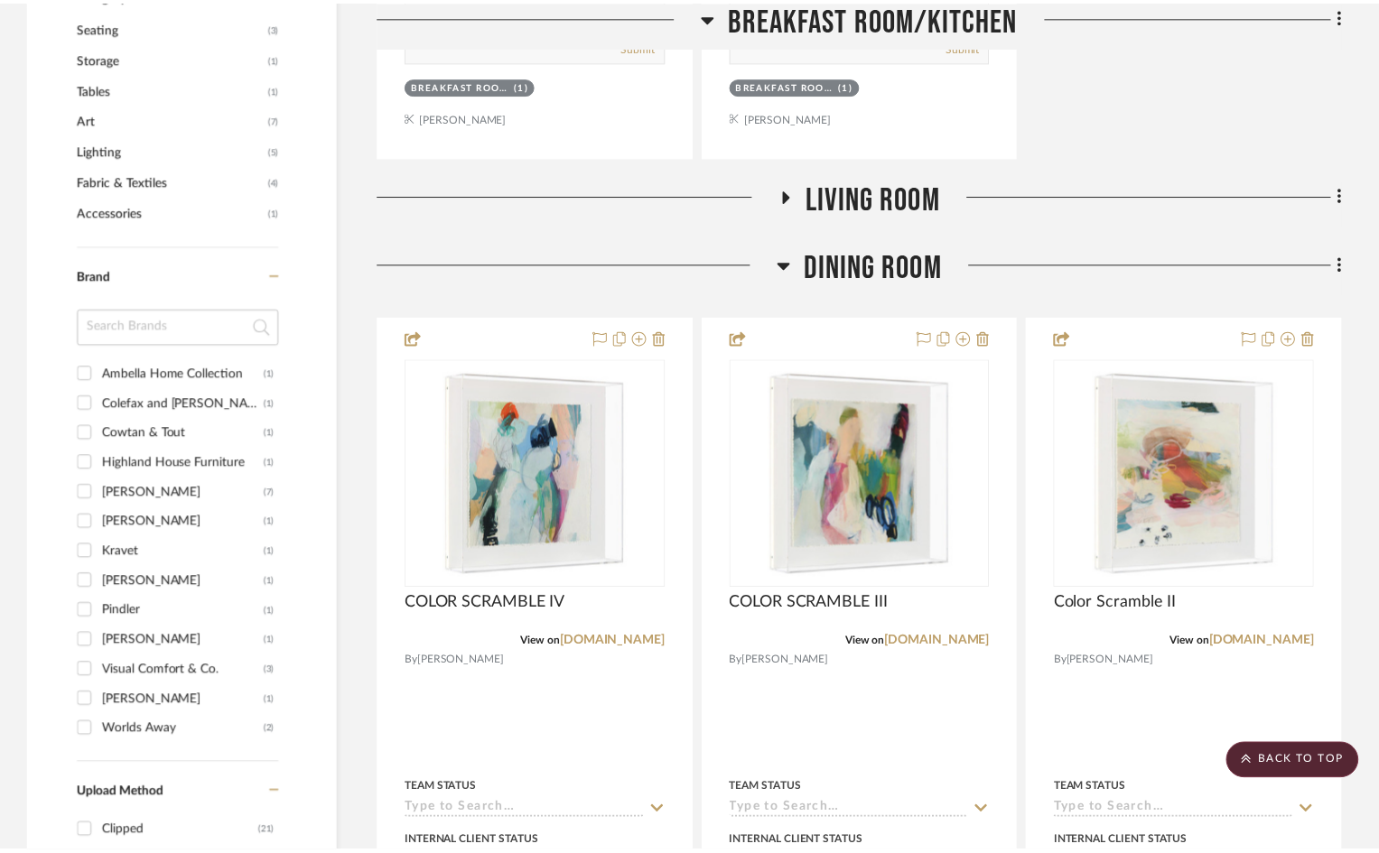
scroll to position [1174, 0]
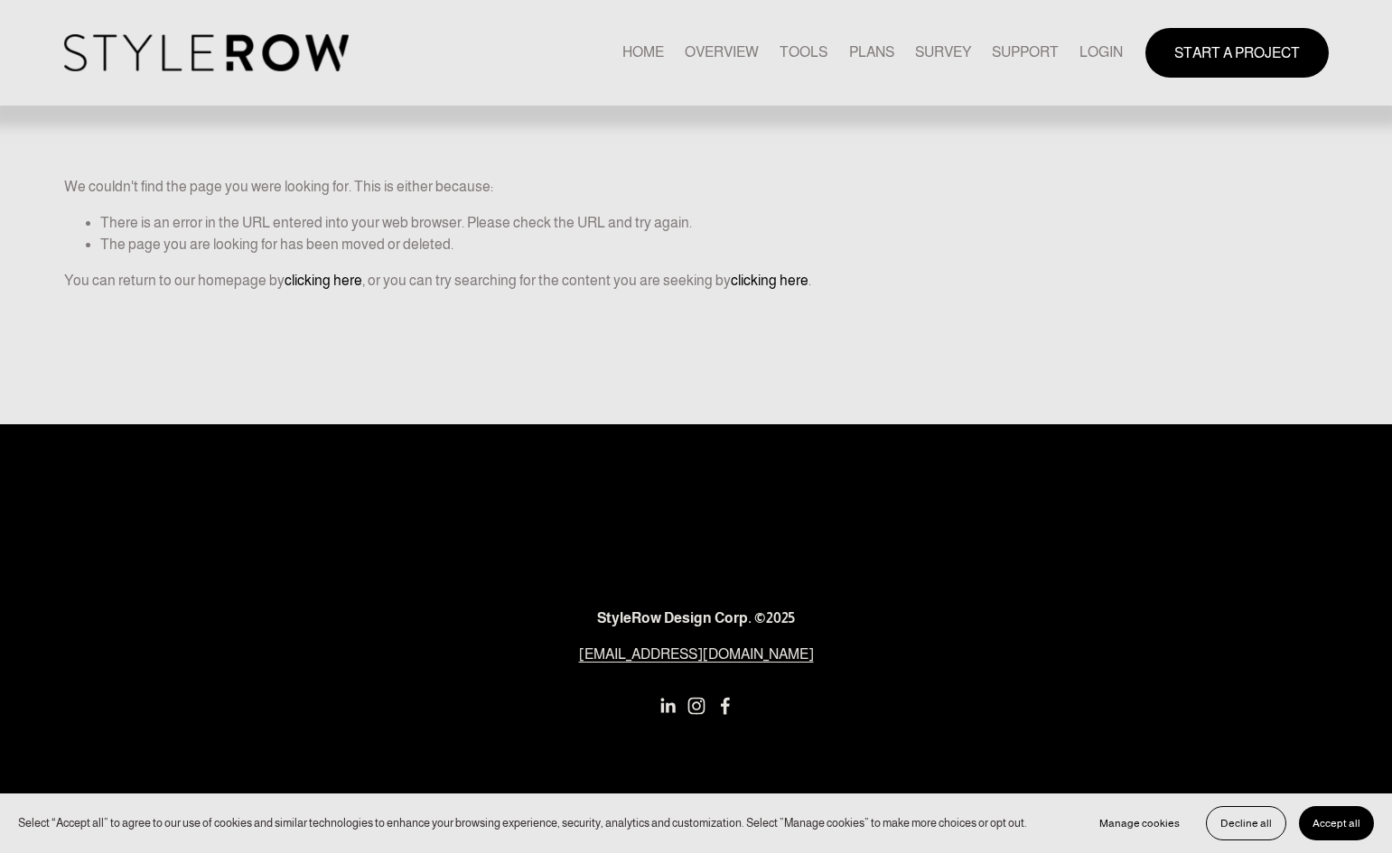
click at [1091, 49] on link "LOGIN" at bounding box center [1100, 53] width 43 height 24
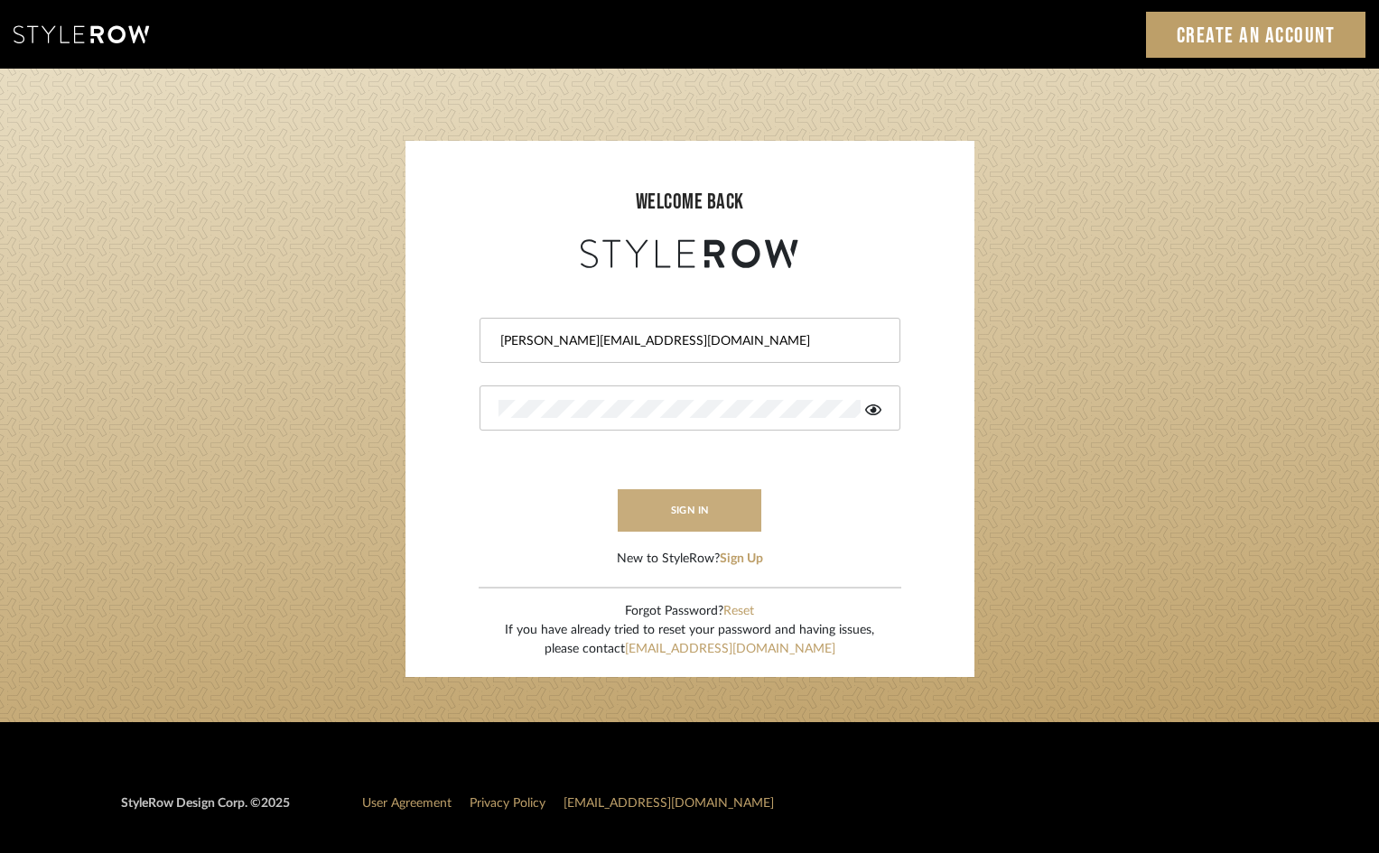
click at [675, 507] on button "sign in" at bounding box center [690, 510] width 144 height 42
click at [702, 511] on button "sign in" at bounding box center [690, 510] width 144 height 42
click at [873, 412] on icon at bounding box center [873, 410] width 16 height 11
click at [706, 508] on button "sign in" at bounding box center [690, 510] width 144 height 42
click at [722, 501] on button "sign in" at bounding box center [690, 510] width 144 height 42
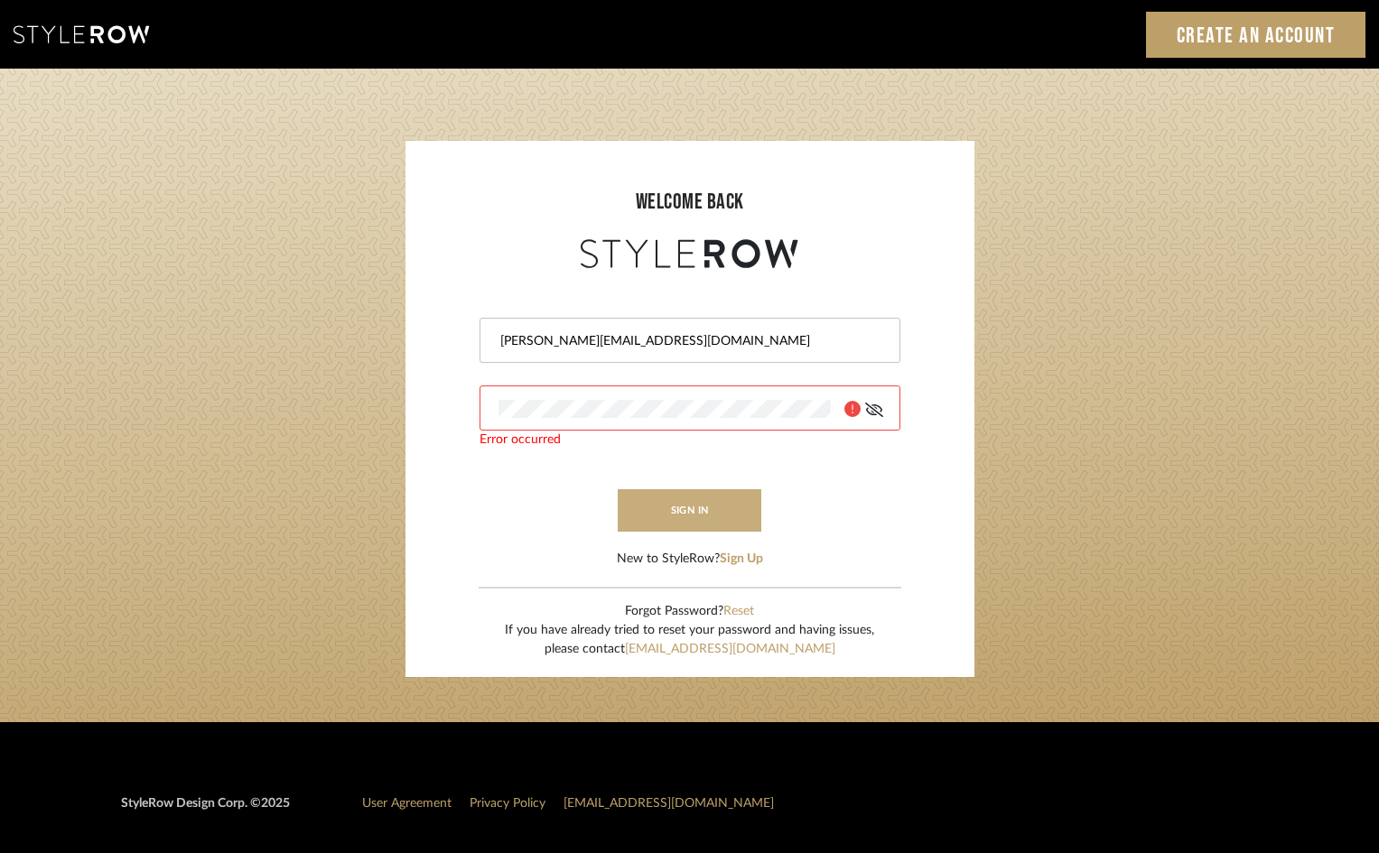
click at [722, 501] on button "sign in" at bounding box center [690, 510] width 144 height 42
click at [853, 414] on icon at bounding box center [852, 409] width 16 height 16
click at [727, 513] on button "sign in" at bounding box center [690, 510] width 144 height 42
type input "[PERSON_NAME][EMAIL_ADDRESS][DOMAIN_NAME]"
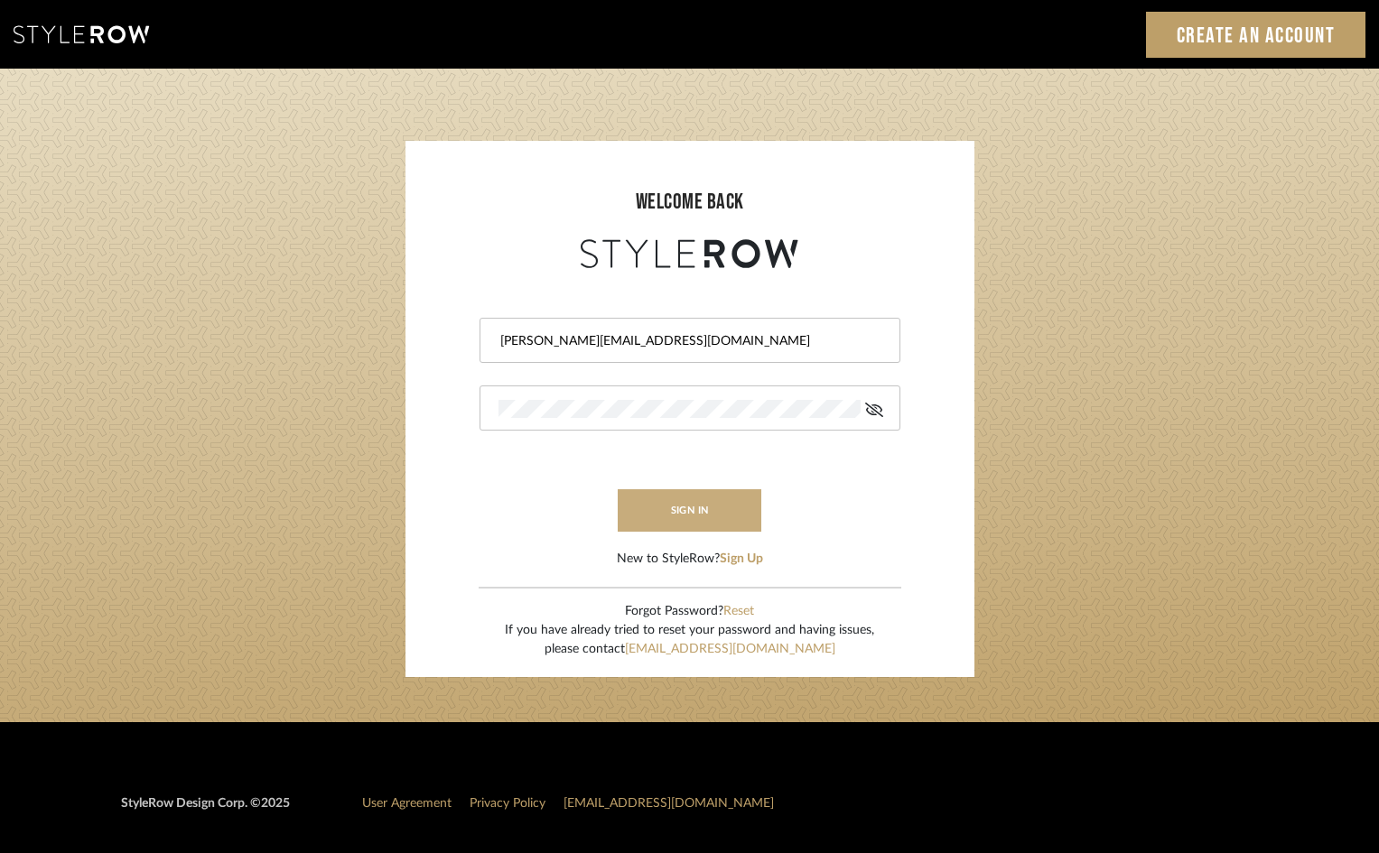
click at [713, 504] on button "sign in" at bounding box center [690, 510] width 144 height 42
click at [447, 415] on form "[PERSON_NAME][EMAIL_ADDRESS][DOMAIN_NAME] Error occurred sign in New to StyleRo…" at bounding box center [690, 421] width 533 height 296
click at [871, 418] on fa-icon at bounding box center [873, 409] width 16 height 18
click at [873, 409] on icon at bounding box center [873, 410] width 16 height 11
click at [697, 503] on button "sign in" at bounding box center [690, 510] width 144 height 42
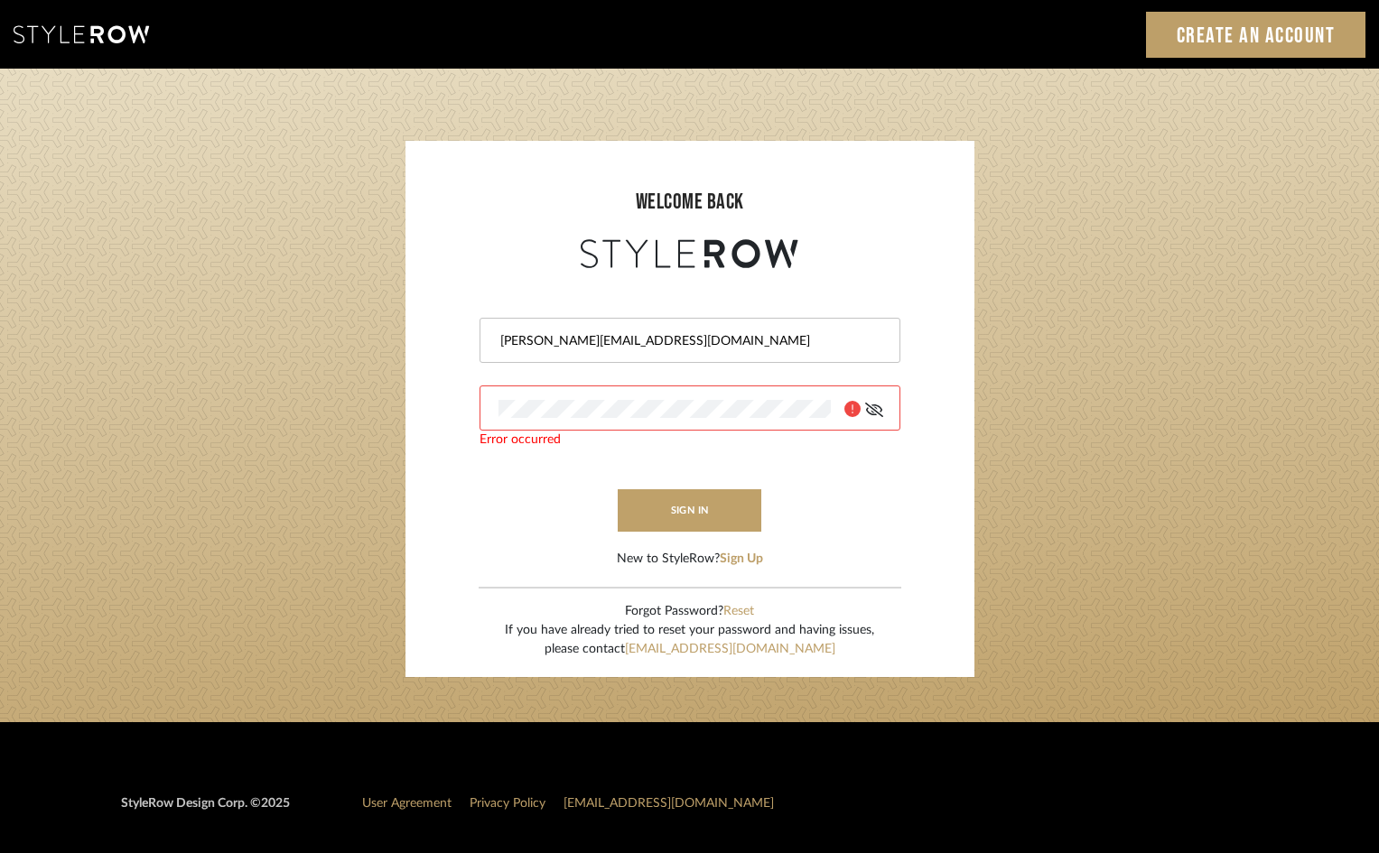
drag, startPoint x: 214, startPoint y: 404, endPoint x: 153, endPoint y: 137, distance: 273.4
click at [205, 380] on login-page "welcome back [PERSON_NAME][EMAIL_ADDRESS][DOMAIN_NAME] Error occurred sign in N…" at bounding box center [689, 396] width 1379 height 654
type input "[PERSON_NAME][EMAIL_ADDRESS][DOMAIN_NAME]"
click at [715, 518] on button "sign in" at bounding box center [690, 510] width 144 height 42
click at [717, 344] on input "[PERSON_NAME][EMAIL_ADDRESS][DOMAIN_NAME]" at bounding box center [687, 341] width 378 height 18
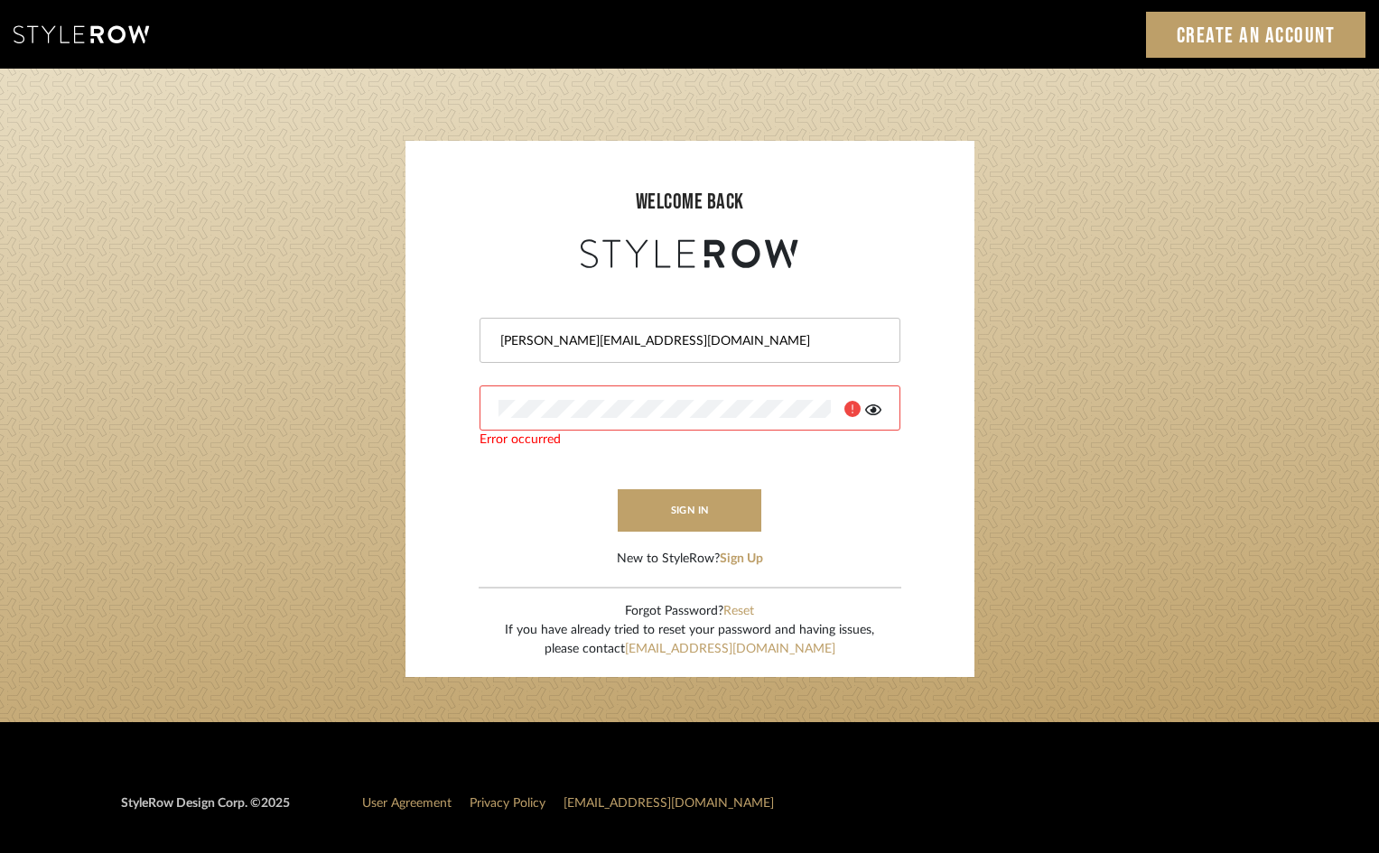
click at [871, 409] on icon at bounding box center [873, 410] width 16 height 14
click at [669, 508] on button "sign in" at bounding box center [690, 510] width 144 height 42
click at [754, 648] on link "[EMAIL_ADDRESS][DOMAIN_NAME]" at bounding box center [730, 649] width 210 height 13
click at [855, 414] on icon at bounding box center [852, 409] width 16 height 16
click at [832, 411] on div at bounding box center [856, 409] width 51 height 18
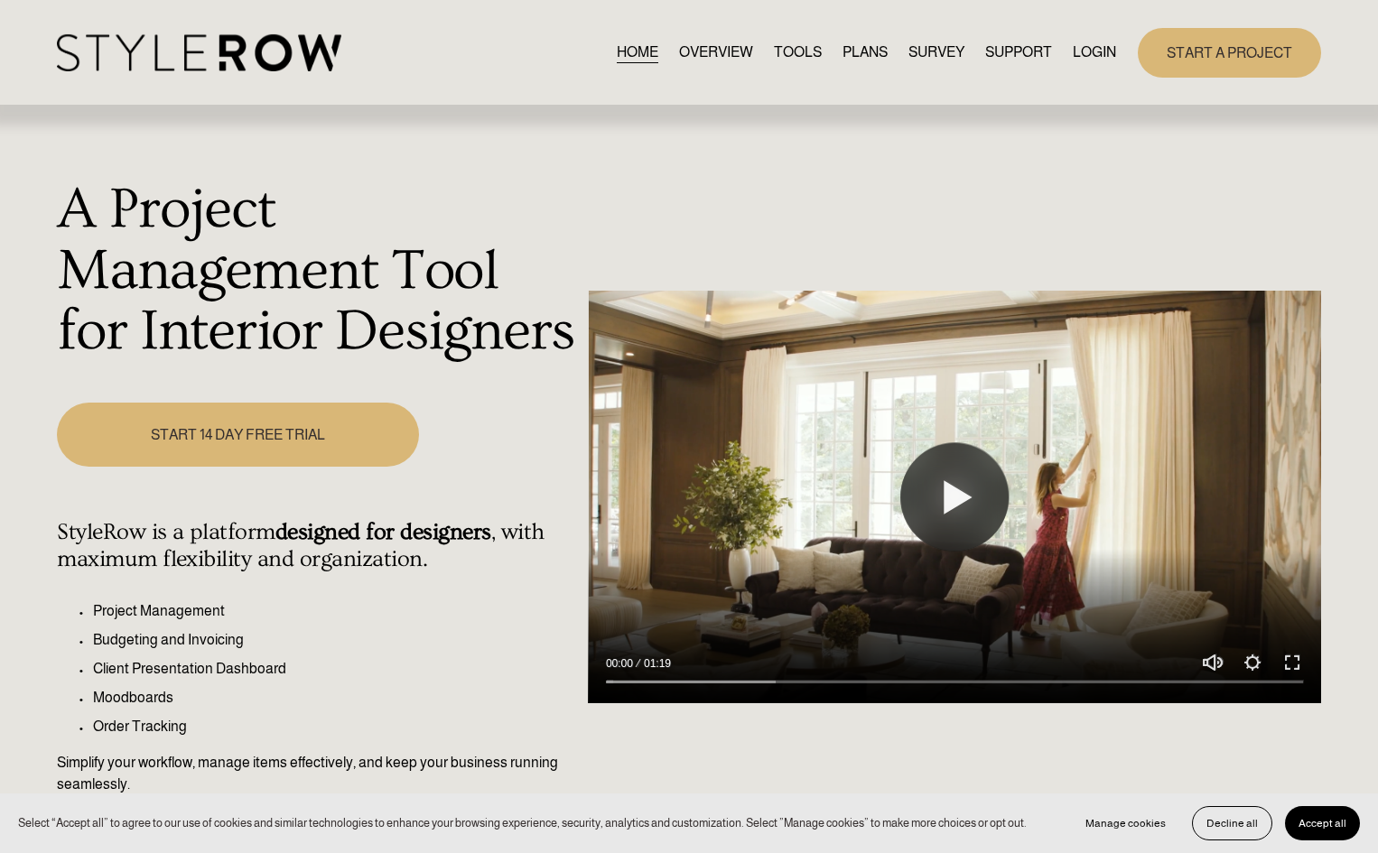
click at [1104, 45] on link "LOGIN" at bounding box center [1094, 53] width 43 height 24
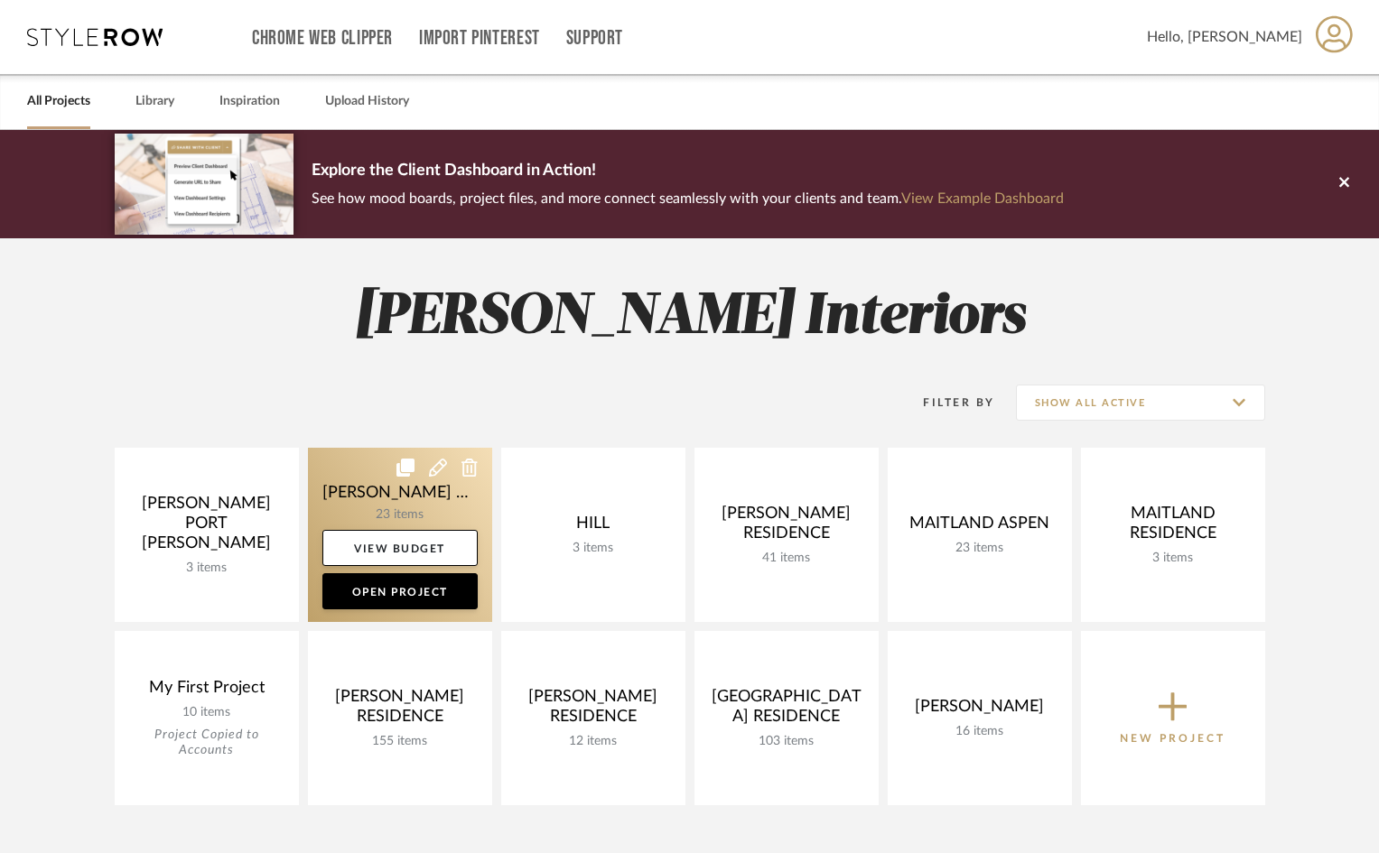
click at [459, 511] on link at bounding box center [400, 535] width 184 height 174
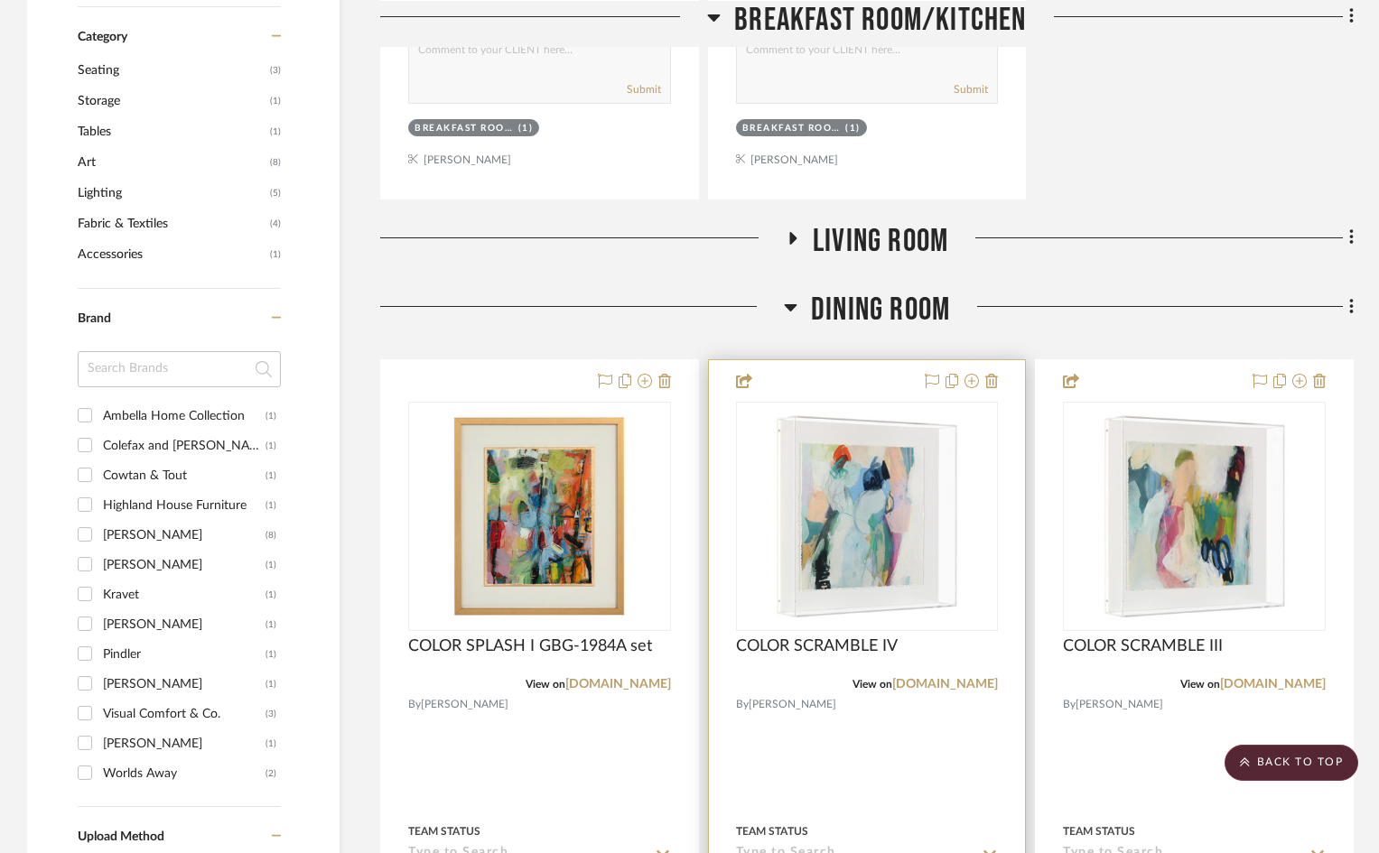
scroll to position [1264, 0]
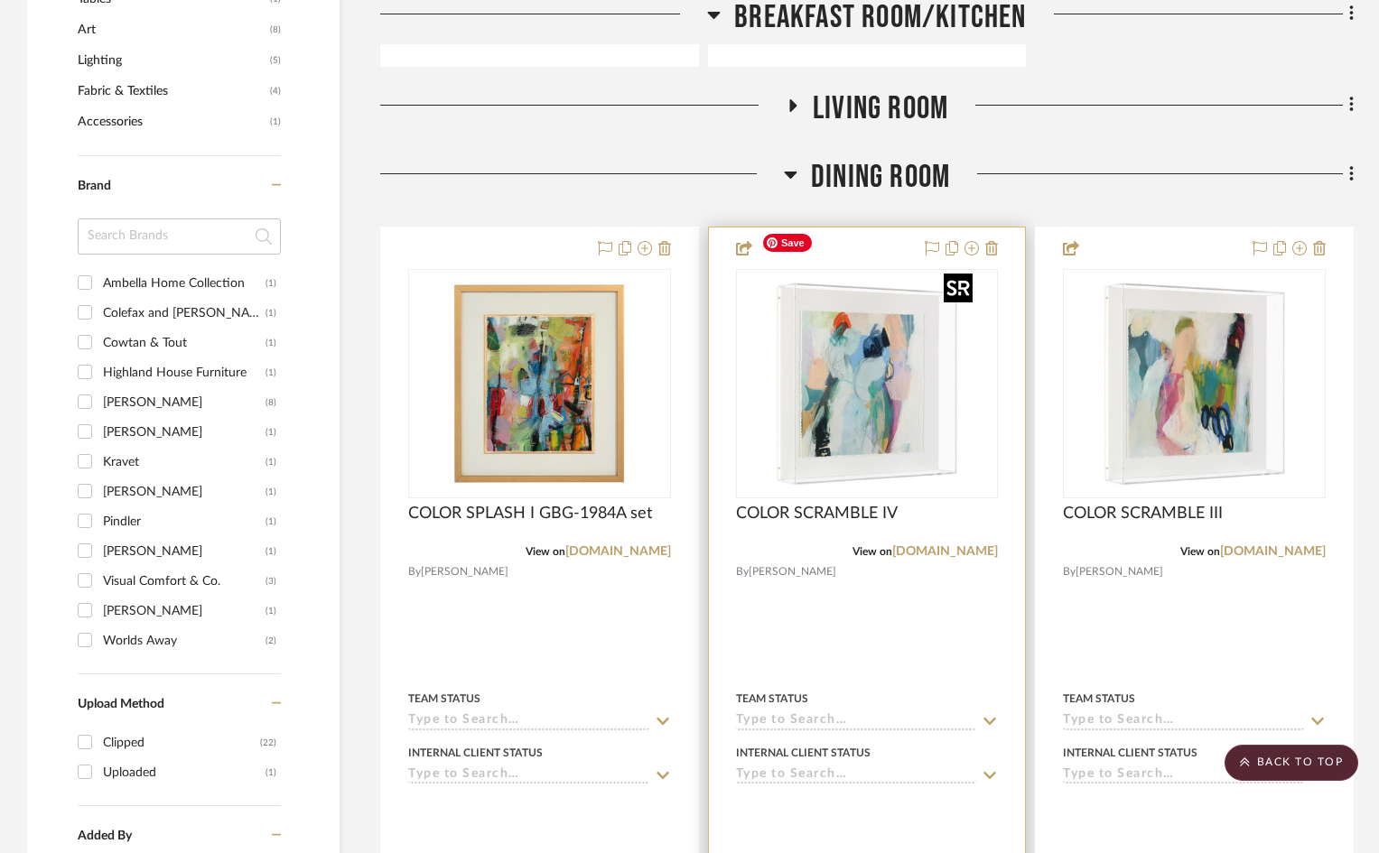
click at [974, 351] on img "0" at bounding box center [867, 384] width 226 height 226
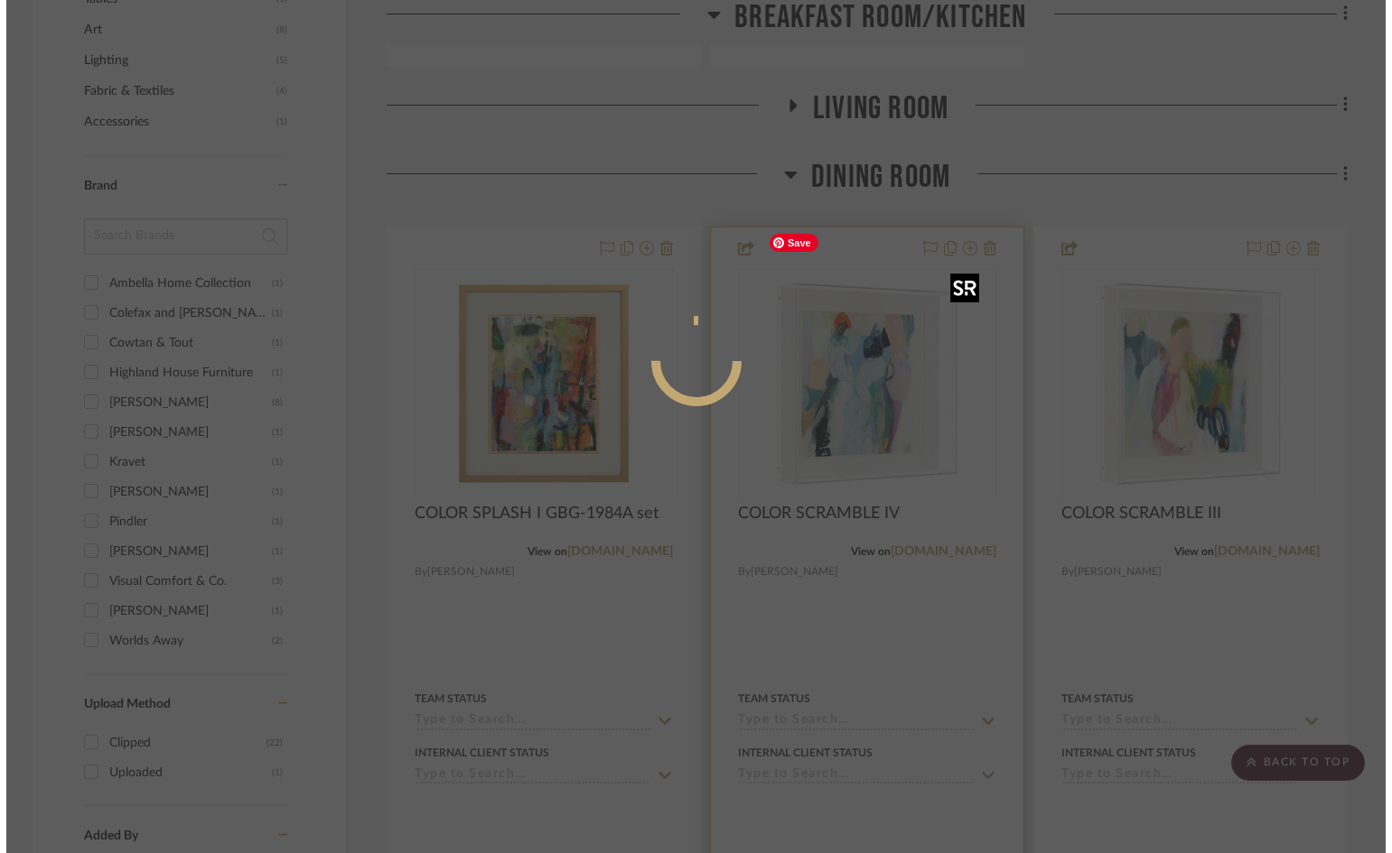
scroll to position [0, 0]
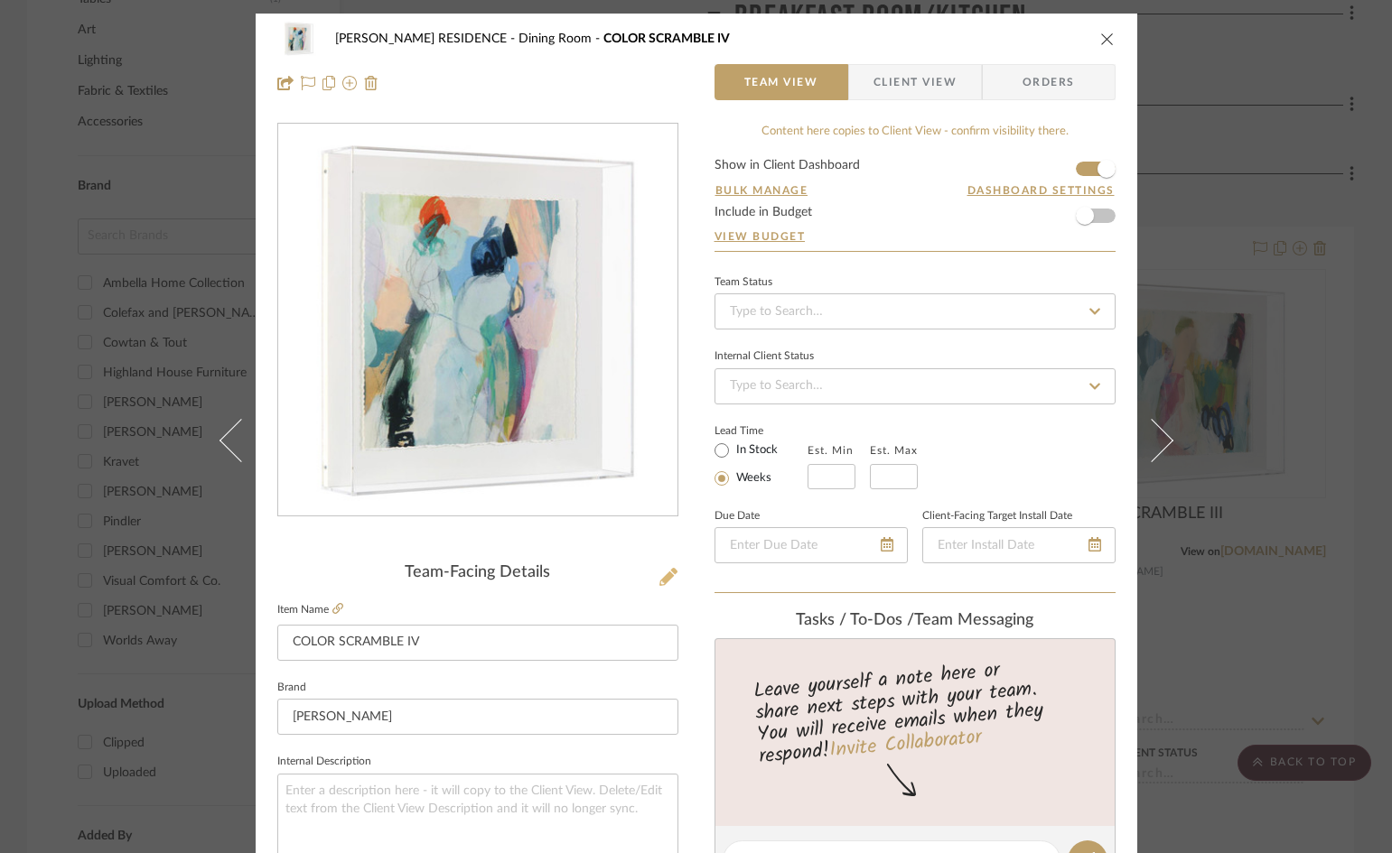
click at [660, 576] on icon at bounding box center [668, 577] width 18 height 18
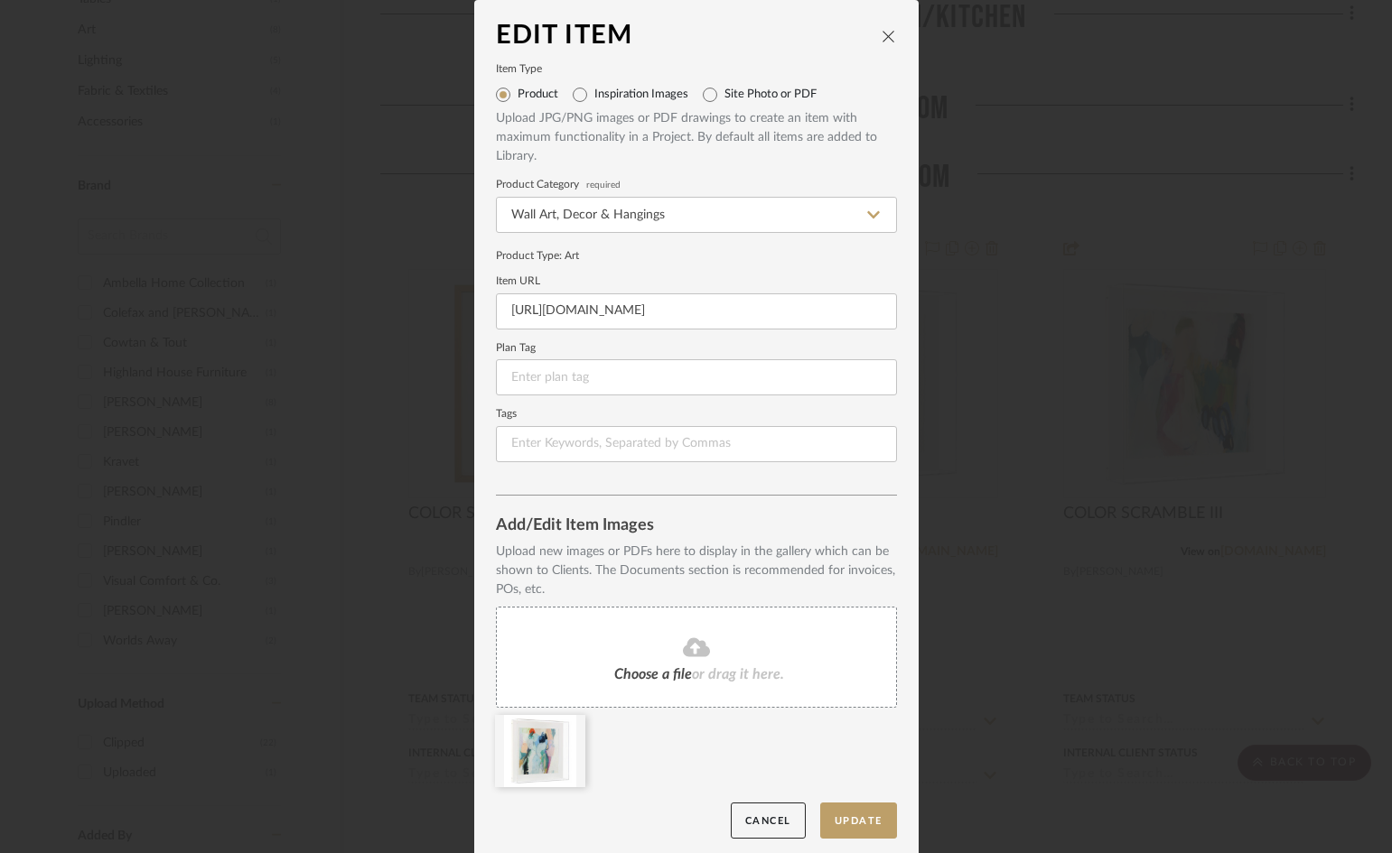
click at [700, 656] on icon at bounding box center [696, 647] width 27 height 19
click at [840, 815] on button "Update" at bounding box center [858, 821] width 77 height 37
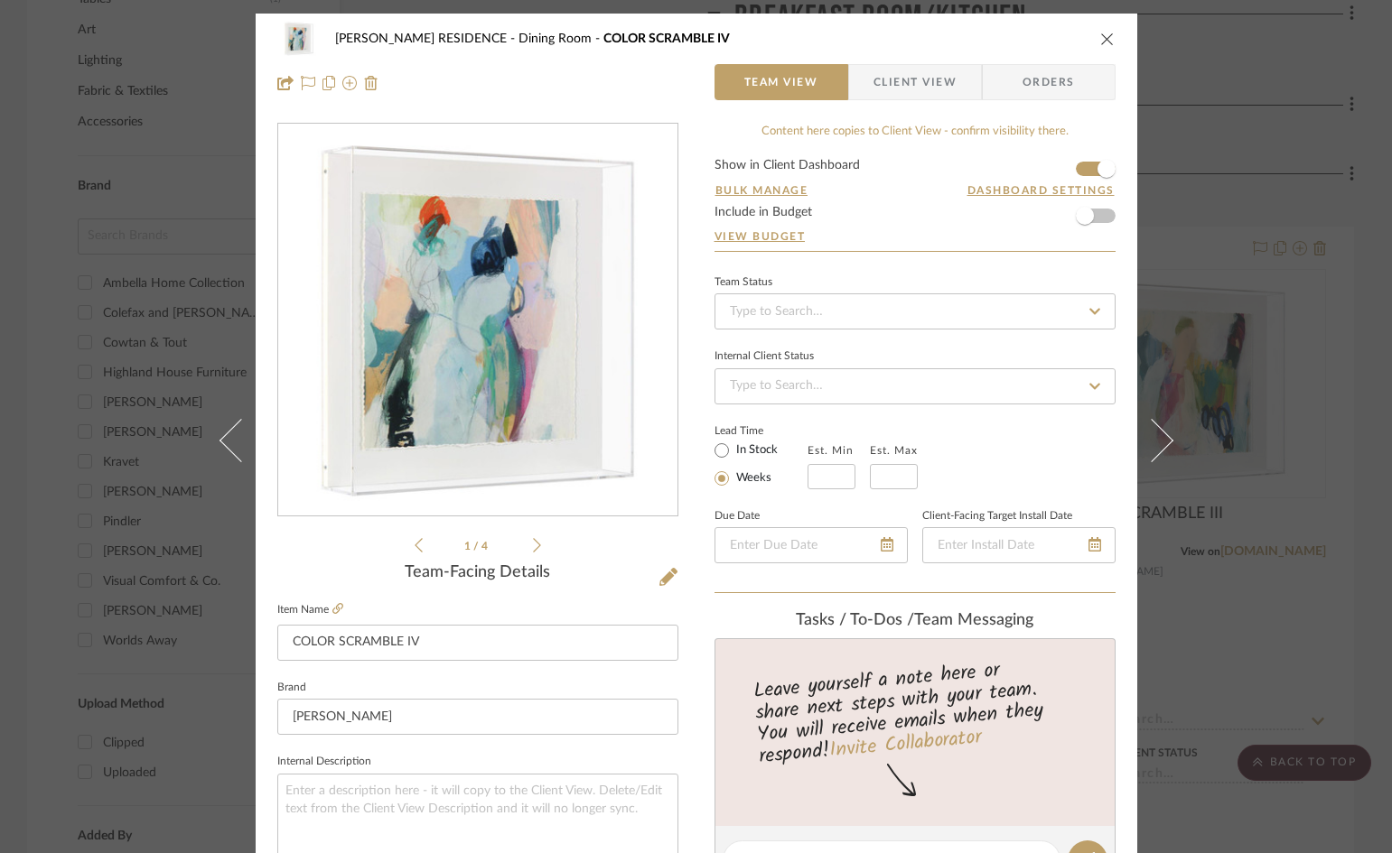
click at [533, 545] on icon at bounding box center [537, 545] width 8 height 14
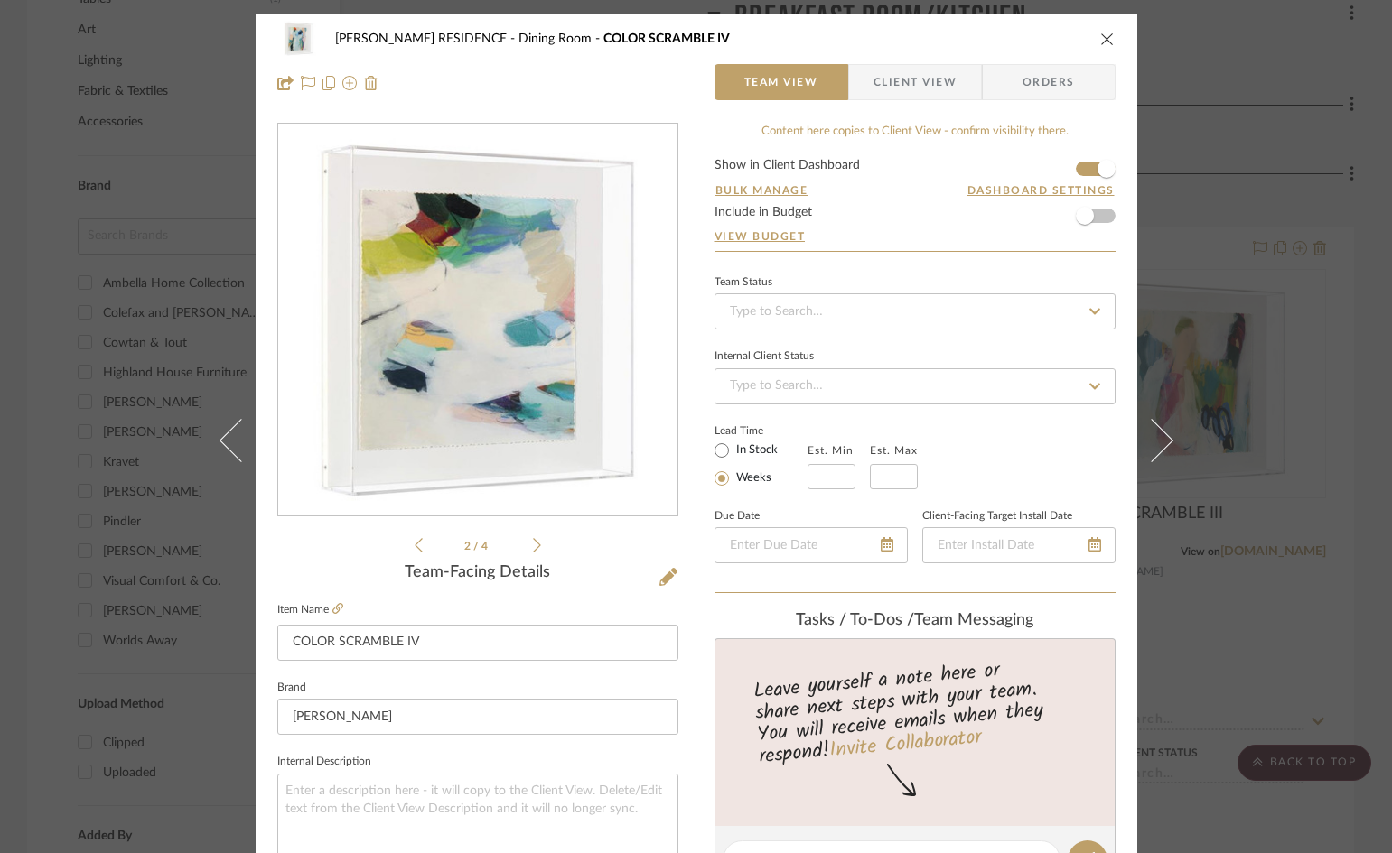
click at [533, 545] on icon at bounding box center [537, 545] width 8 height 14
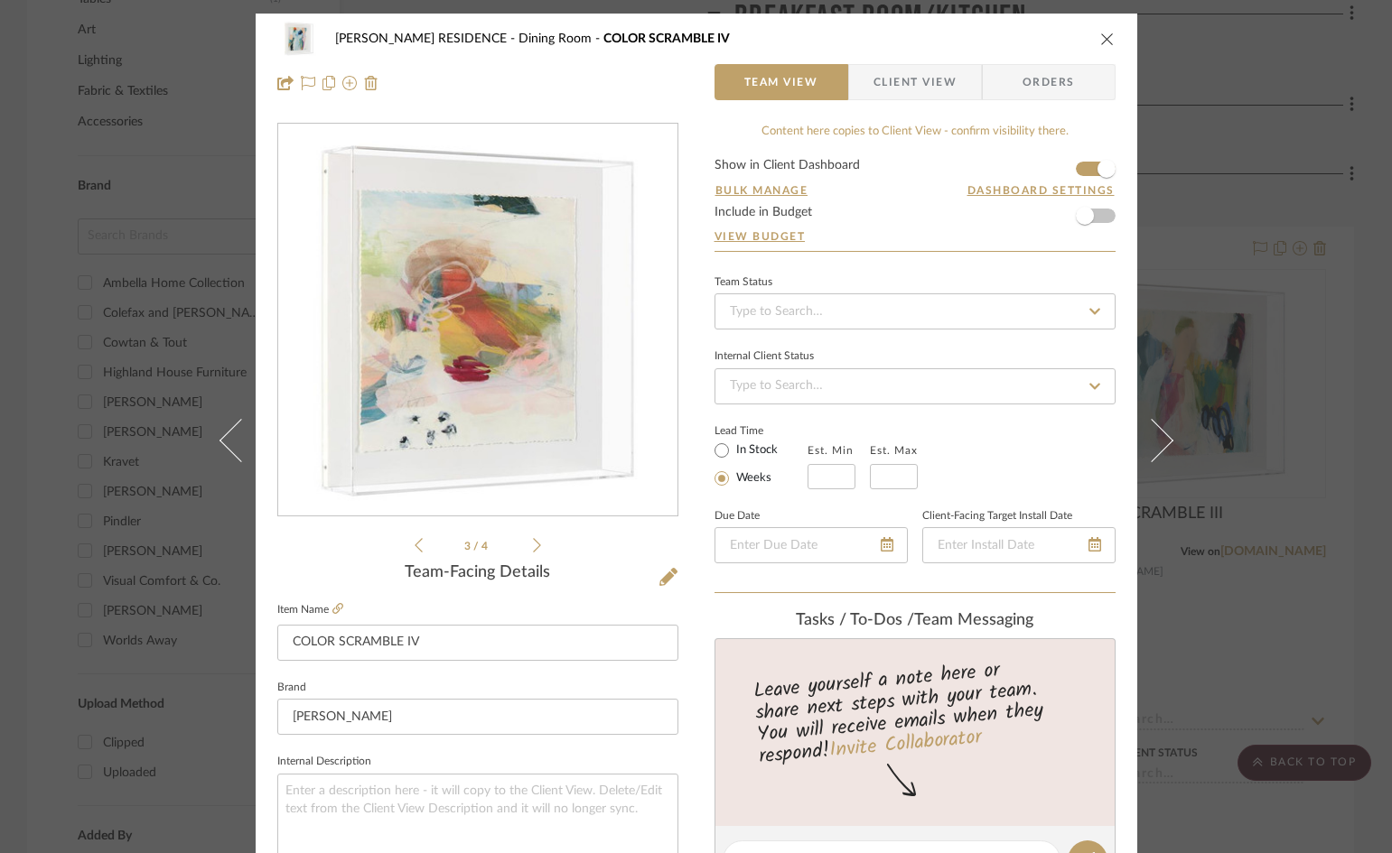
click at [533, 545] on icon at bounding box center [537, 545] width 8 height 14
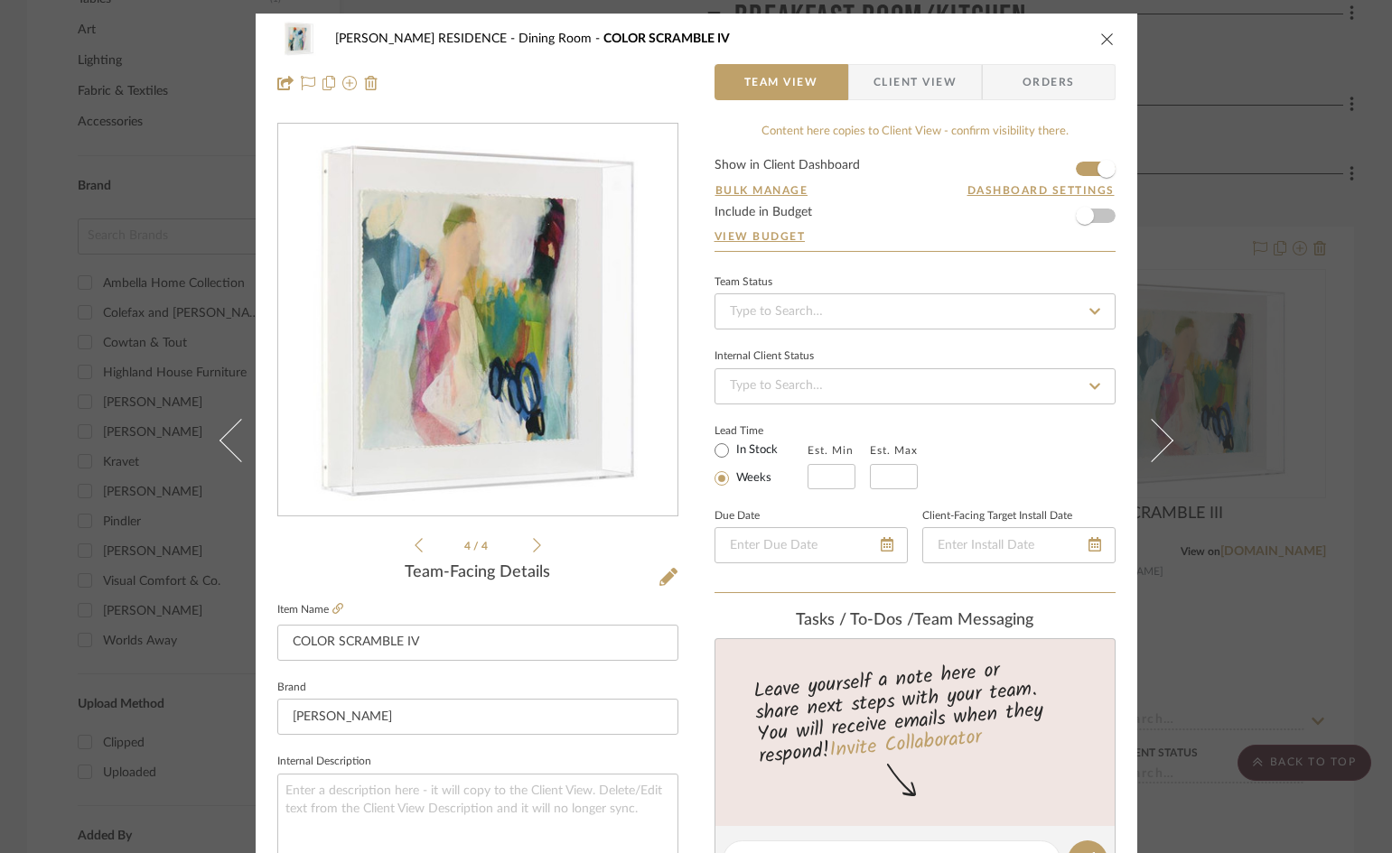
click at [915, 75] on span "Client View" at bounding box center [914, 82] width 83 height 36
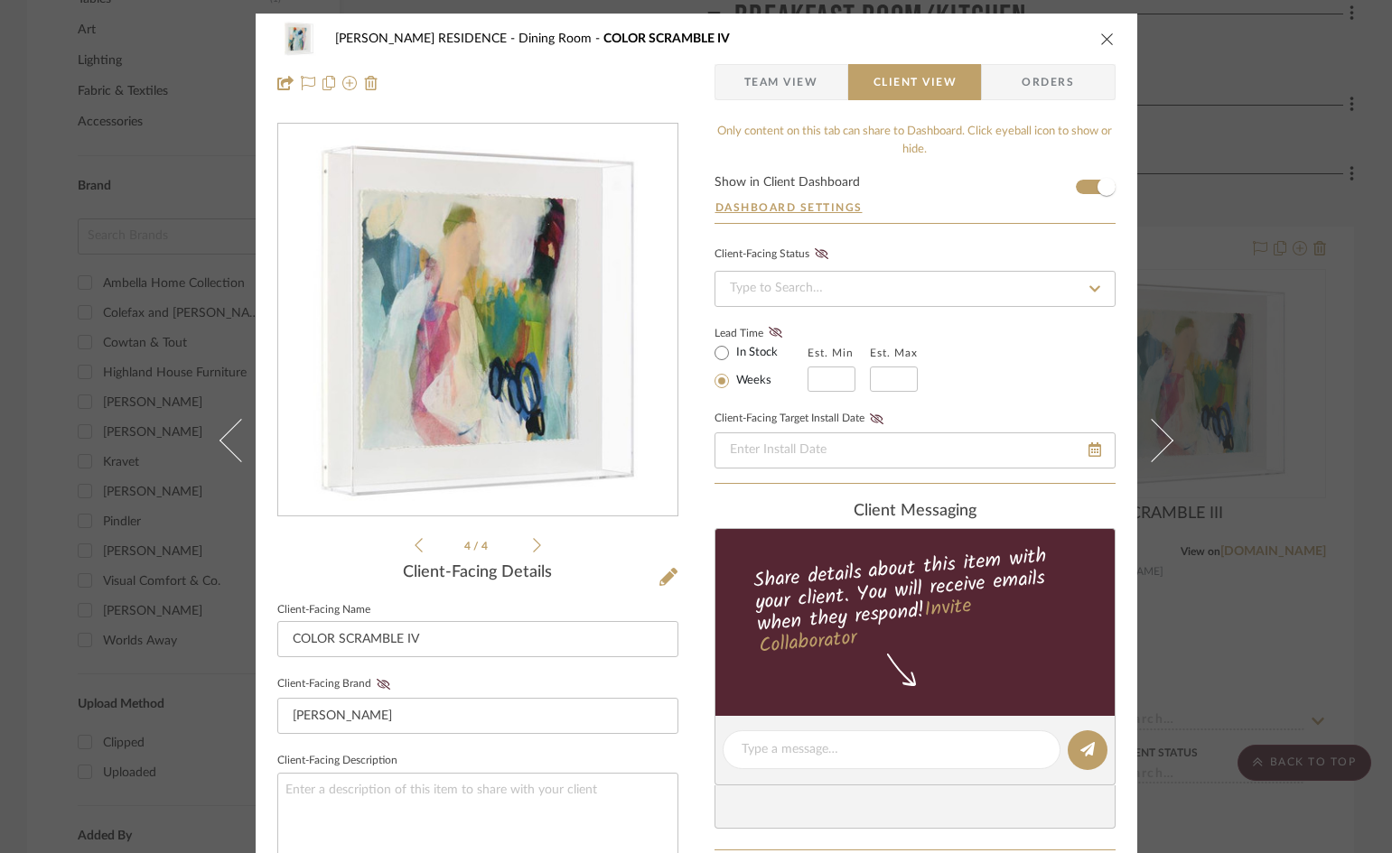
click at [1107, 40] on icon "close" at bounding box center [1107, 39] width 14 height 14
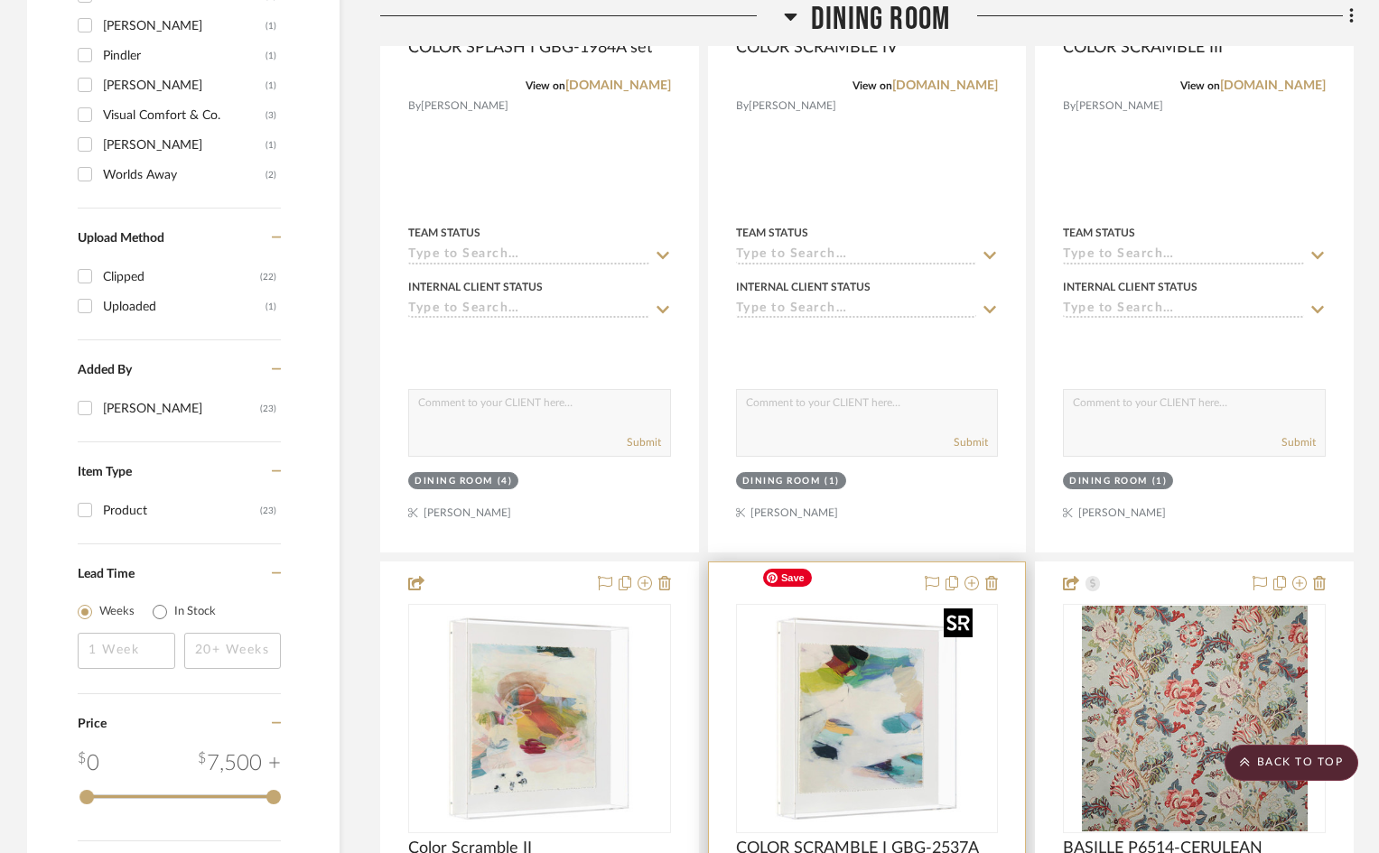
scroll to position [1445, 0]
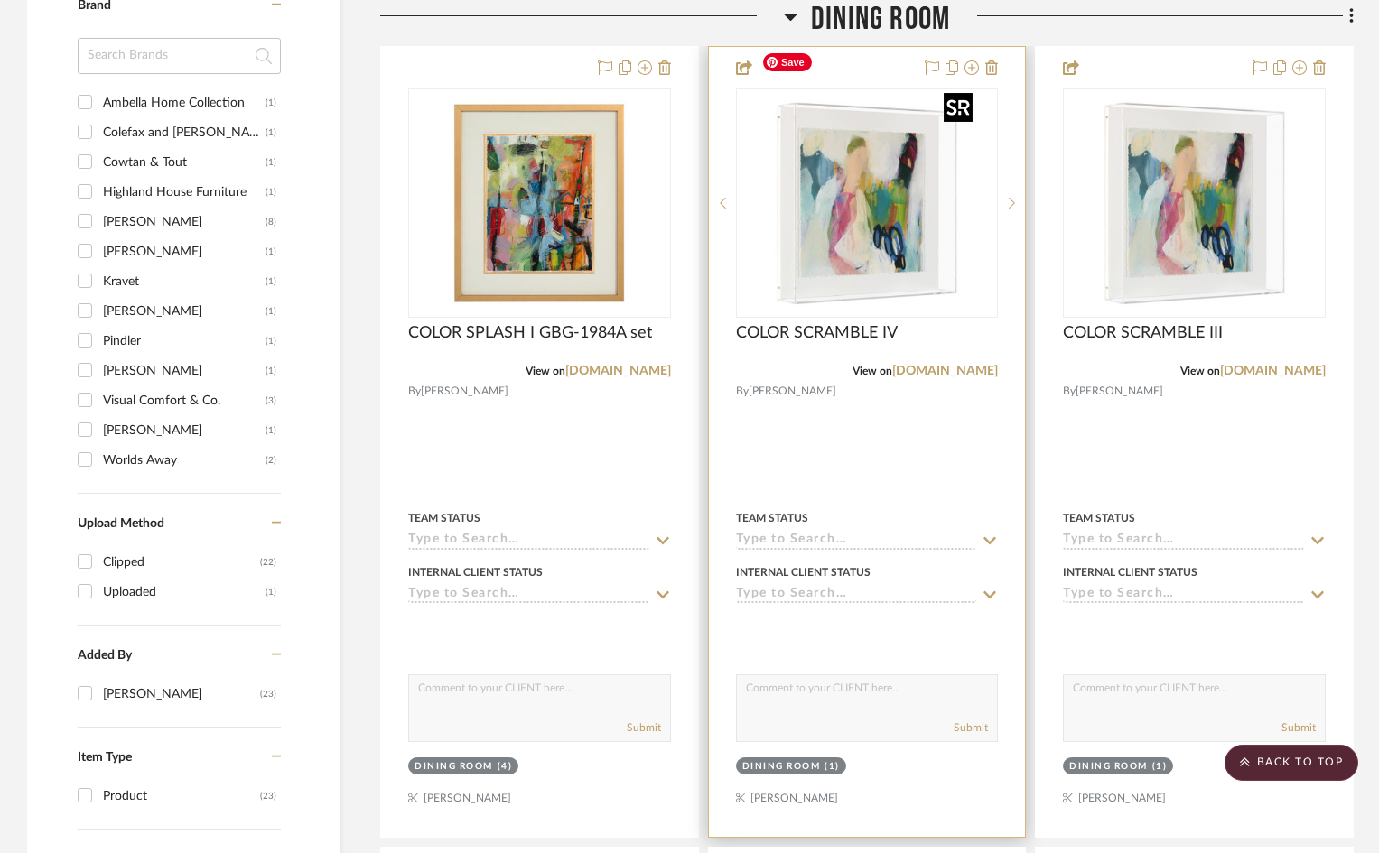
click at [873, 212] on img "0" at bounding box center [867, 203] width 226 height 226
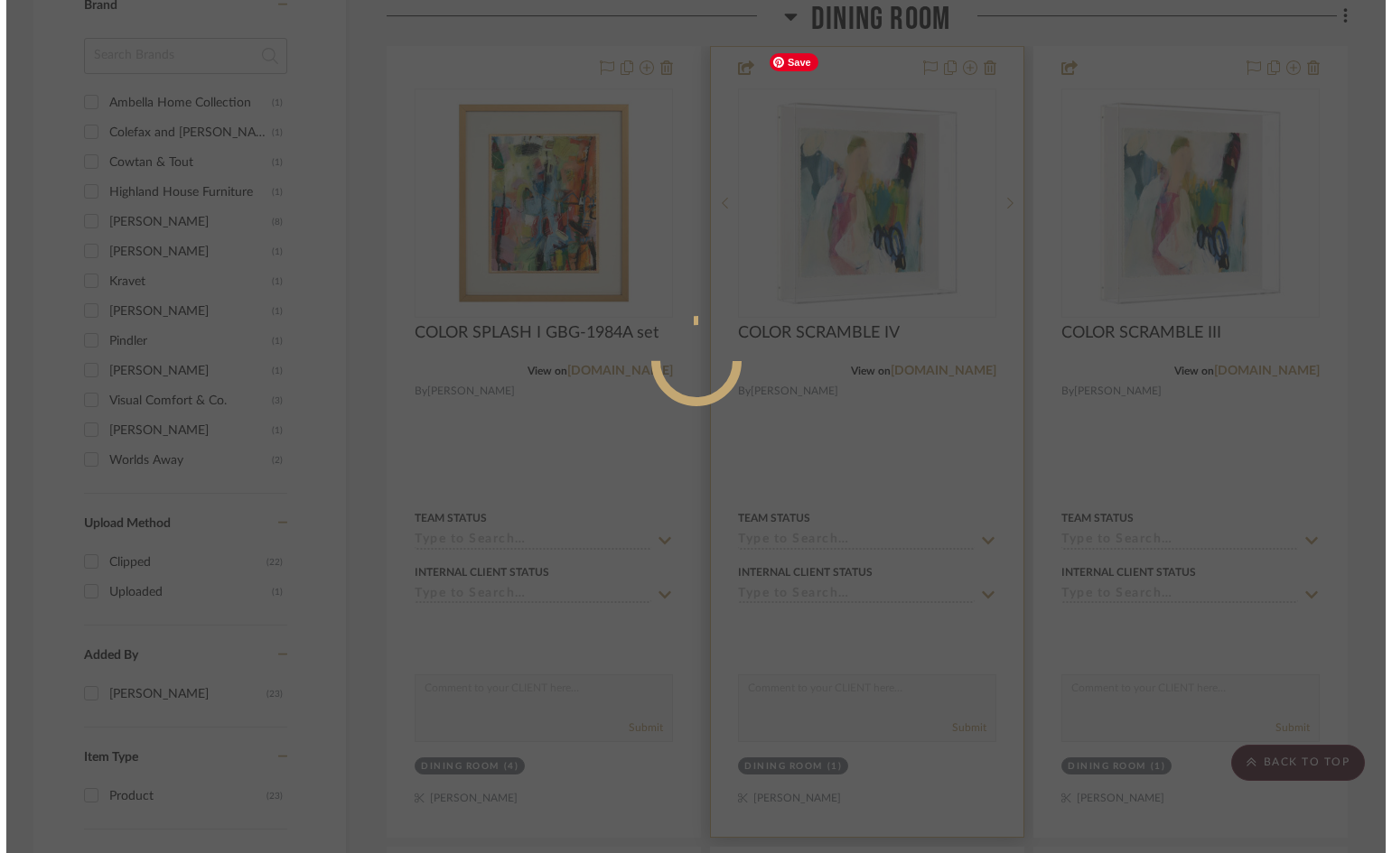
scroll to position [0, 0]
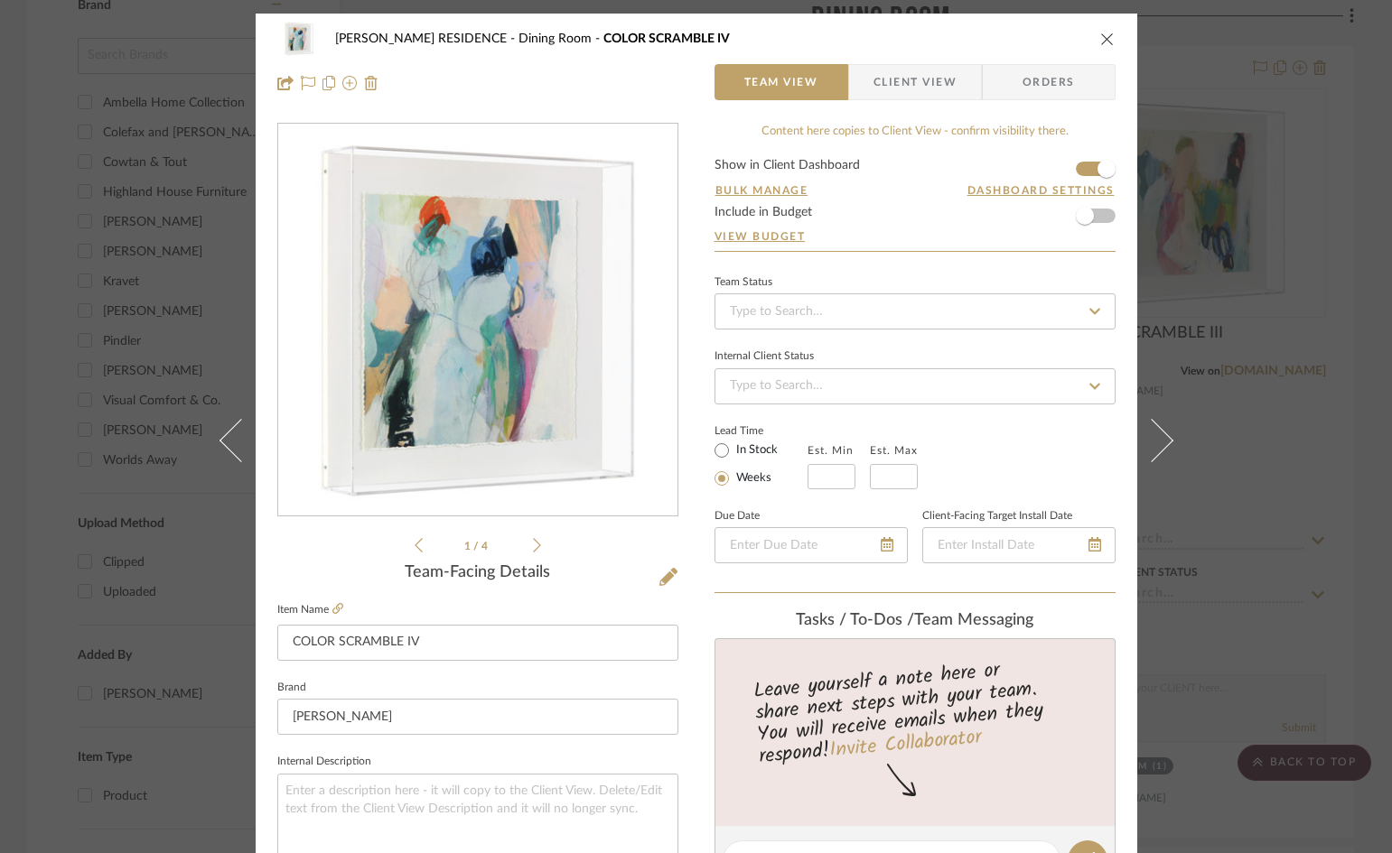
click at [1100, 39] on icon "close" at bounding box center [1107, 39] width 14 height 14
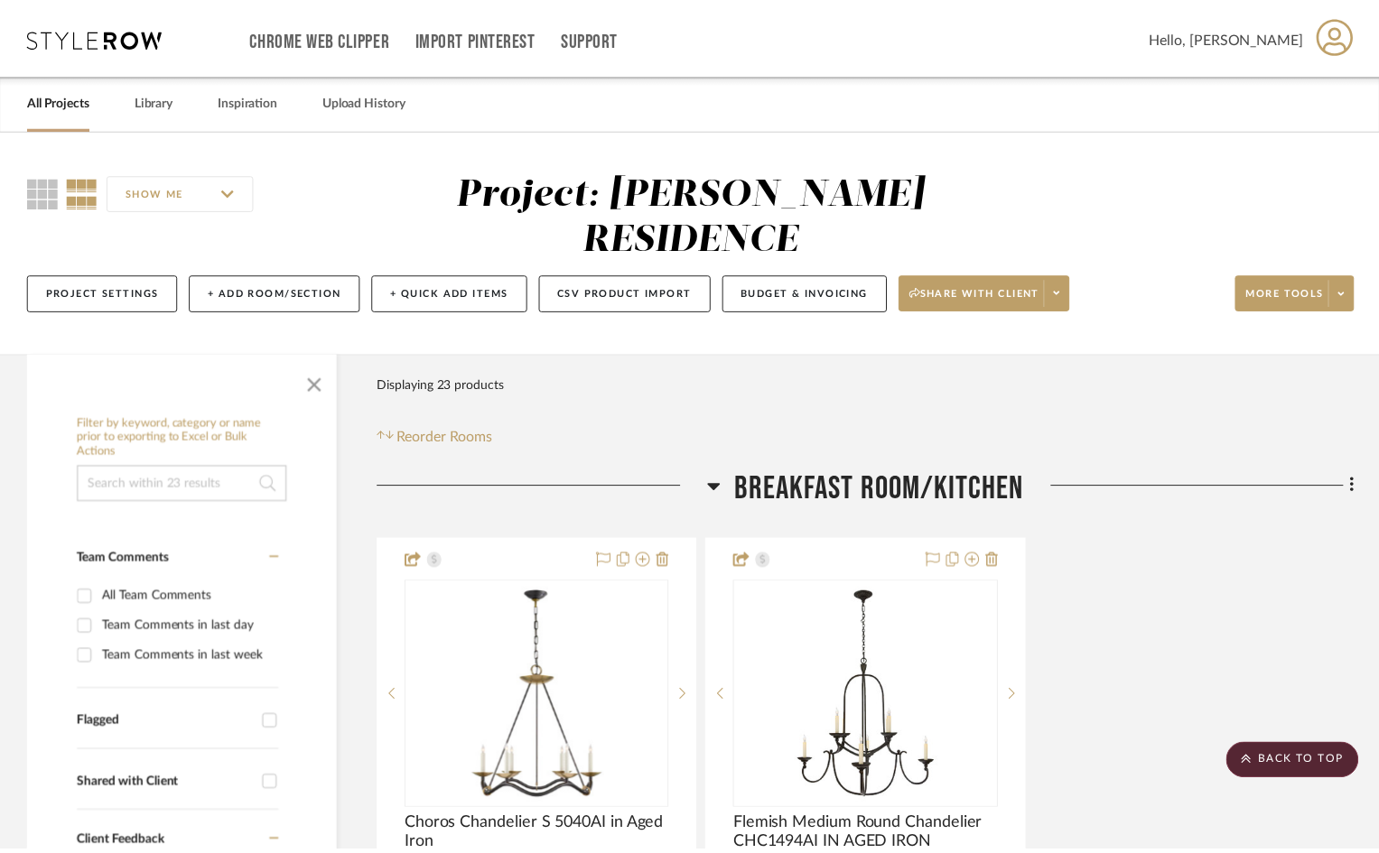
scroll to position [1445, 0]
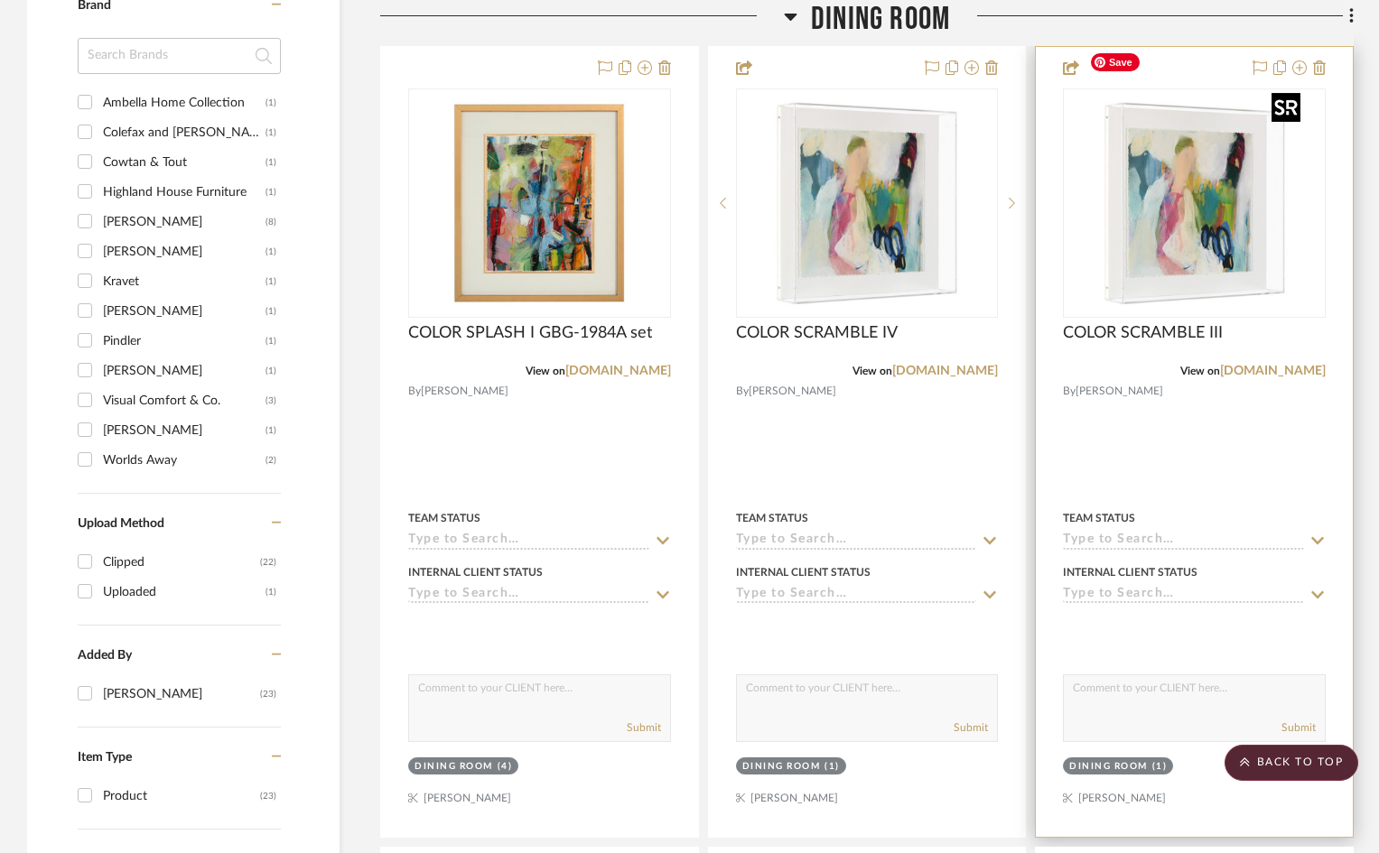
click at [1196, 210] on img "0" at bounding box center [1195, 203] width 226 height 226
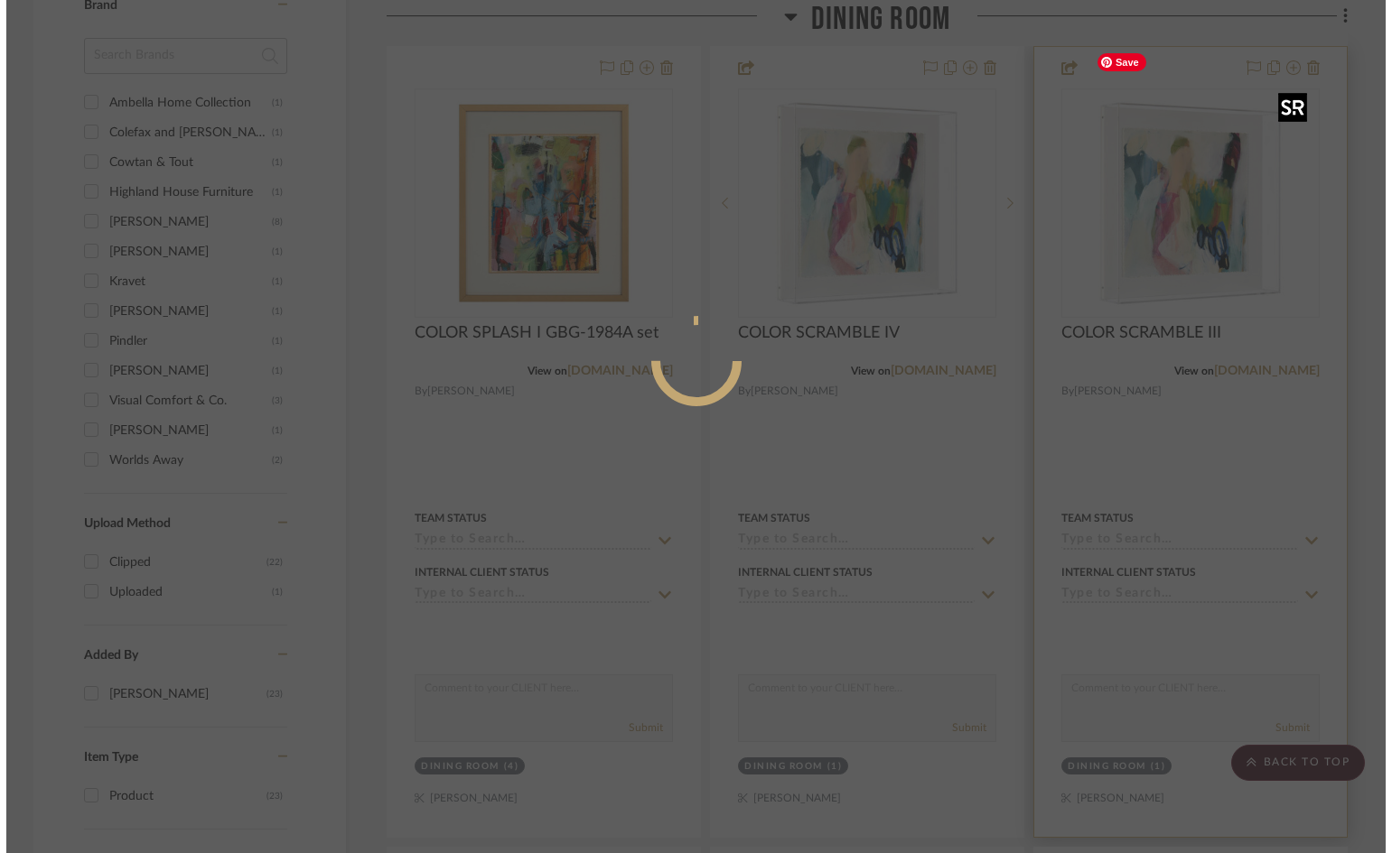
scroll to position [0, 0]
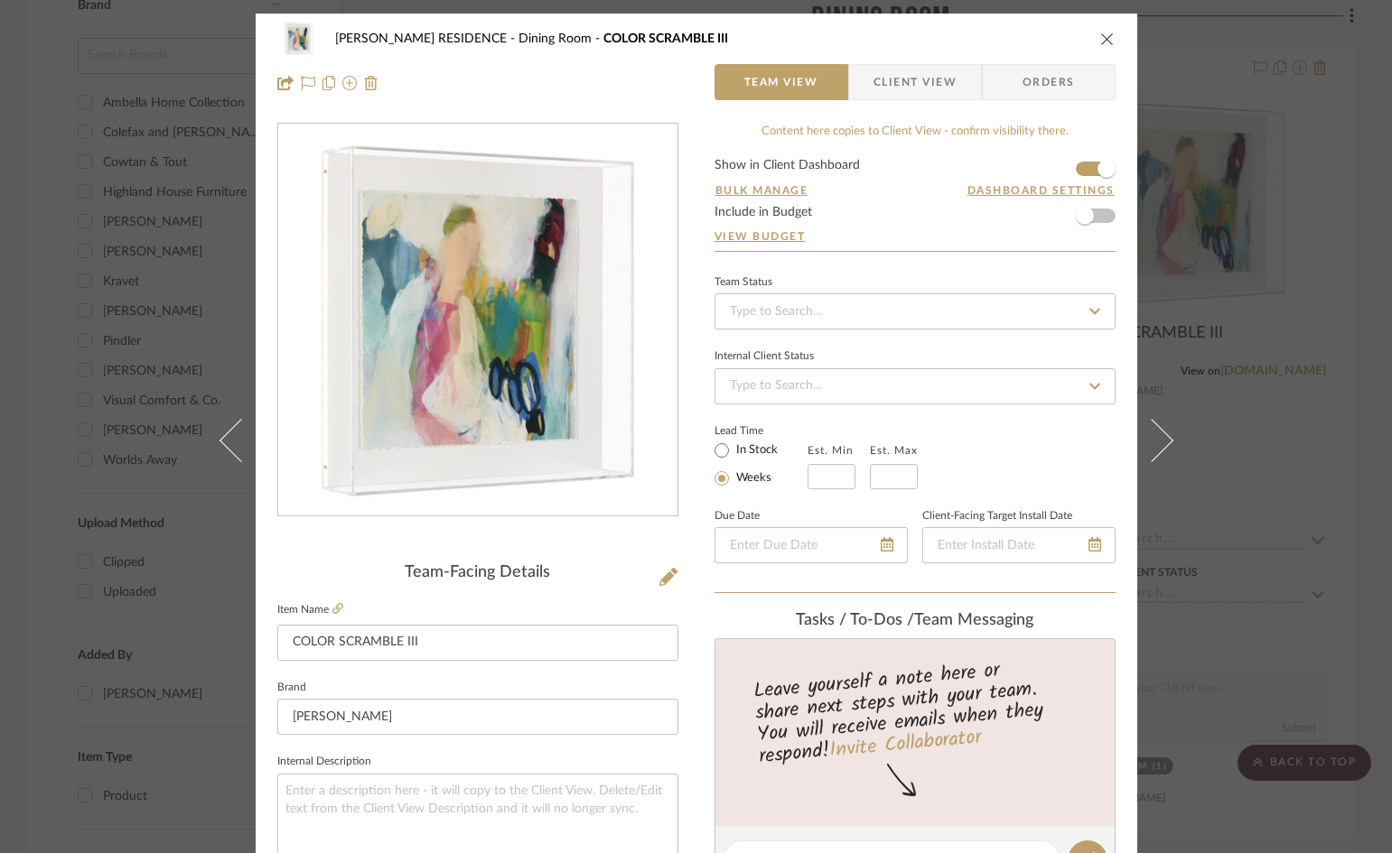
click at [1104, 40] on icon "close" at bounding box center [1107, 39] width 14 height 14
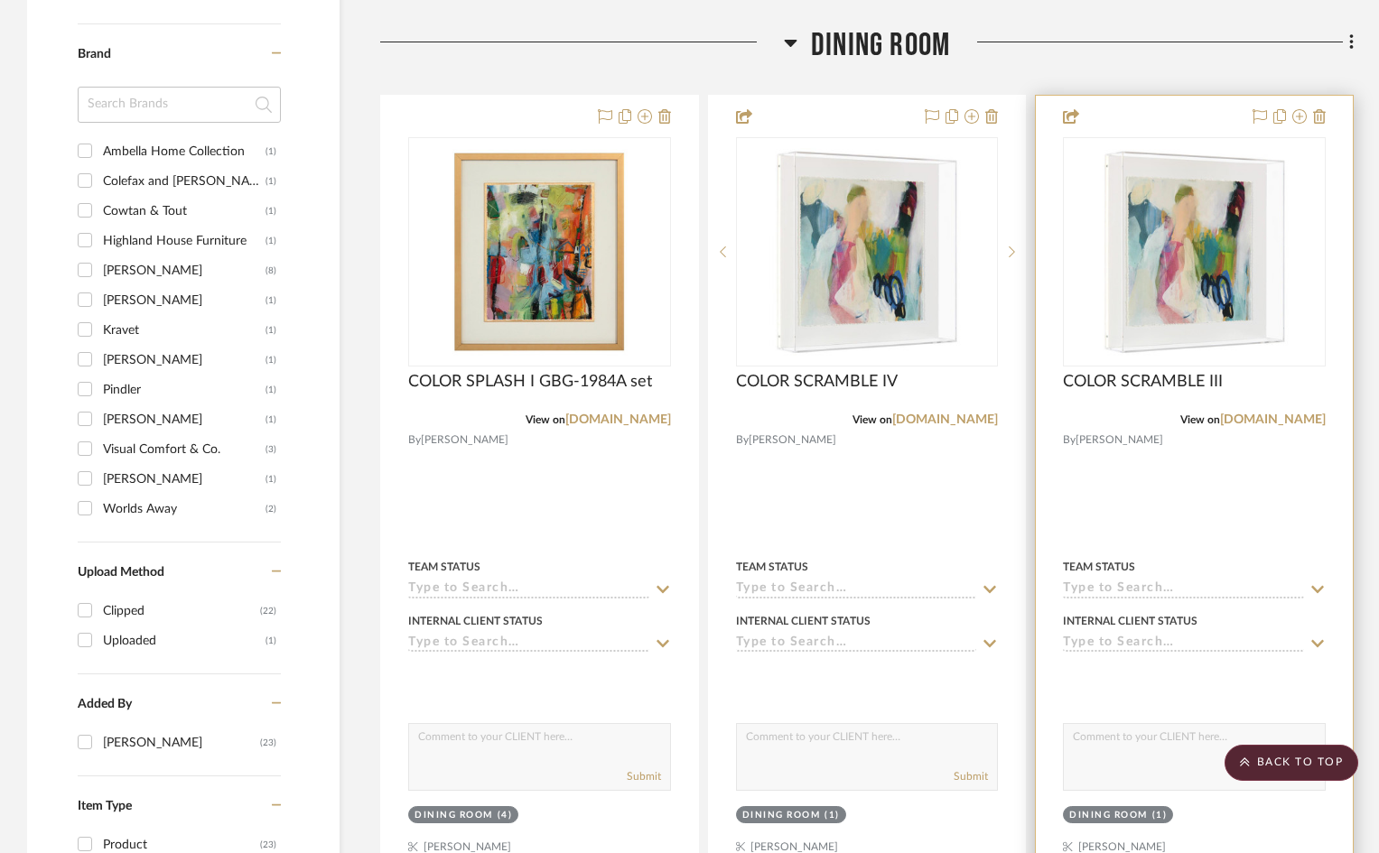
scroll to position [1264, 0]
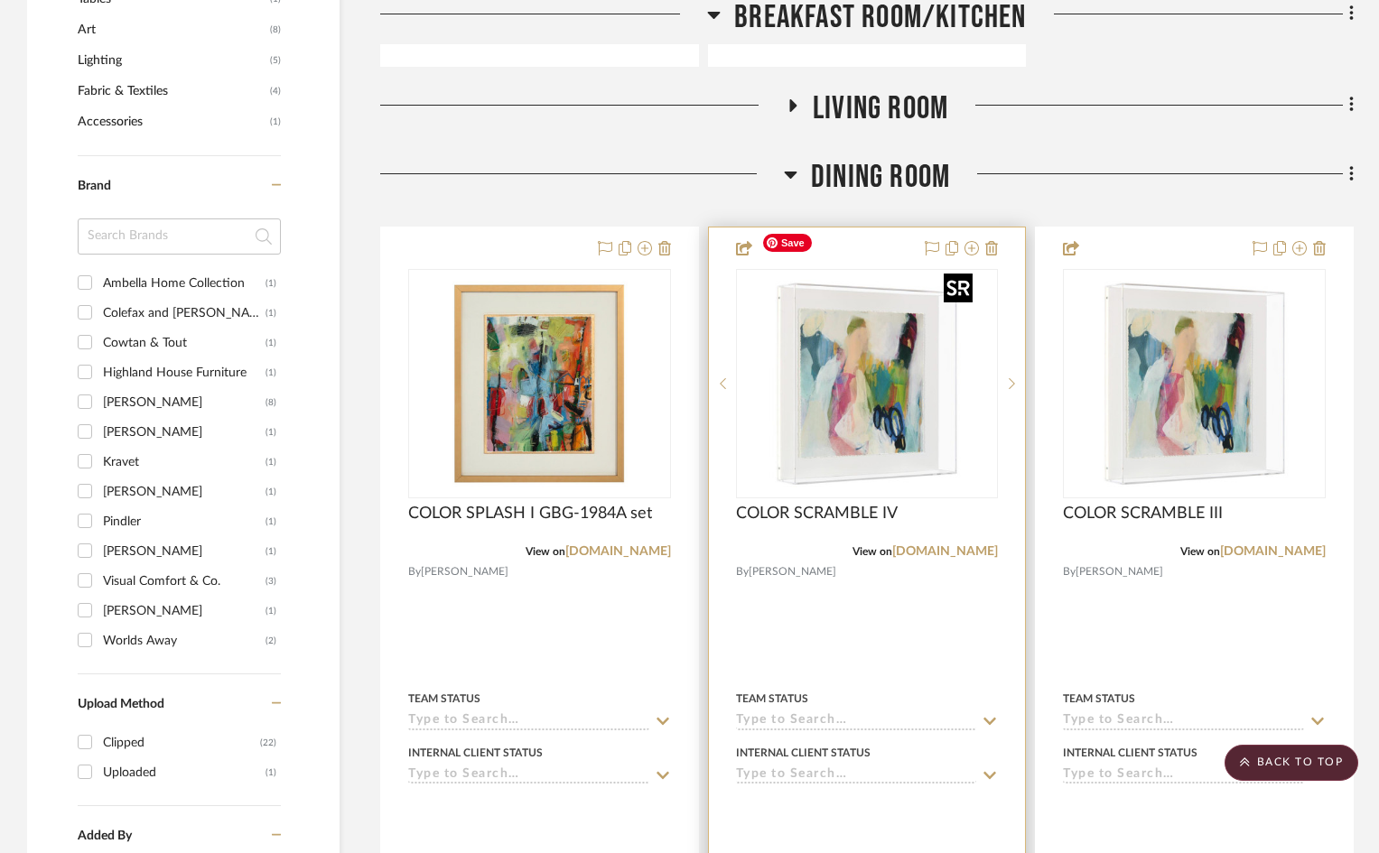
click at [854, 342] on img "0" at bounding box center [867, 384] width 226 height 226
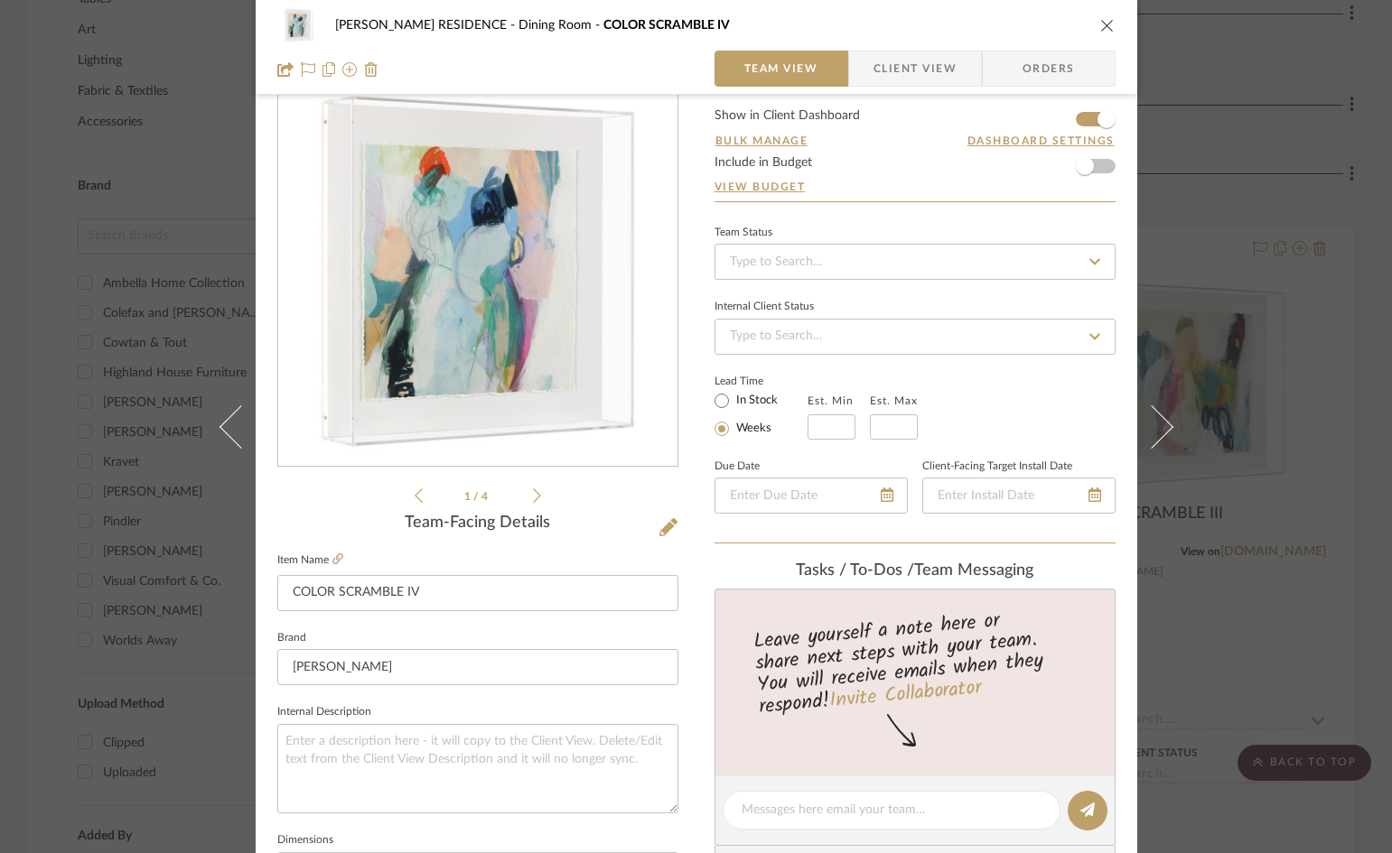
scroll to position [0, 0]
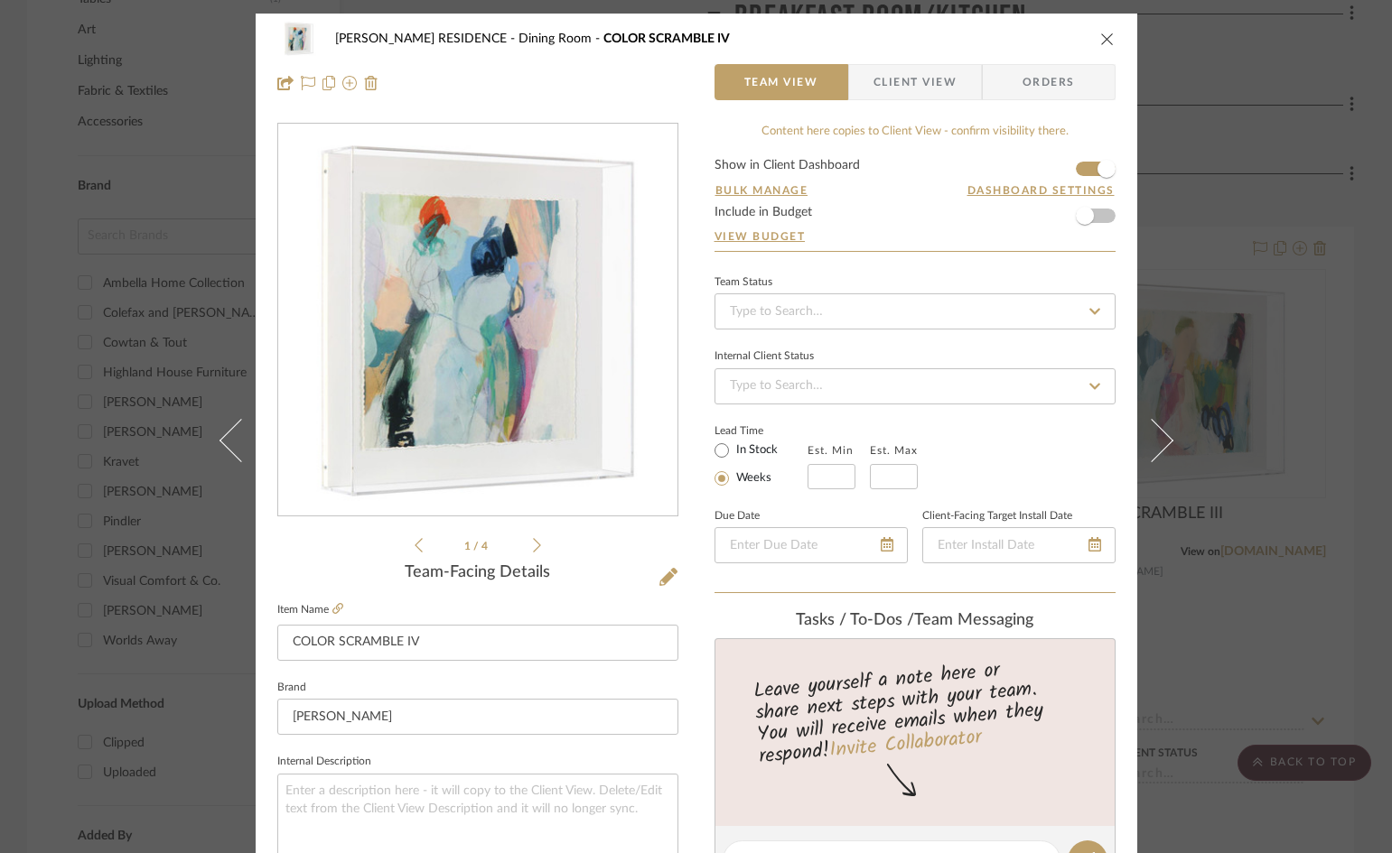
click at [533, 542] on icon at bounding box center [537, 545] width 8 height 16
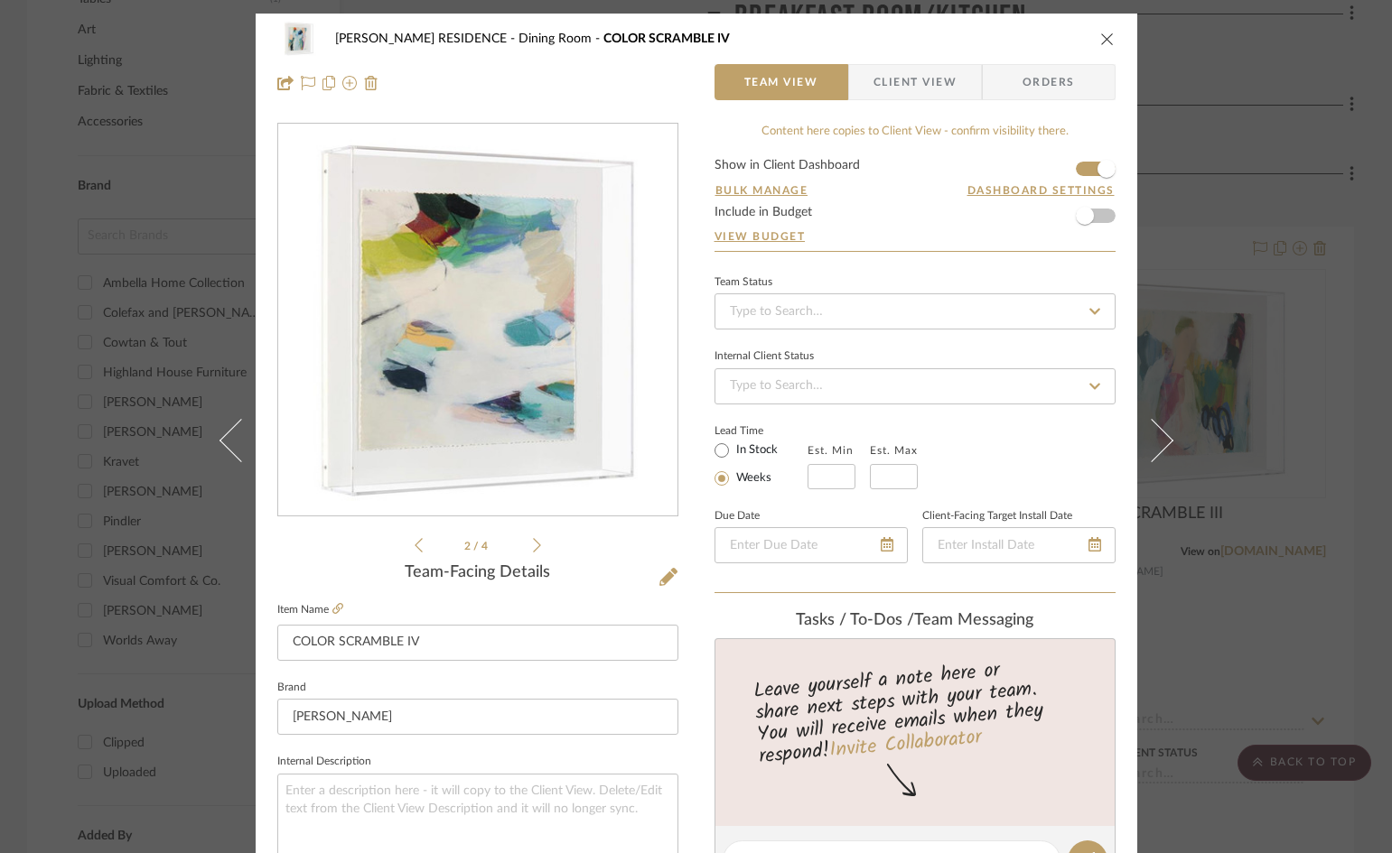
click at [533, 542] on icon at bounding box center [537, 545] width 8 height 16
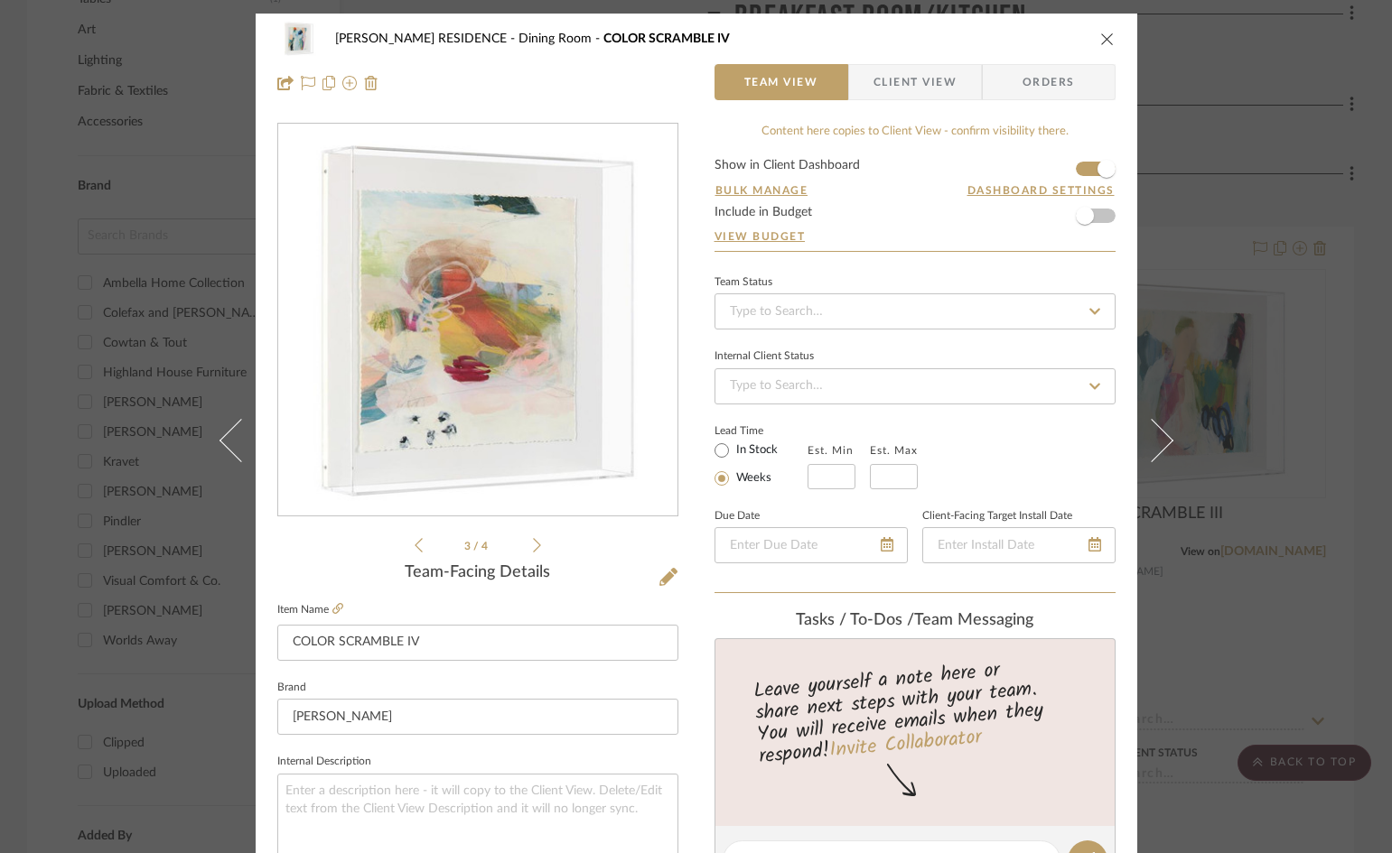
click at [533, 542] on icon at bounding box center [537, 545] width 8 height 16
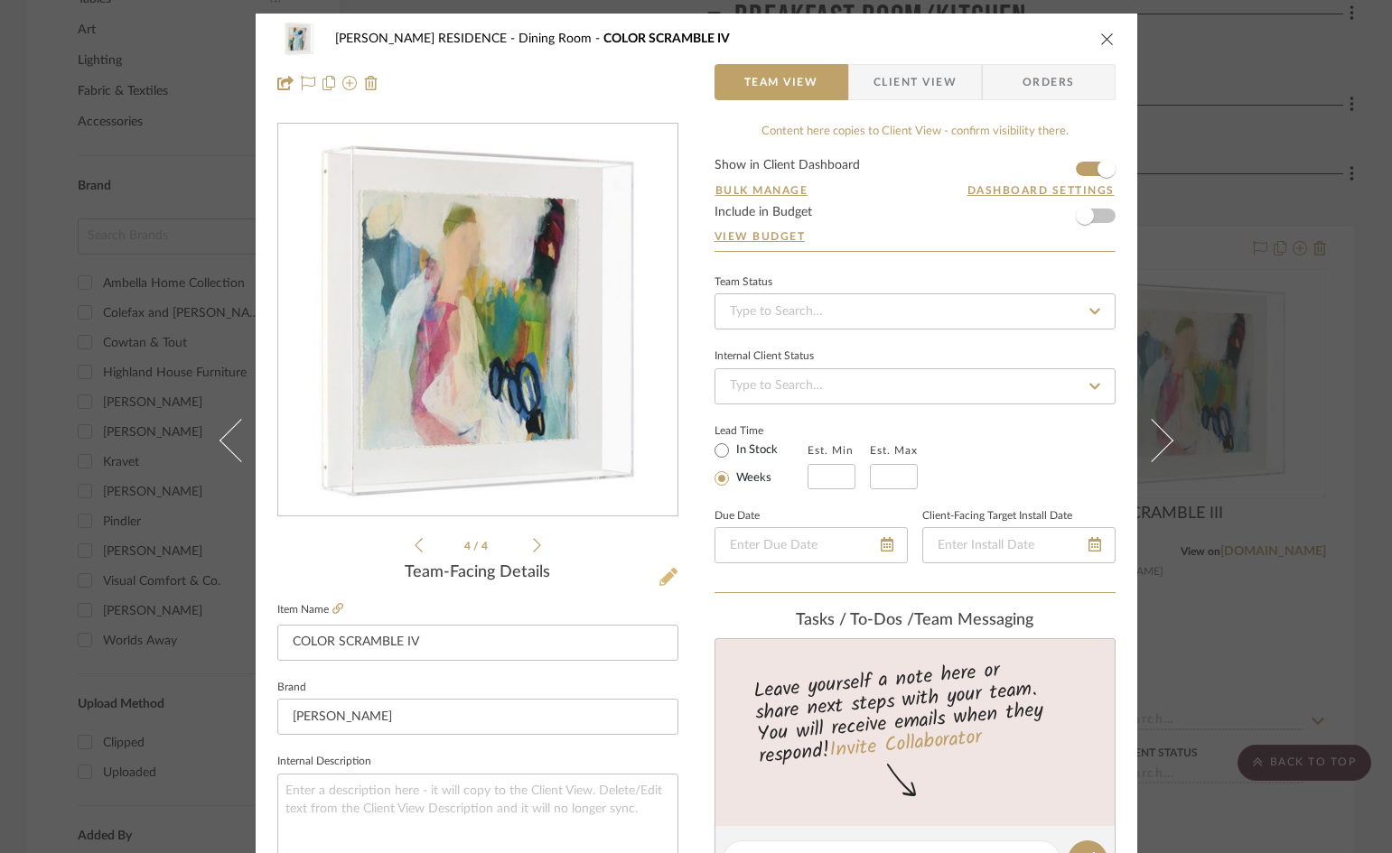
click at [665, 571] on icon at bounding box center [668, 577] width 18 height 18
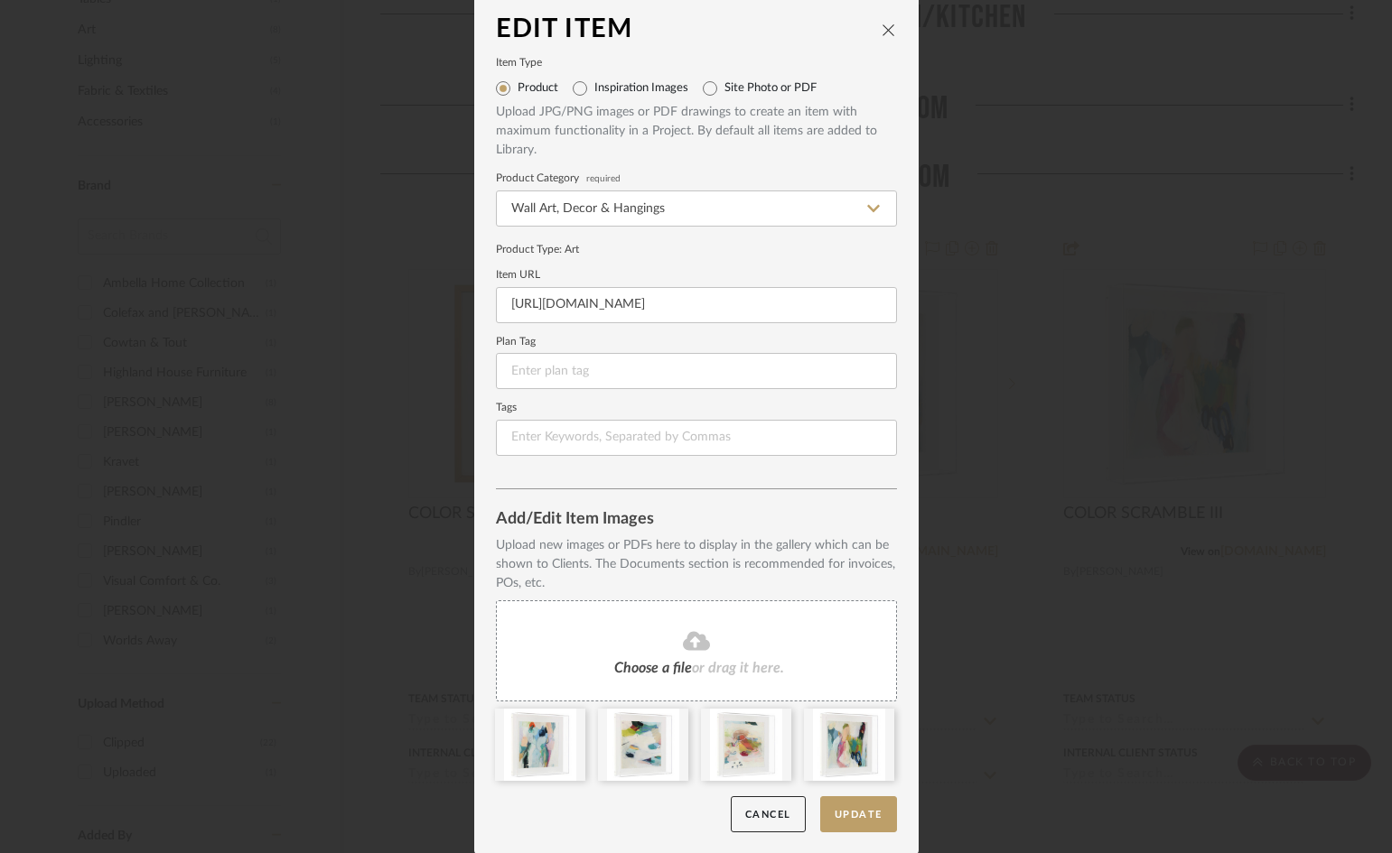
scroll to position [7, 0]
click at [868, 814] on button "Update" at bounding box center [858, 814] width 77 height 37
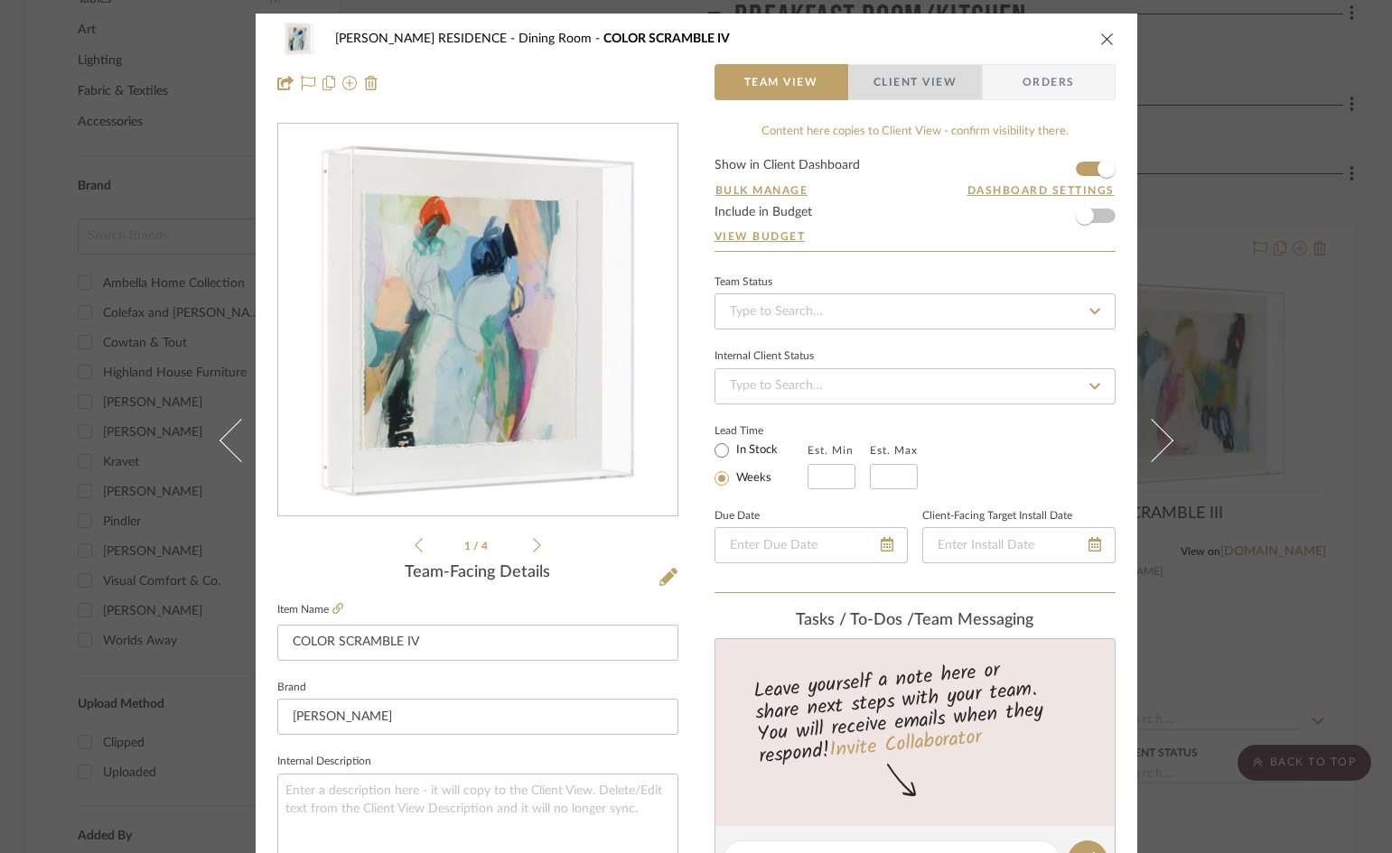
click at [953, 79] on span "Client View" at bounding box center [915, 82] width 132 height 36
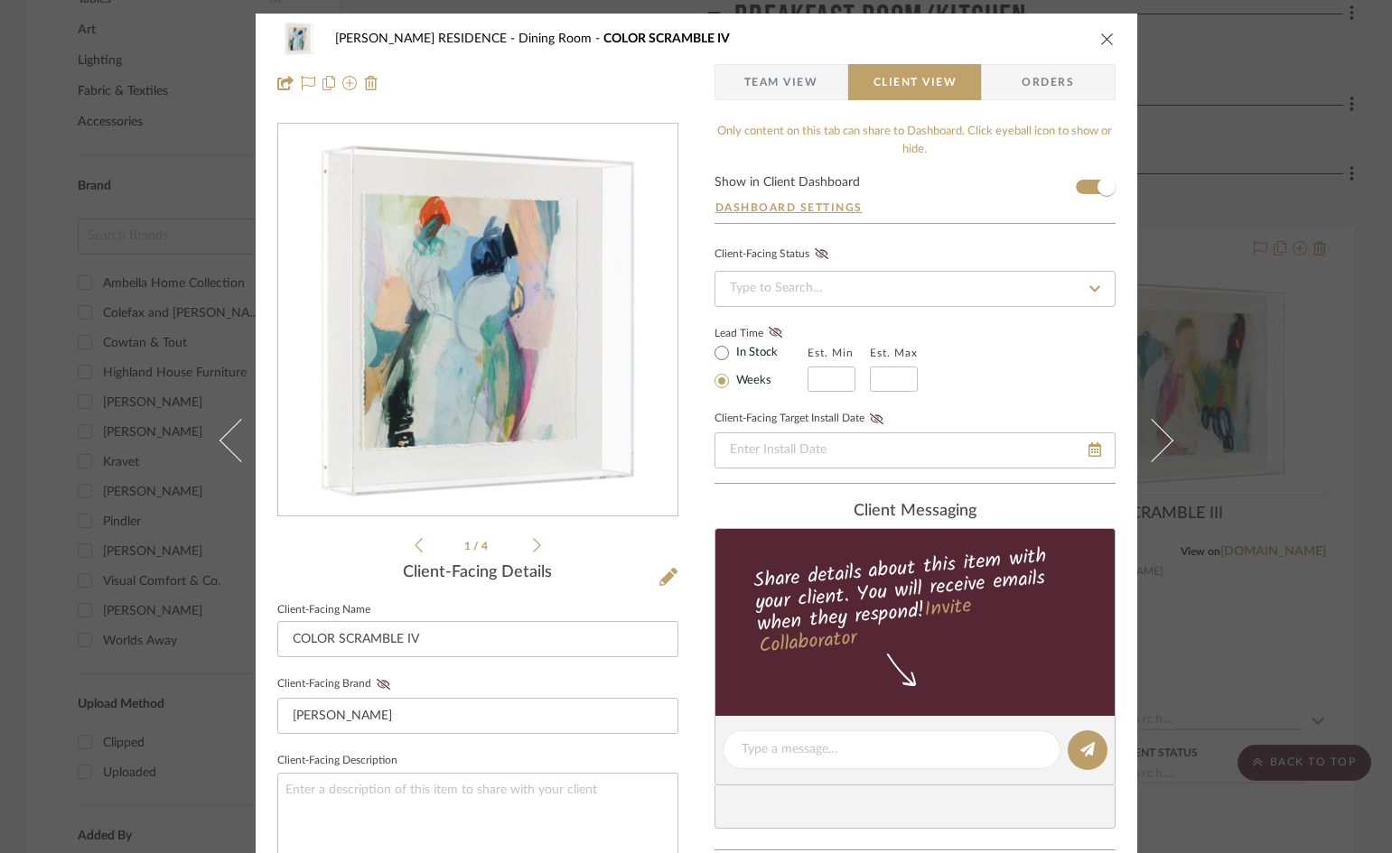
click at [1100, 36] on icon "close" at bounding box center [1107, 39] width 14 height 14
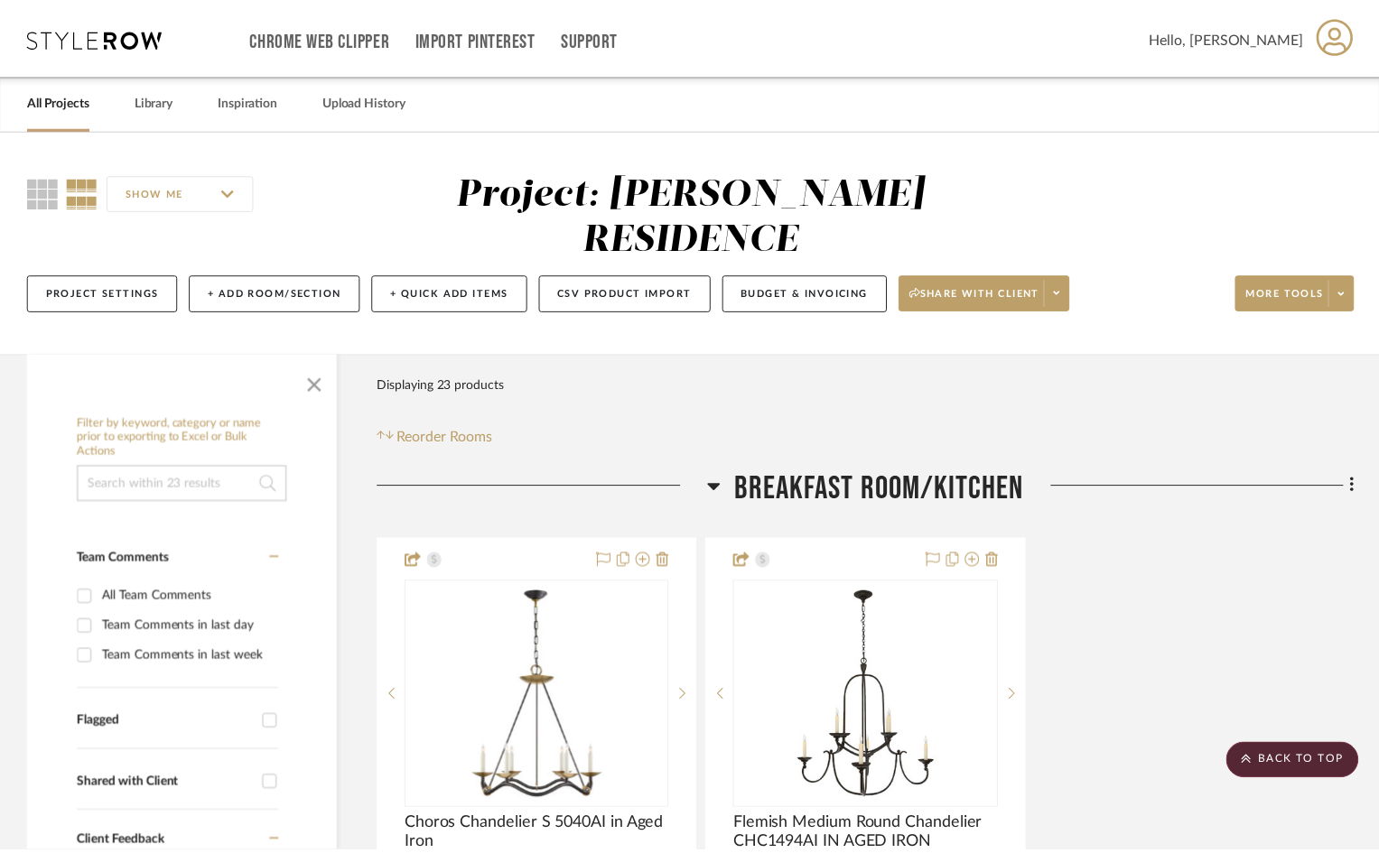
scroll to position [1264, 0]
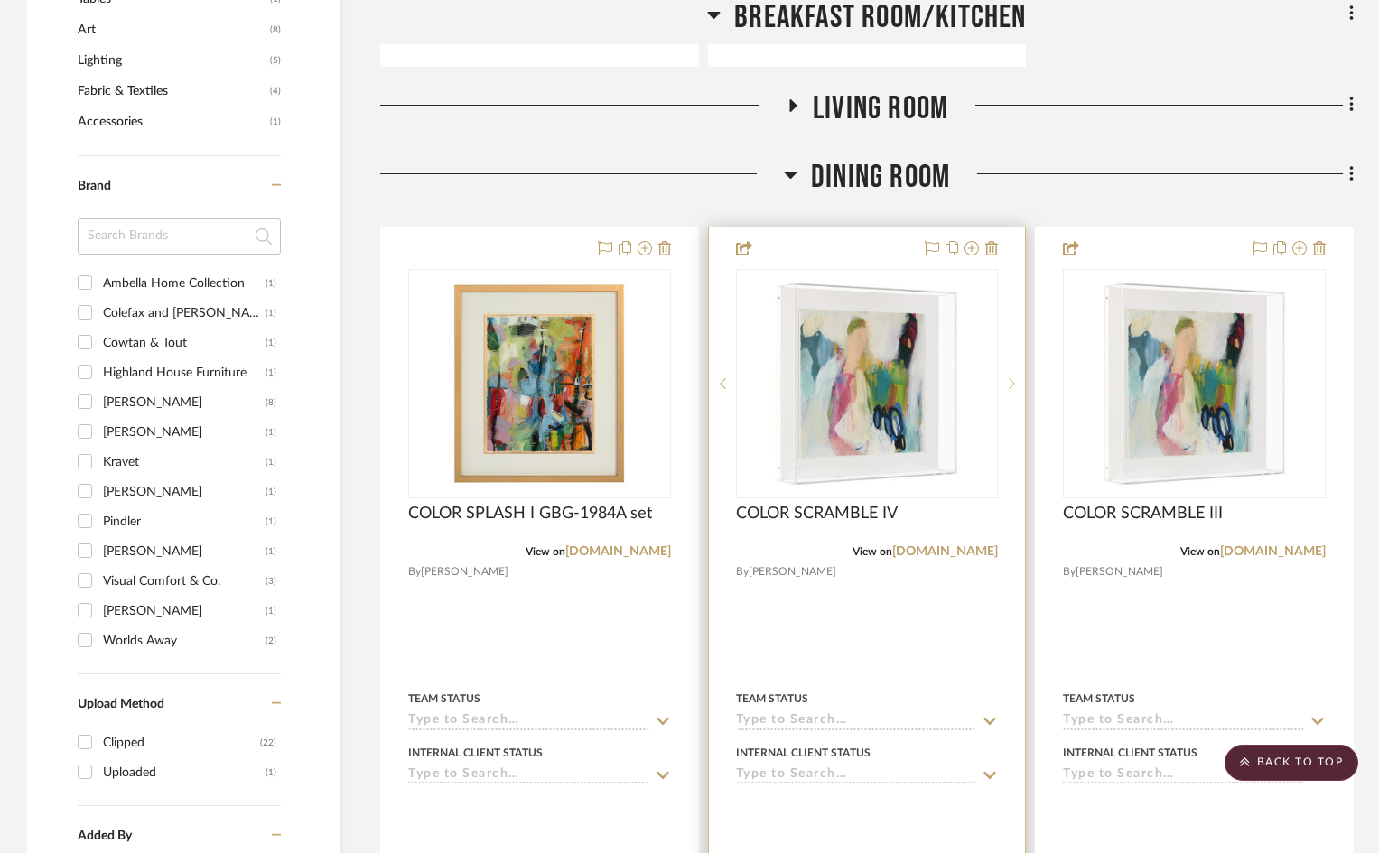
click at [1010, 377] on icon at bounding box center [1012, 383] width 6 height 13
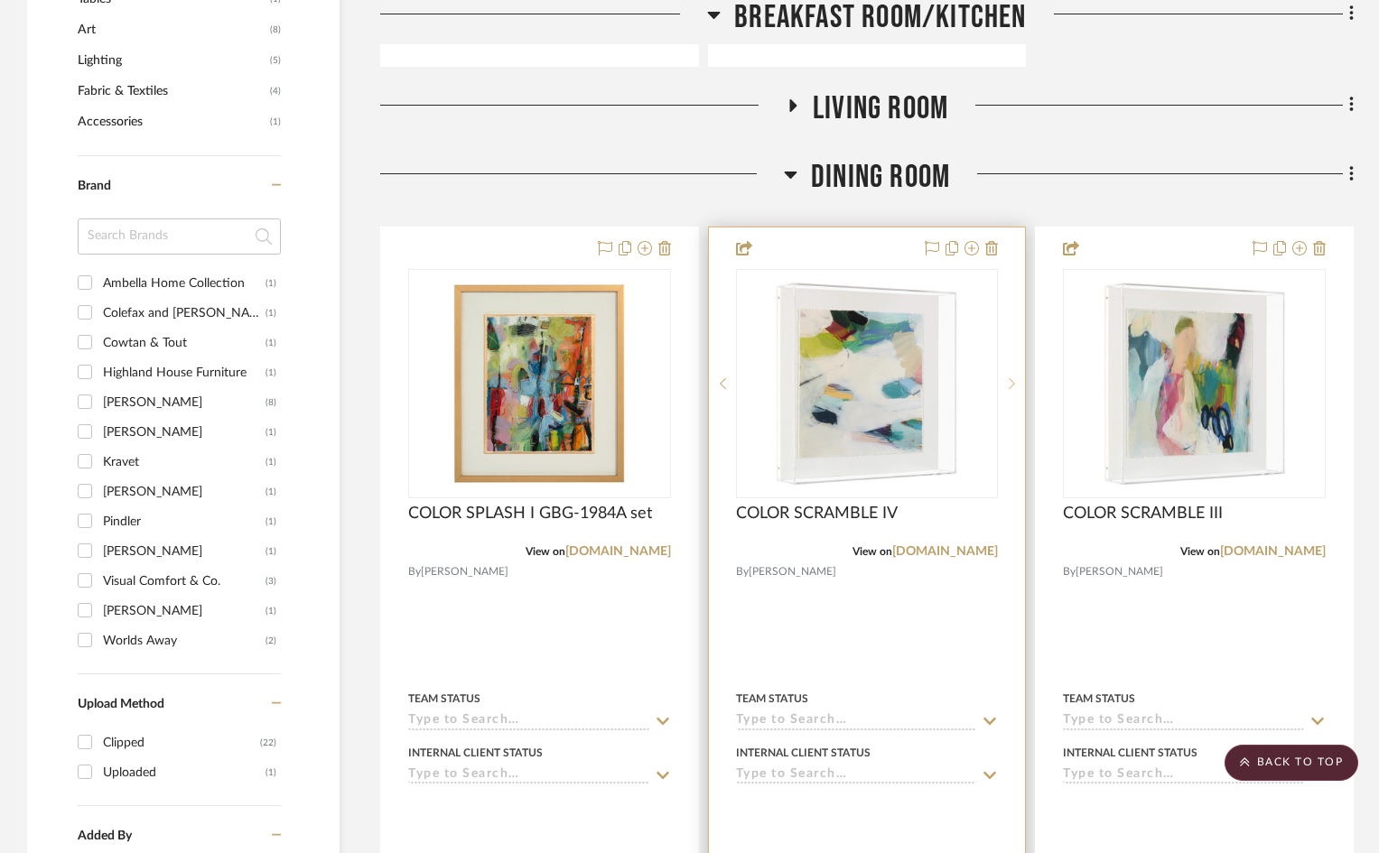
click at [1010, 377] on icon at bounding box center [1012, 383] width 6 height 13
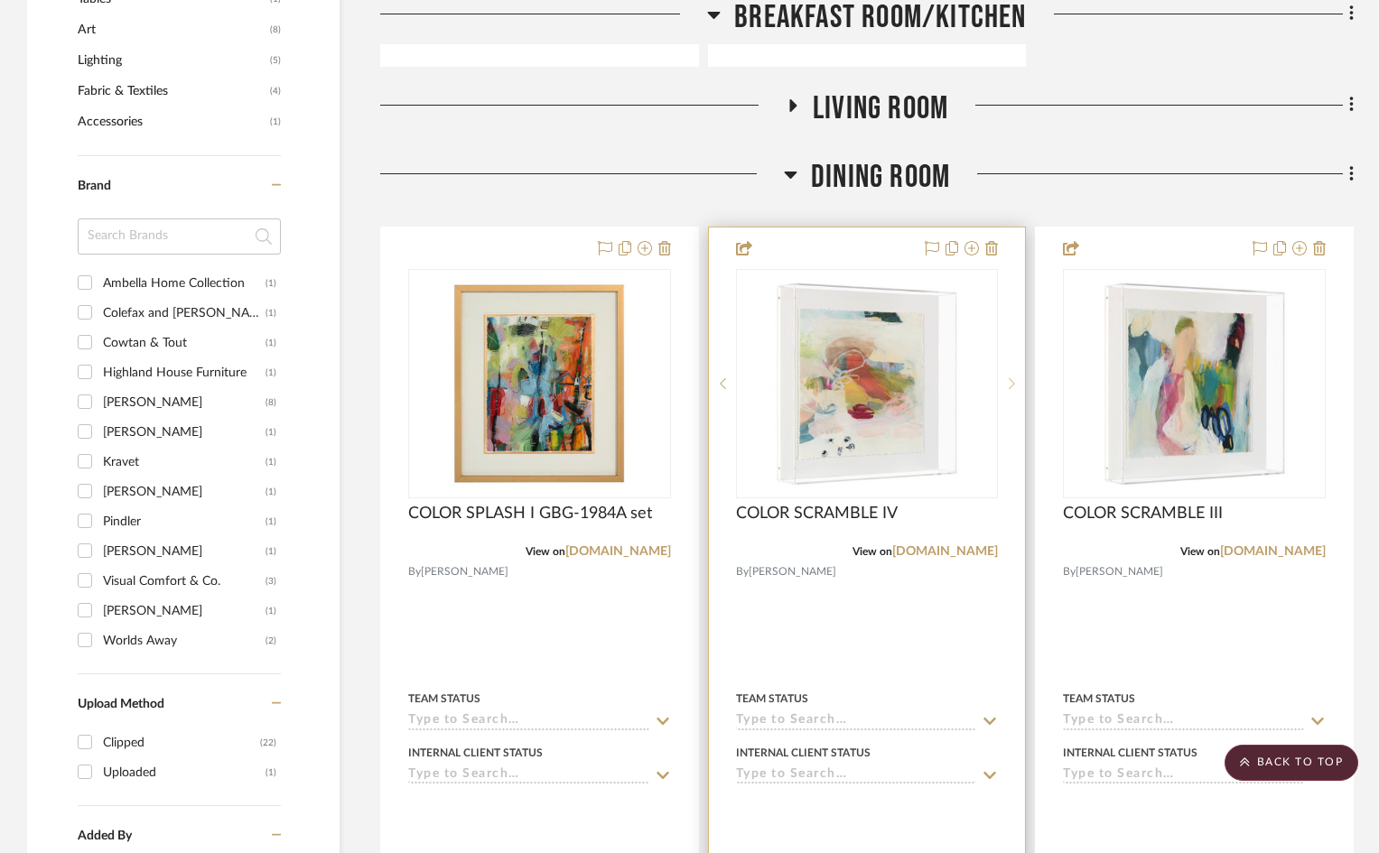
click at [1010, 377] on icon at bounding box center [1012, 383] width 6 height 13
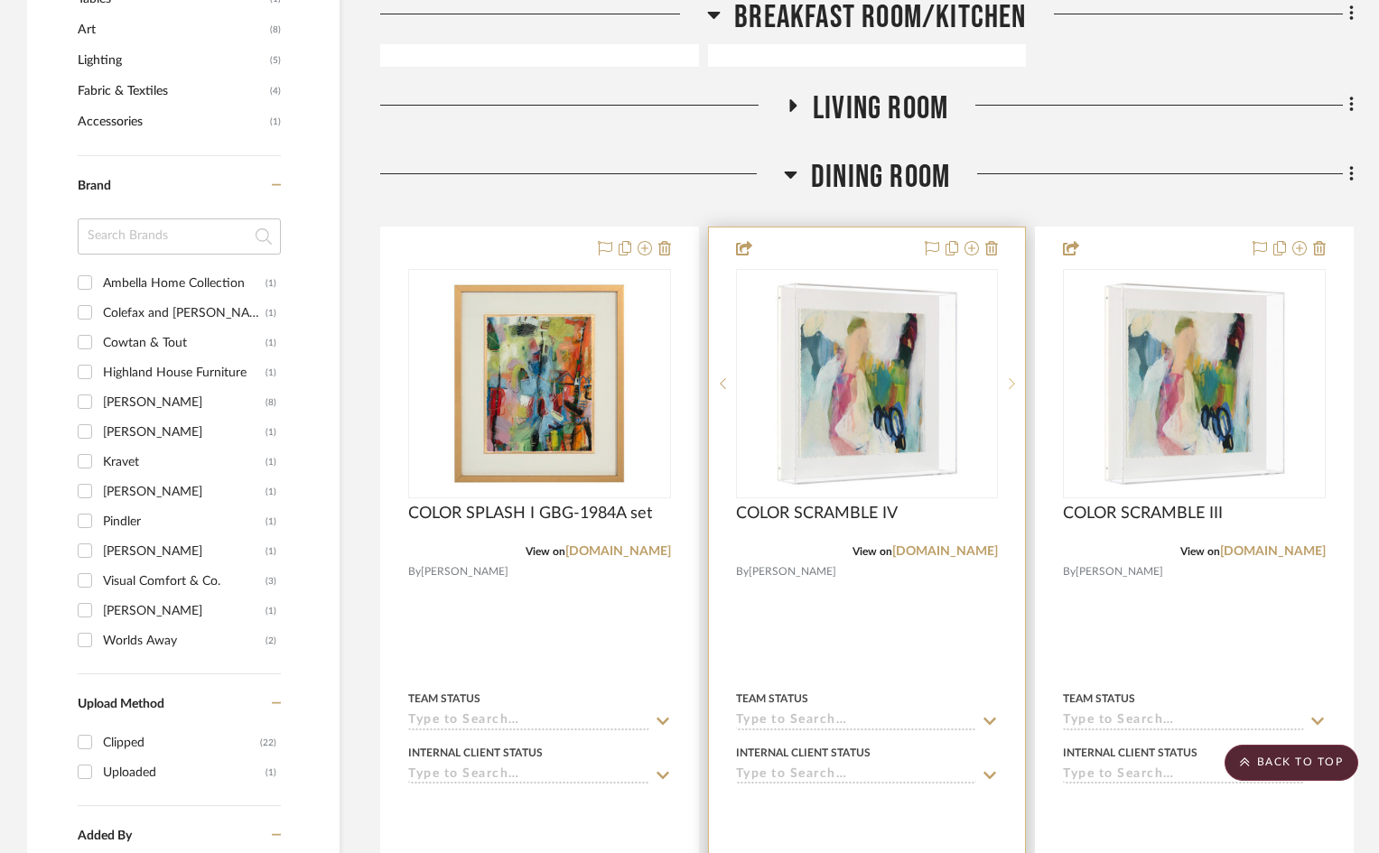
click at [1010, 377] on icon at bounding box center [1012, 383] width 6 height 13
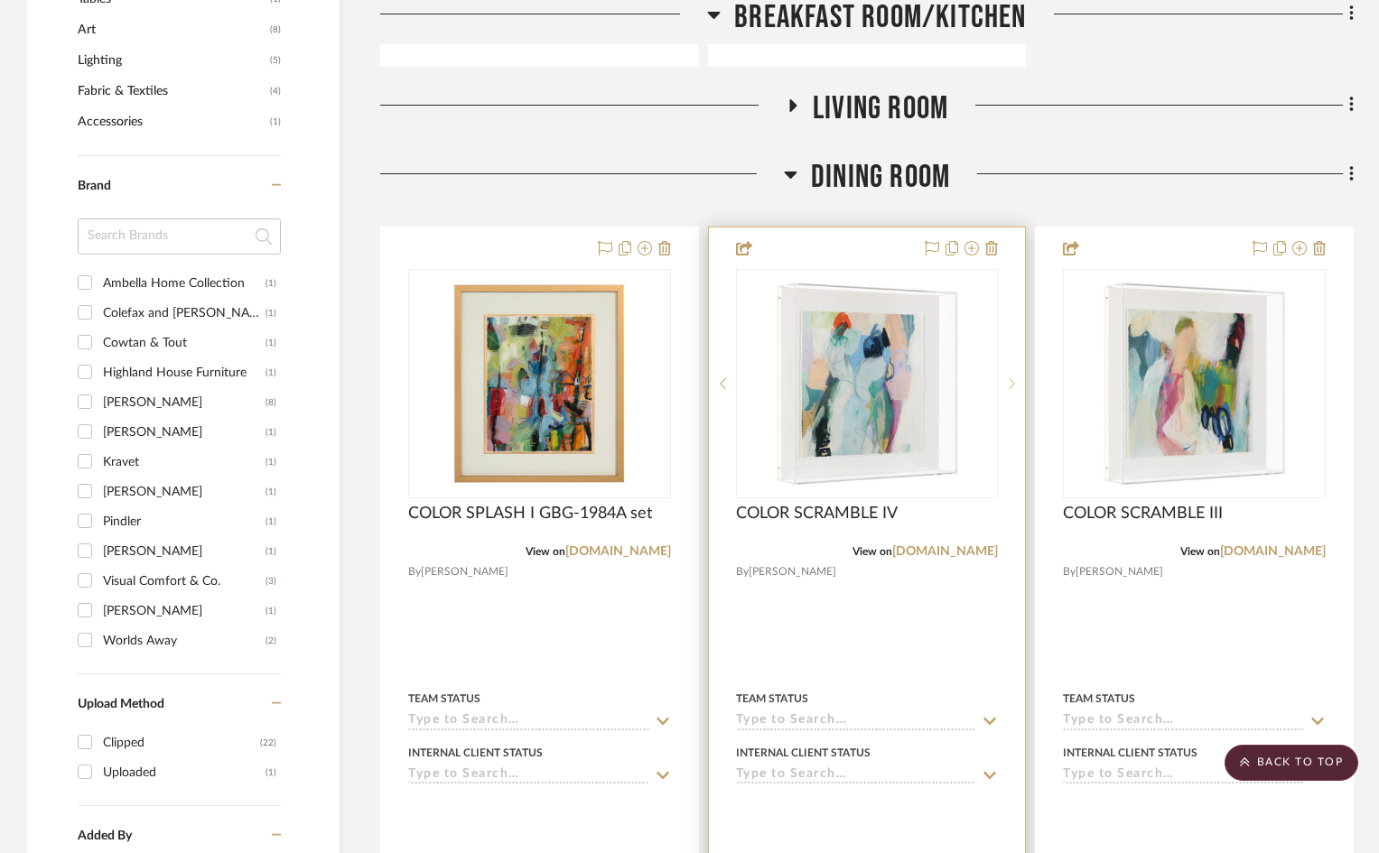
click at [1010, 377] on icon at bounding box center [1012, 383] width 6 height 13
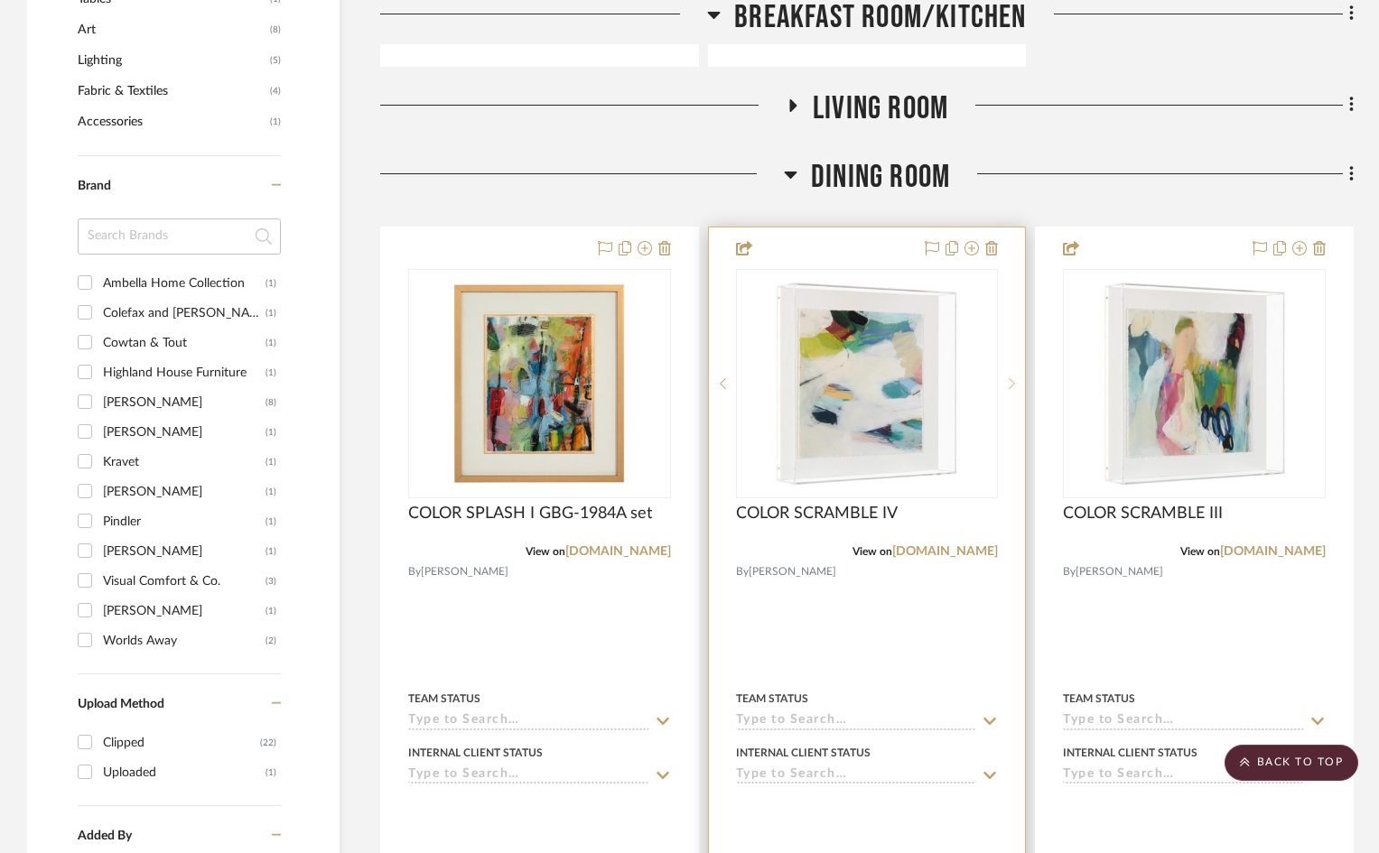
click at [1010, 377] on icon at bounding box center [1012, 383] width 6 height 13
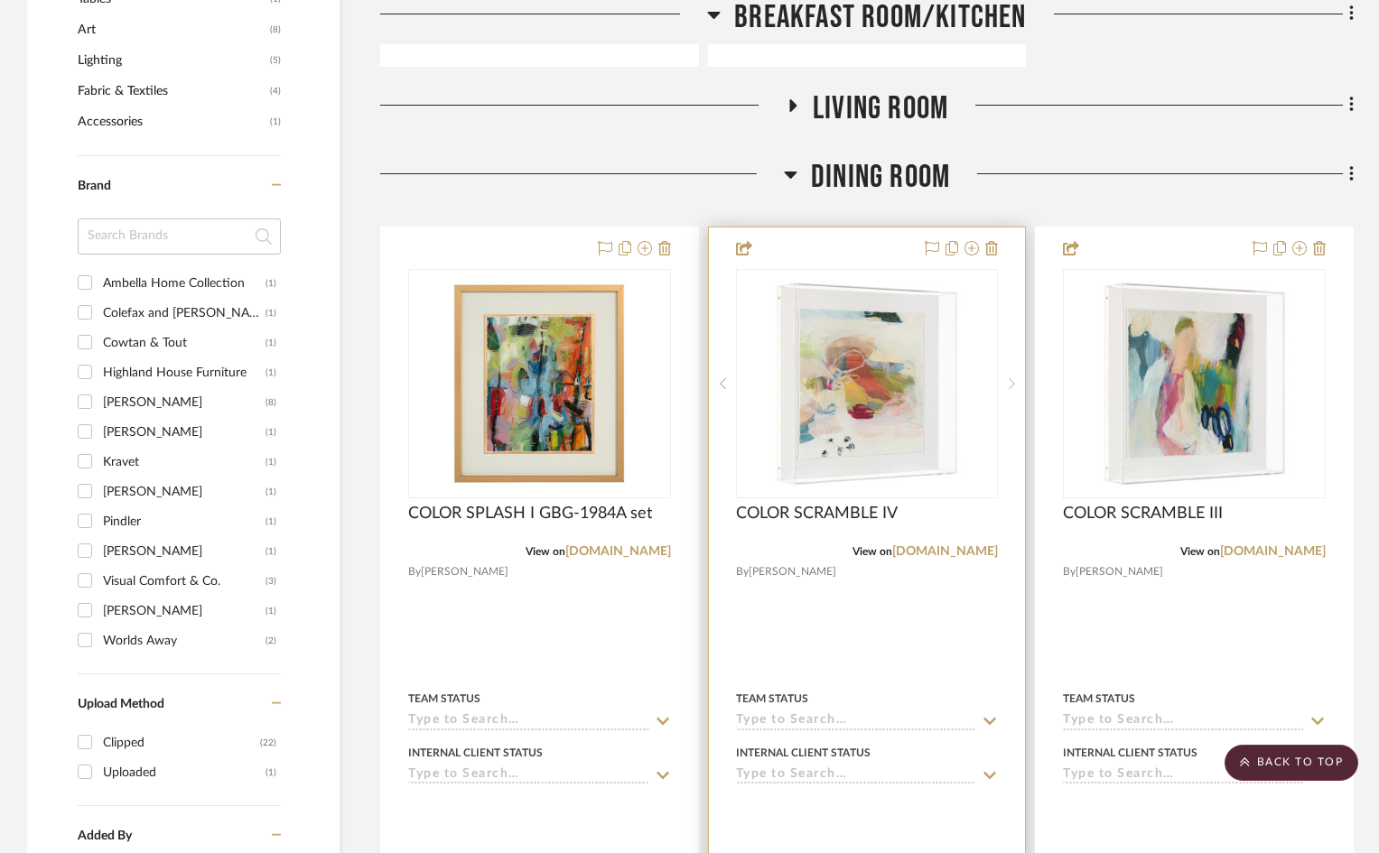
click at [1010, 377] on icon at bounding box center [1012, 383] width 6 height 13
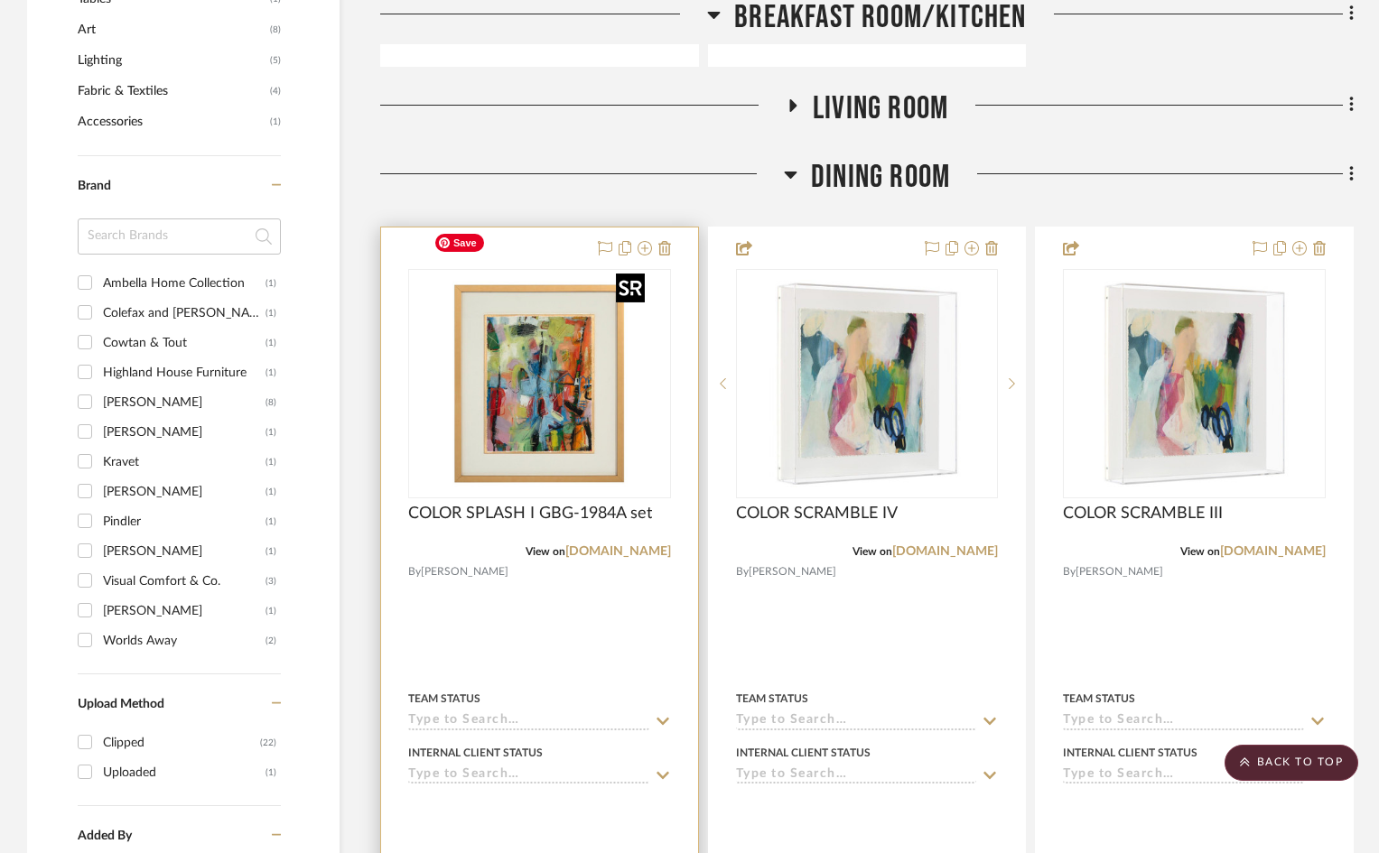
click at [543, 330] on img "0" at bounding box center [539, 384] width 226 height 226
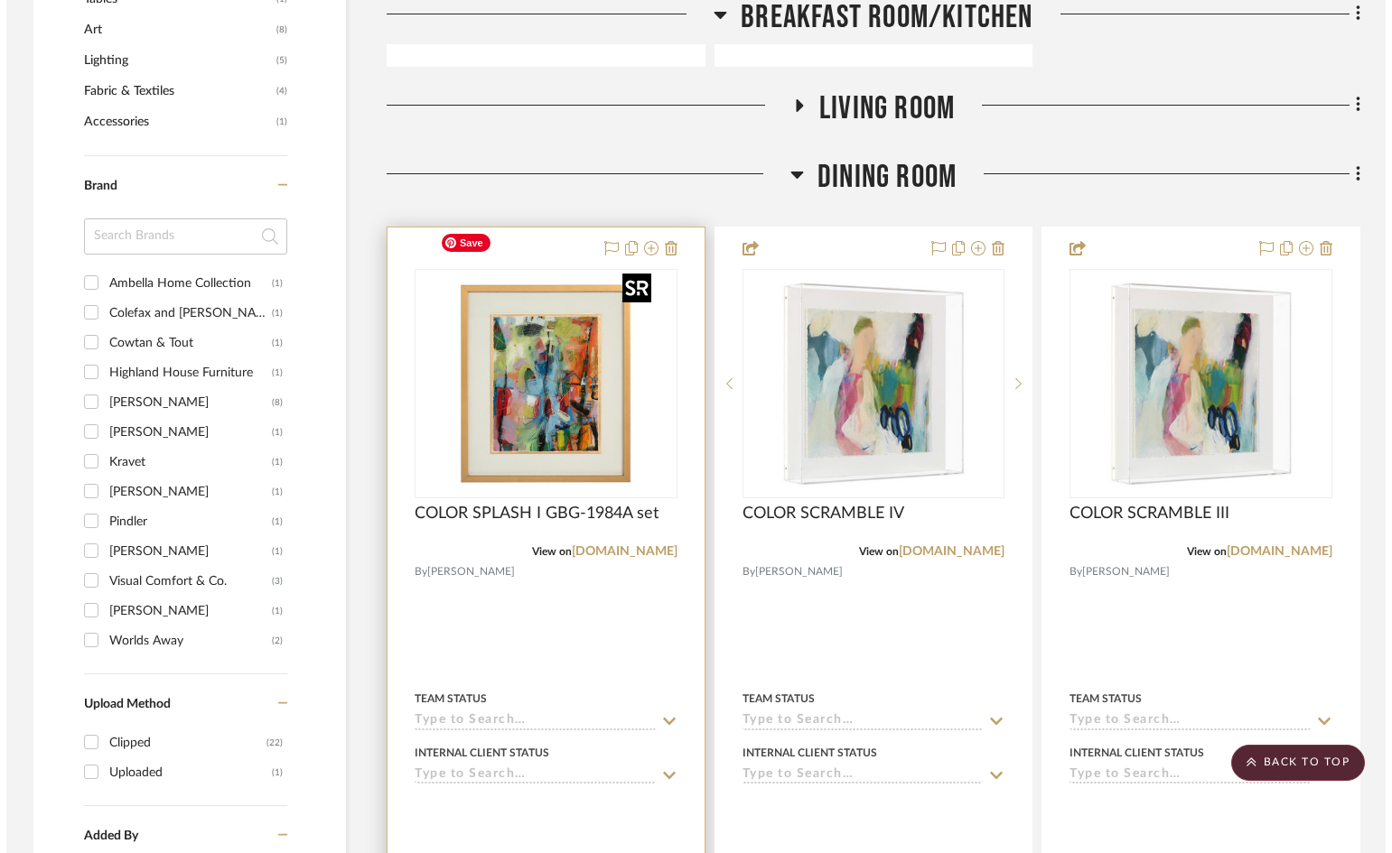
scroll to position [0, 0]
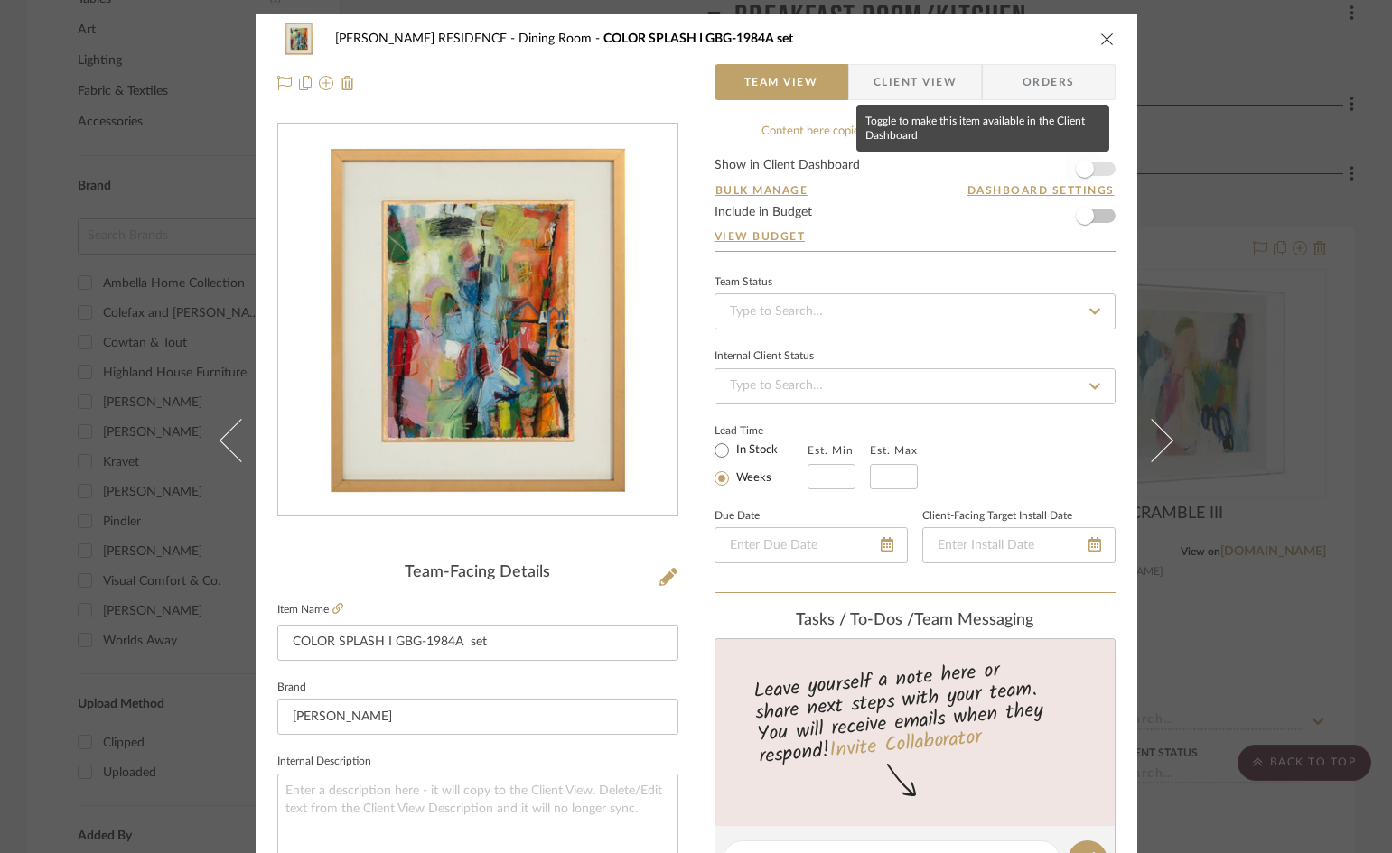
click at [1079, 167] on span "button" at bounding box center [1085, 169] width 18 height 18
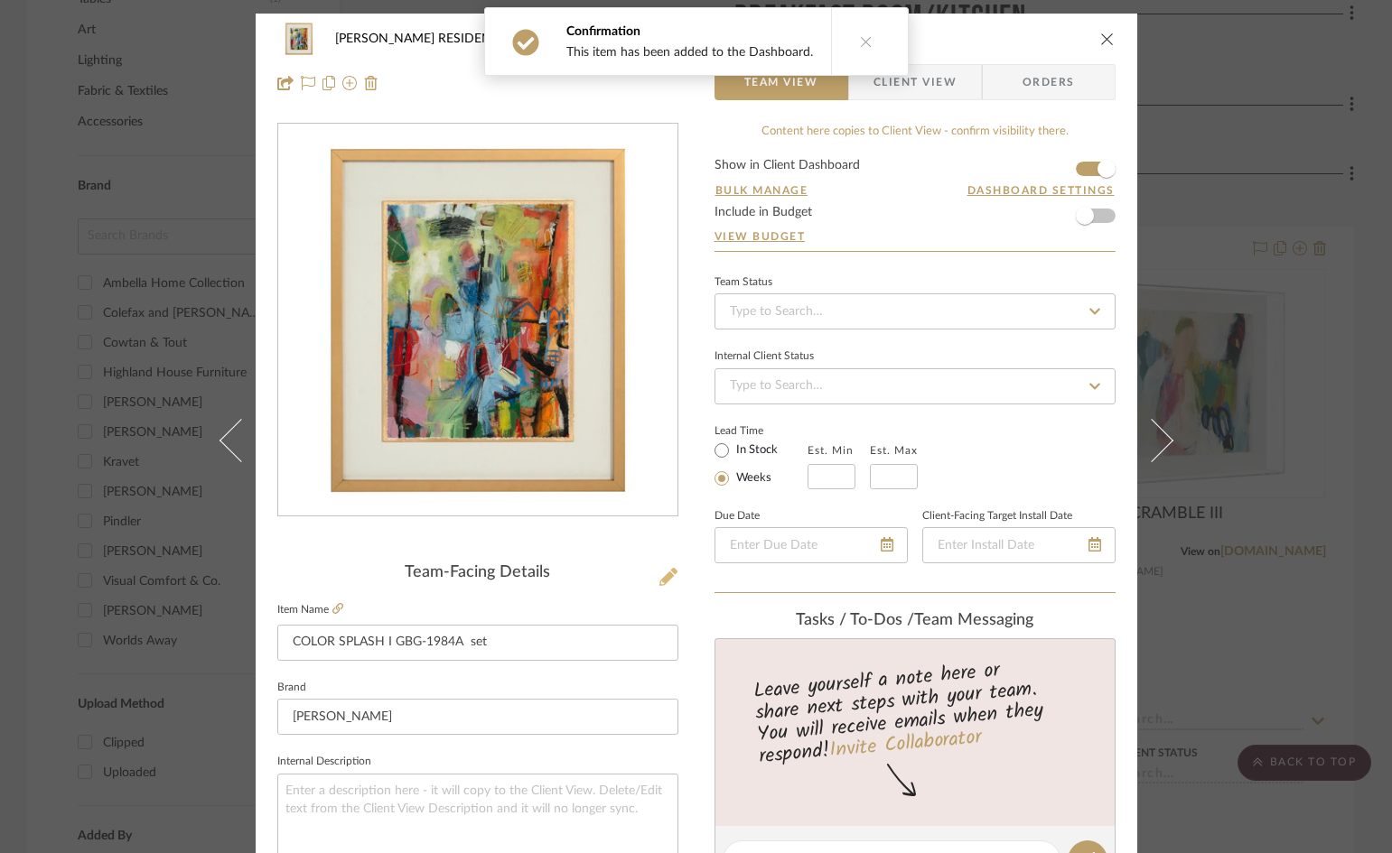
click at [666, 579] on icon at bounding box center [668, 577] width 18 height 18
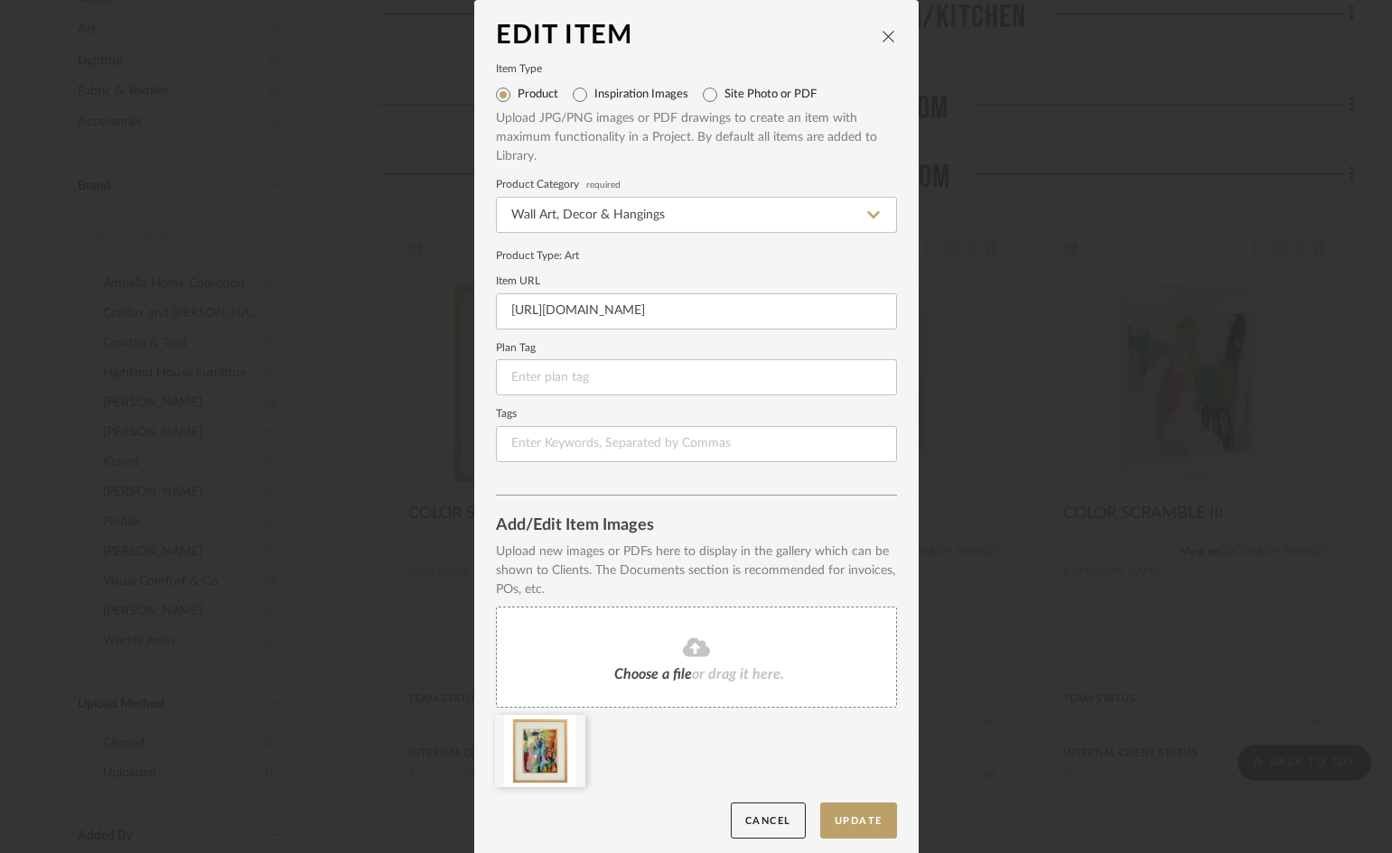
click at [699, 664] on div "Choose a file or drag it here." at bounding box center [696, 657] width 401 height 101
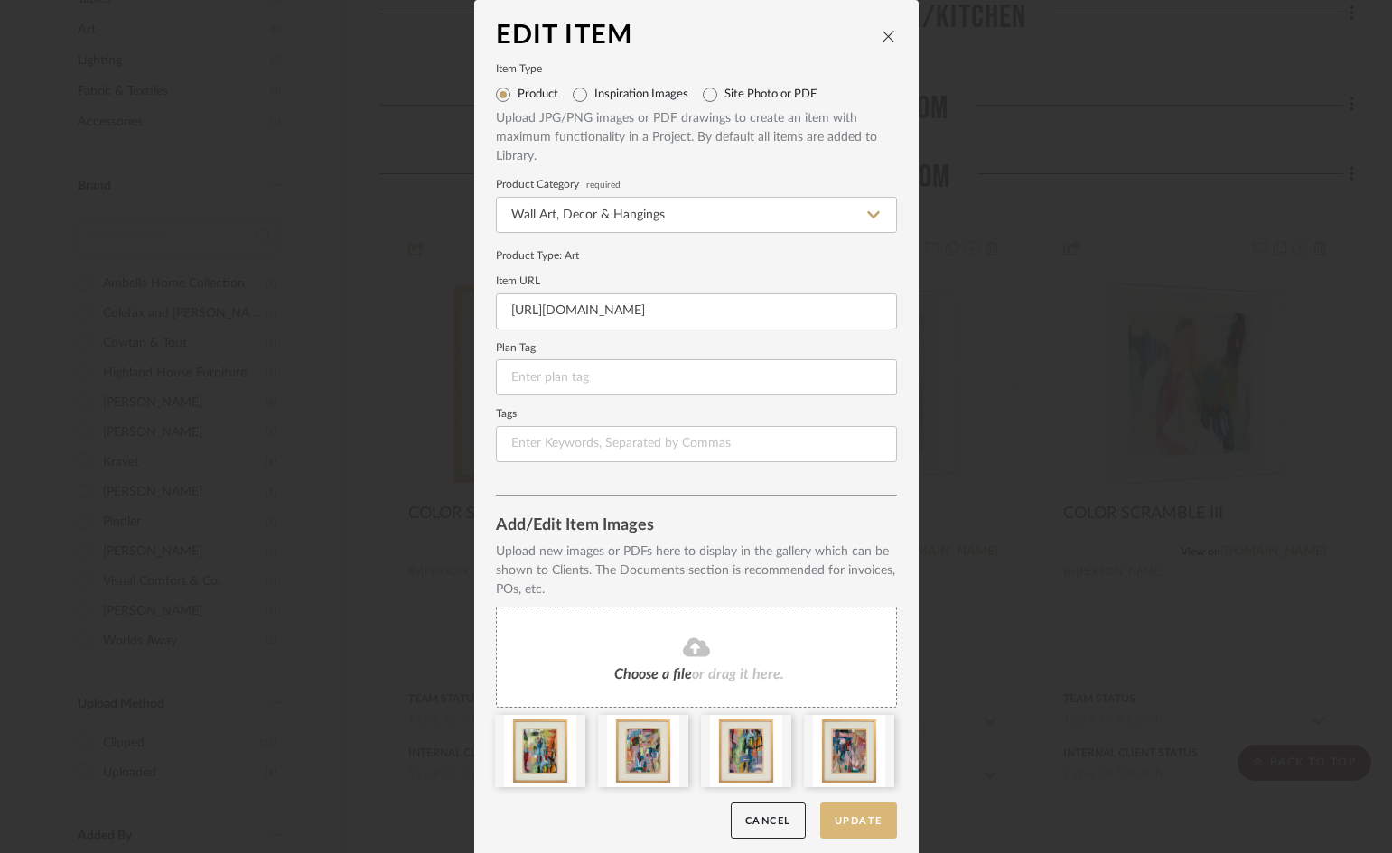
click at [871, 828] on button "Update" at bounding box center [858, 821] width 77 height 37
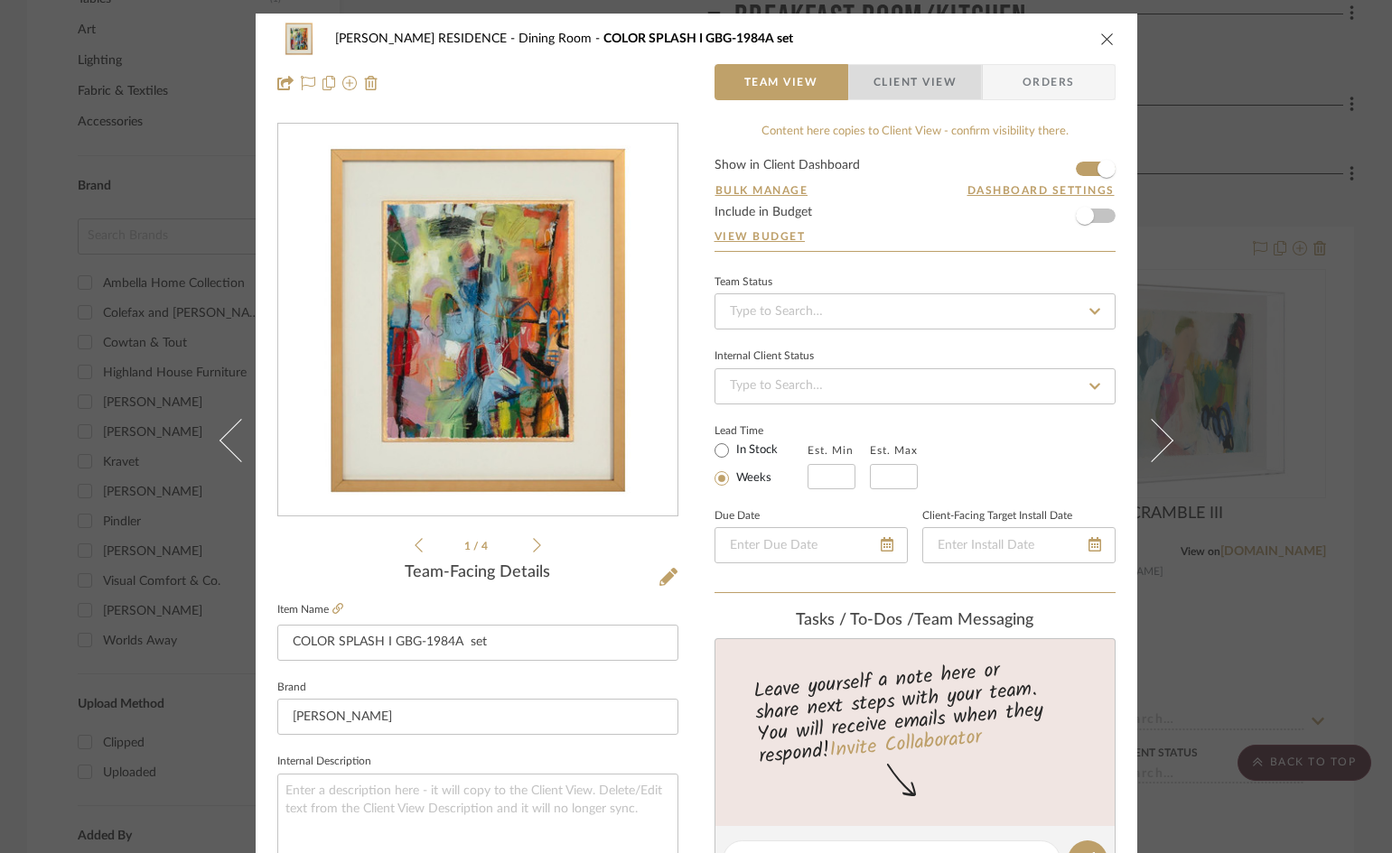
click at [916, 80] on span "Client View" at bounding box center [914, 82] width 83 height 36
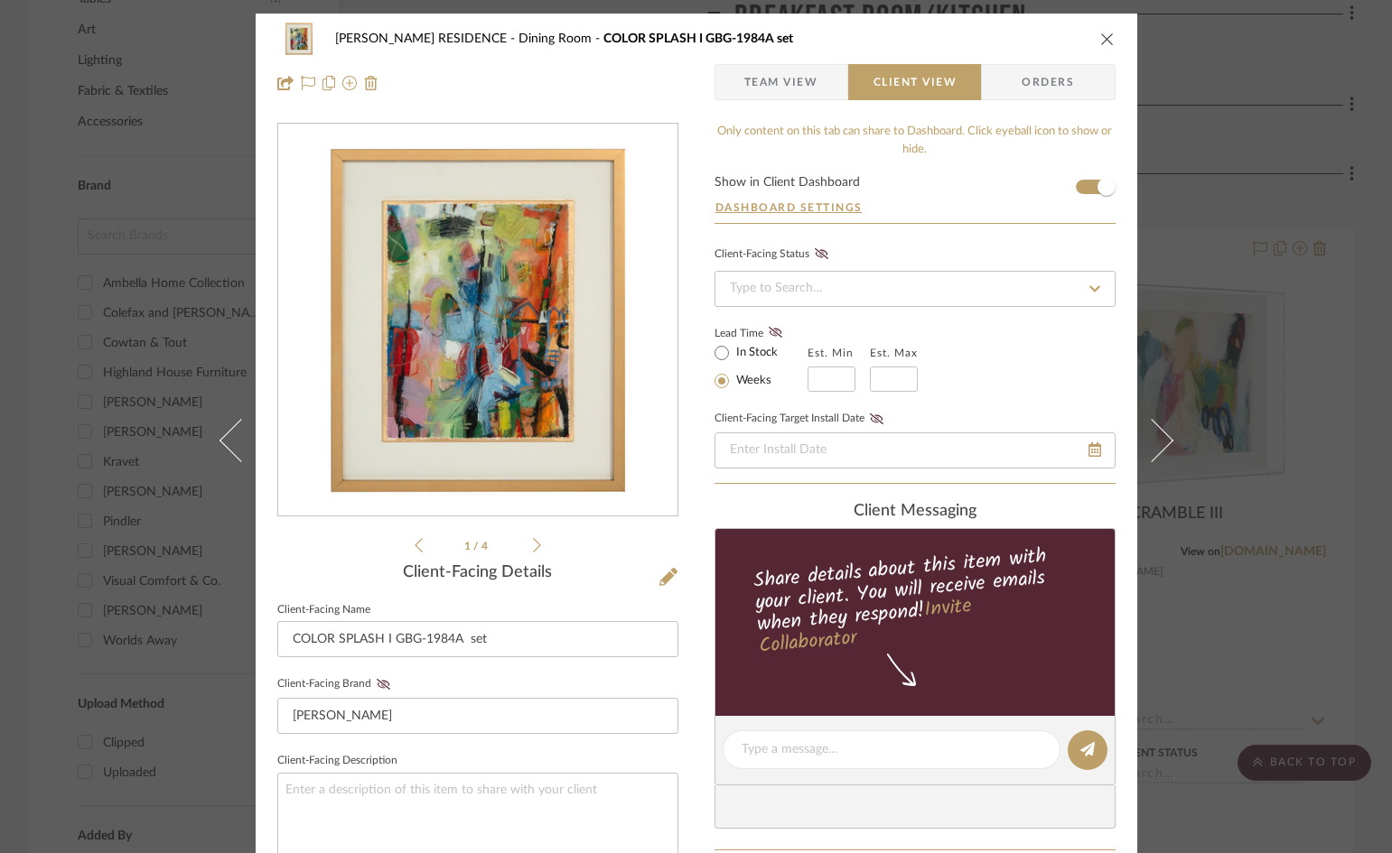
click at [533, 545] on icon at bounding box center [537, 545] width 8 height 16
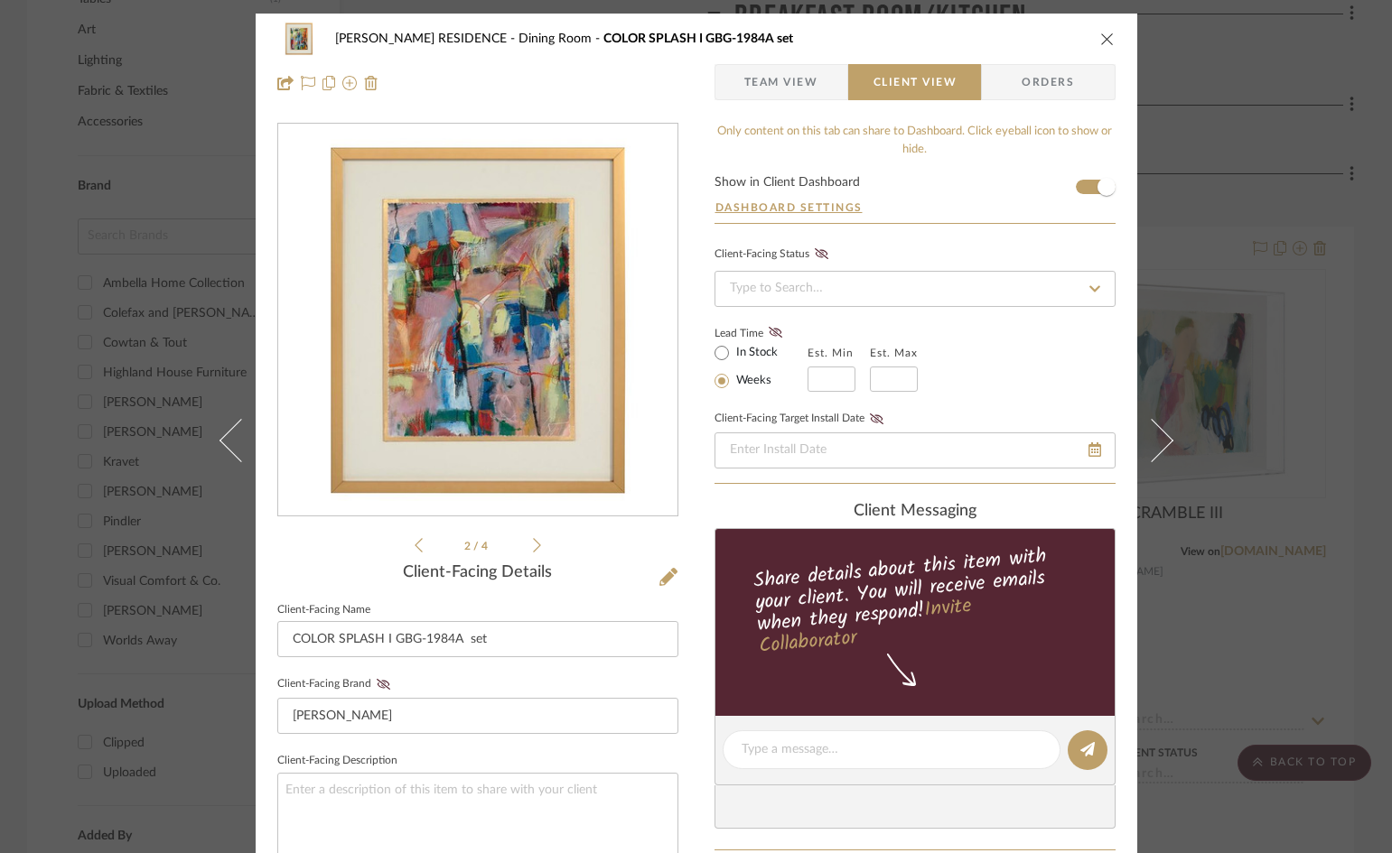
click at [533, 545] on icon at bounding box center [537, 545] width 8 height 16
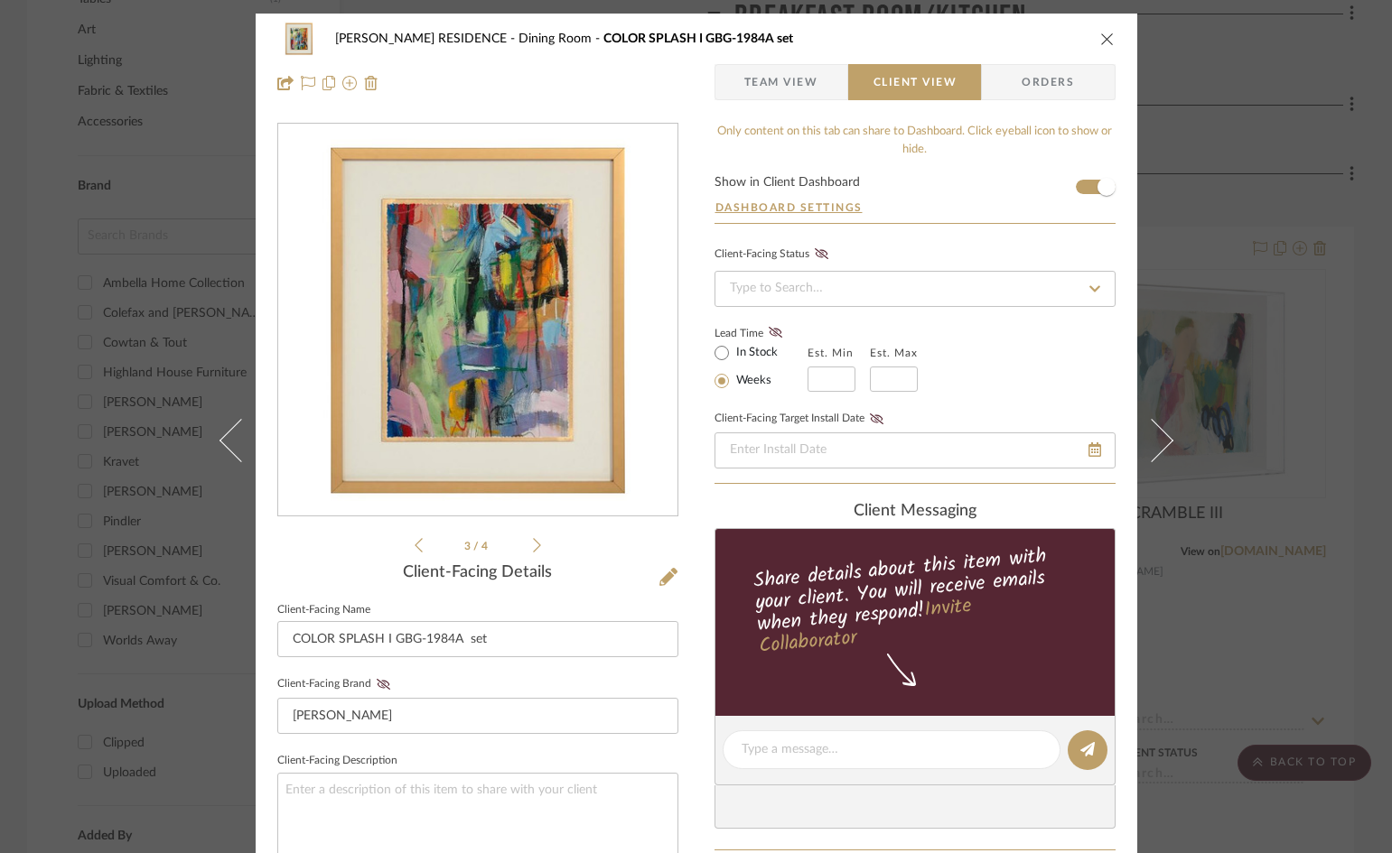
click at [533, 545] on icon at bounding box center [537, 545] width 8 height 16
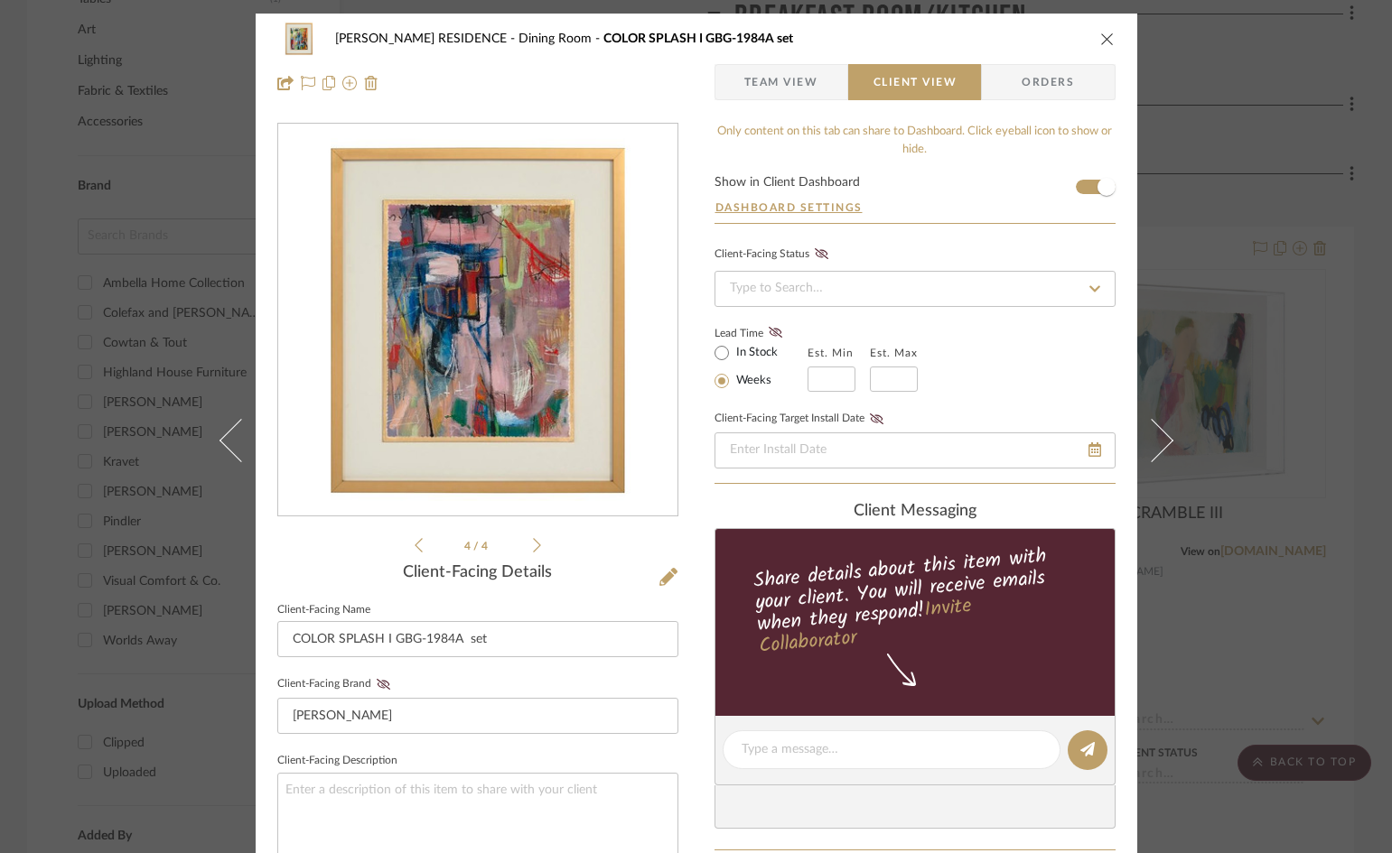
click at [533, 545] on icon at bounding box center [537, 545] width 8 height 16
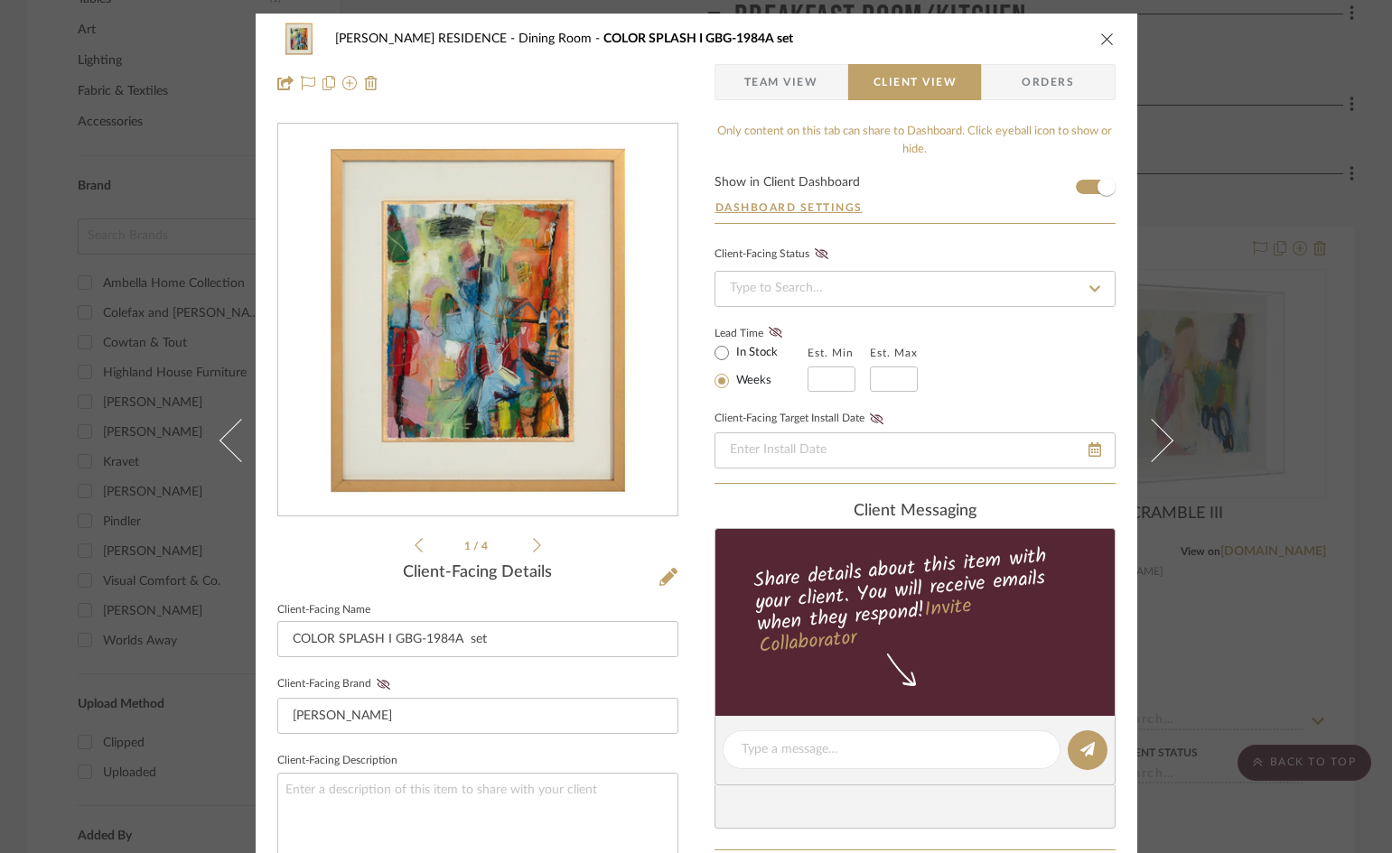
click at [1104, 41] on icon "close" at bounding box center [1107, 39] width 14 height 14
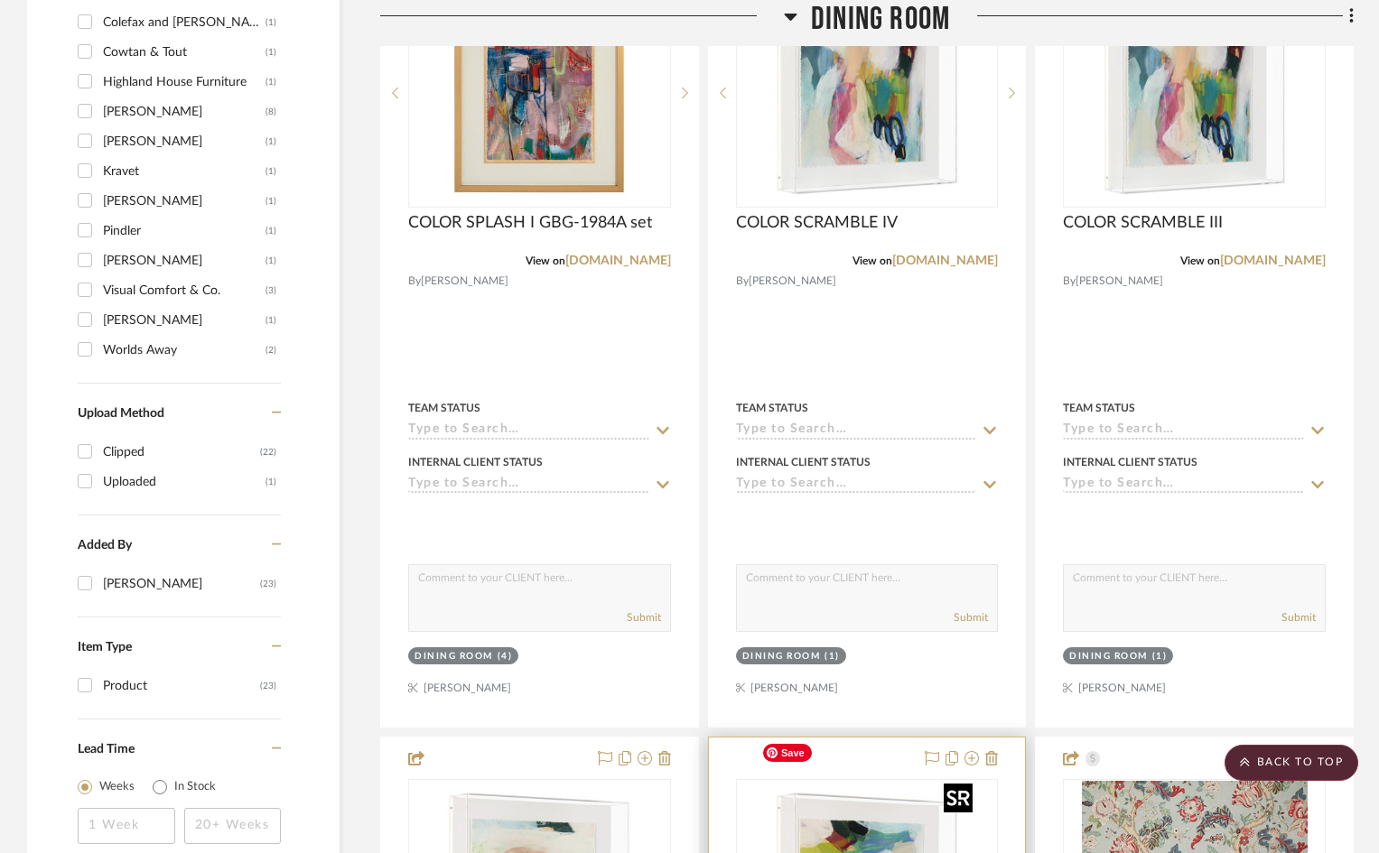
scroll to position [1806, 0]
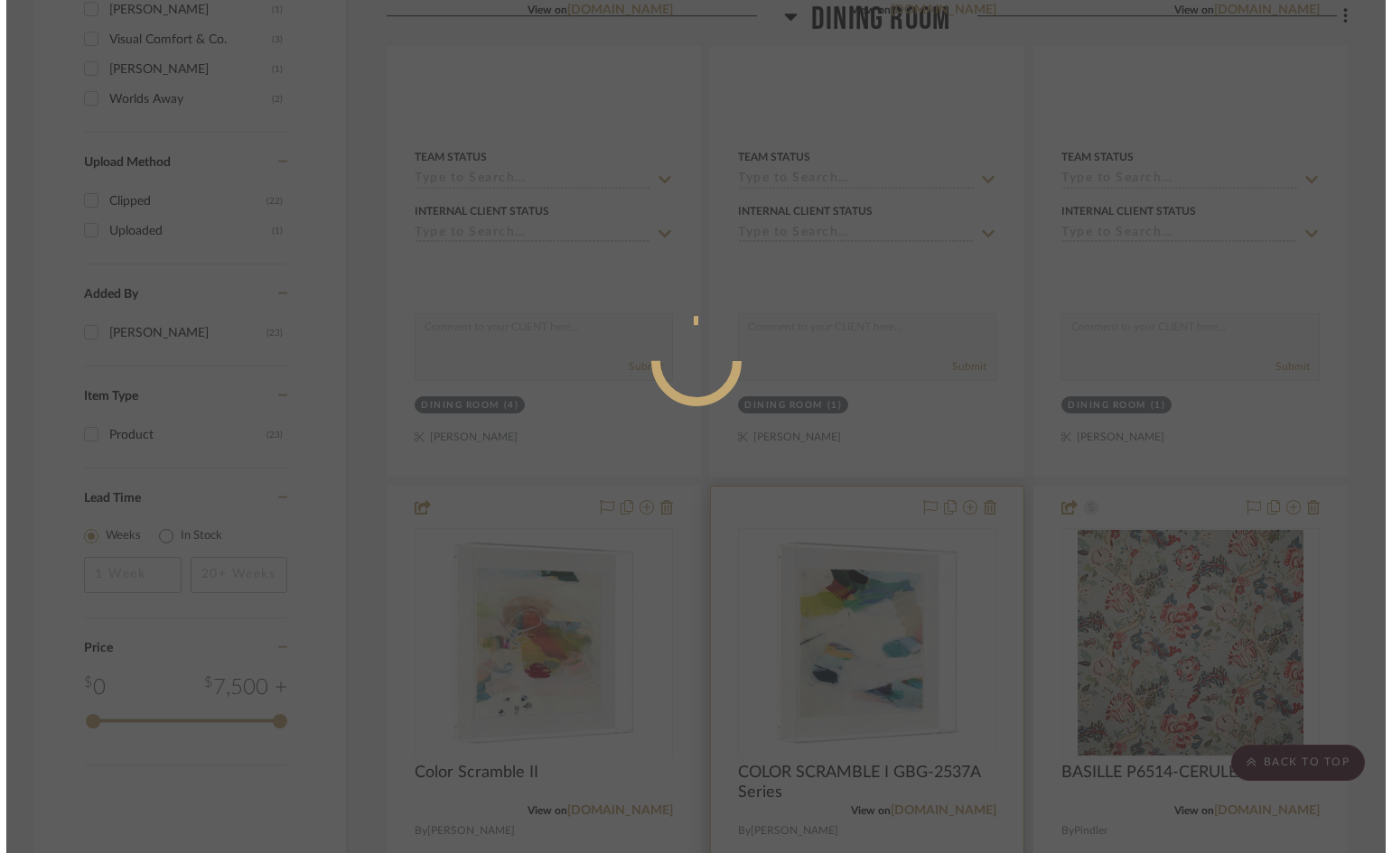
scroll to position [0, 0]
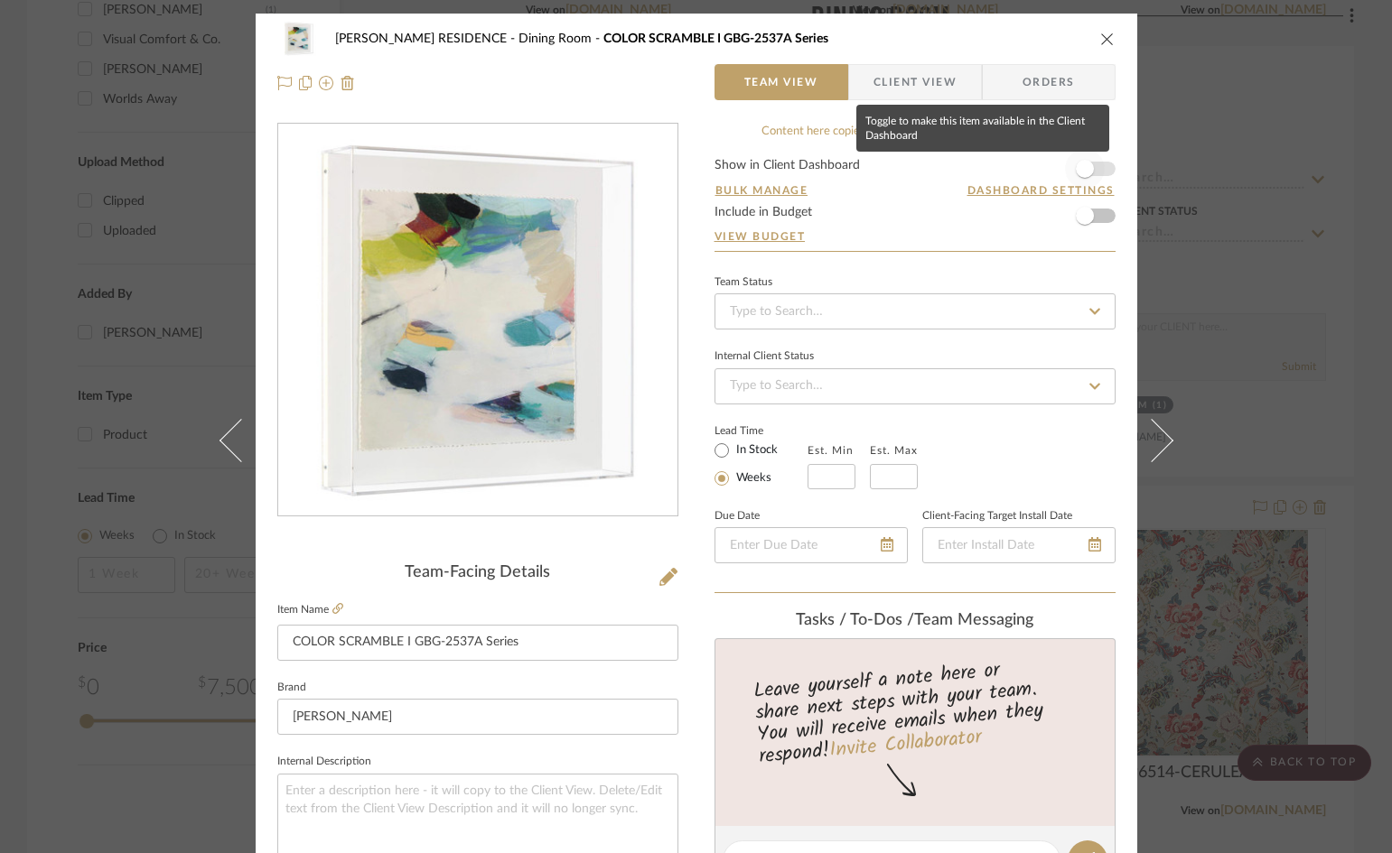
click at [1076, 172] on span "button" at bounding box center [1085, 169] width 18 height 18
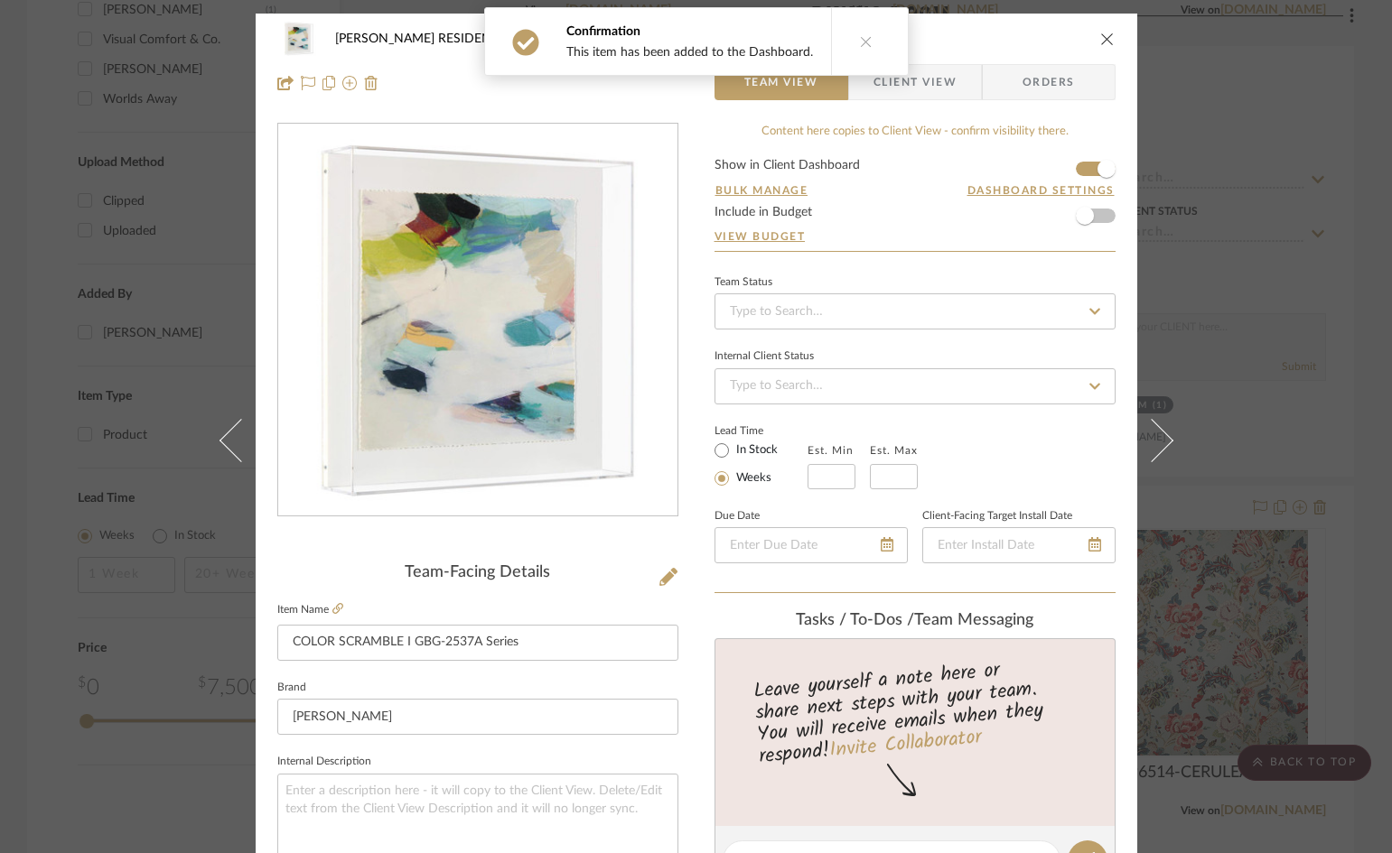
click at [1101, 38] on icon "close" at bounding box center [1107, 39] width 14 height 14
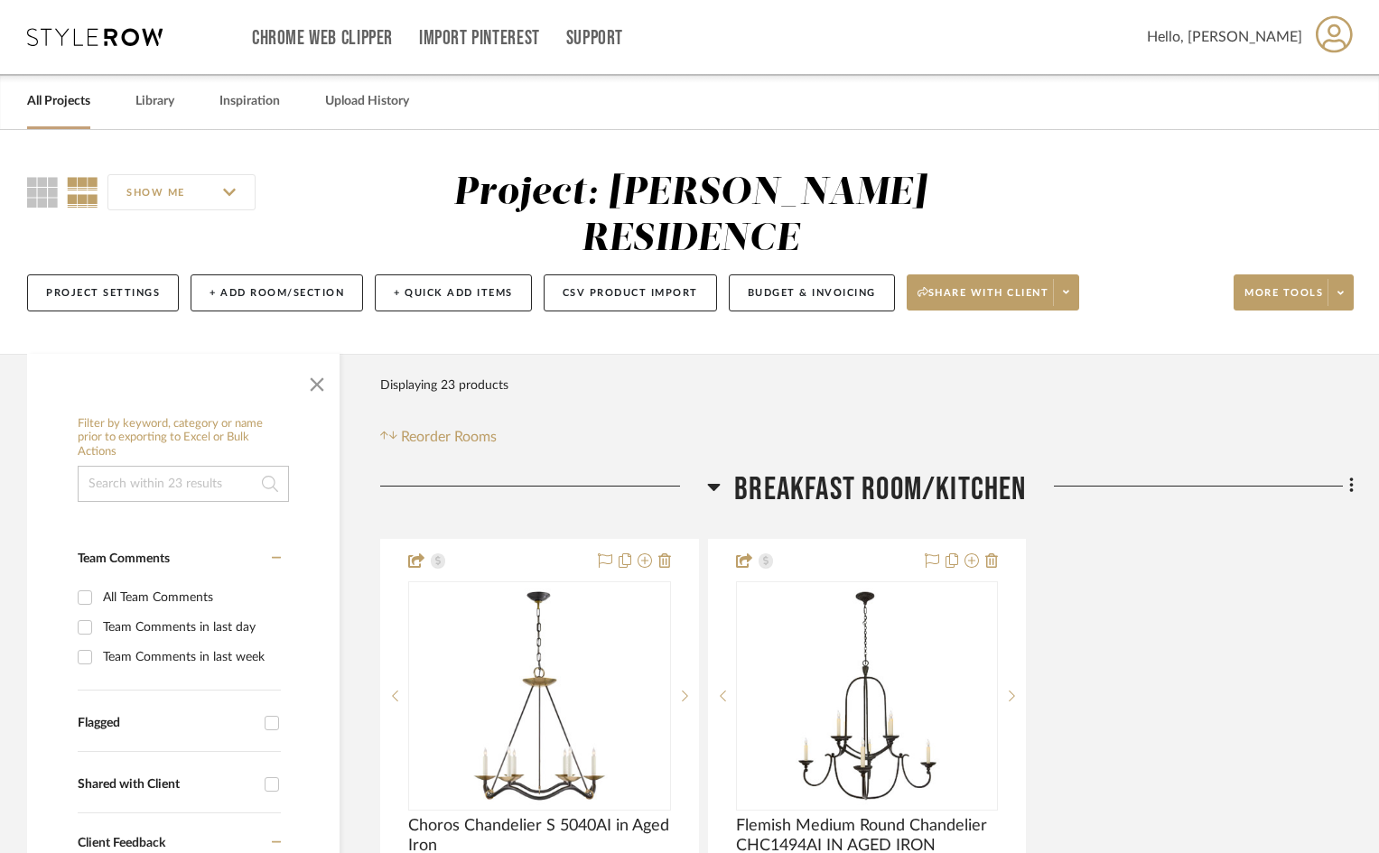
click at [84, 104] on link "All Projects" at bounding box center [58, 101] width 63 height 24
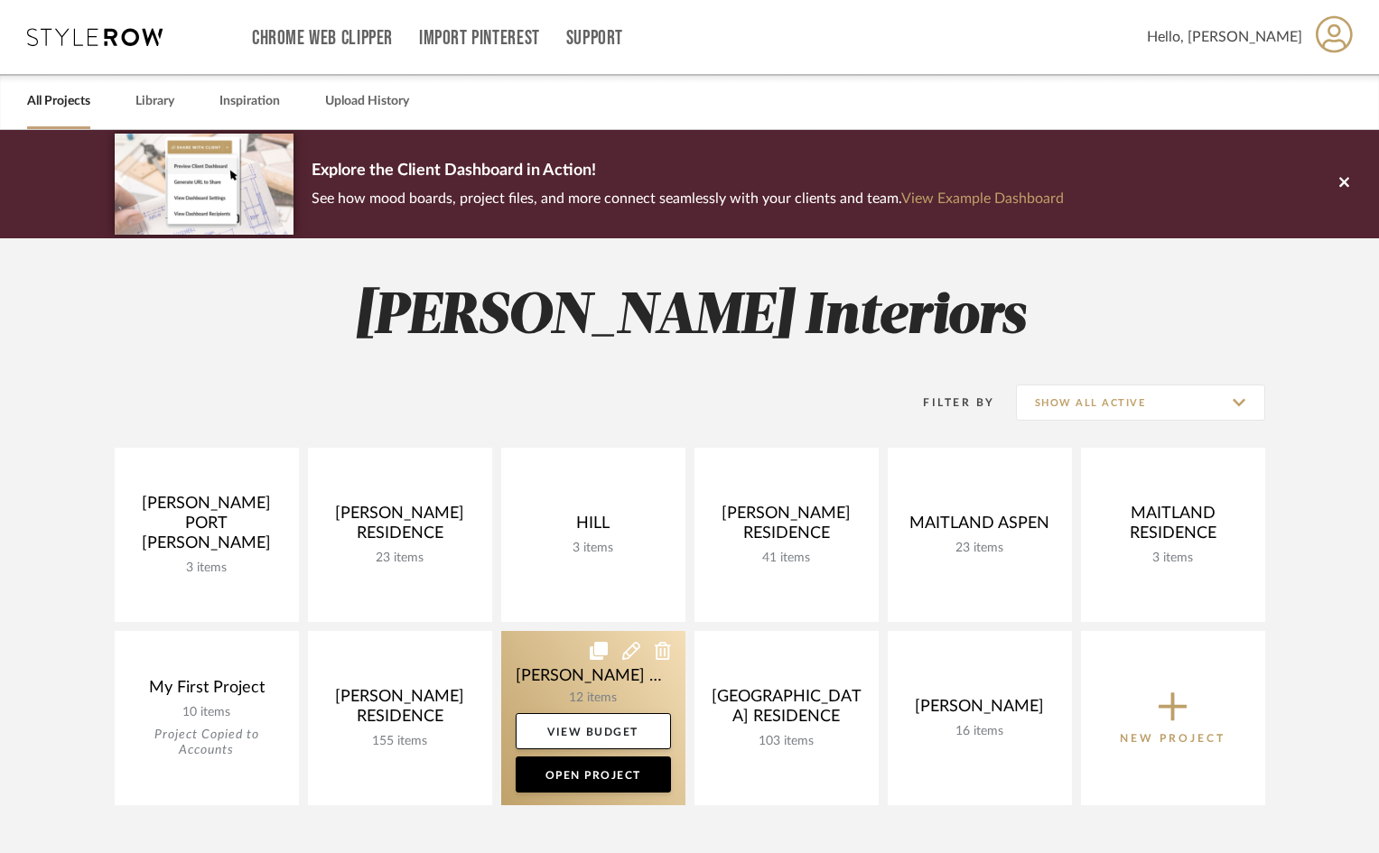
scroll to position [90, 0]
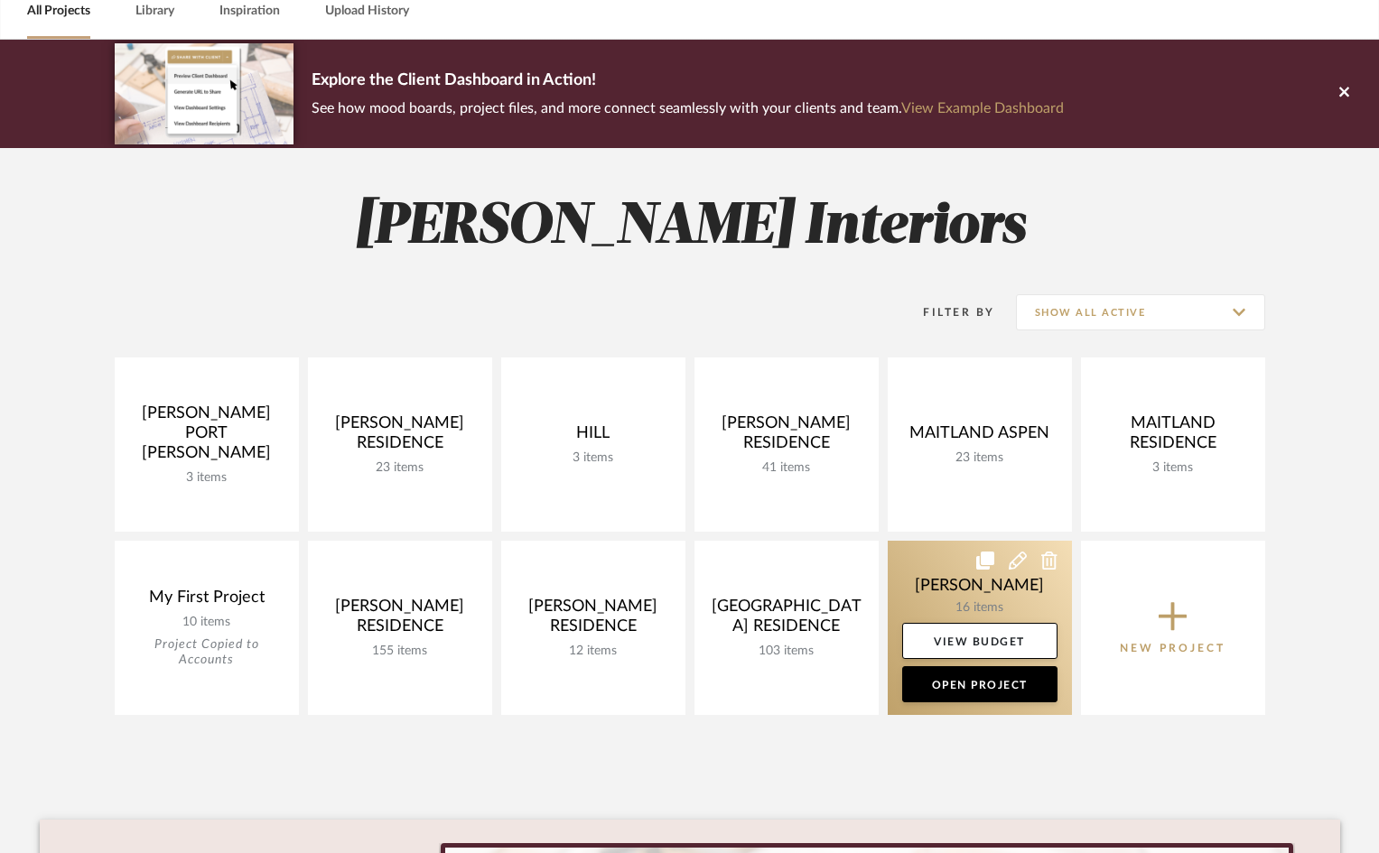
click at [1042, 585] on link at bounding box center [980, 628] width 184 height 174
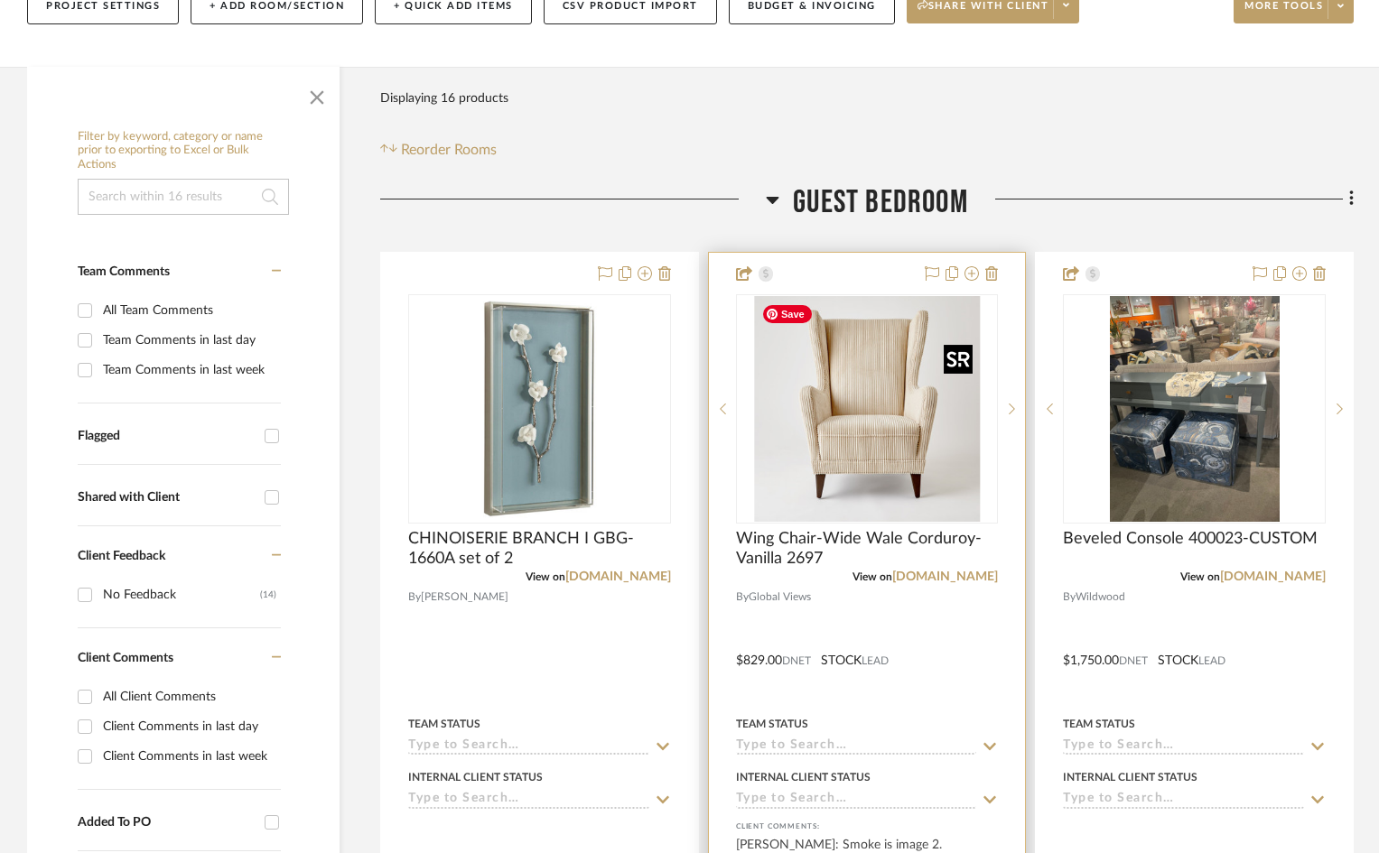
scroll to position [361, 0]
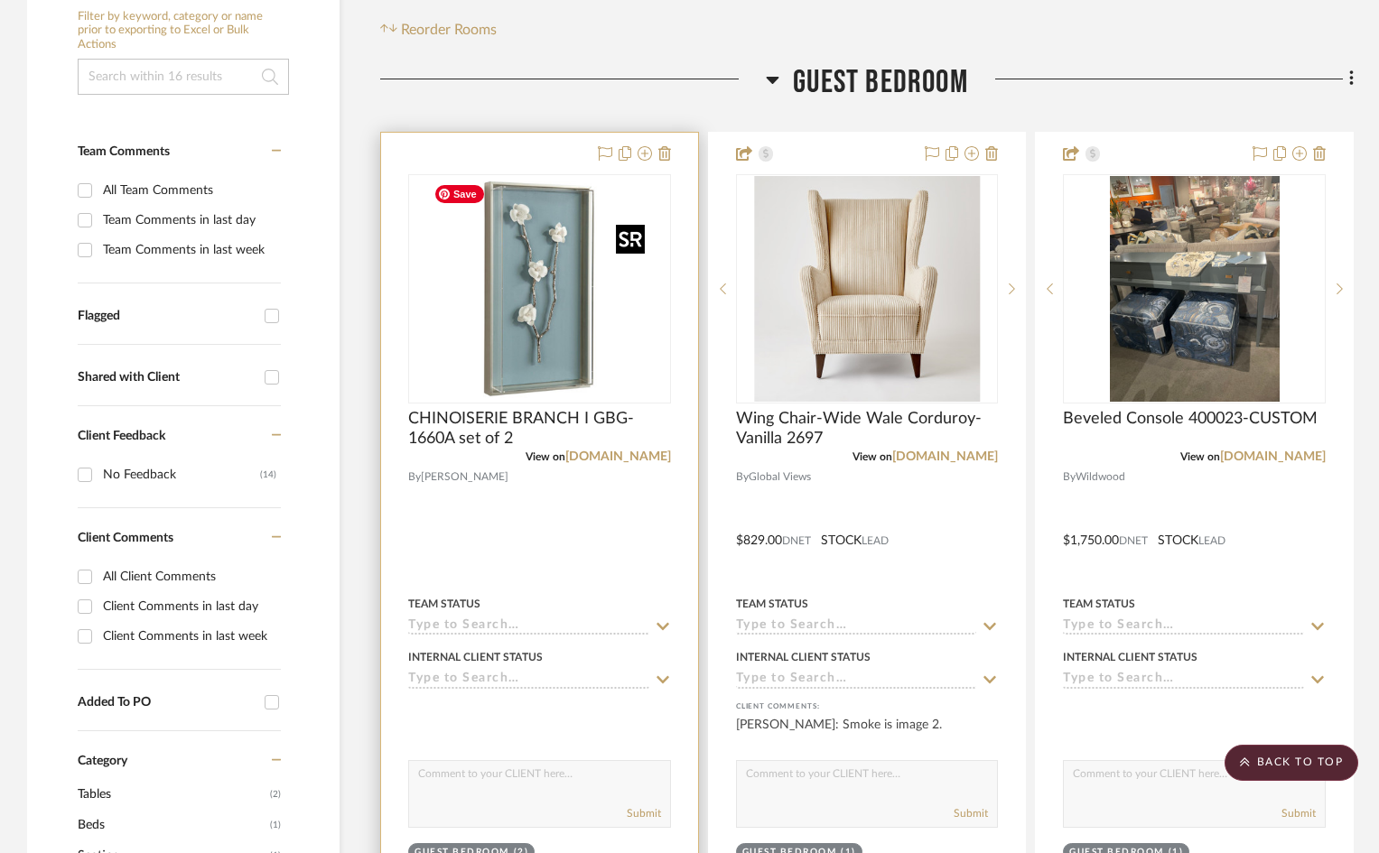
click at [645, 277] on img "0" at bounding box center [539, 289] width 226 height 226
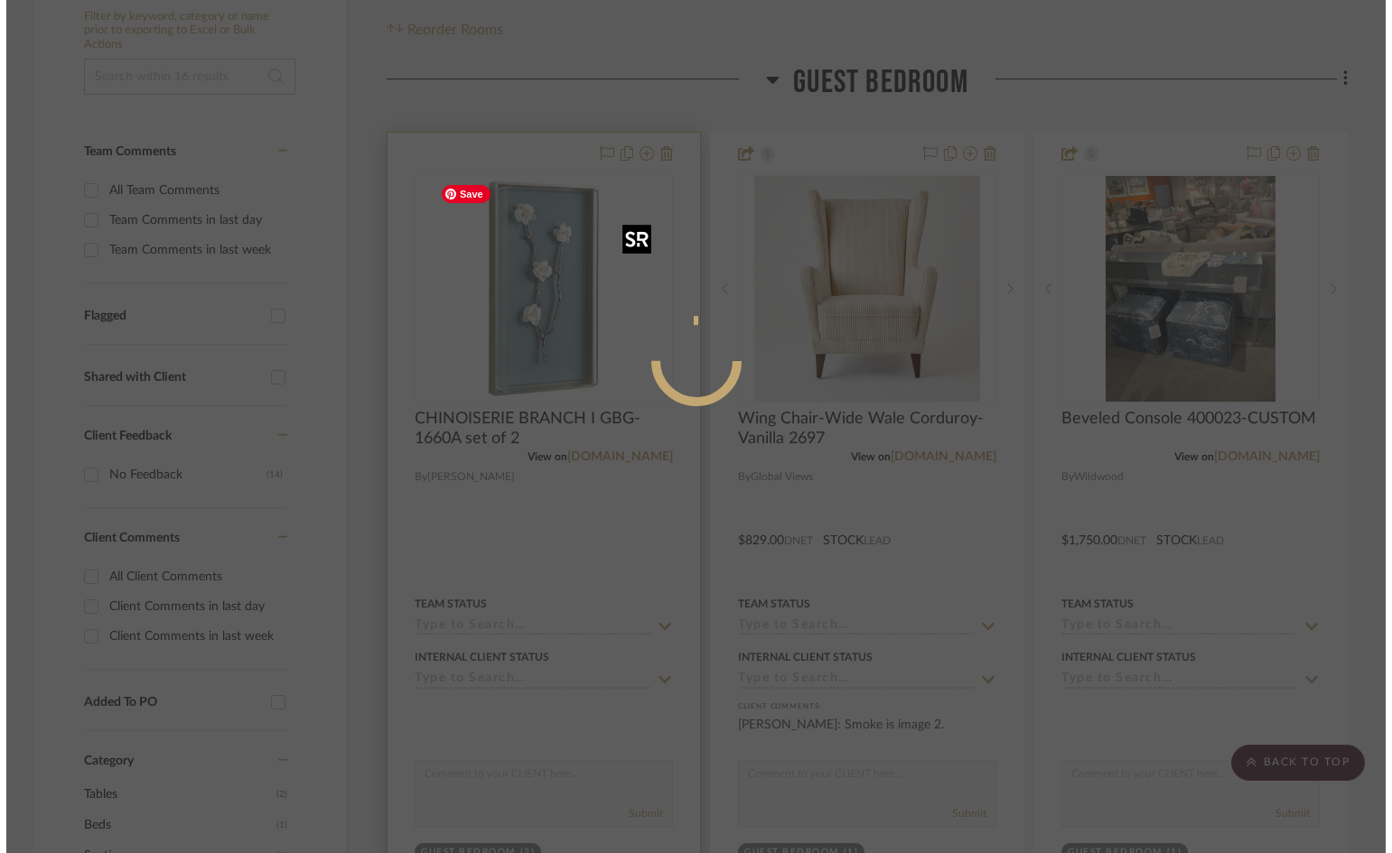
scroll to position [0, 0]
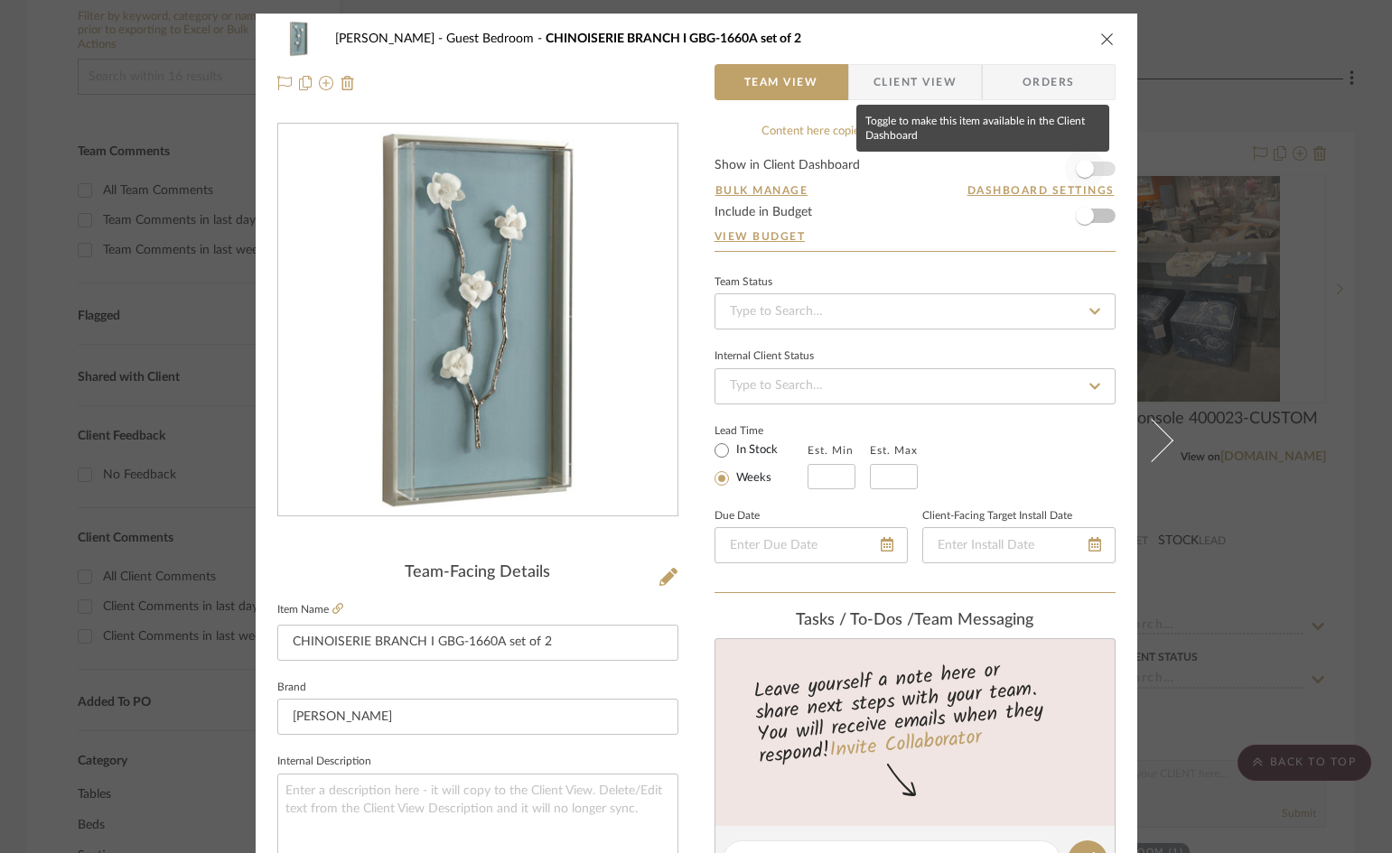
click at [1083, 173] on span "button" at bounding box center [1085, 169] width 18 height 18
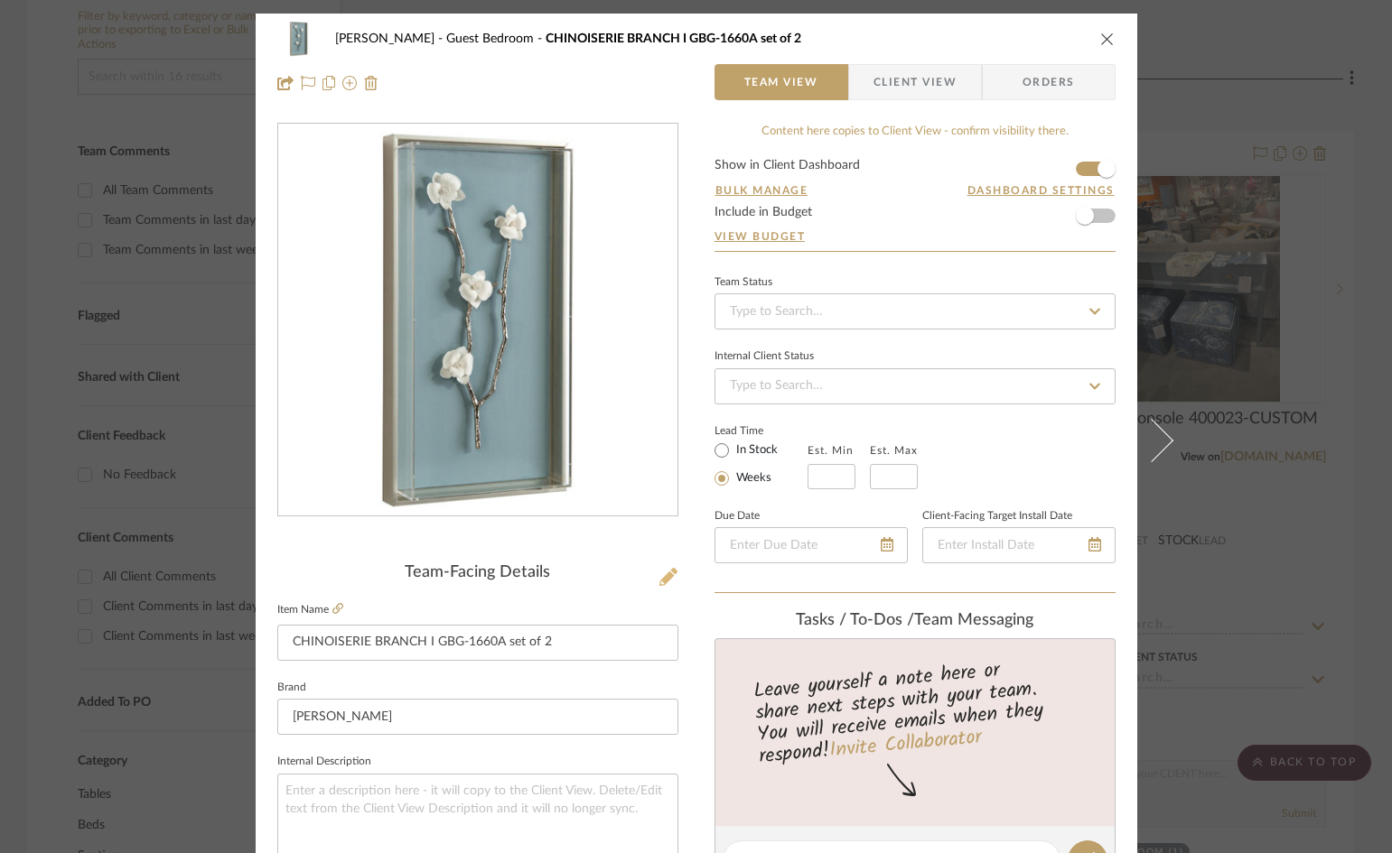
click at [661, 577] on icon at bounding box center [668, 577] width 18 height 18
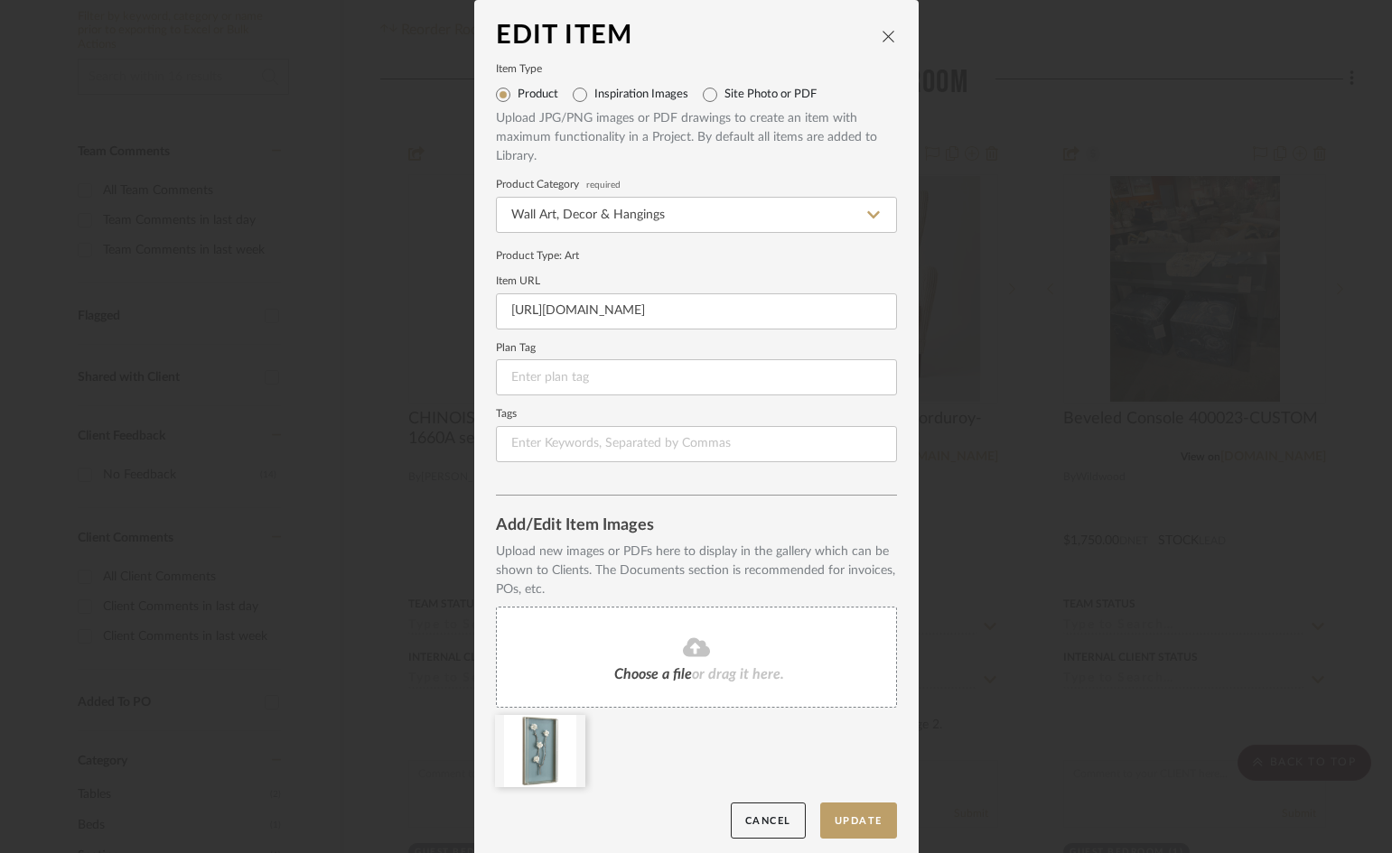
click at [703, 648] on icon at bounding box center [696, 648] width 27 height 22
drag, startPoint x: 889, startPoint y: 818, endPoint x: 845, endPoint y: 815, distance: 44.4
click at [845, 815] on button "Update" at bounding box center [858, 821] width 77 height 37
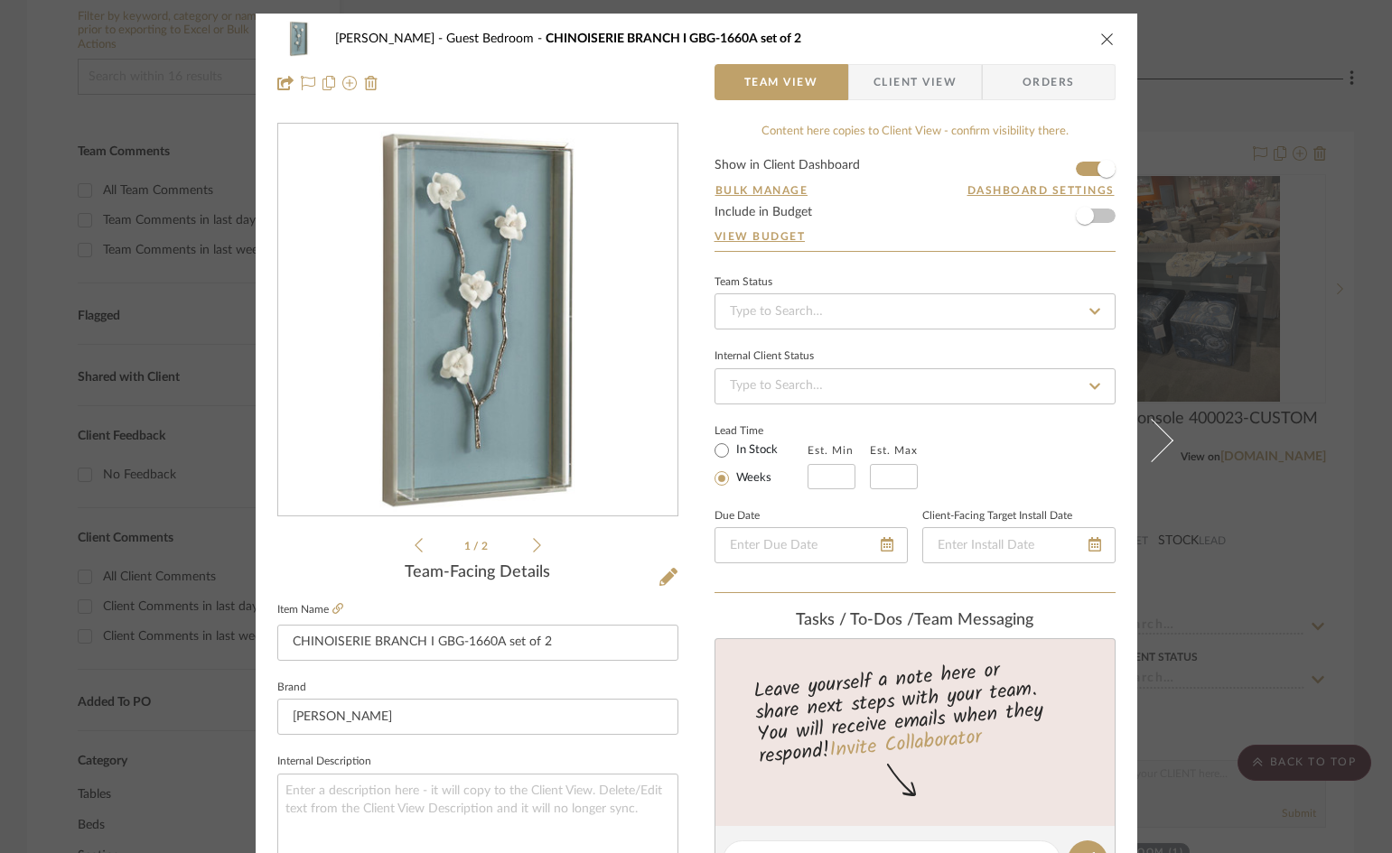
click at [533, 547] on icon at bounding box center [537, 545] width 8 height 14
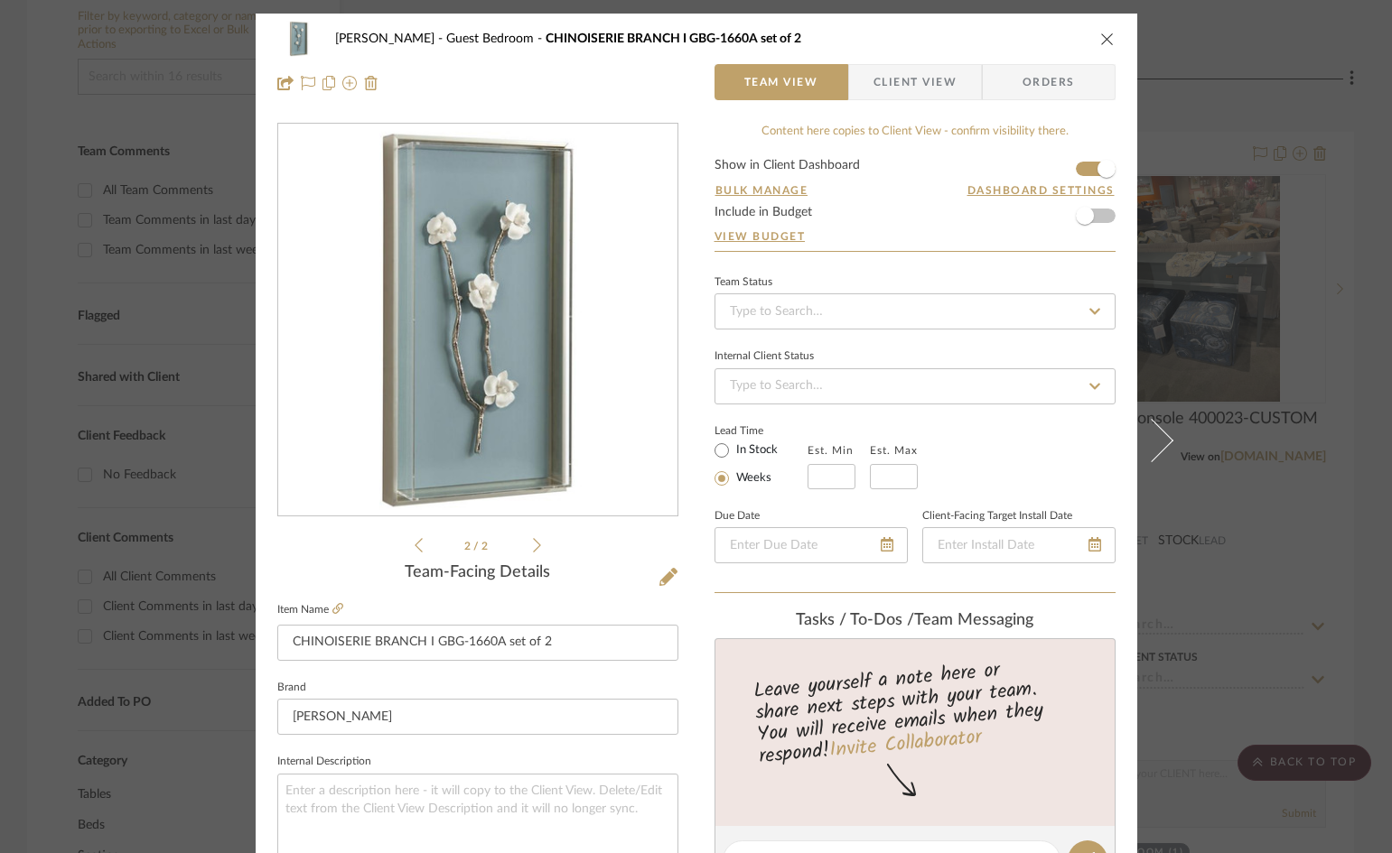
click at [533, 547] on icon at bounding box center [537, 545] width 8 height 14
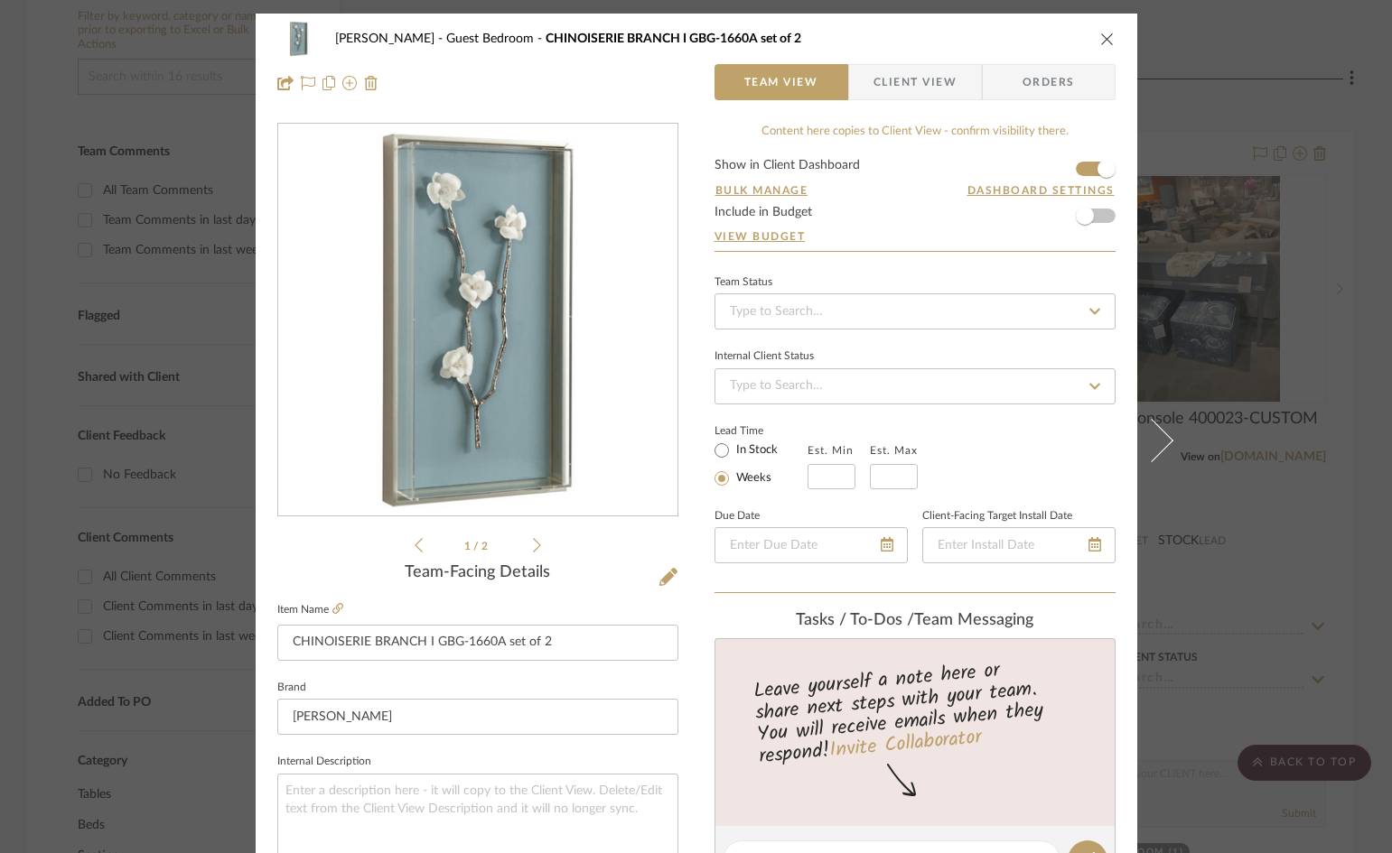
click at [533, 547] on icon at bounding box center [537, 545] width 8 height 14
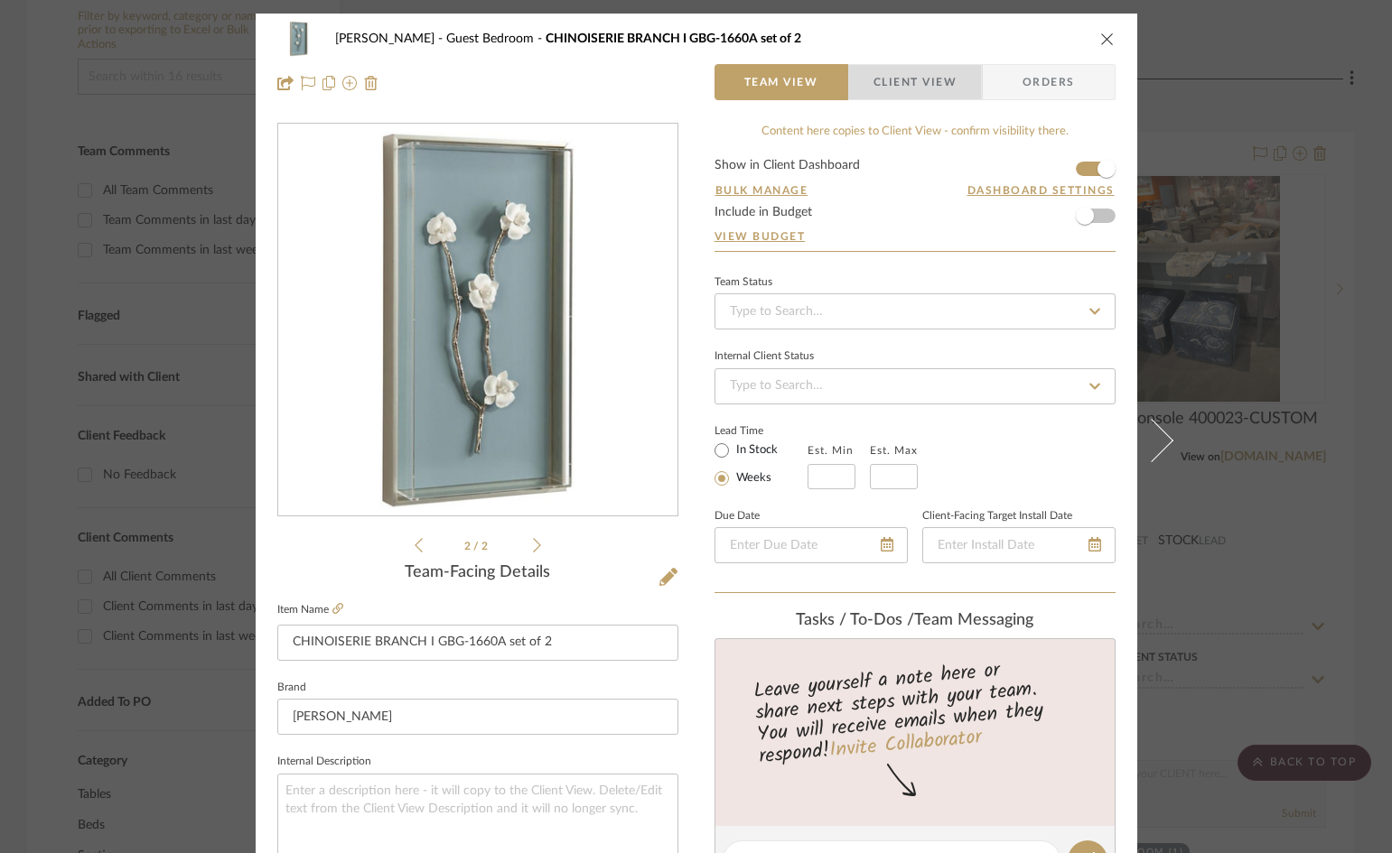
click at [925, 83] on span "Client View" at bounding box center [914, 82] width 83 height 36
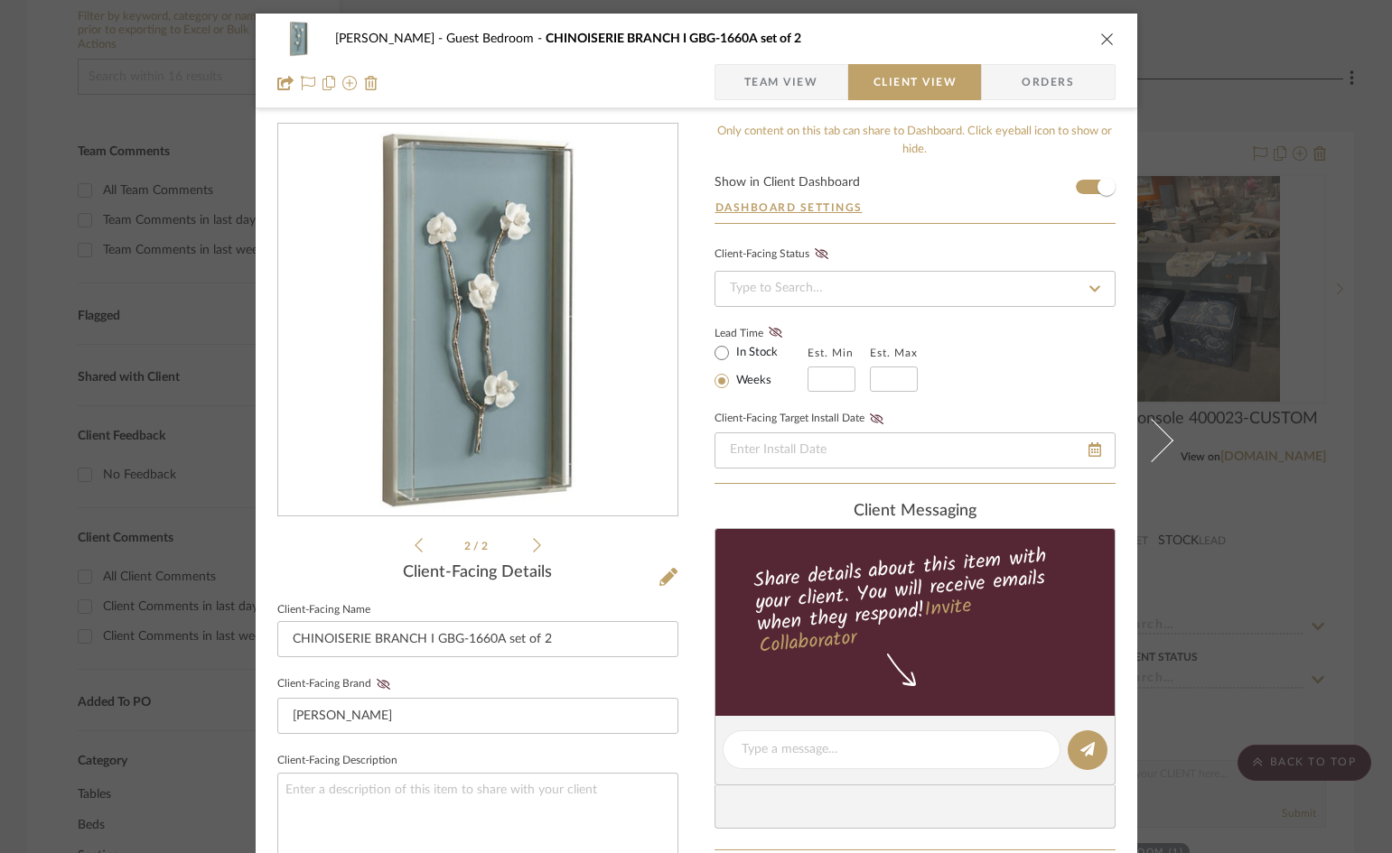
scroll to position [542, 0]
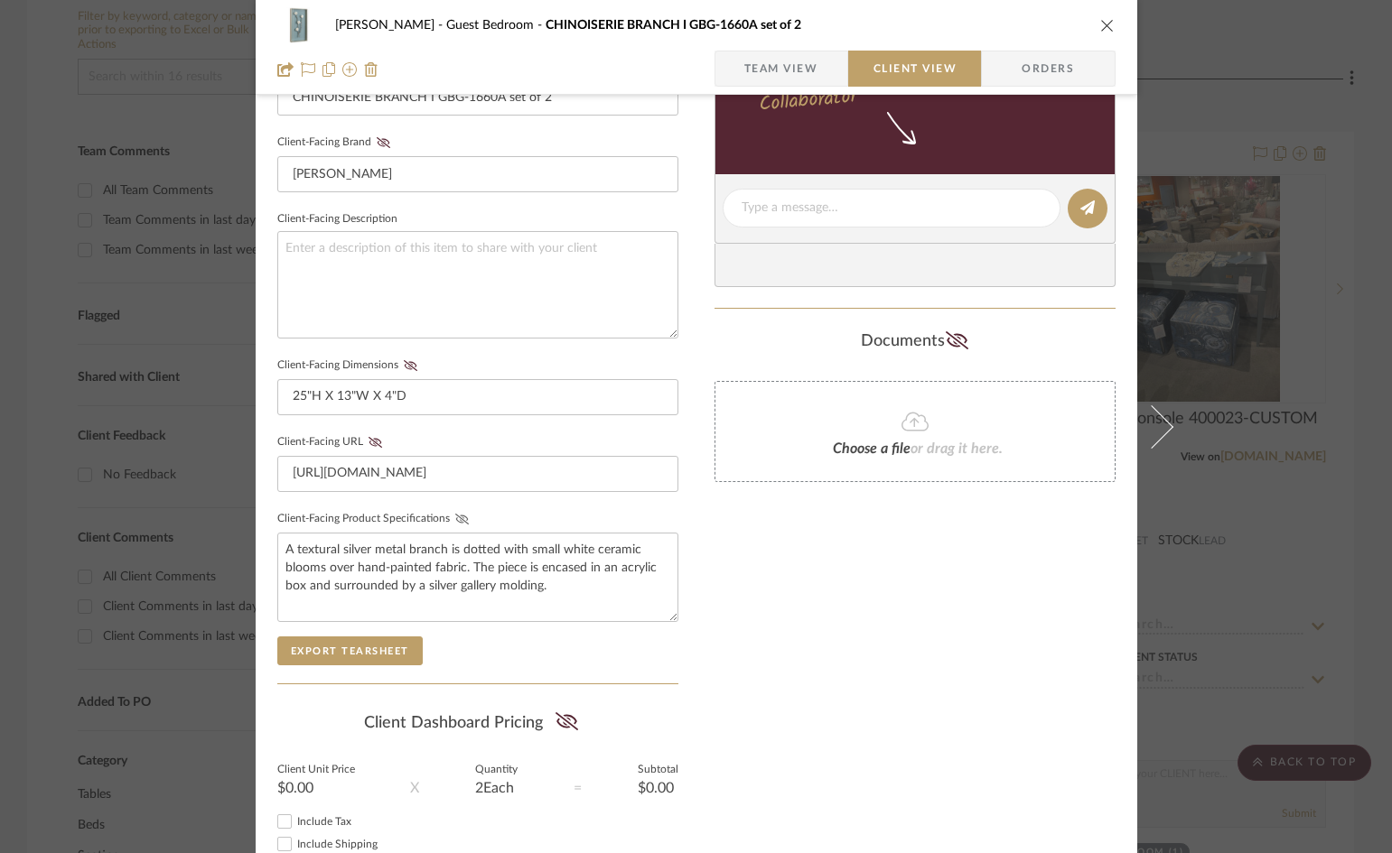
click at [459, 518] on icon at bounding box center [461, 519] width 14 height 11
click at [405, 365] on icon at bounding box center [411, 365] width 14 height 11
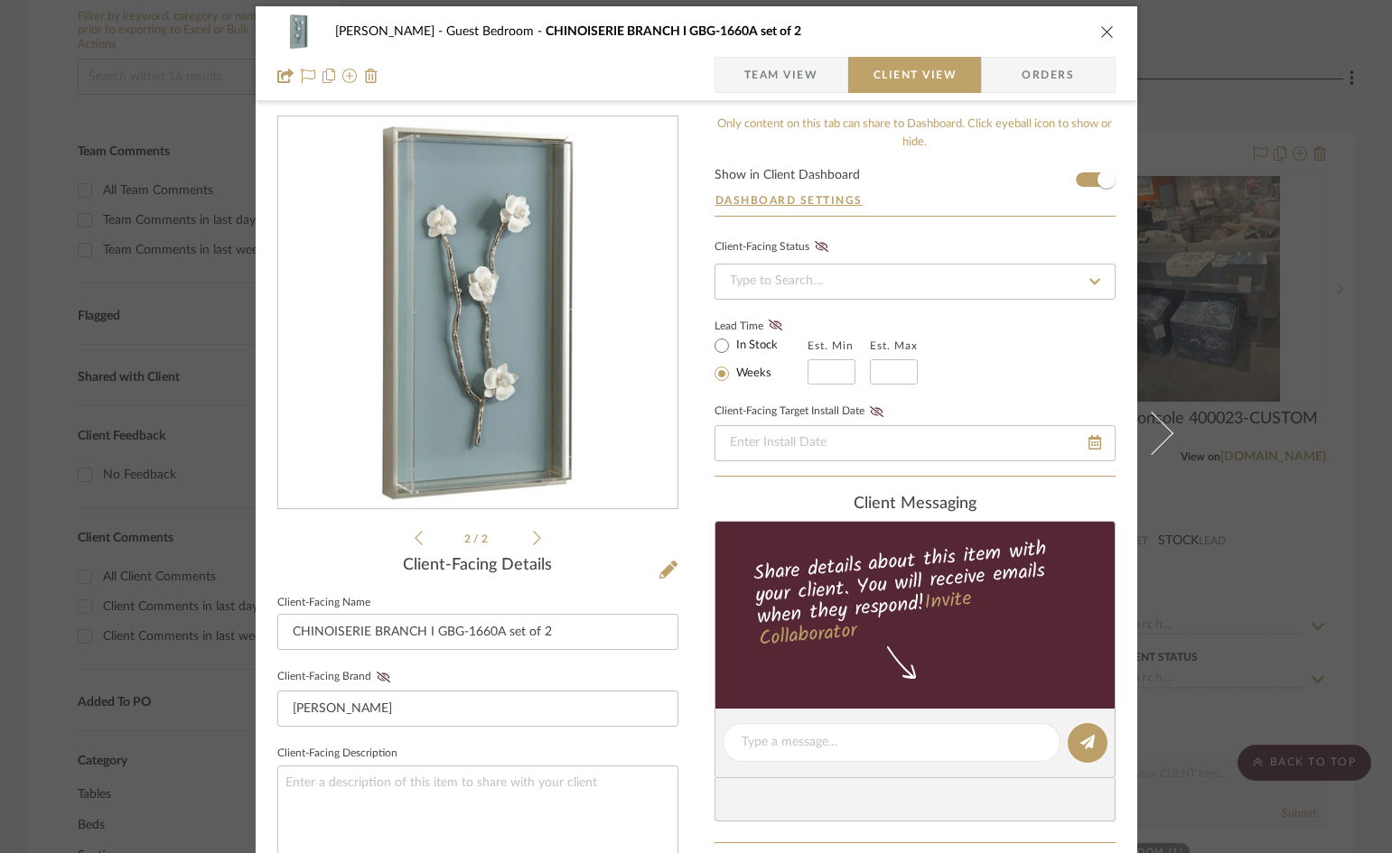
scroll to position [0, 0]
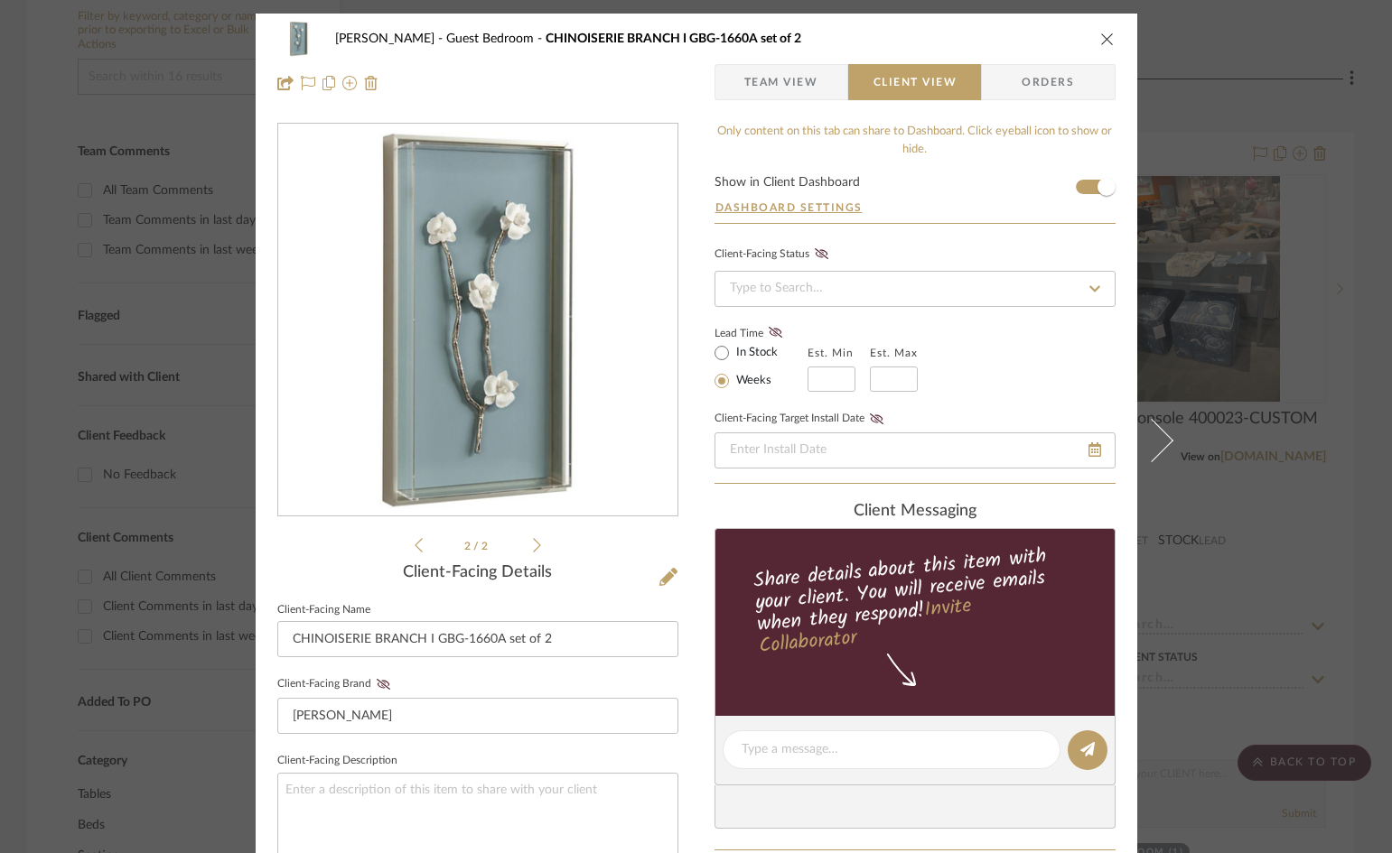
click at [1100, 41] on icon "close" at bounding box center [1107, 39] width 14 height 14
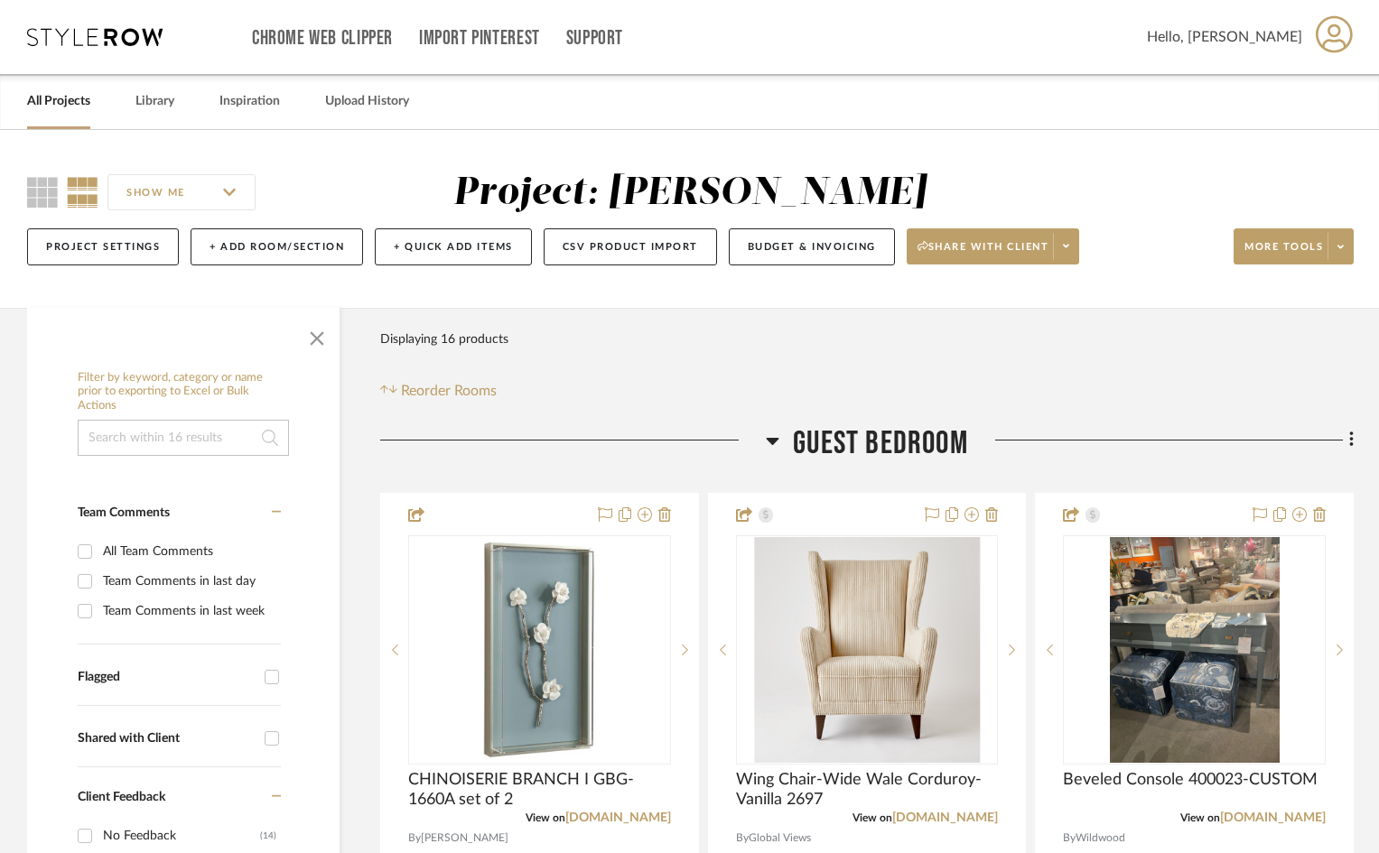
click at [61, 105] on link "All Projects" at bounding box center [58, 101] width 63 height 24
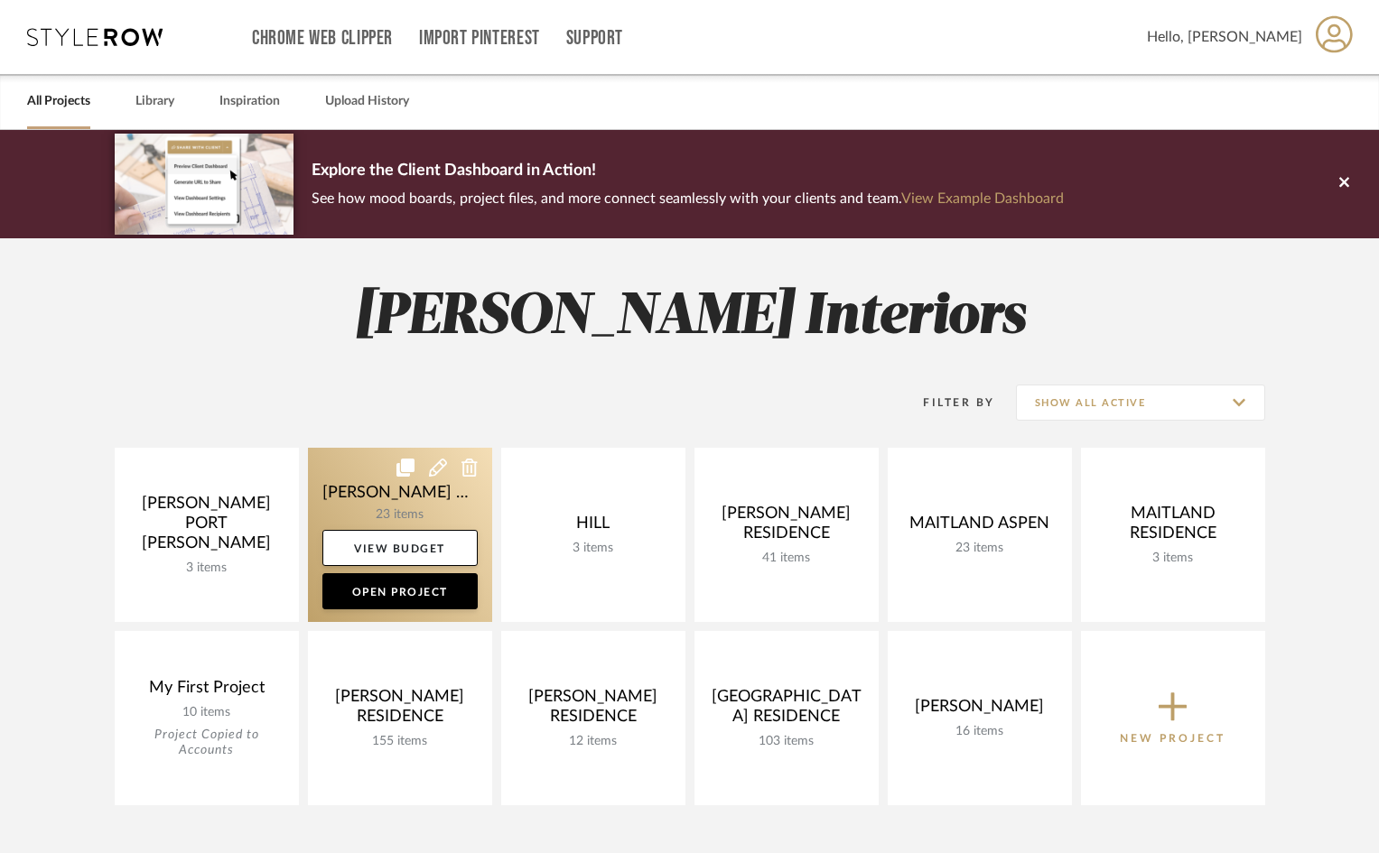
click at [470, 516] on link at bounding box center [400, 535] width 184 height 174
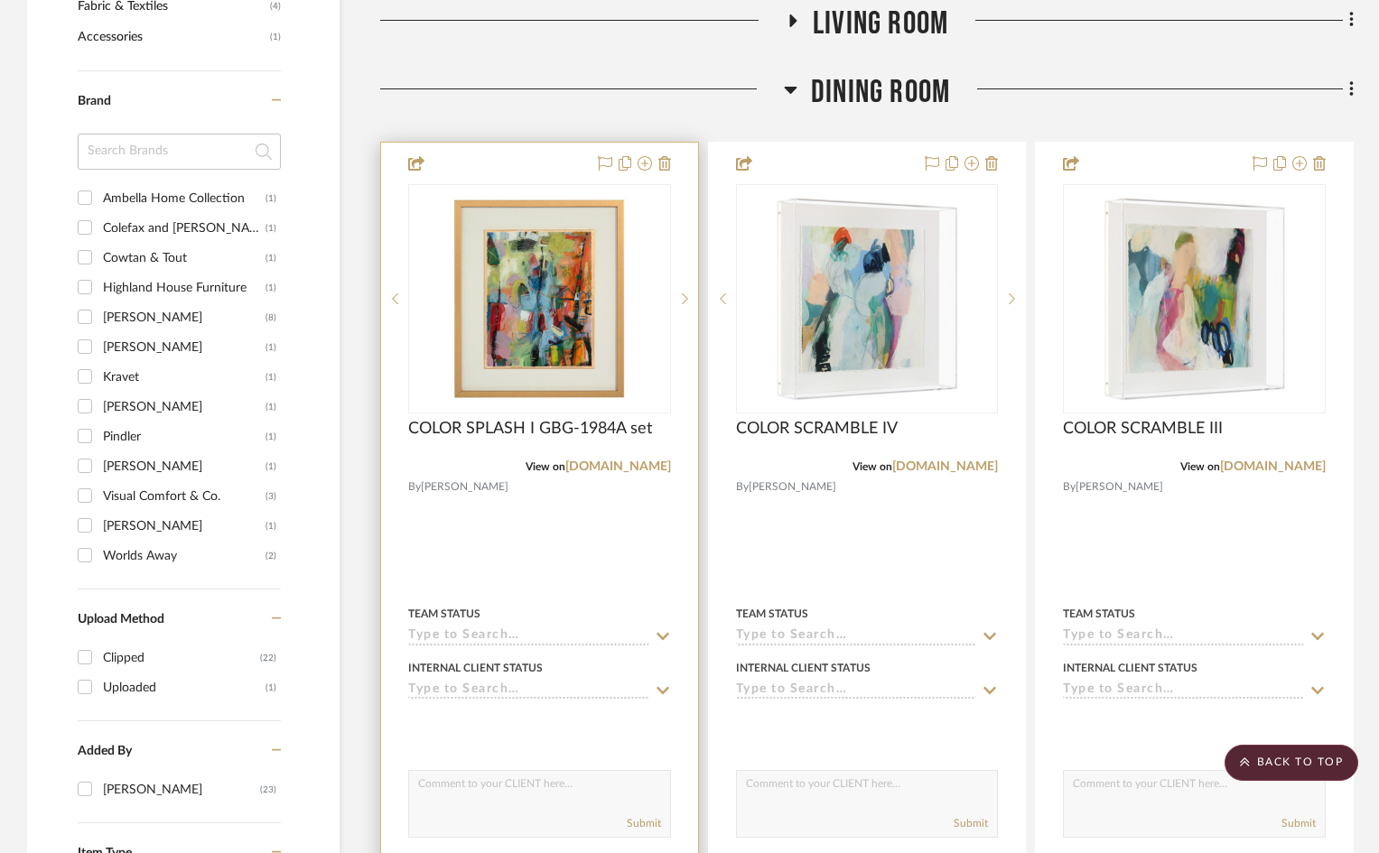
scroll to position [1355, 0]
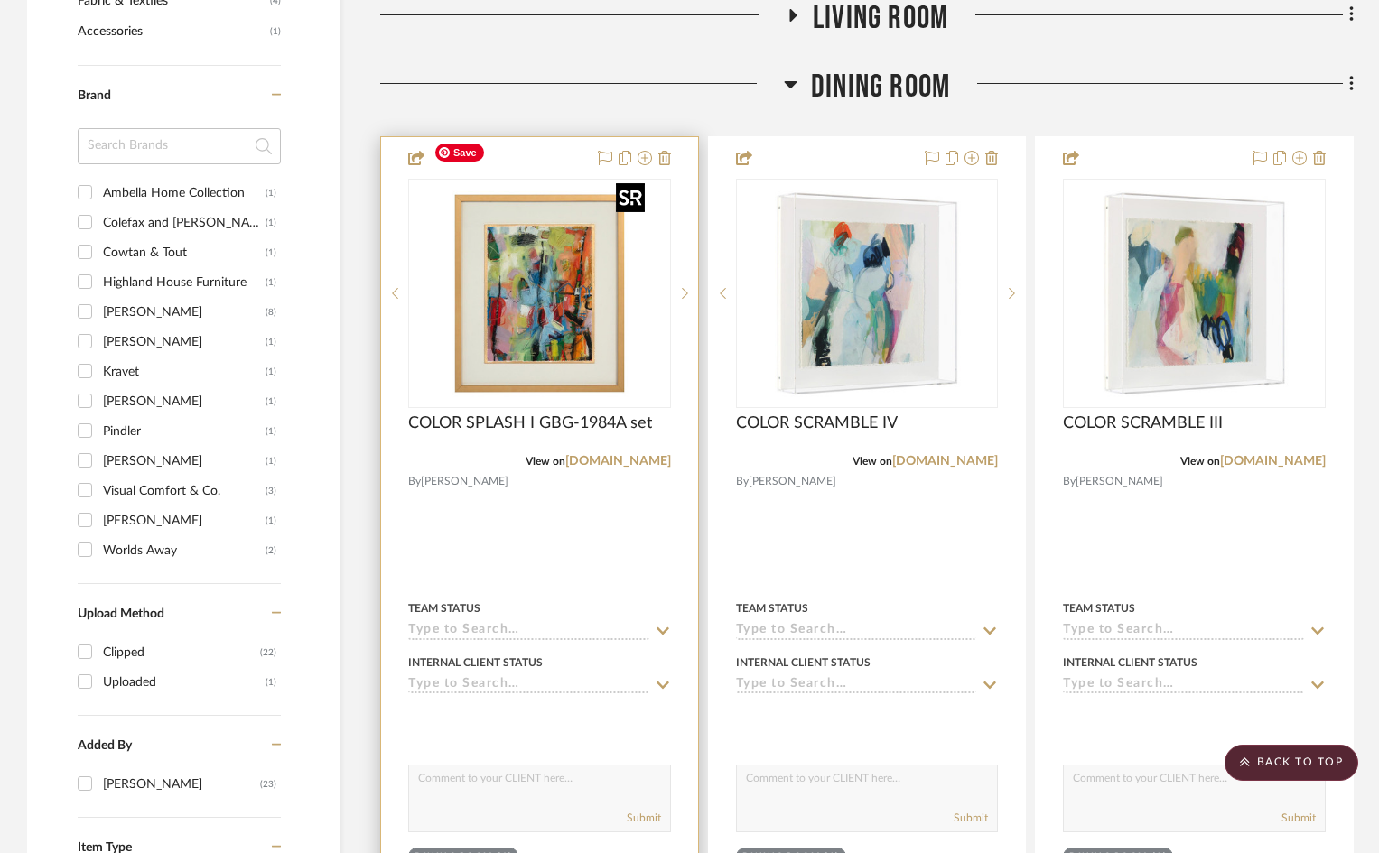
click at [647, 181] on img "0" at bounding box center [539, 294] width 226 height 226
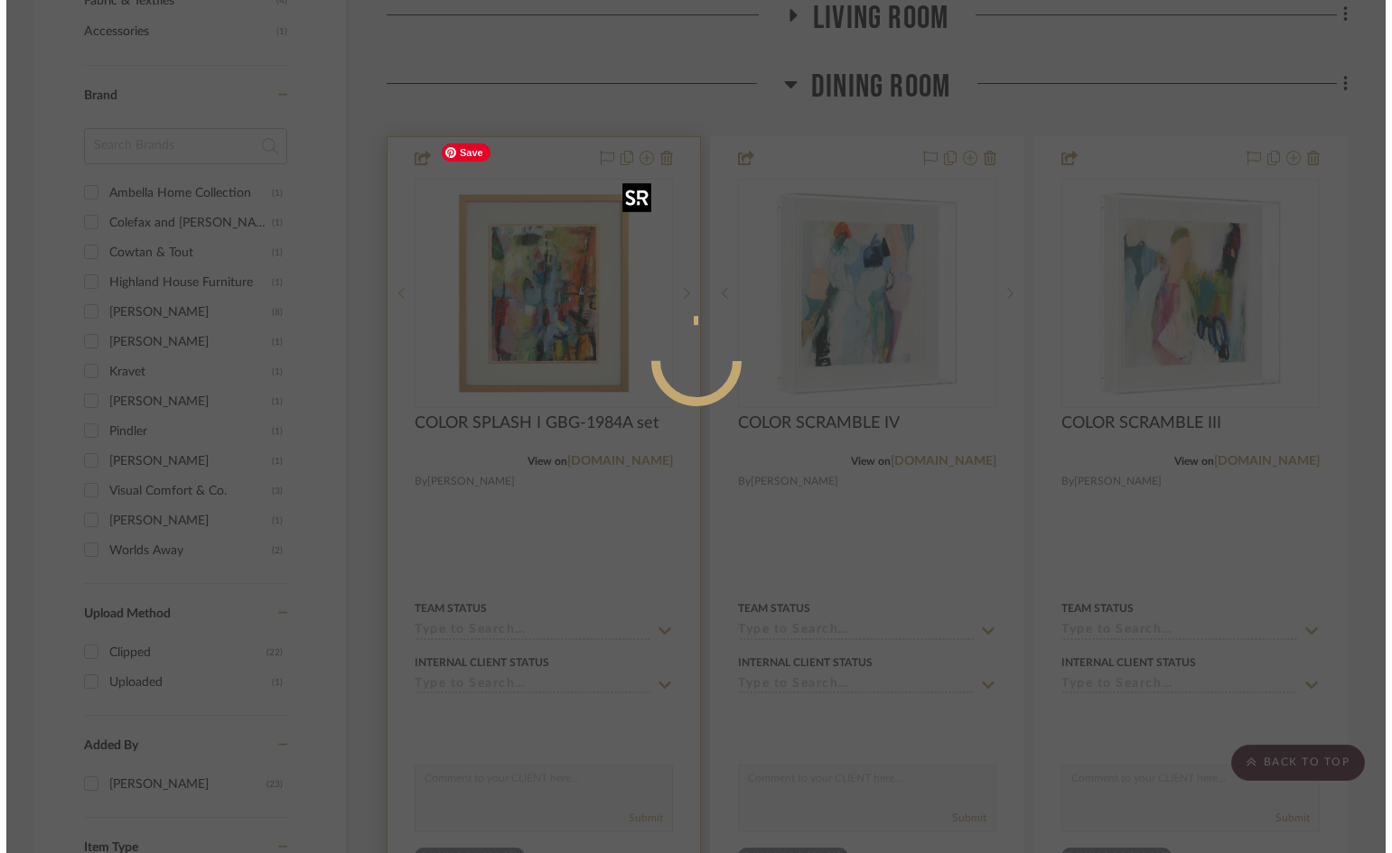
scroll to position [0, 0]
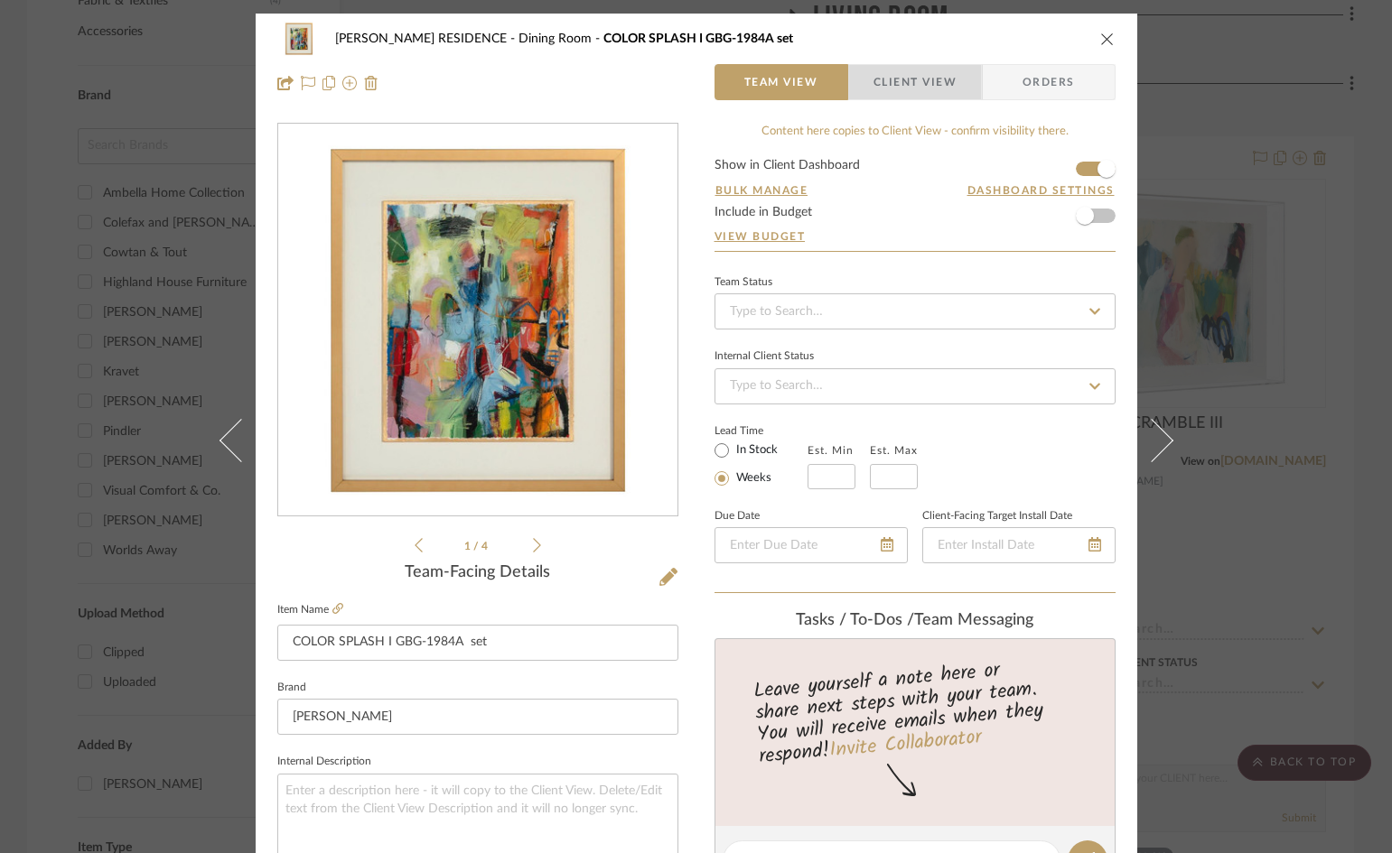
click at [930, 87] on span "Client View" at bounding box center [914, 82] width 83 height 36
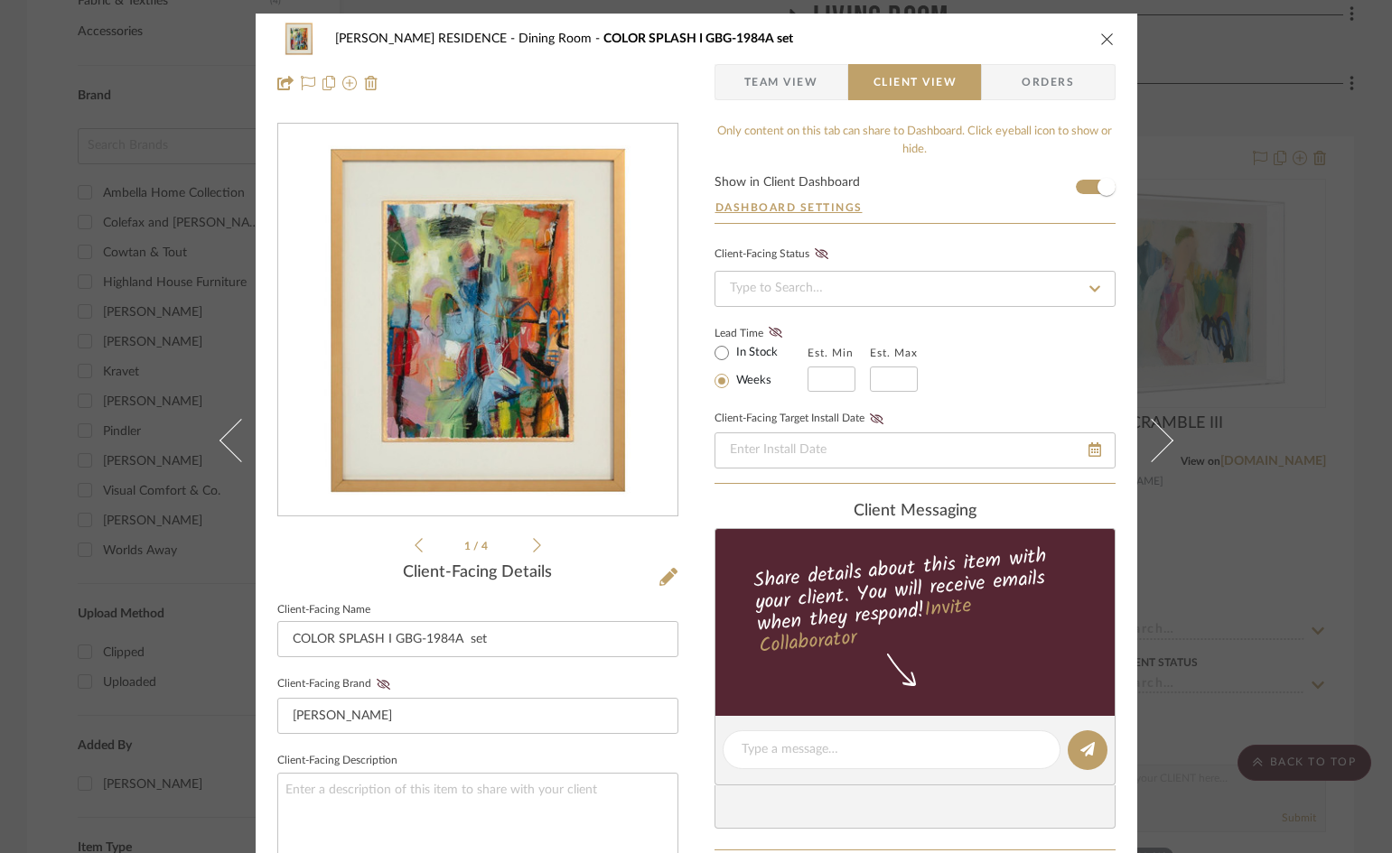
click at [1101, 37] on icon "close" at bounding box center [1107, 39] width 14 height 14
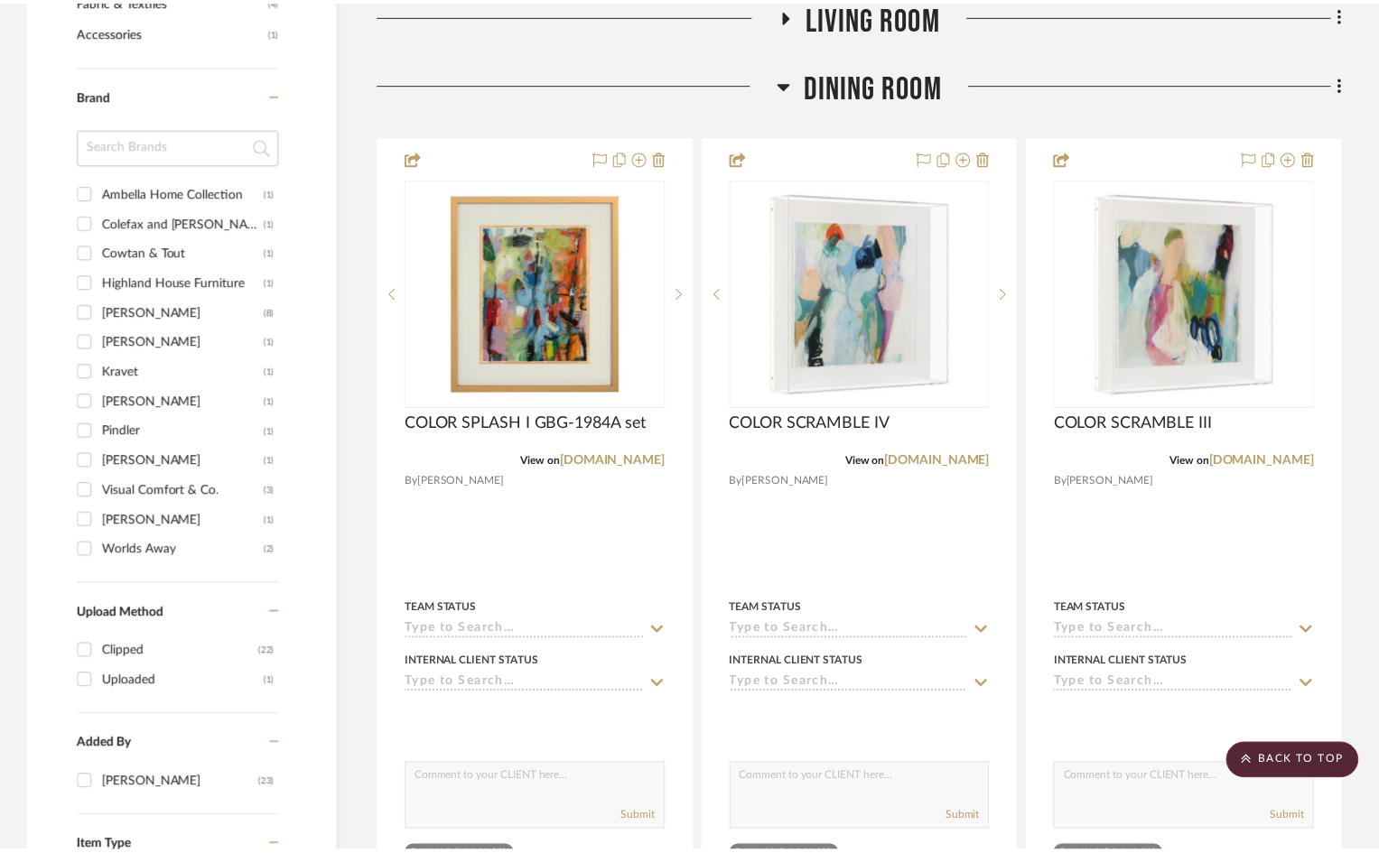
scroll to position [1355, 0]
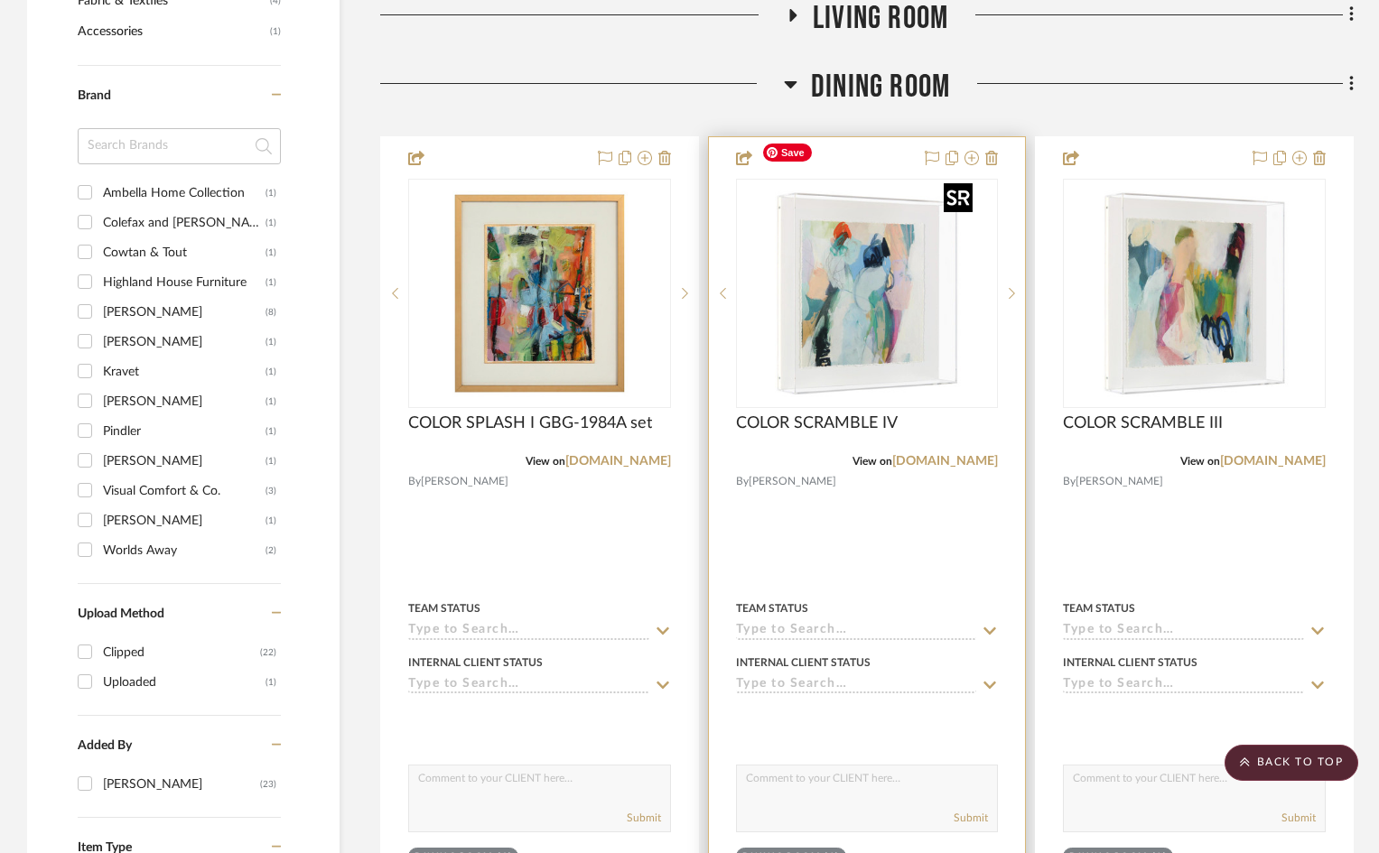
click at [890, 235] on img "0" at bounding box center [867, 294] width 226 height 226
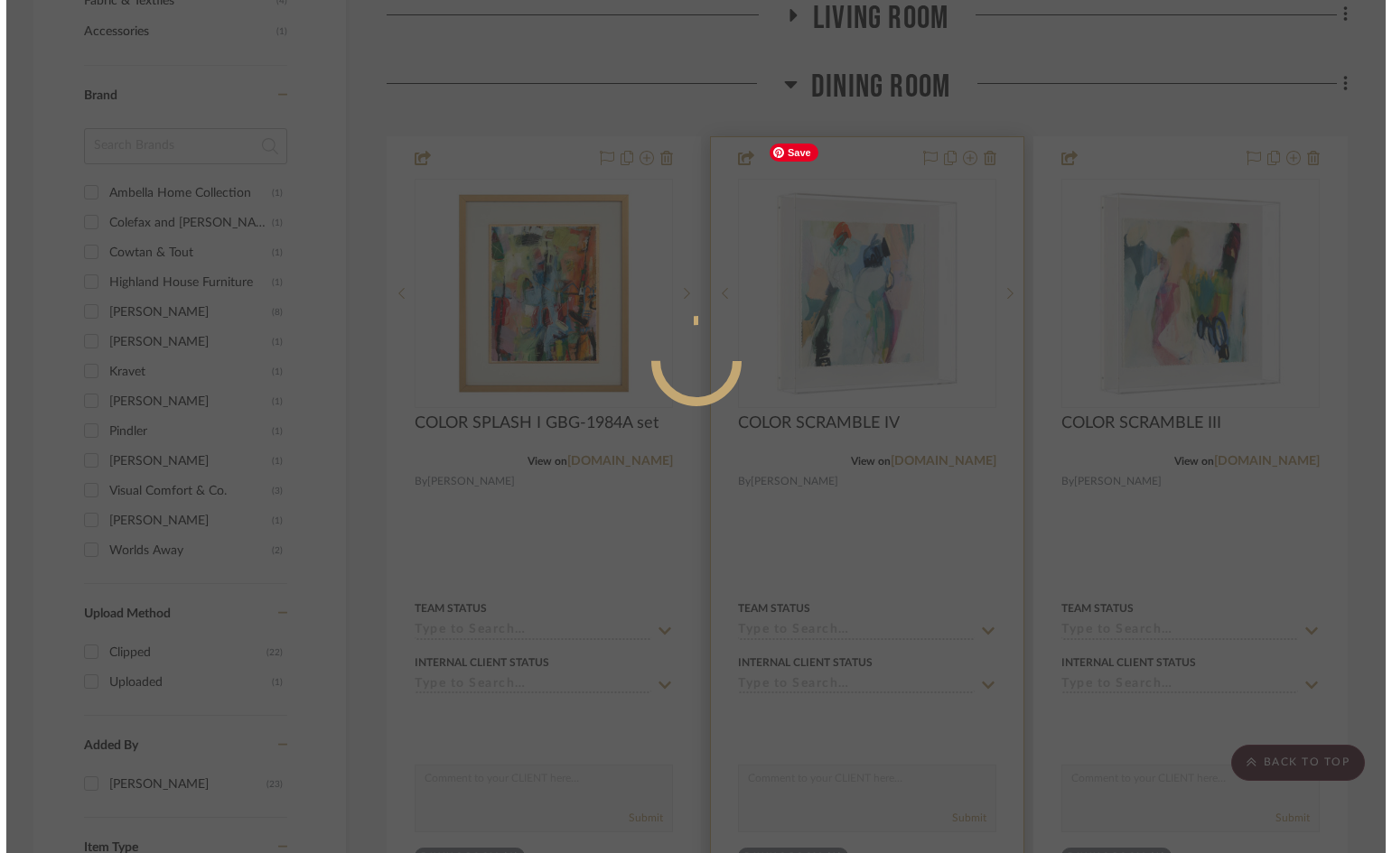
scroll to position [0, 0]
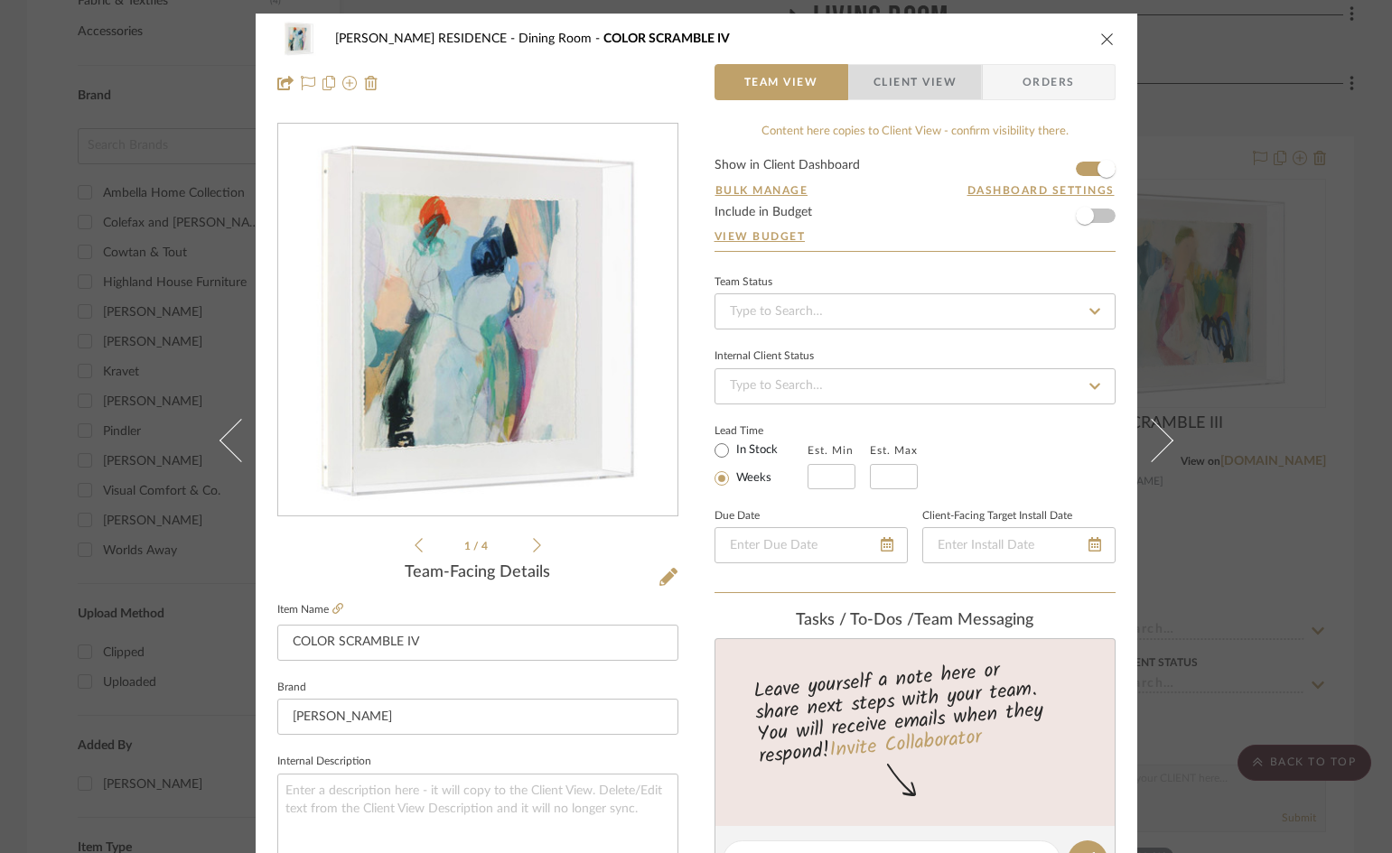
click at [894, 82] on span "Client View" at bounding box center [914, 82] width 83 height 36
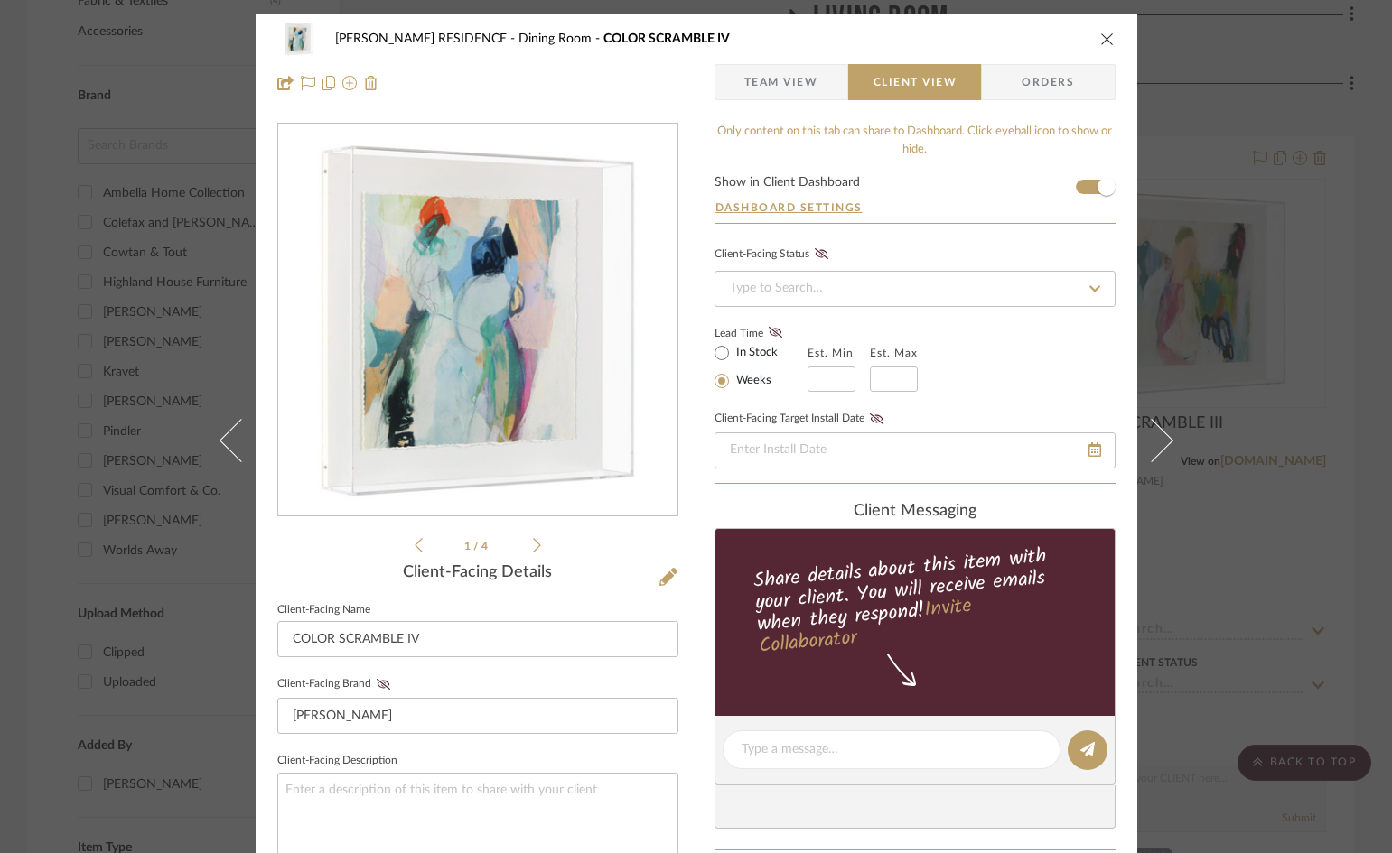
click at [1100, 35] on icon "close" at bounding box center [1107, 39] width 14 height 14
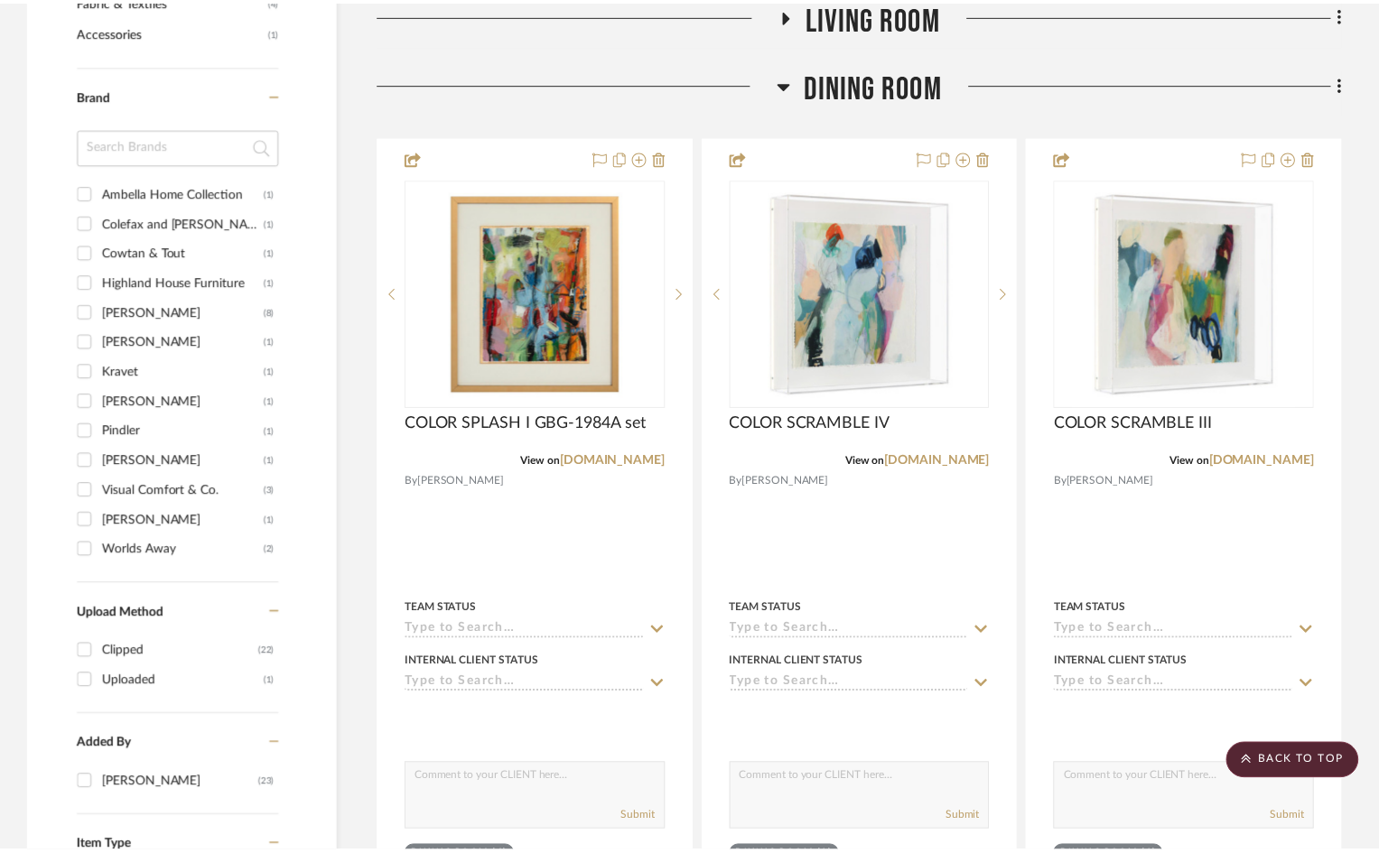
scroll to position [1355, 0]
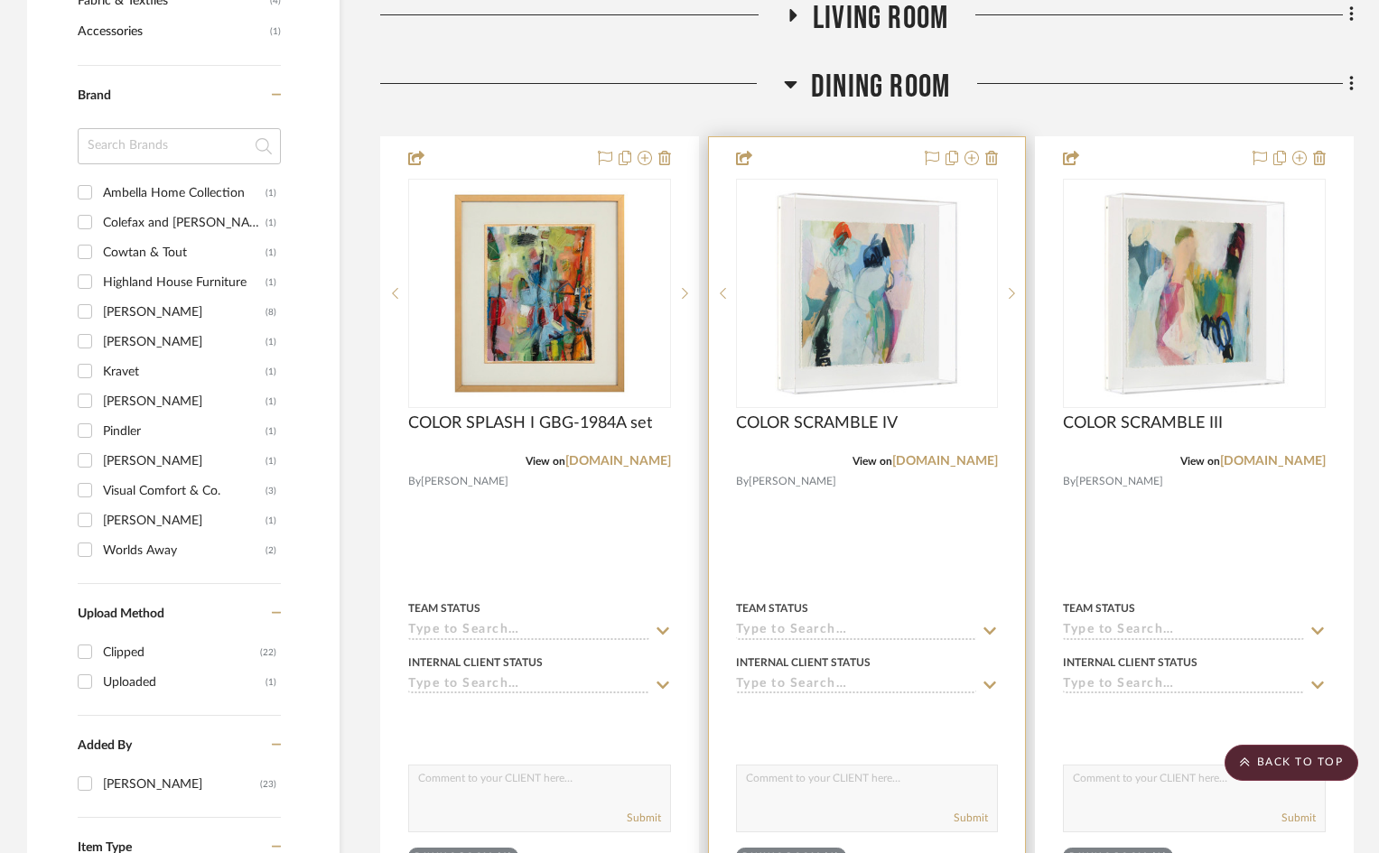
click at [878, 137] on div at bounding box center [867, 532] width 317 height 790
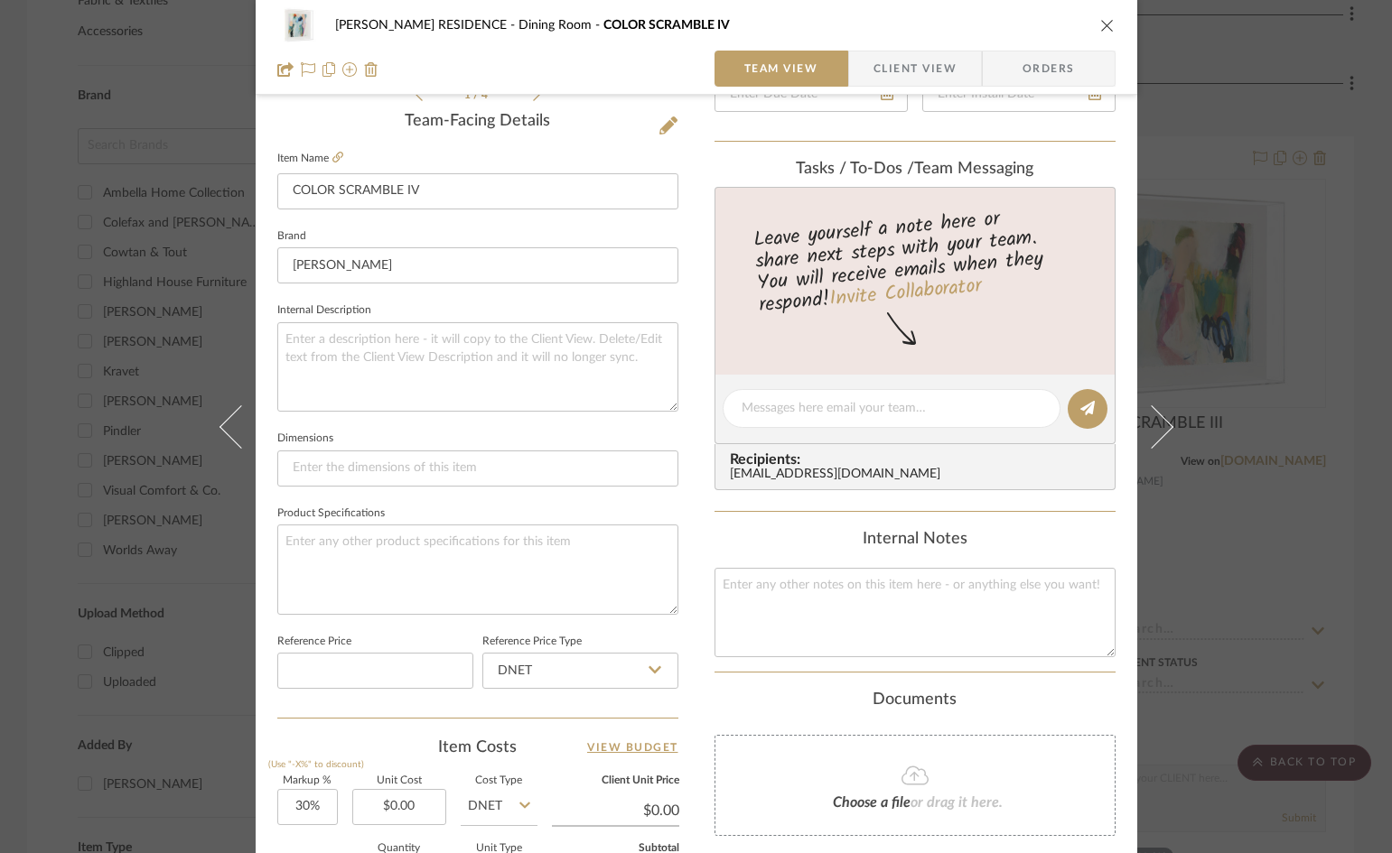
scroll to position [0, 0]
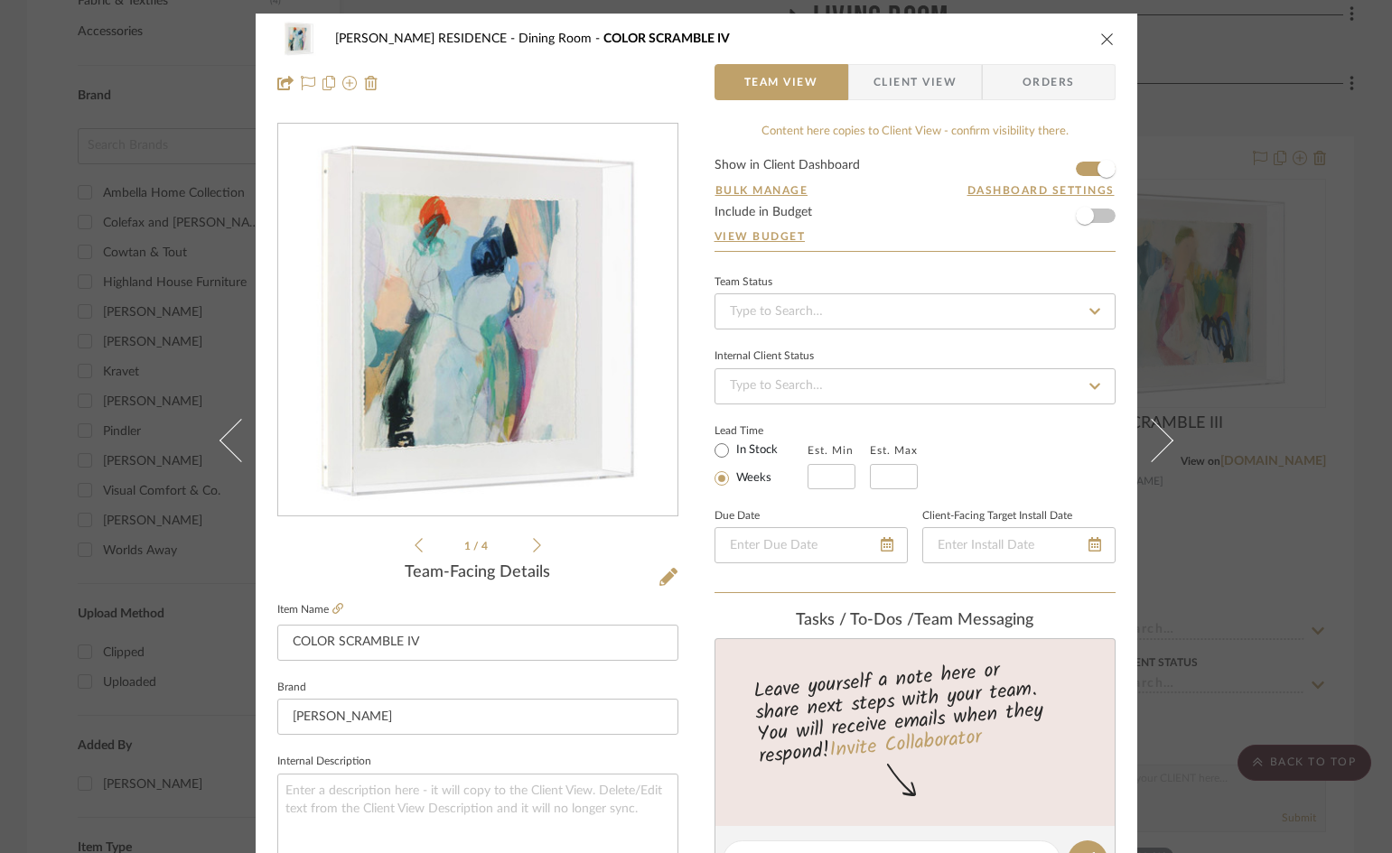
click at [1104, 34] on icon "close" at bounding box center [1107, 39] width 14 height 14
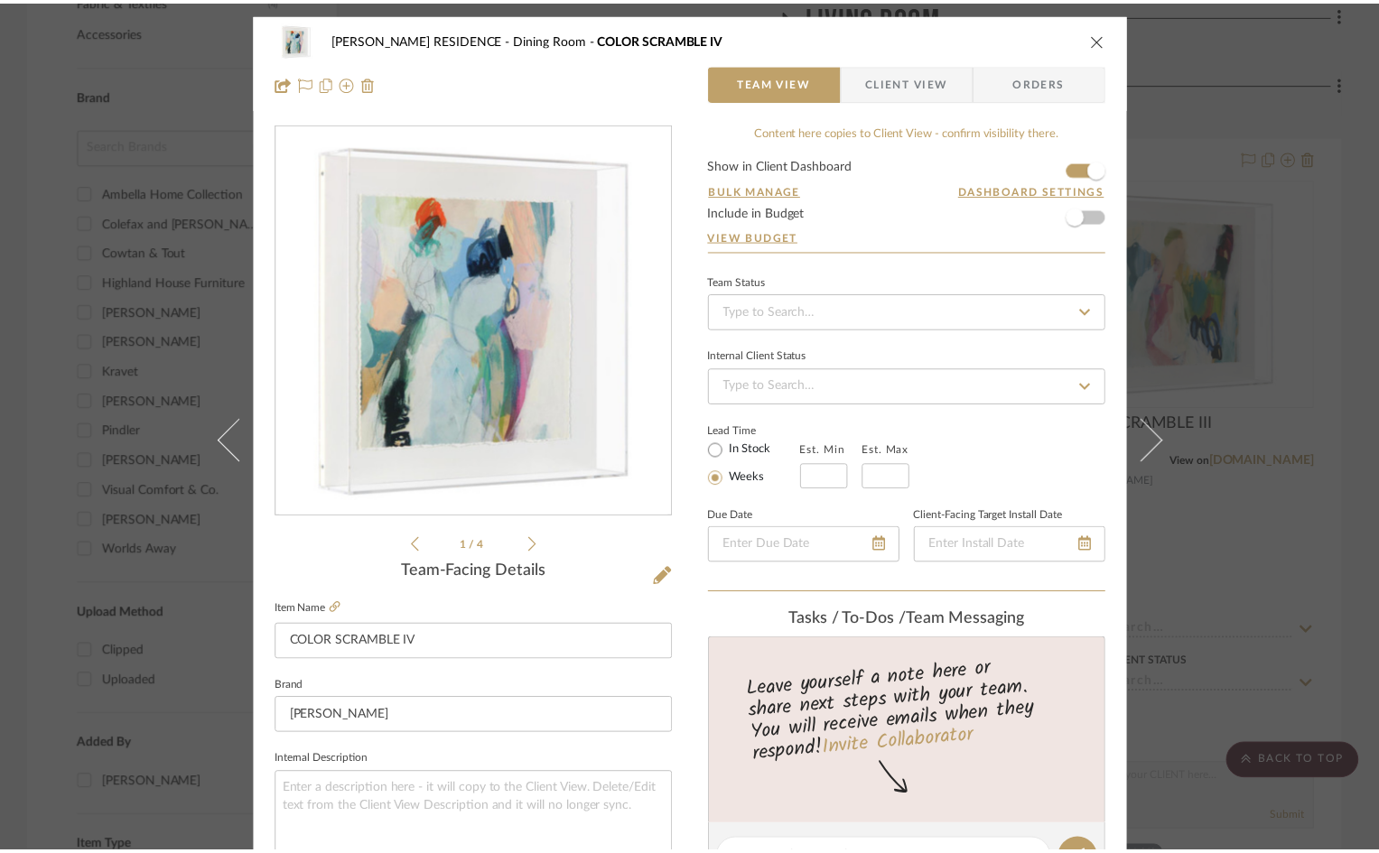
scroll to position [1355, 0]
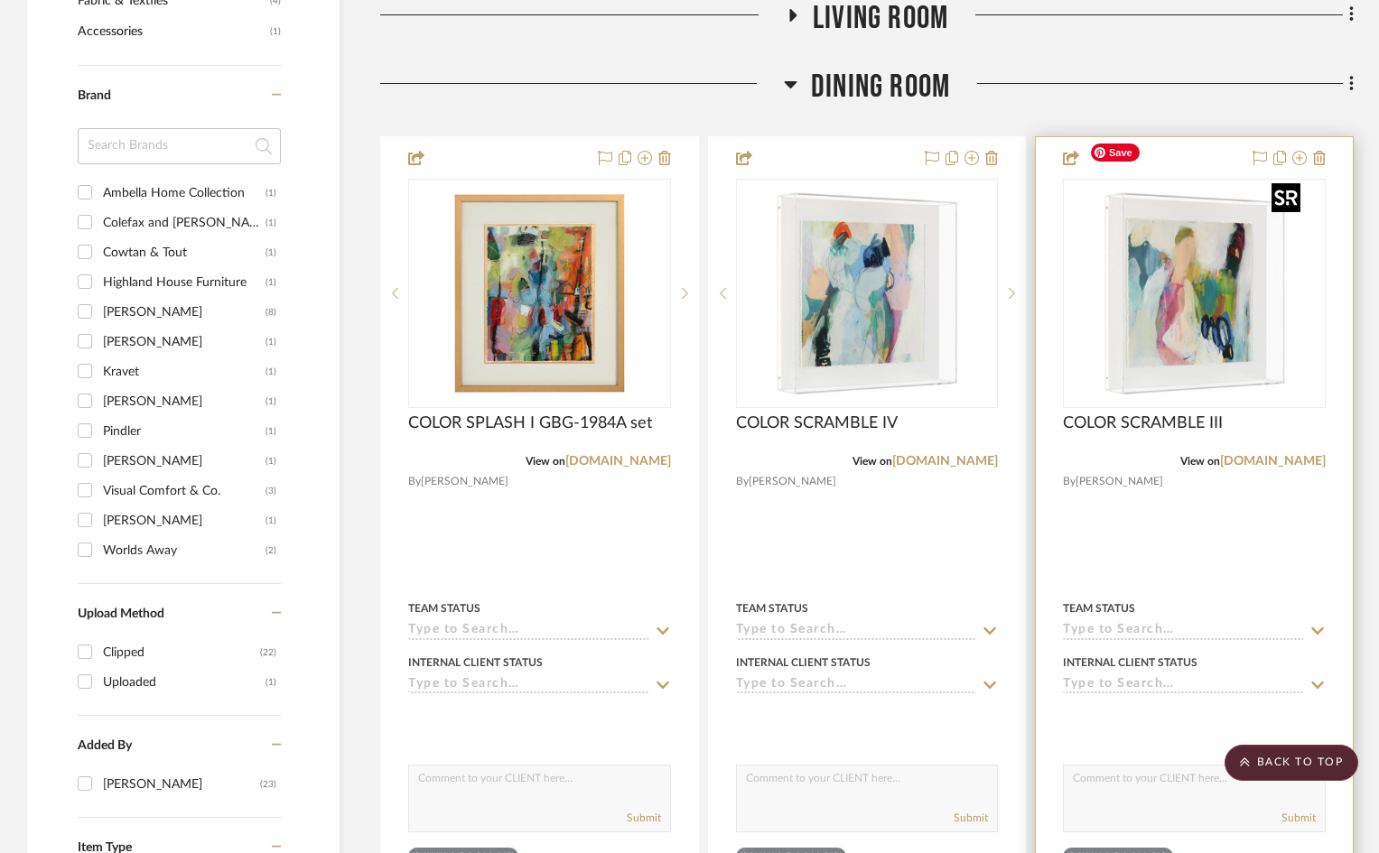
click at [1197, 230] on img "0" at bounding box center [1195, 294] width 226 height 226
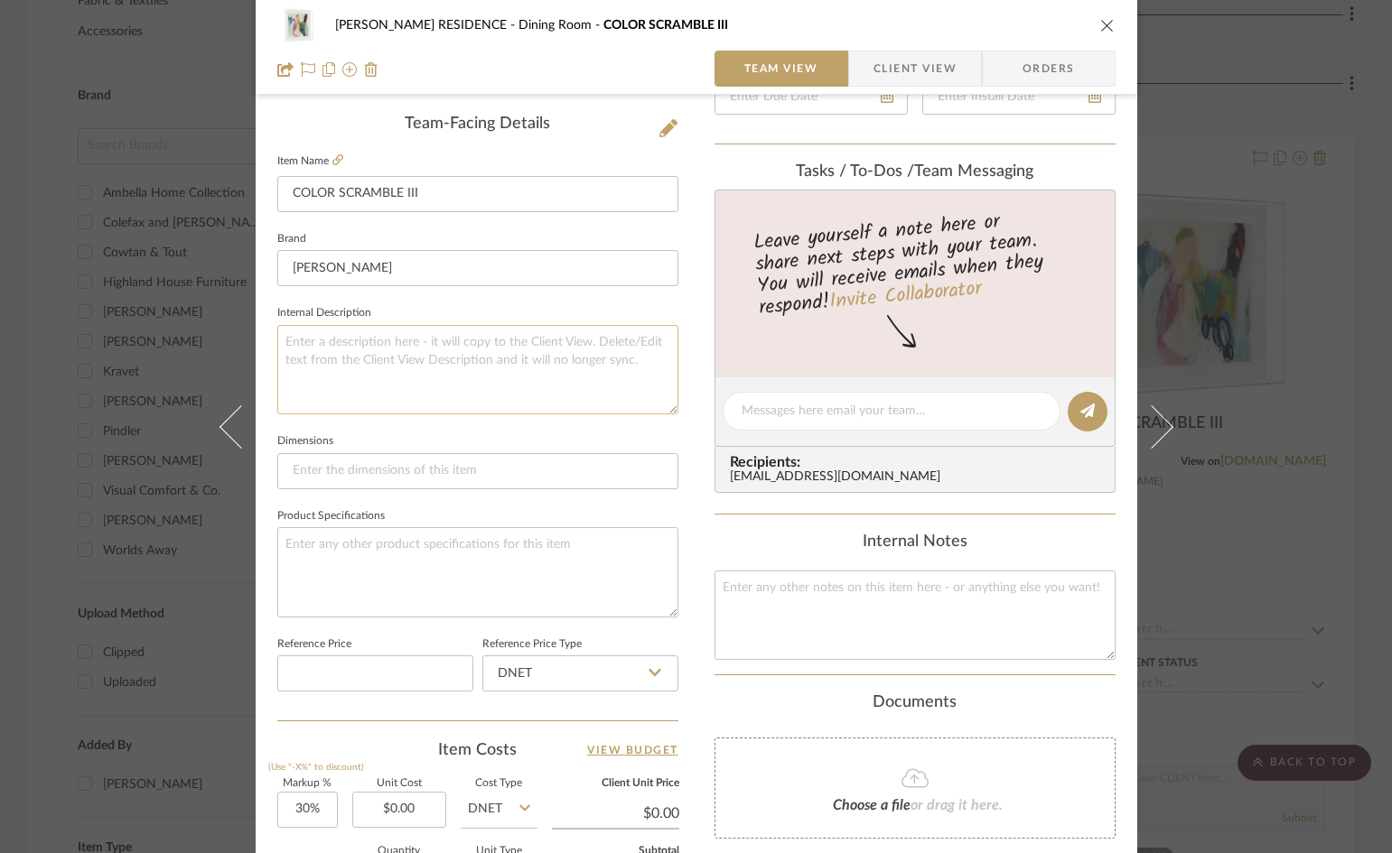
scroll to position [452, 0]
click at [355, 464] on input at bounding box center [477, 469] width 401 height 36
paste input "18"H X 18"W X 3.5"D"
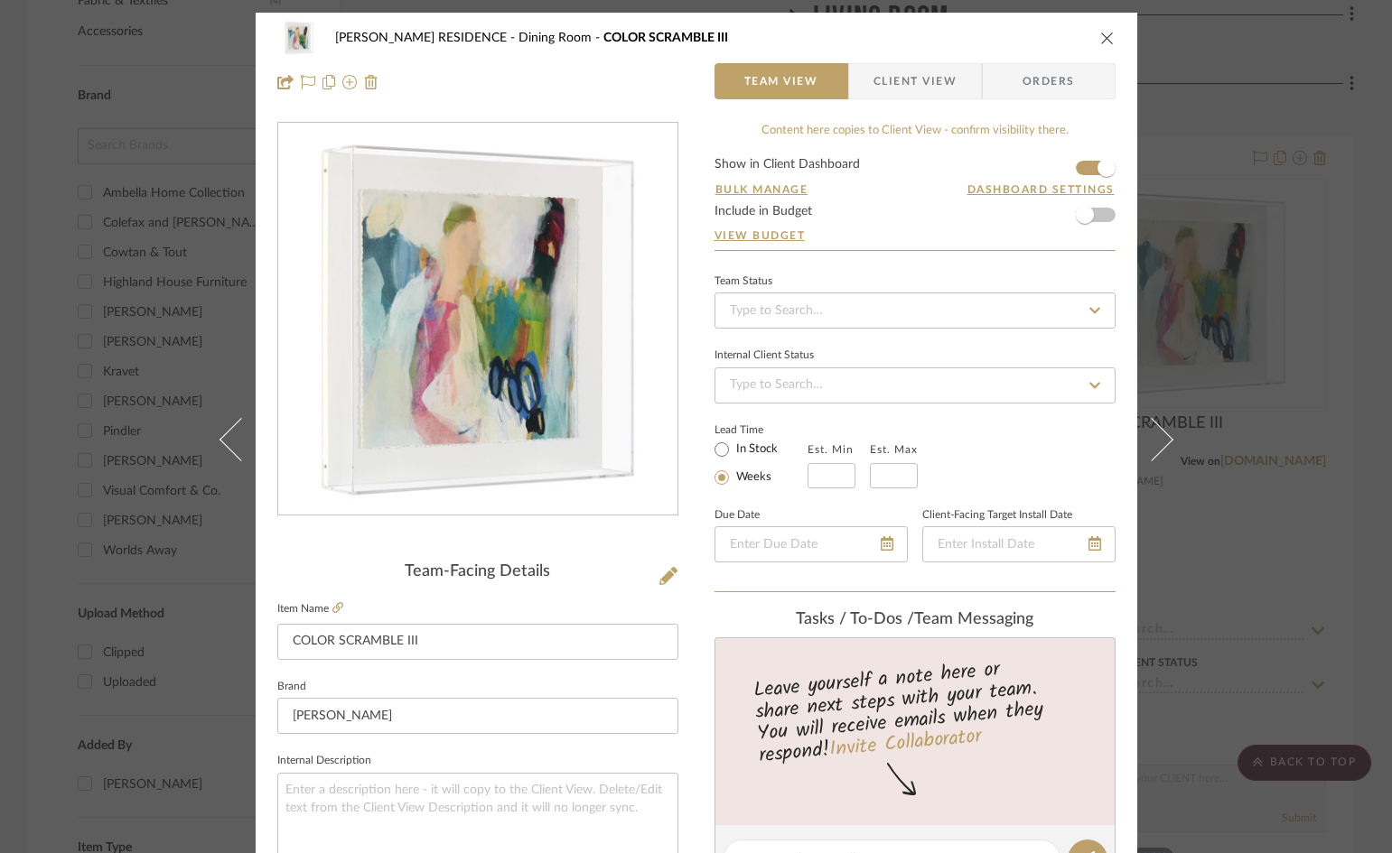
scroll to position [0, 0]
type input "18"H X 18"W X 3.5"D"
click at [912, 80] on span "Client View" at bounding box center [914, 82] width 83 height 36
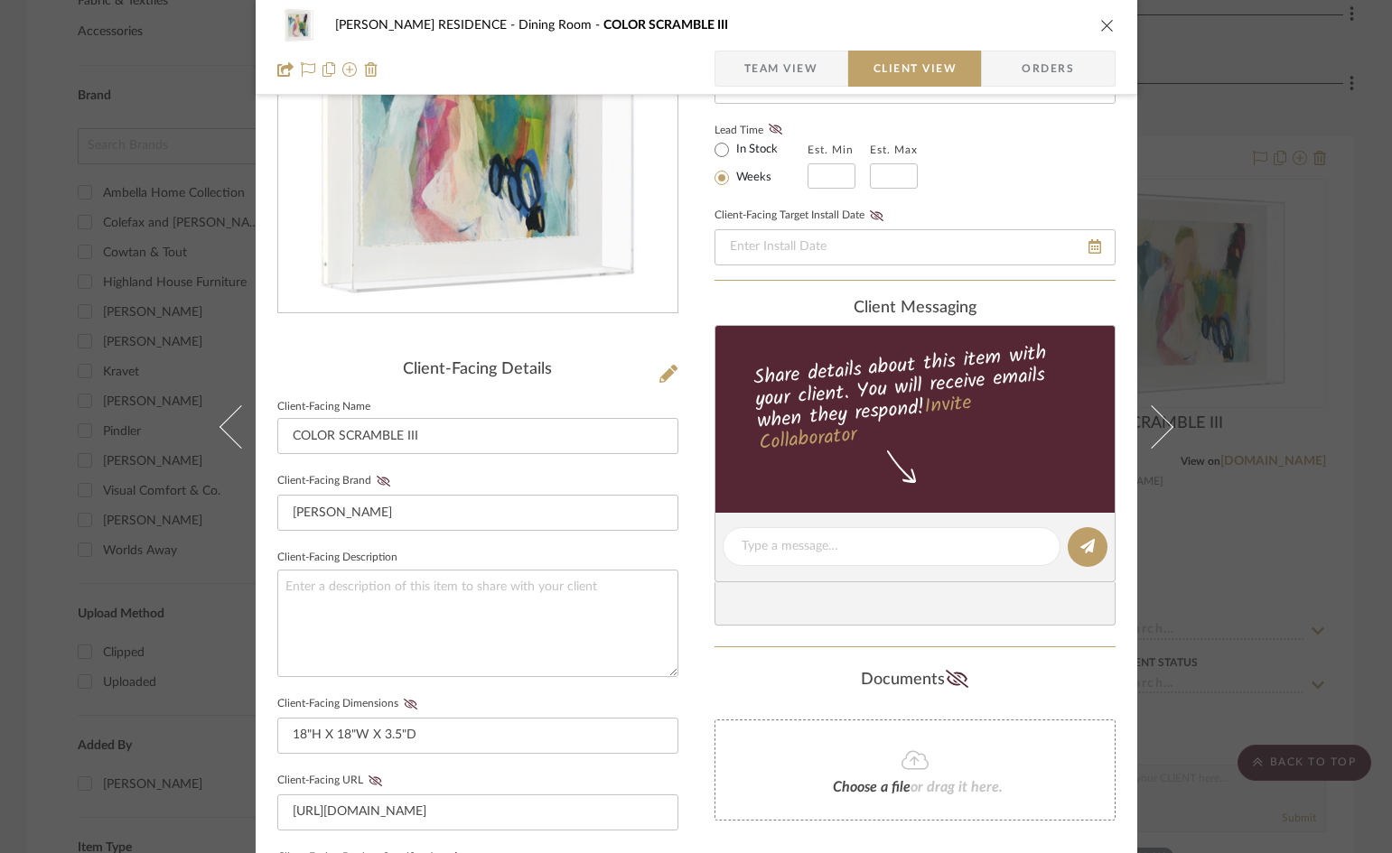
scroll to position [452, 0]
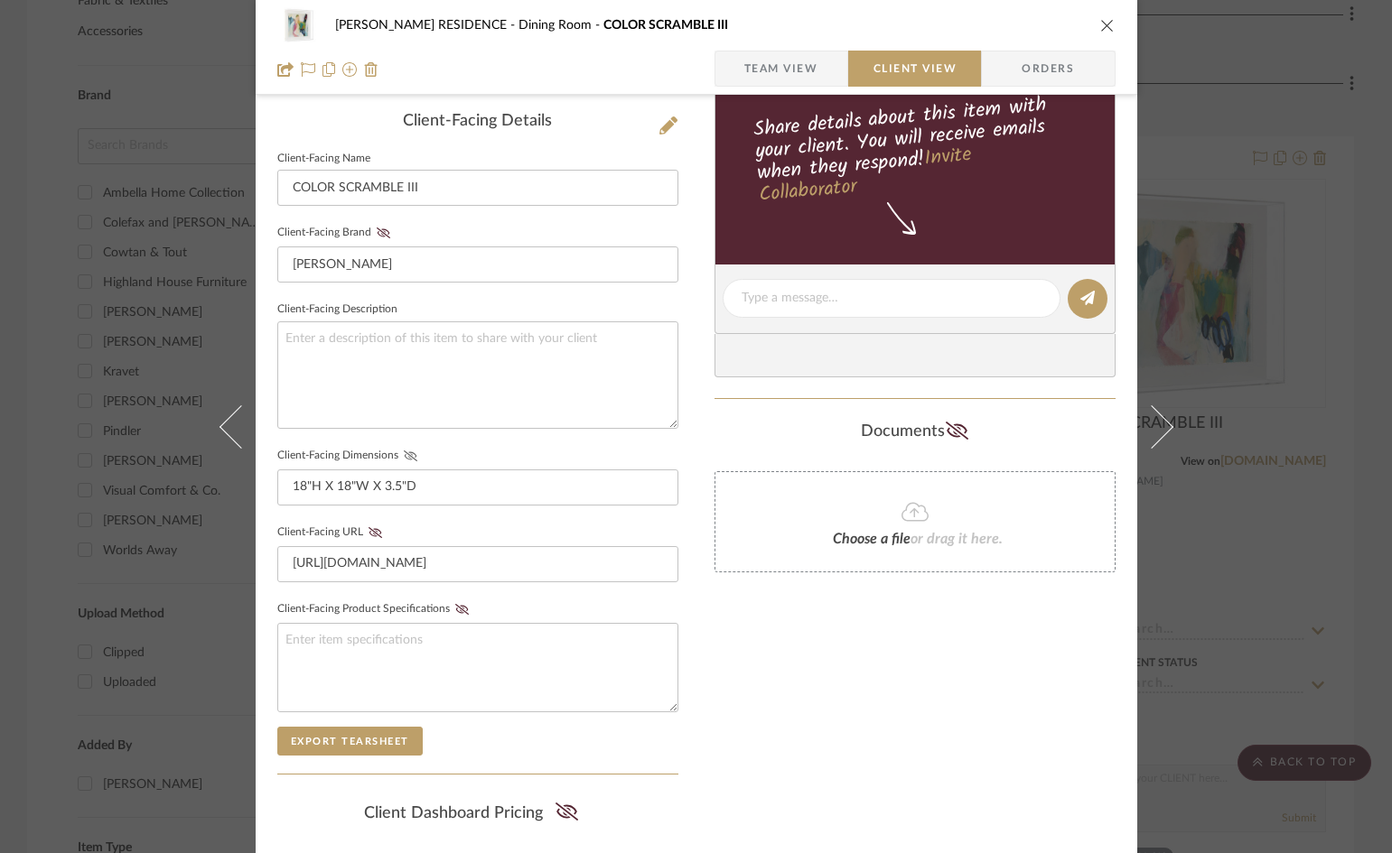
click at [404, 451] on icon at bounding box center [411, 456] width 14 height 11
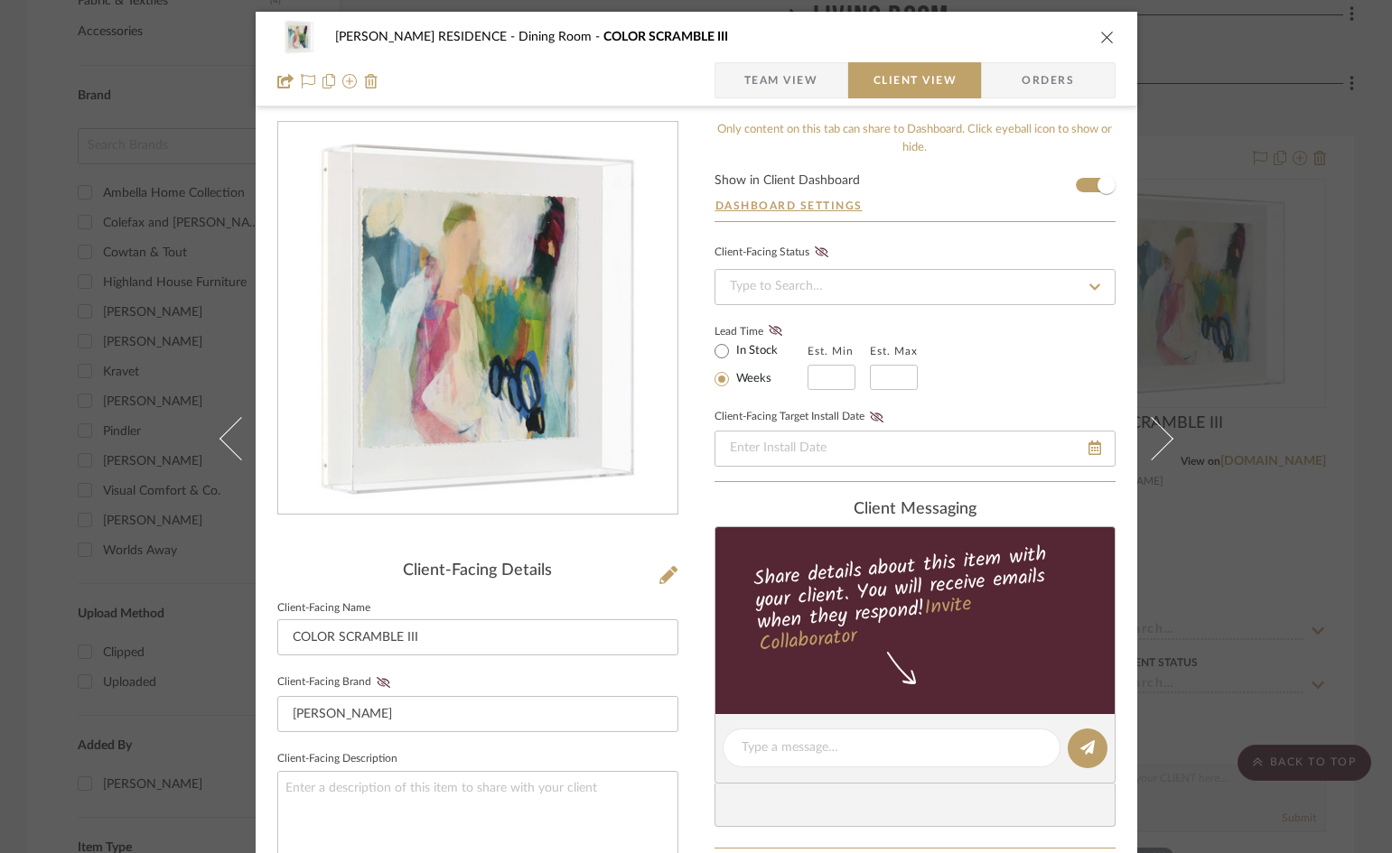
scroll to position [0, 0]
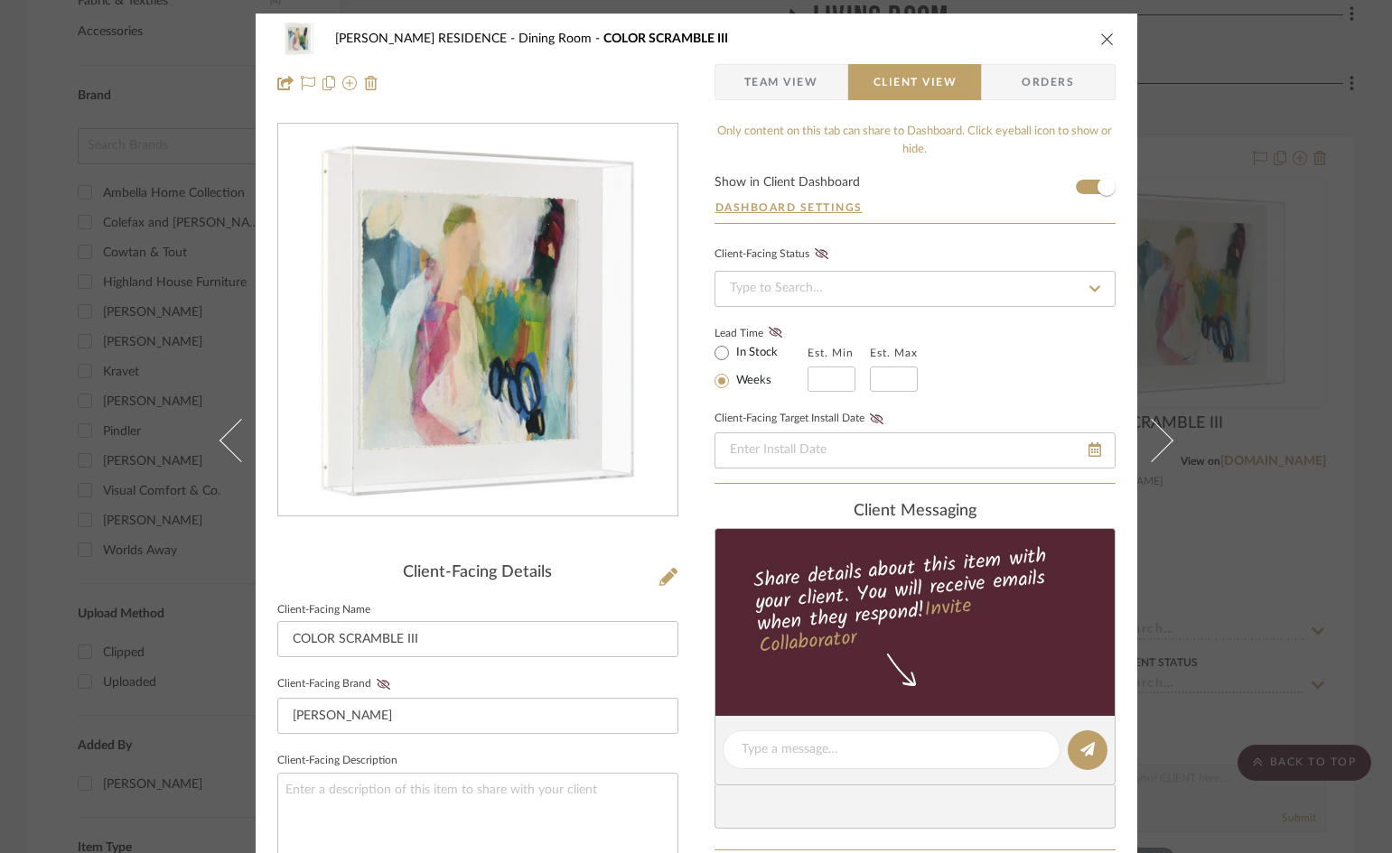
click at [1100, 40] on icon "close" at bounding box center [1107, 39] width 14 height 14
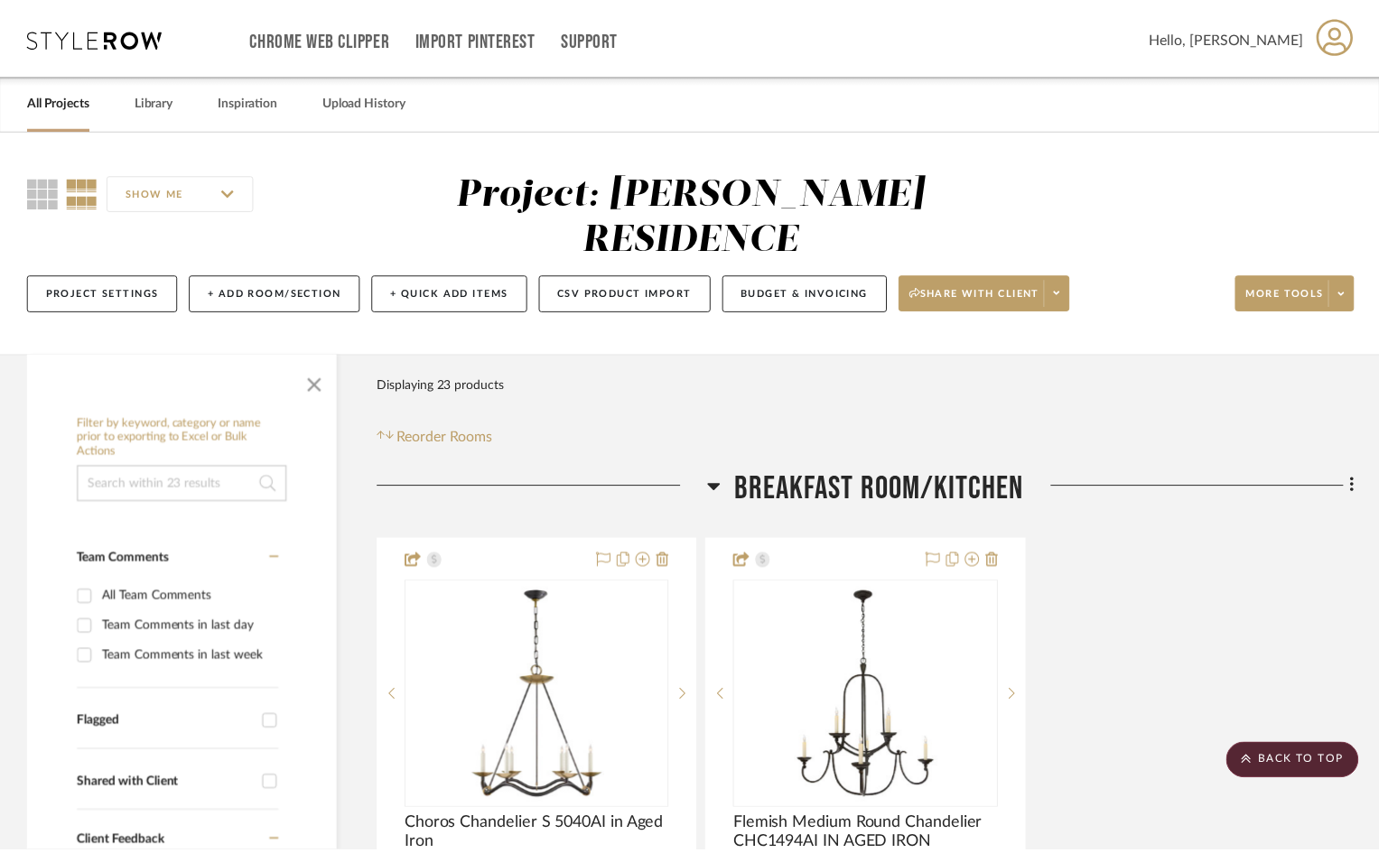
scroll to position [1355, 0]
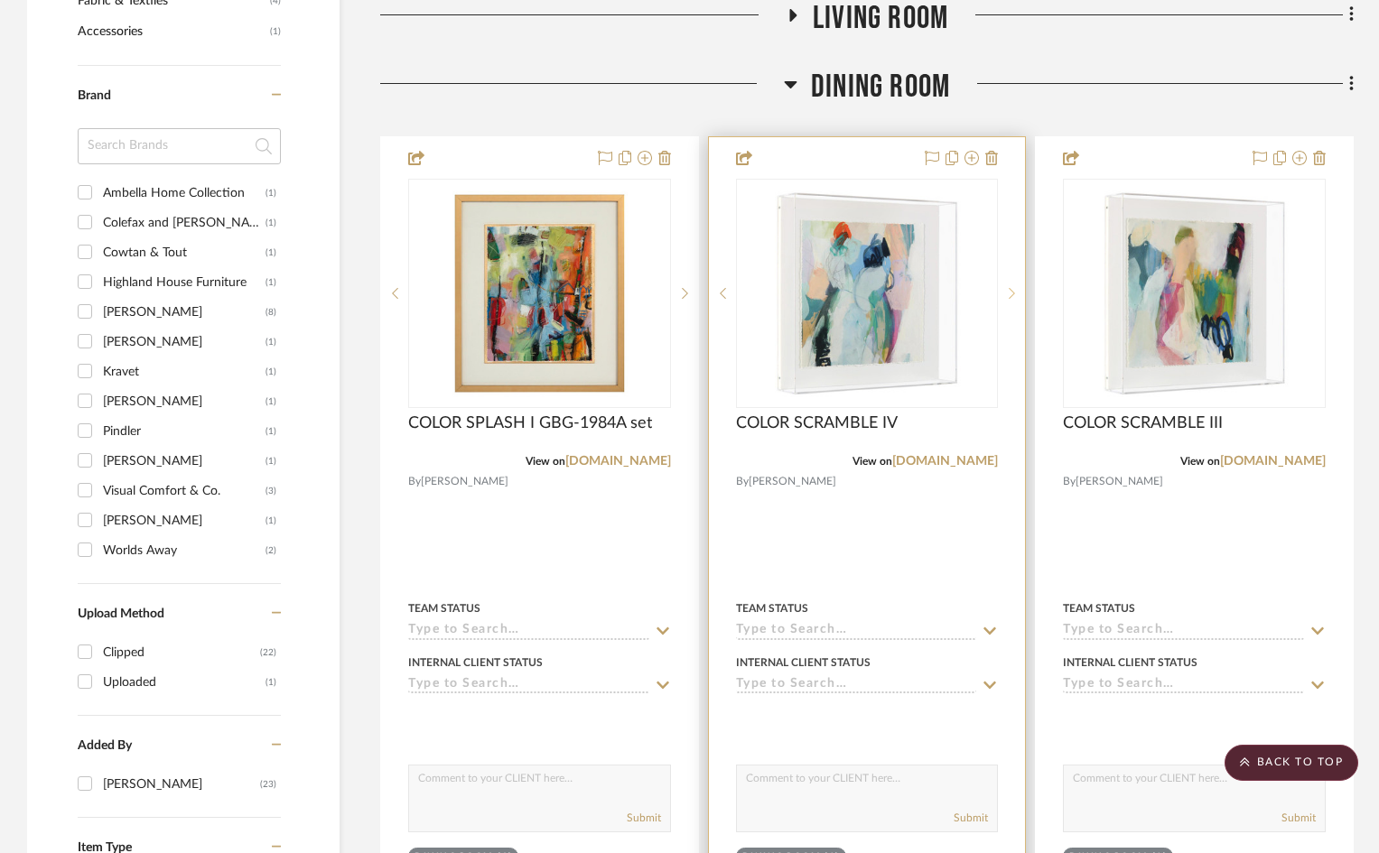
click at [1011, 287] on icon at bounding box center [1012, 293] width 6 height 13
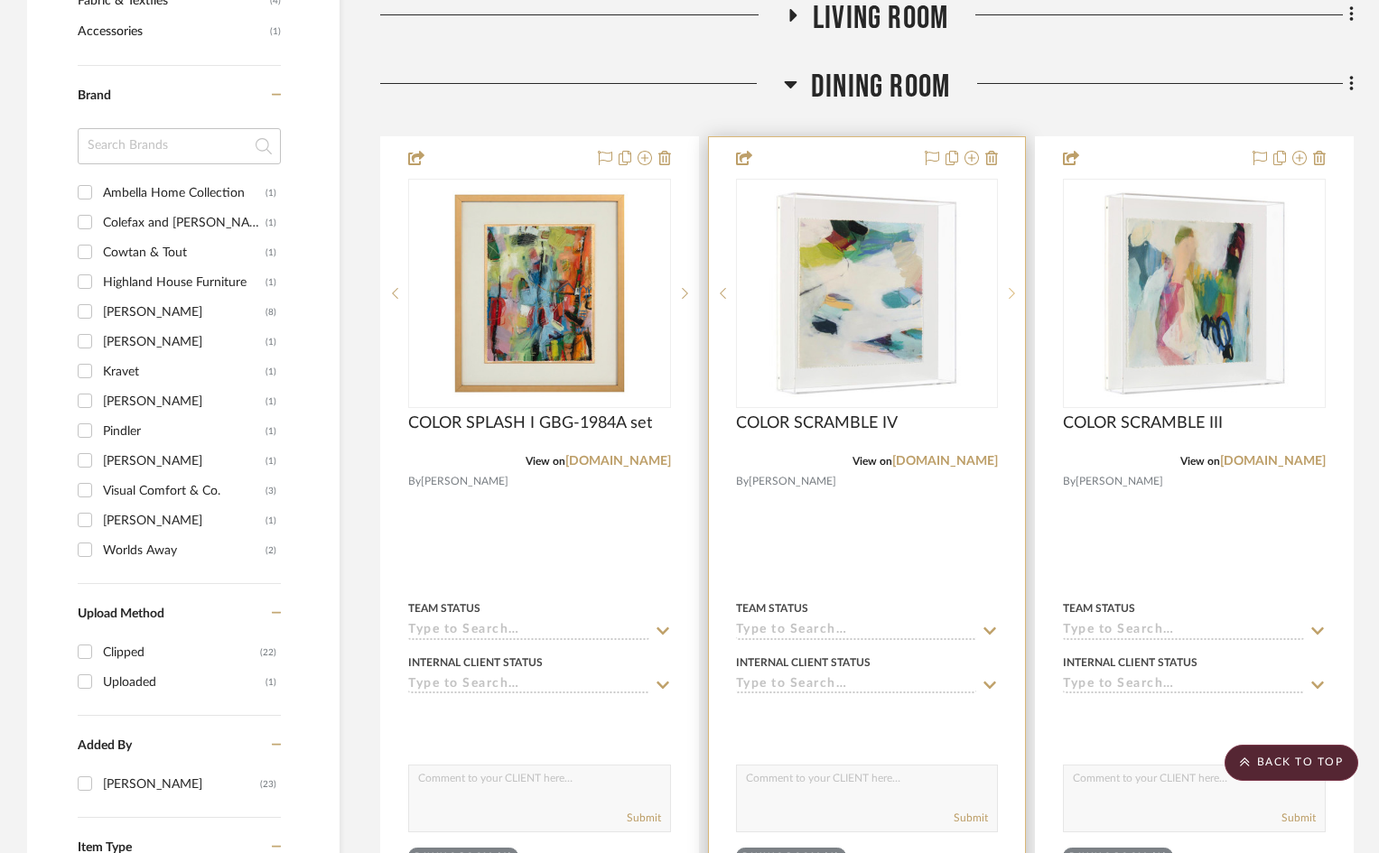
click at [1011, 287] on icon at bounding box center [1012, 293] width 6 height 13
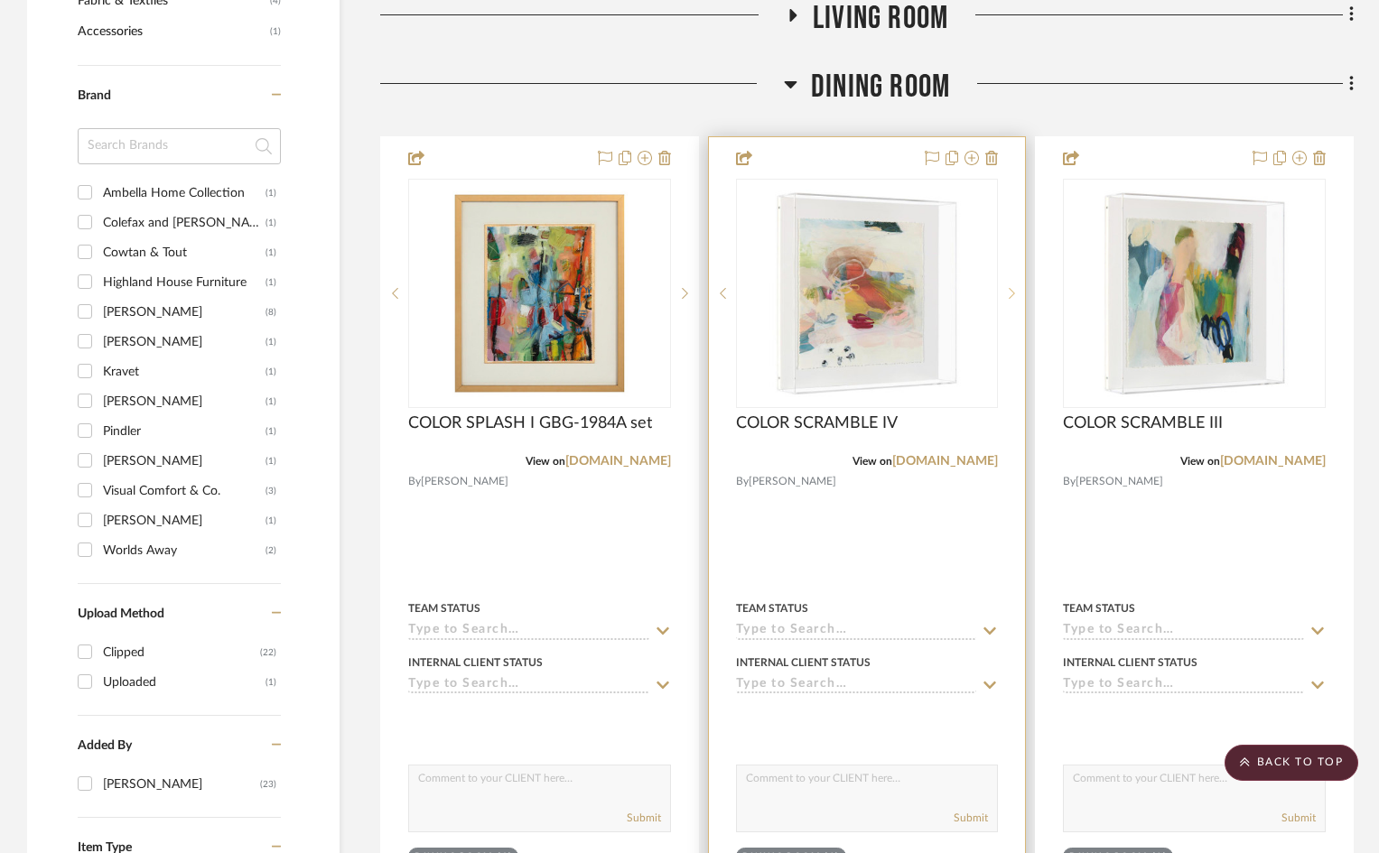
click at [1011, 287] on icon at bounding box center [1012, 293] width 6 height 13
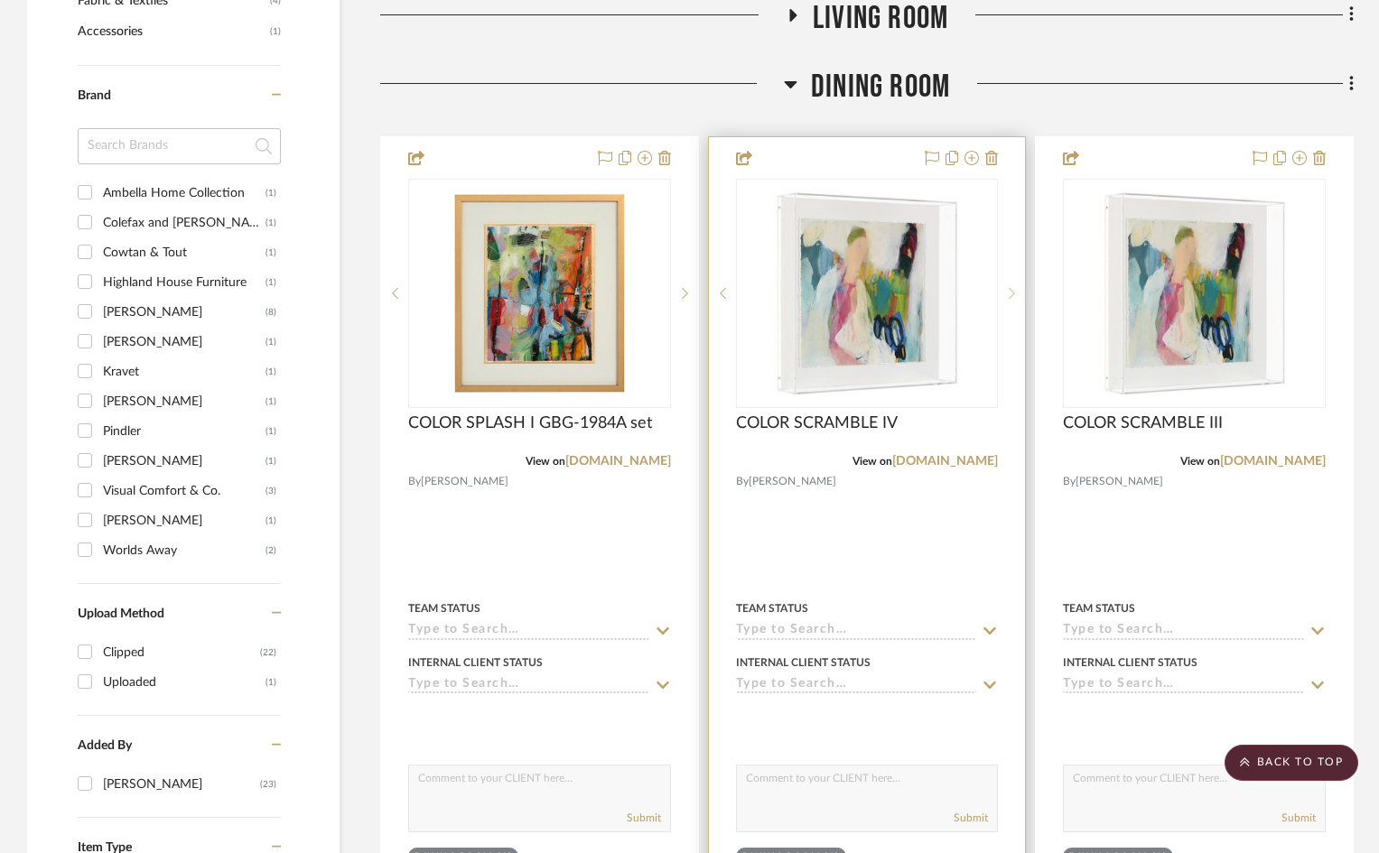
click at [1011, 287] on icon at bounding box center [1012, 293] width 6 height 13
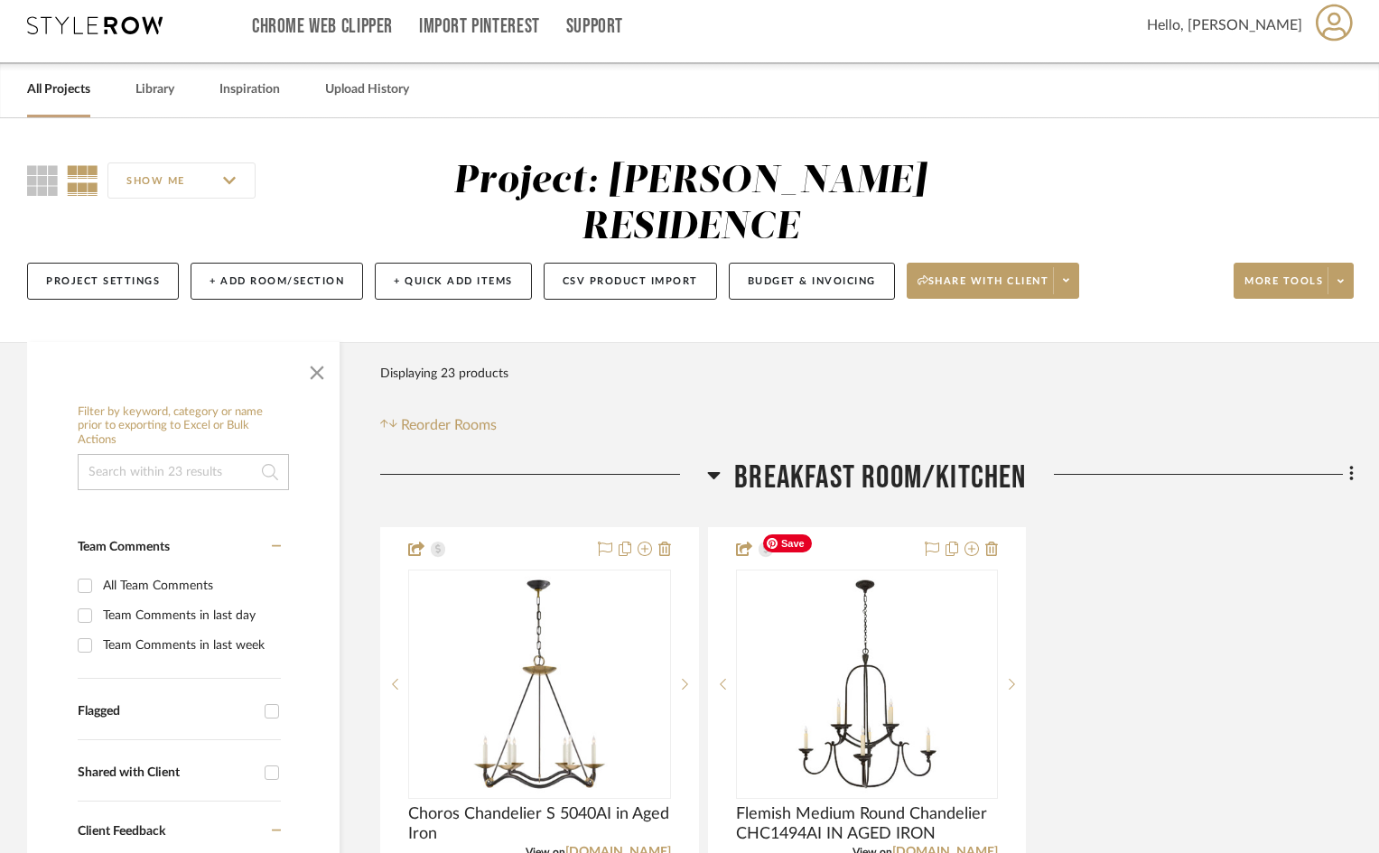
scroll to position [0, 0]
